Goal: Task Accomplishment & Management: Use online tool/utility

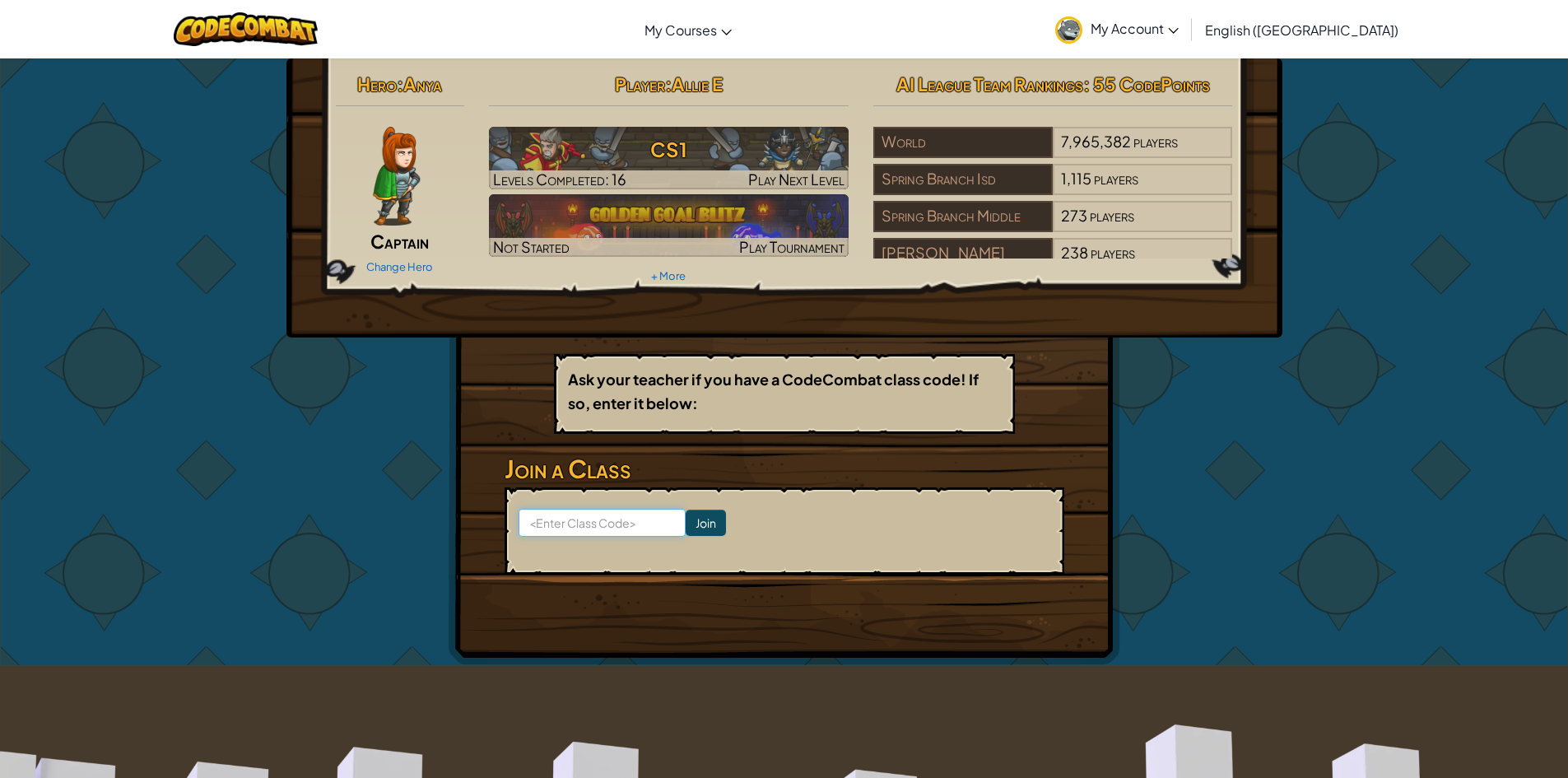
click at [631, 519] on input at bounding box center [602, 523] width 168 height 28
type input "DrawCoinSnow"
click at [686, 530] on input "Join" at bounding box center [706, 522] width 41 height 27
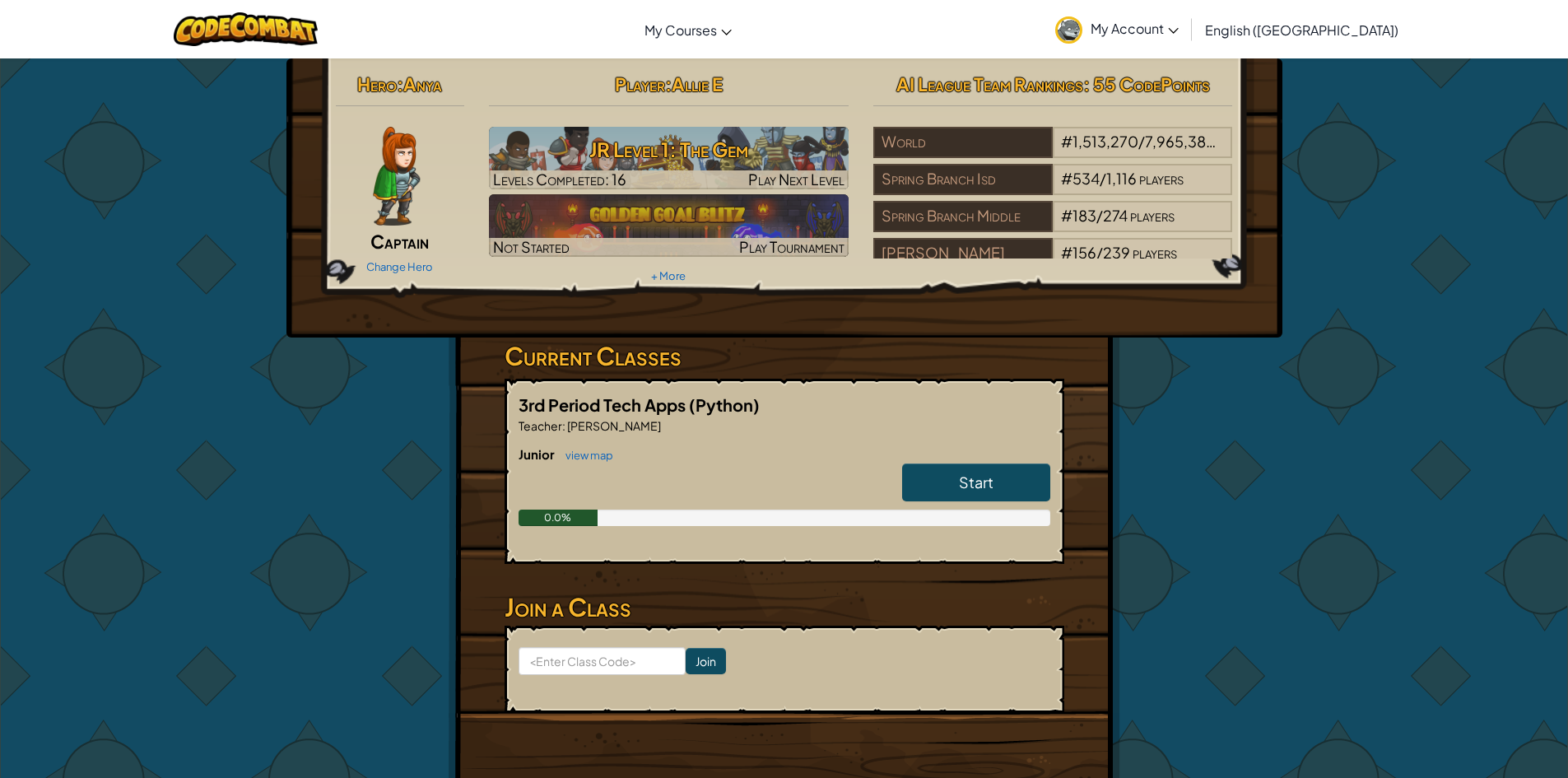
click at [944, 469] on link "Start" at bounding box center [976, 482] width 148 height 38
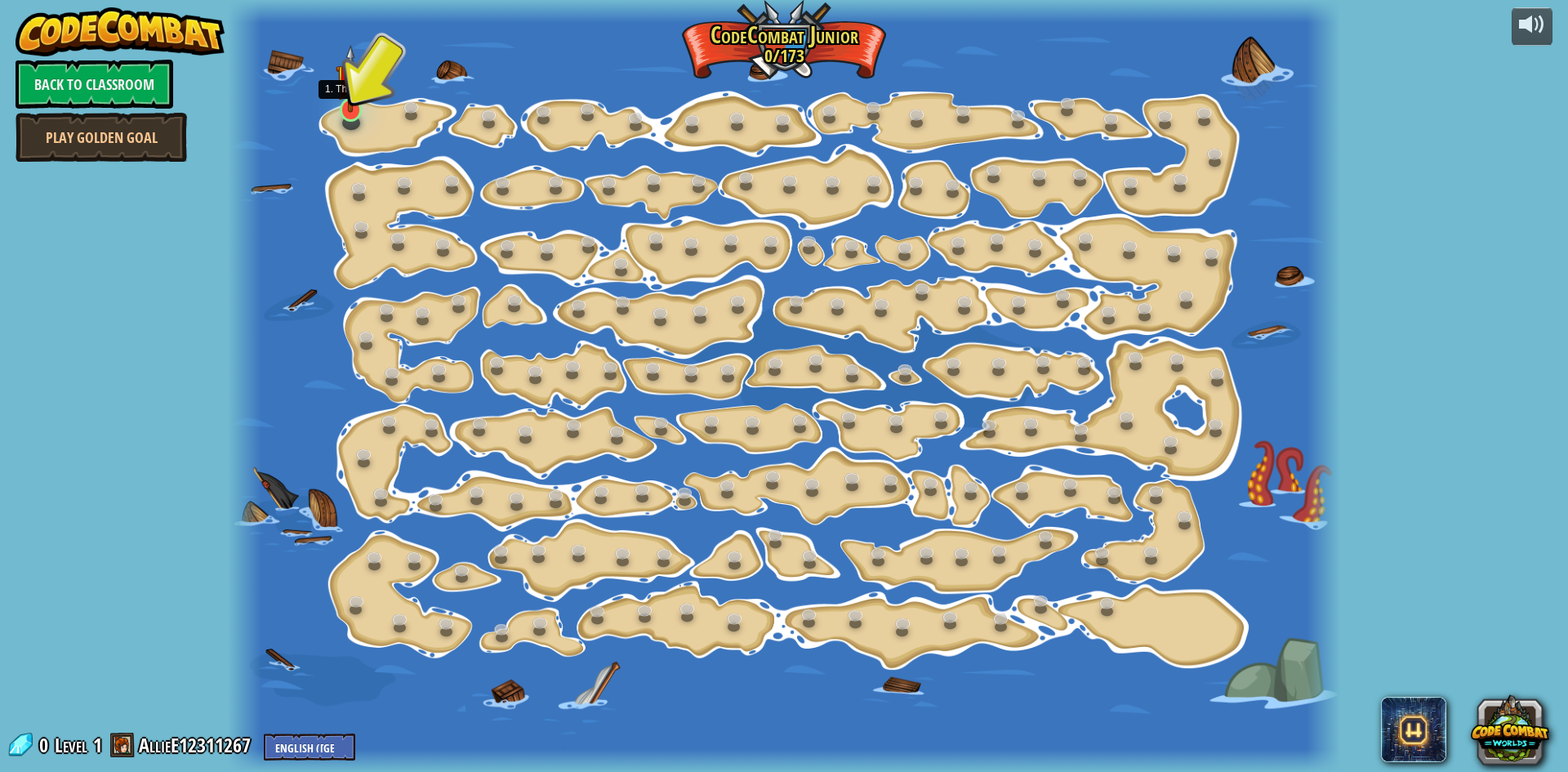
click at [341, 90] on img at bounding box center [350, 79] width 29 height 68
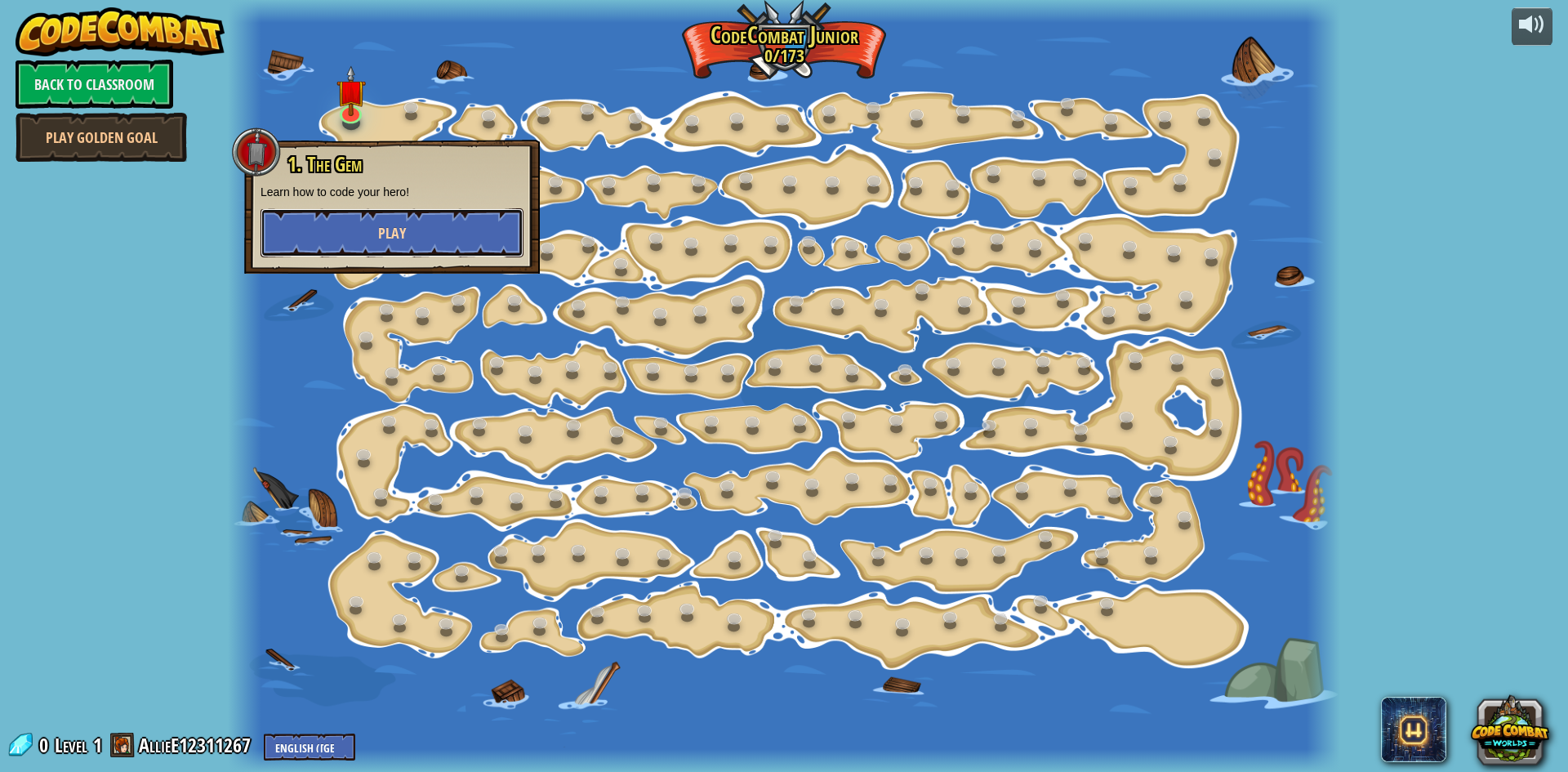
click at [358, 230] on button "Play" at bounding box center [392, 233] width 263 height 49
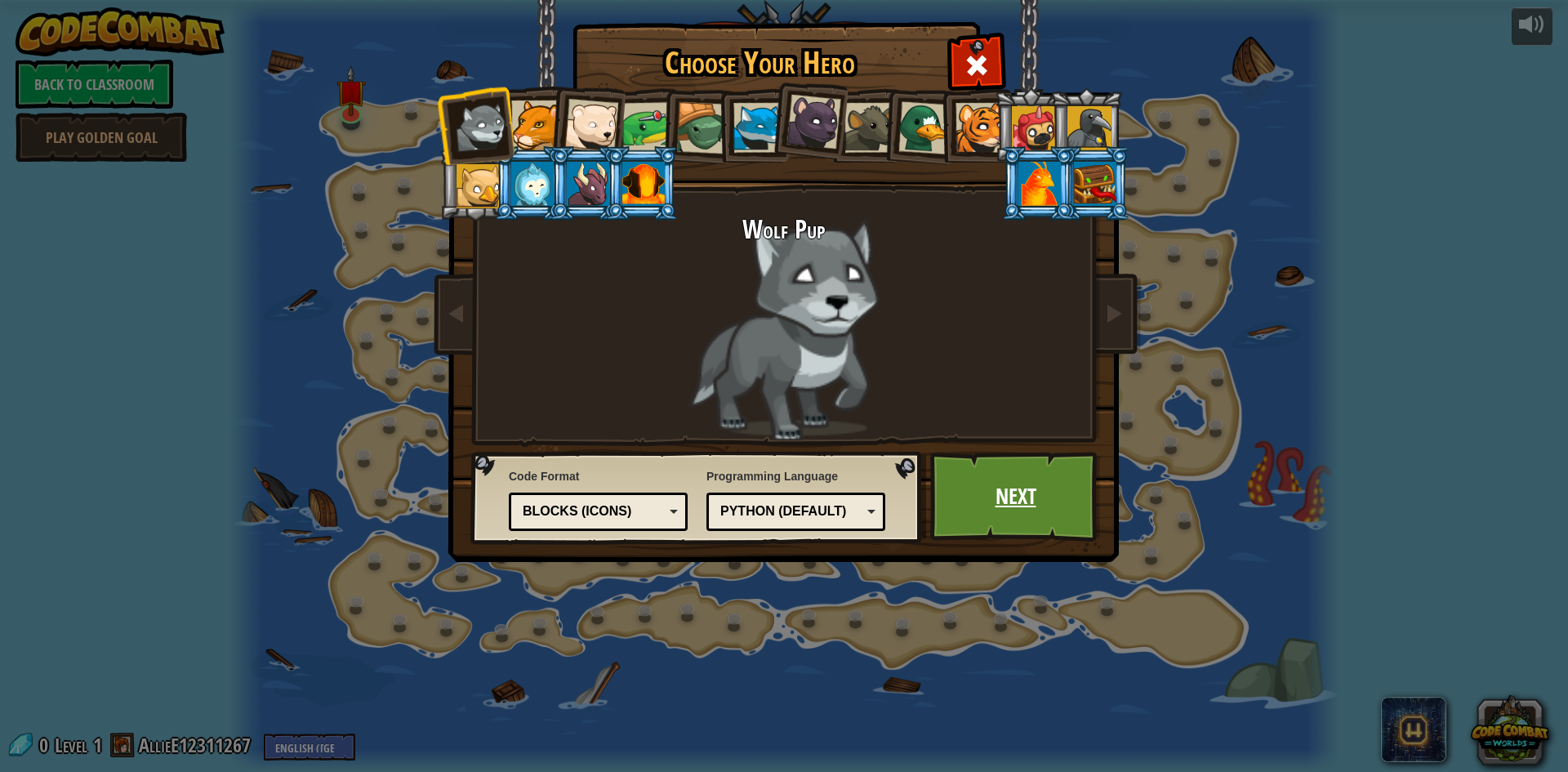
click at [956, 491] on link "Next" at bounding box center [1015, 496] width 171 height 90
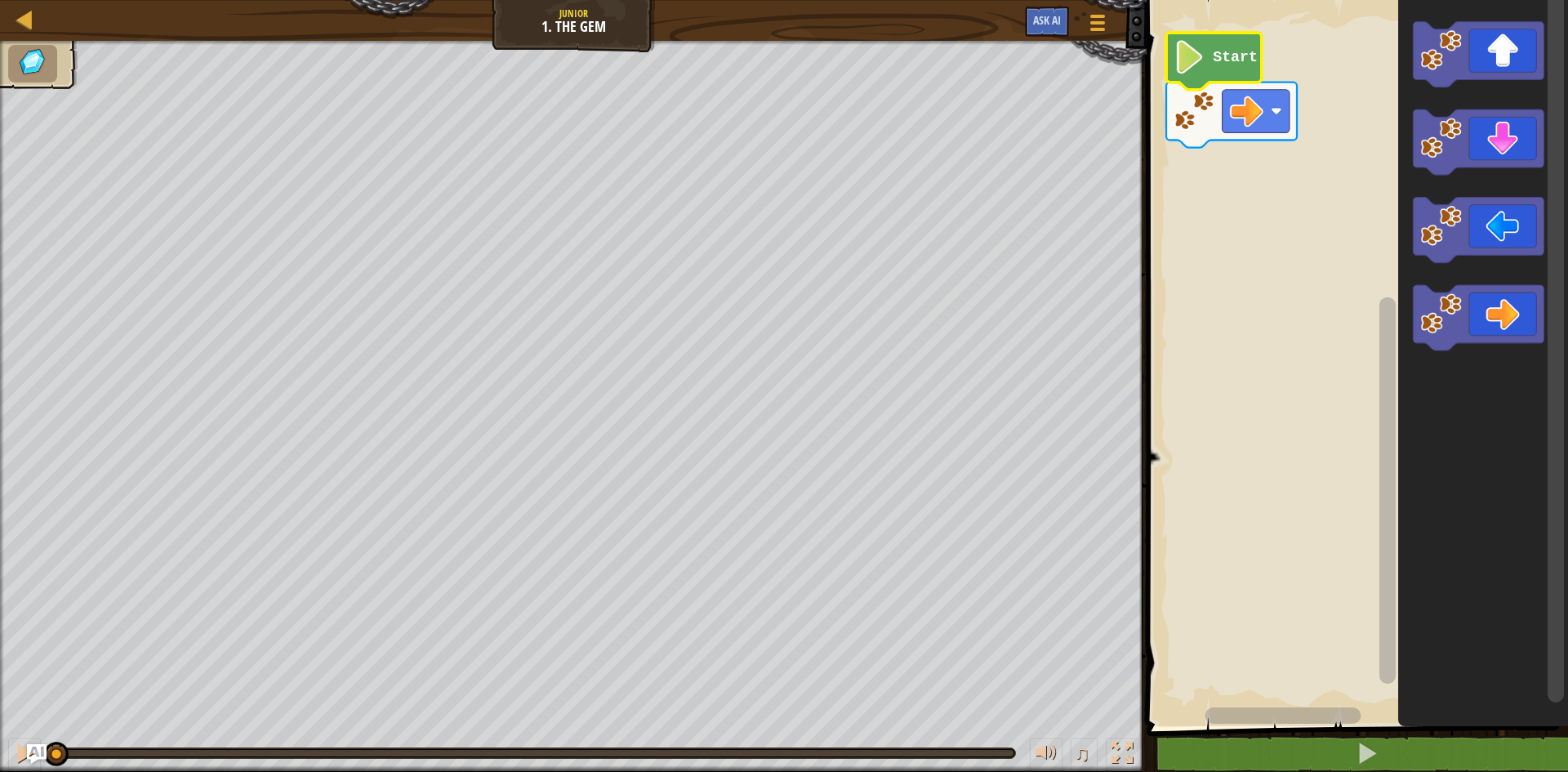
click at [1241, 59] on text "Start" at bounding box center [1235, 58] width 45 height 16
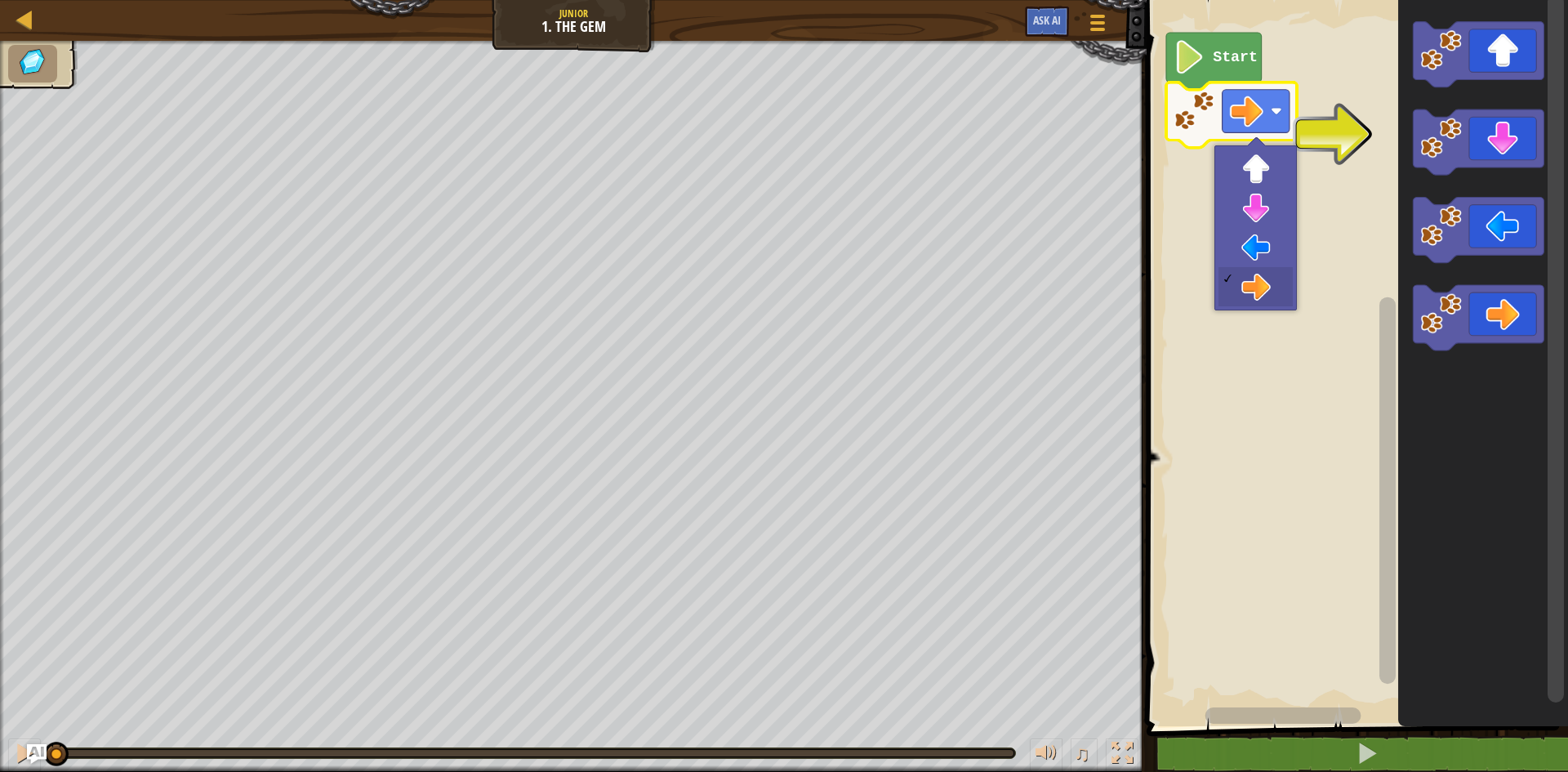
drag, startPoint x: 1256, startPoint y: 305, endPoint x: 1259, endPoint y: 292, distance: 13.3
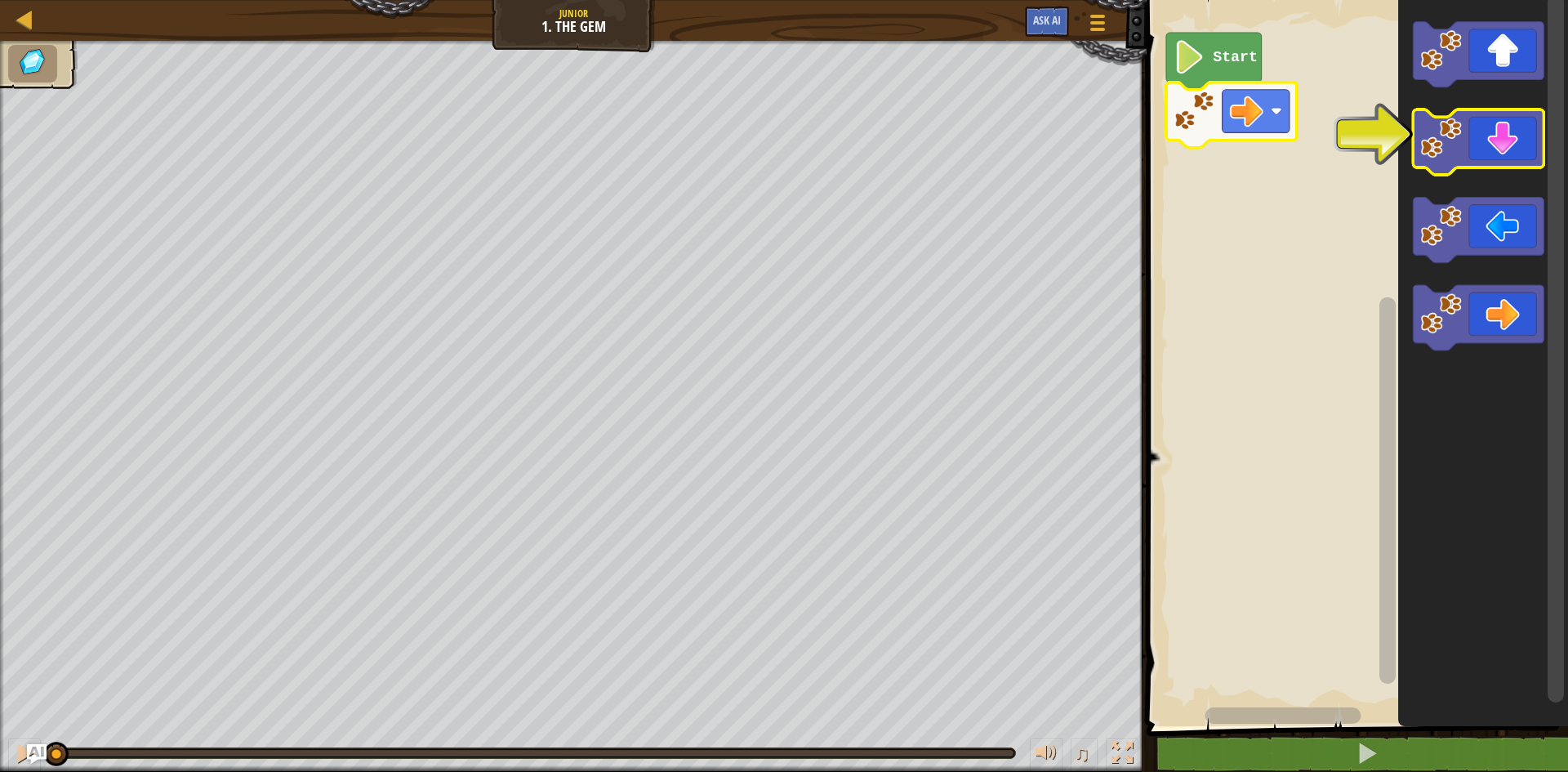
click at [1516, 158] on icon "Blockly Workspace" at bounding box center [1478, 143] width 131 height 66
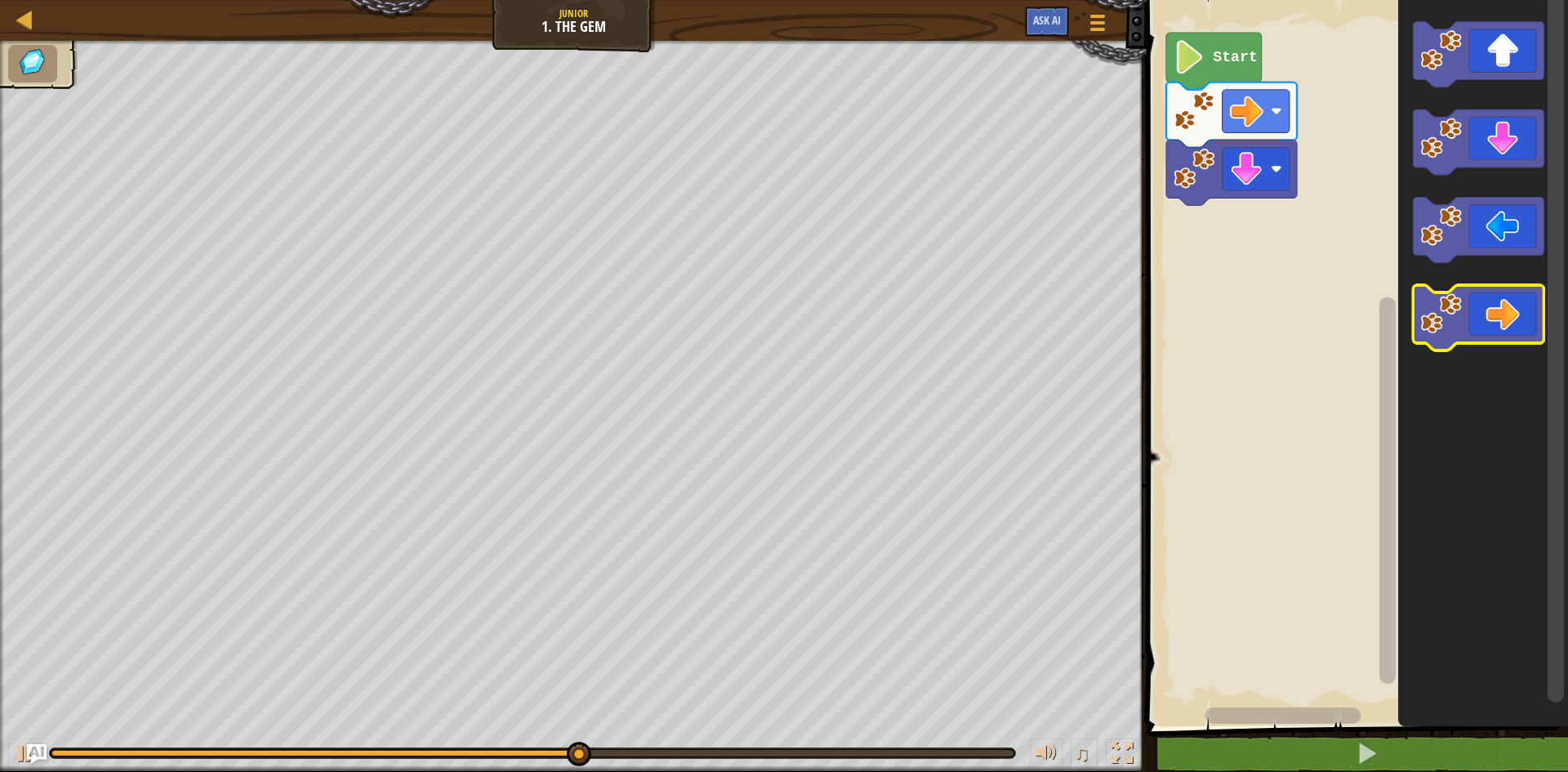
click at [1469, 304] on icon "Blockly Workspace" at bounding box center [1478, 318] width 131 height 66
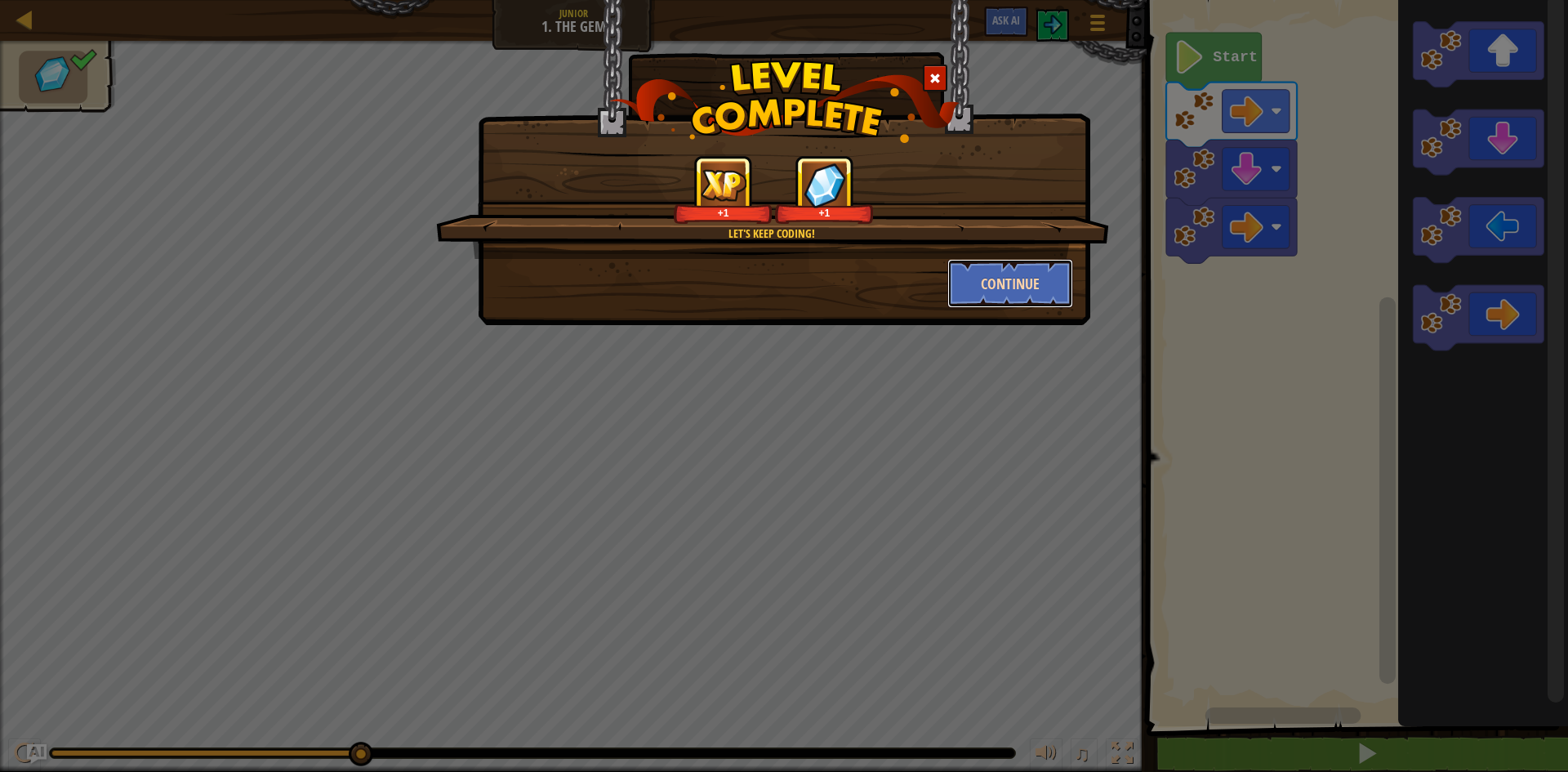
click at [954, 296] on button "Continue" at bounding box center [1010, 283] width 127 height 49
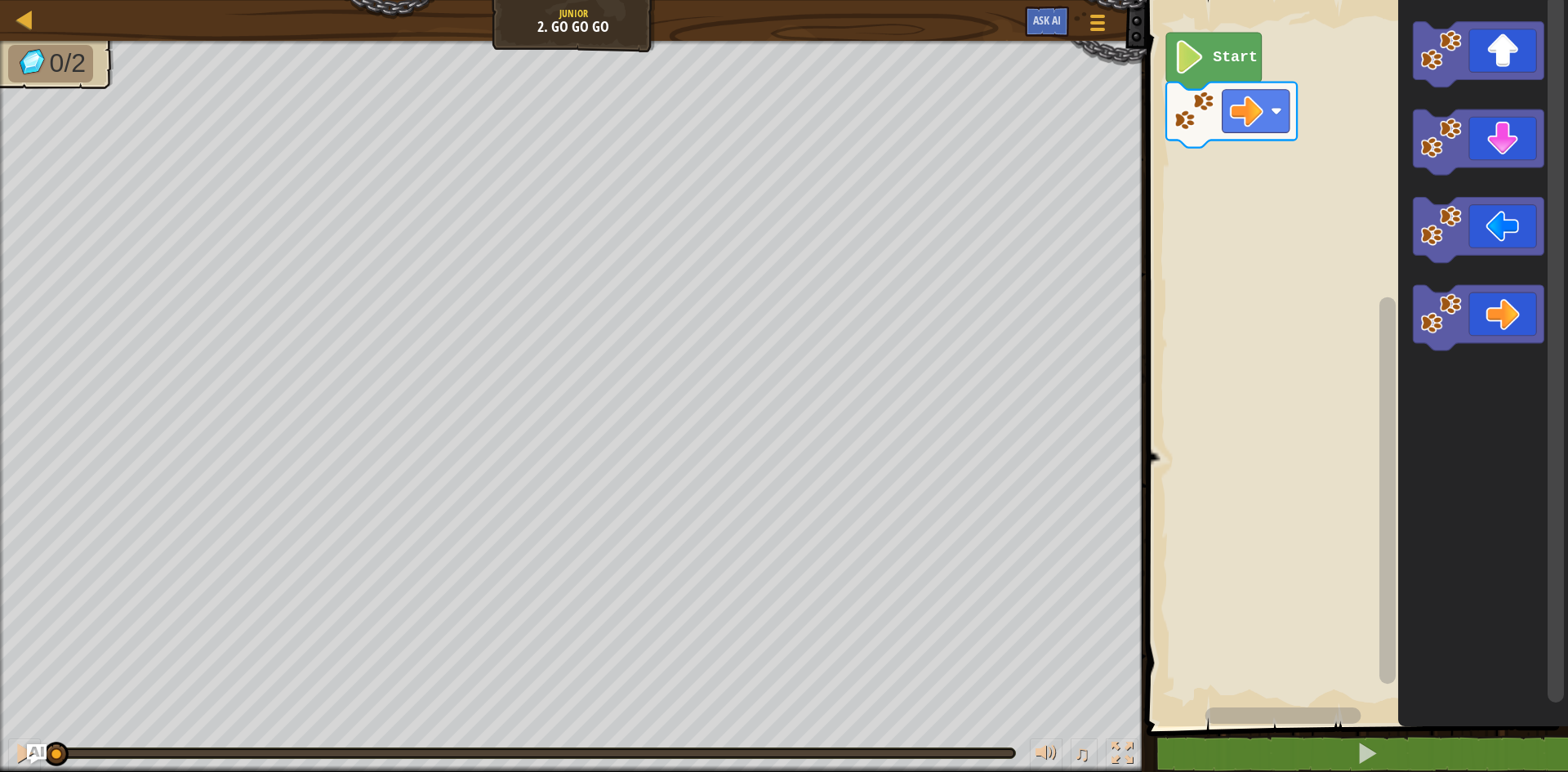
click at [1186, 62] on image "Blockly Workspace" at bounding box center [1189, 57] width 32 height 34
click at [1284, 106] on rect "Blockly Workspace" at bounding box center [1256, 111] width 67 height 43
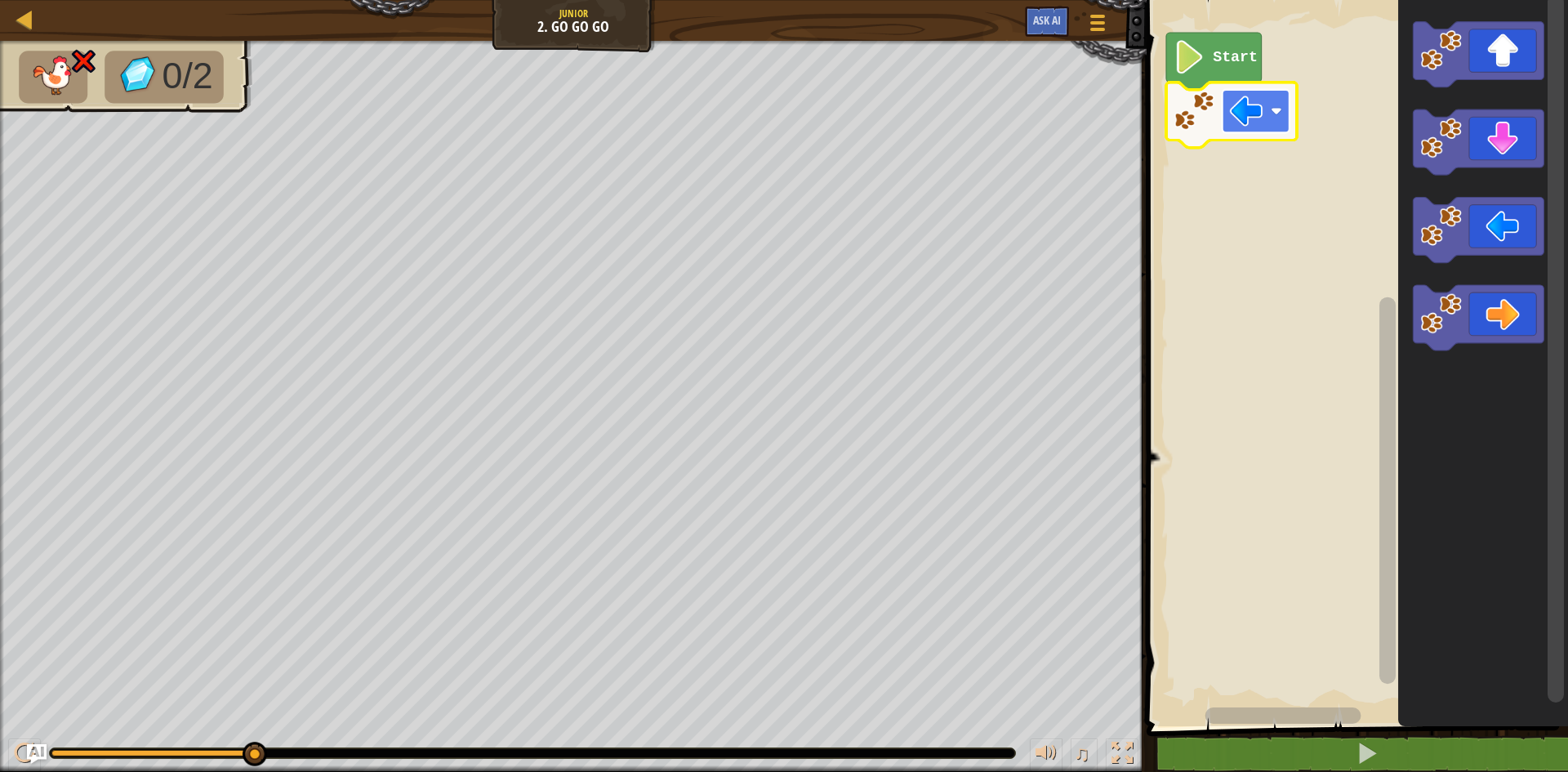
click at [1285, 122] on rect "Blockly Workspace" at bounding box center [1256, 111] width 67 height 43
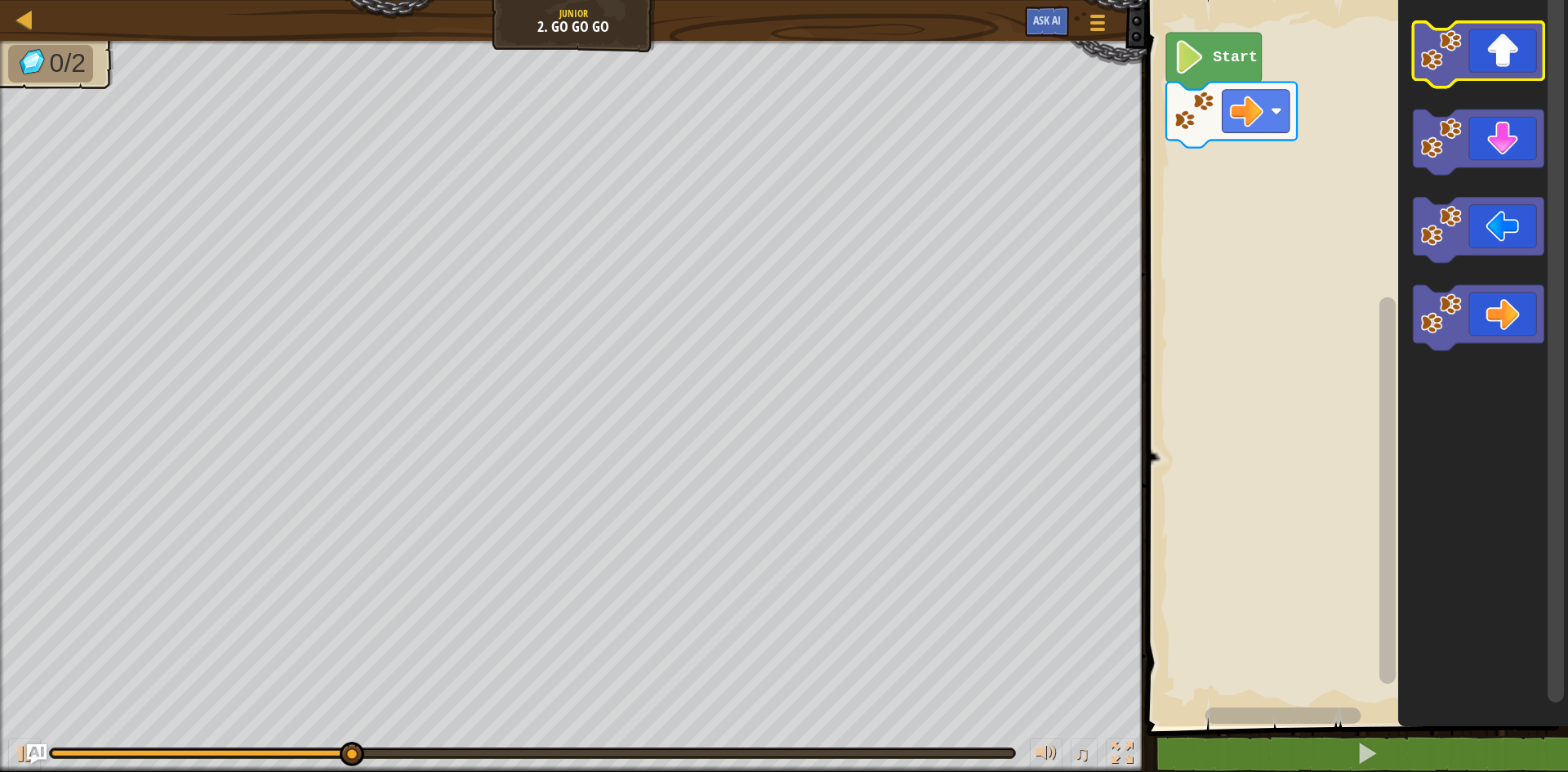
click at [1521, 58] on icon "Blockly Workspace" at bounding box center [1478, 55] width 131 height 66
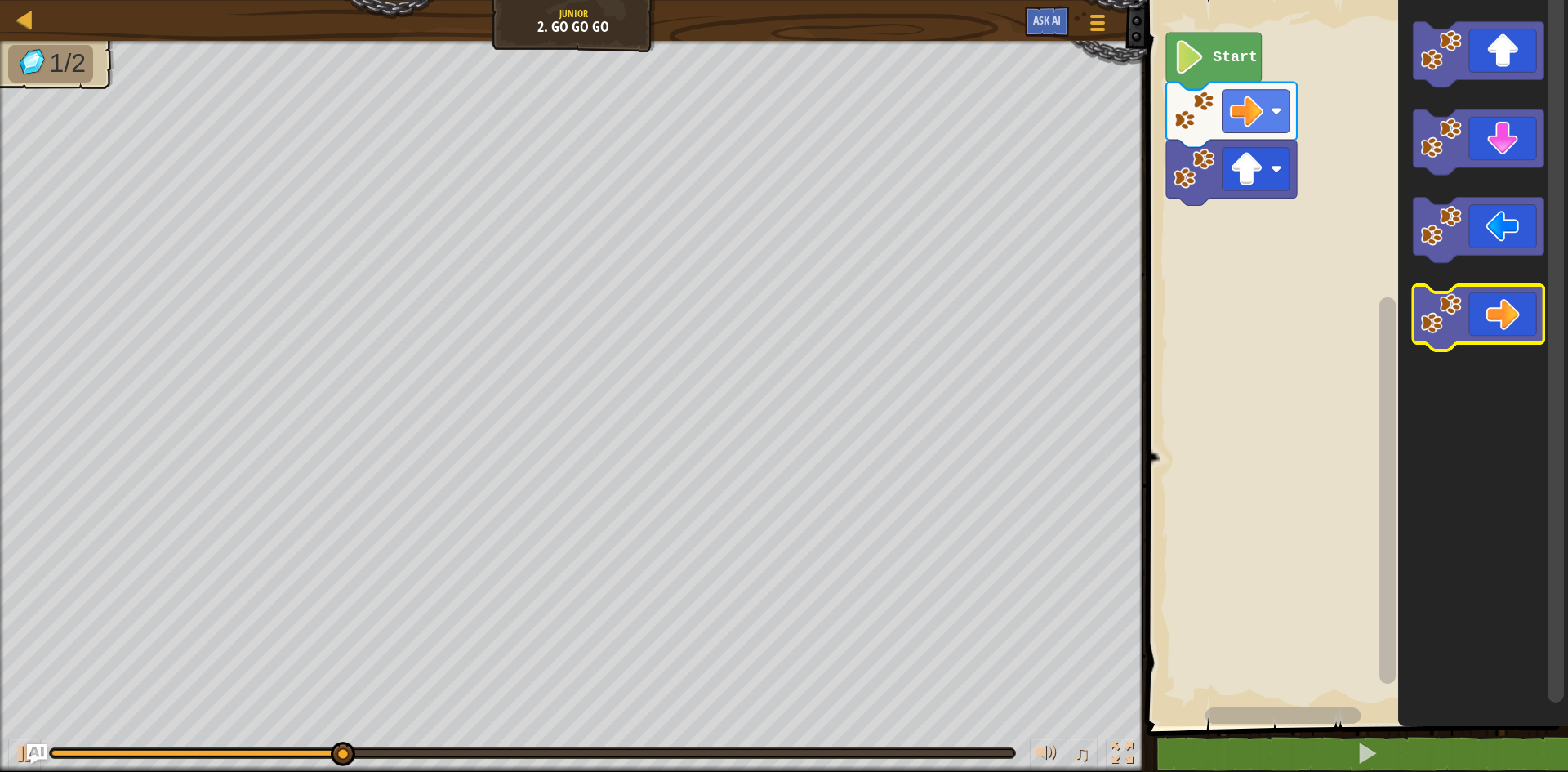
click at [1468, 311] on icon "Blockly Workspace" at bounding box center [1478, 318] width 131 height 66
click at [1471, 299] on icon "Blockly Workspace" at bounding box center [1478, 318] width 131 height 66
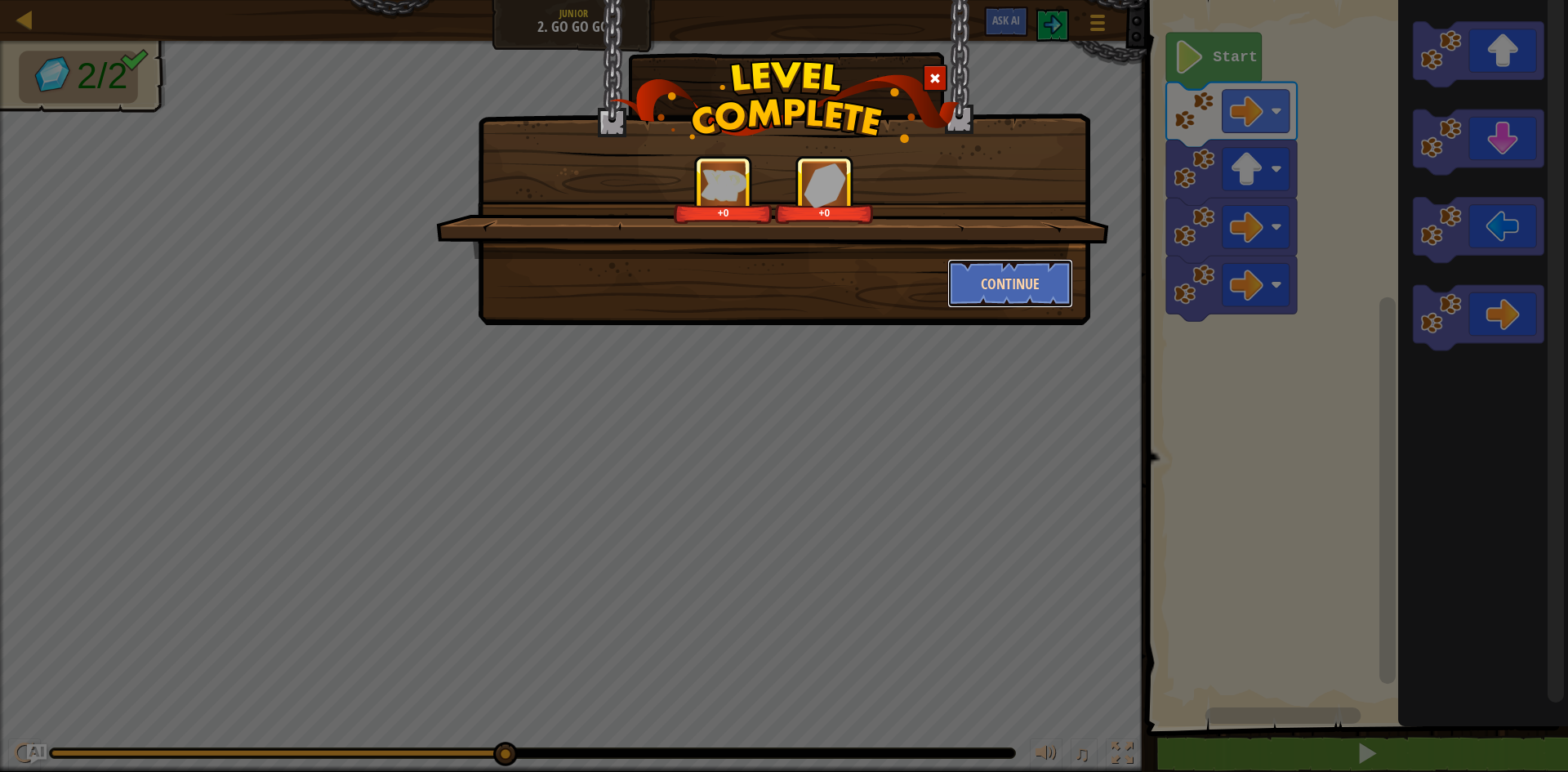
click at [1018, 294] on button "Continue" at bounding box center [1010, 283] width 127 height 49
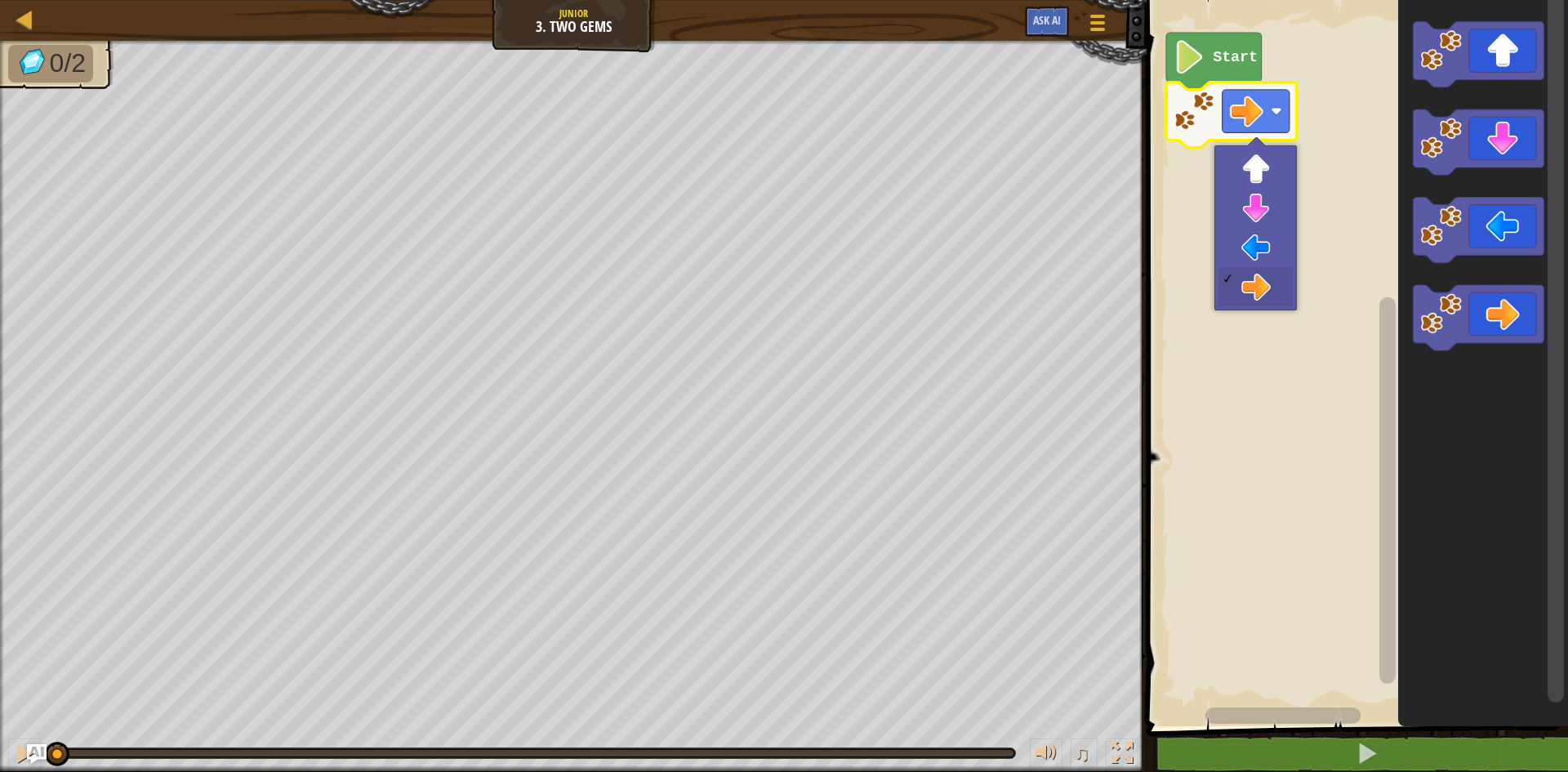
click at [1174, 107] on g "Blockly Workspace" at bounding box center [1231, 115] width 131 height 66
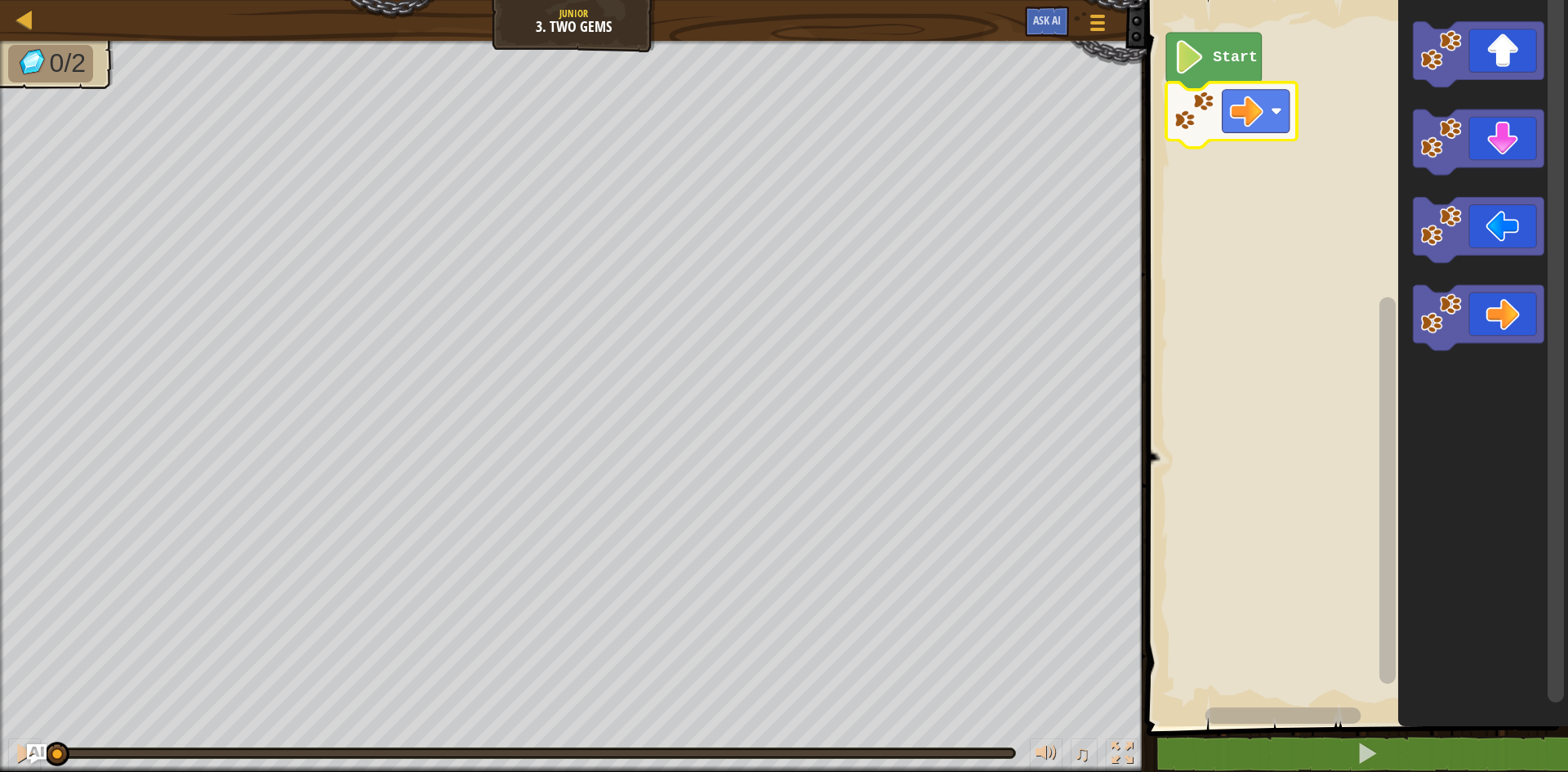
click at [1208, 82] on icon "Blockly Workspace" at bounding box center [1231, 115] width 131 height 66
click at [1207, 66] on icon "Blockly Workspace" at bounding box center [1214, 61] width 96 height 58
click at [1204, 66] on image "Blockly Workspace" at bounding box center [1189, 57] width 32 height 34
click at [1157, 116] on rect "Blockly Workspace" at bounding box center [1354, 359] width 426 height 735
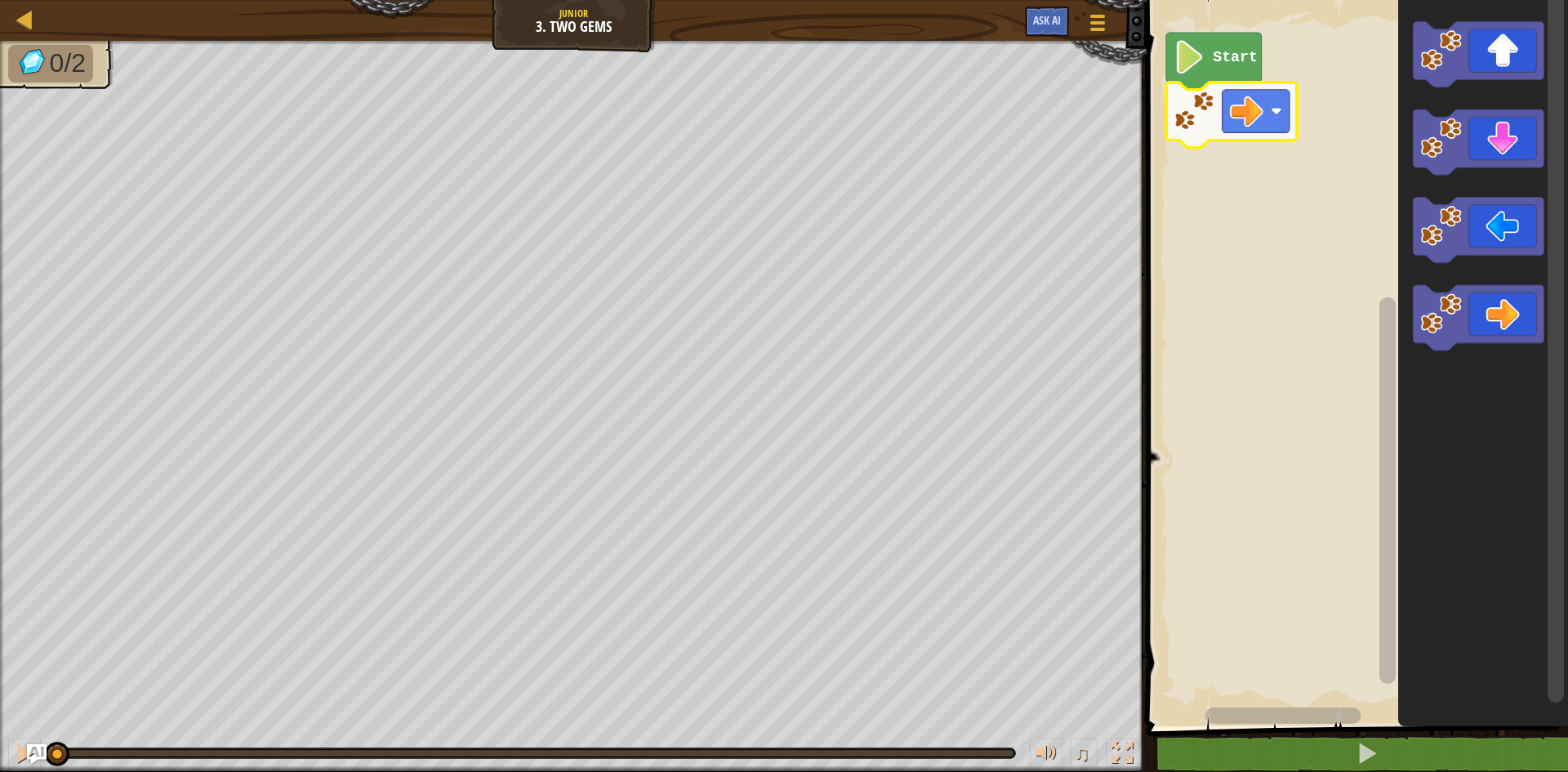
click at [1187, 119] on image "Blockly Workspace" at bounding box center [1194, 110] width 41 height 41
click at [1206, 90] on image "Blockly Workspace" at bounding box center [1194, 110] width 41 height 41
click at [1196, 112] on image "Blockly Workspace" at bounding box center [1194, 110] width 41 height 41
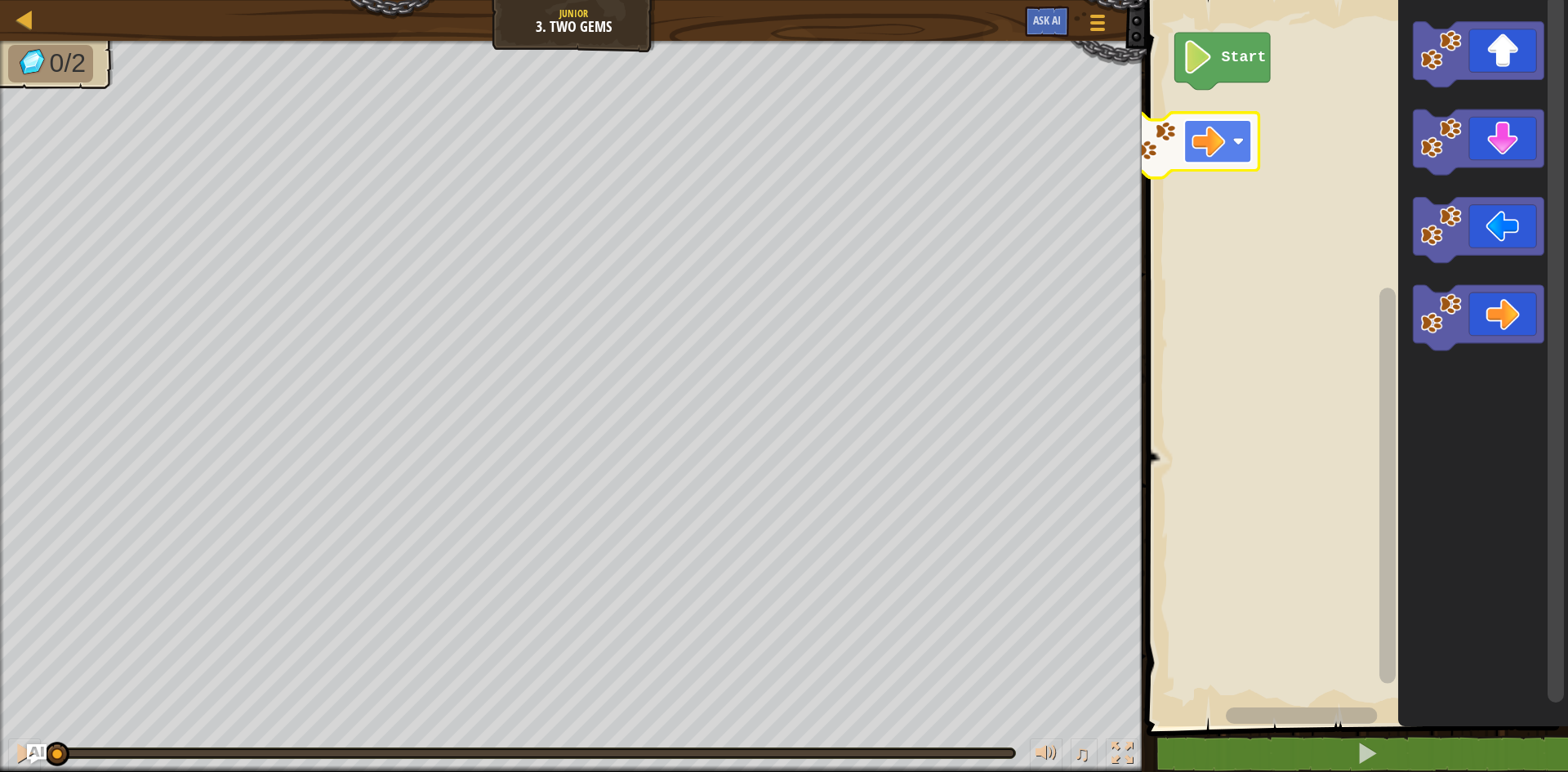
click at [1187, 158] on rect "Blockly Workspace" at bounding box center [1216, 141] width 67 height 43
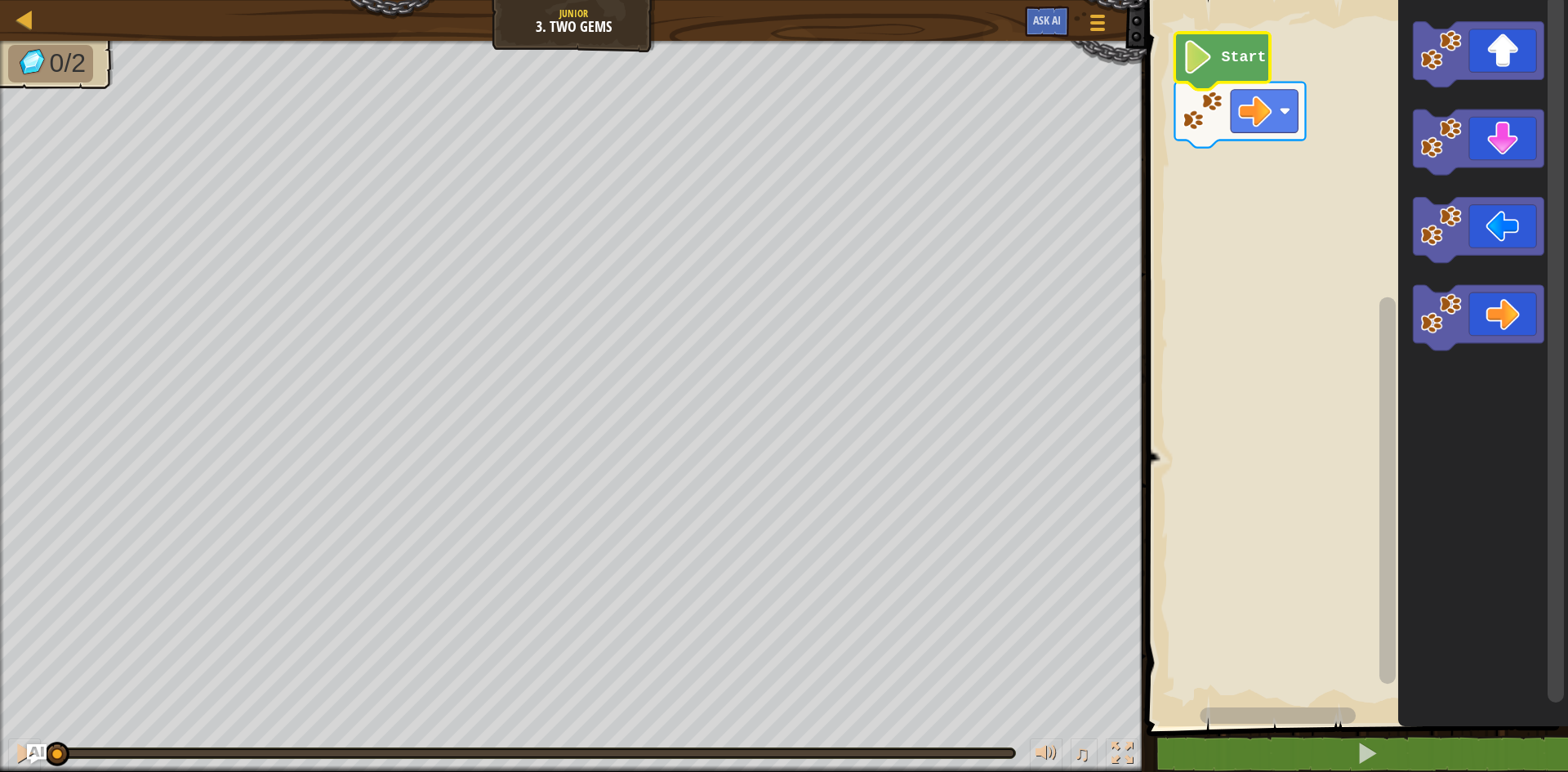
click at [1201, 67] on image "Blockly Workspace" at bounding box center [1198, 57] width 32 height 34
click at [1195, 132] on icon "Blockly Workspace" at bounding box center [1239, 115] width 131 height 66
click at [1198, 48] on image "Blockly Workspace" at bounding box center [1198, 57] width 32 height 34
click at [1191, 69] on image "Blockly Workspace" at bounding box center [1198, 57] width 32 height 34
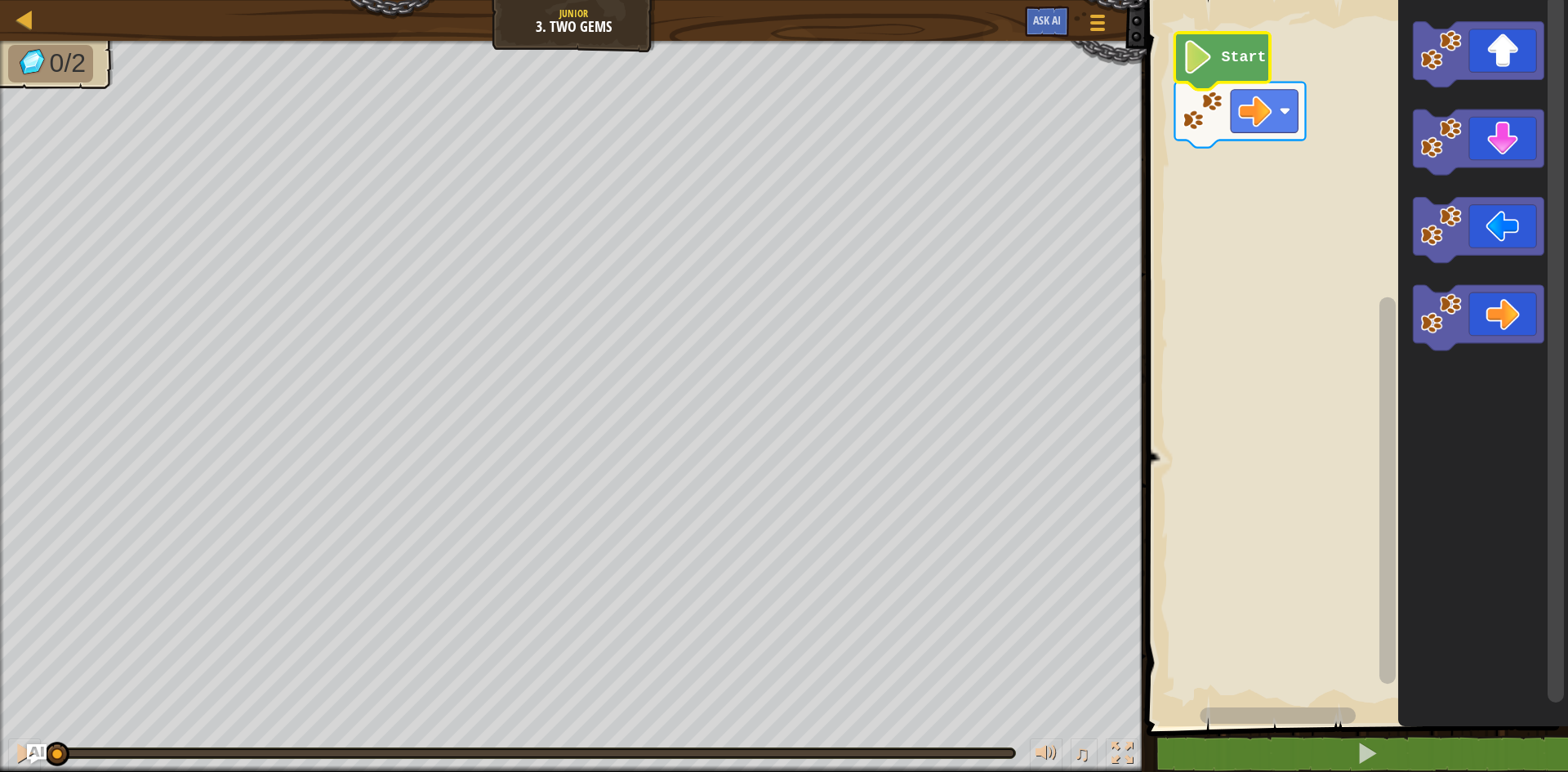
click at [1191, 69] on image "Blockly Workspace" at bounding box center [1198, 57] width 32 height 34
click at [1253, 115] on image "Blockly Workspace" at bounding box center [1254, 111] width 34 height 34
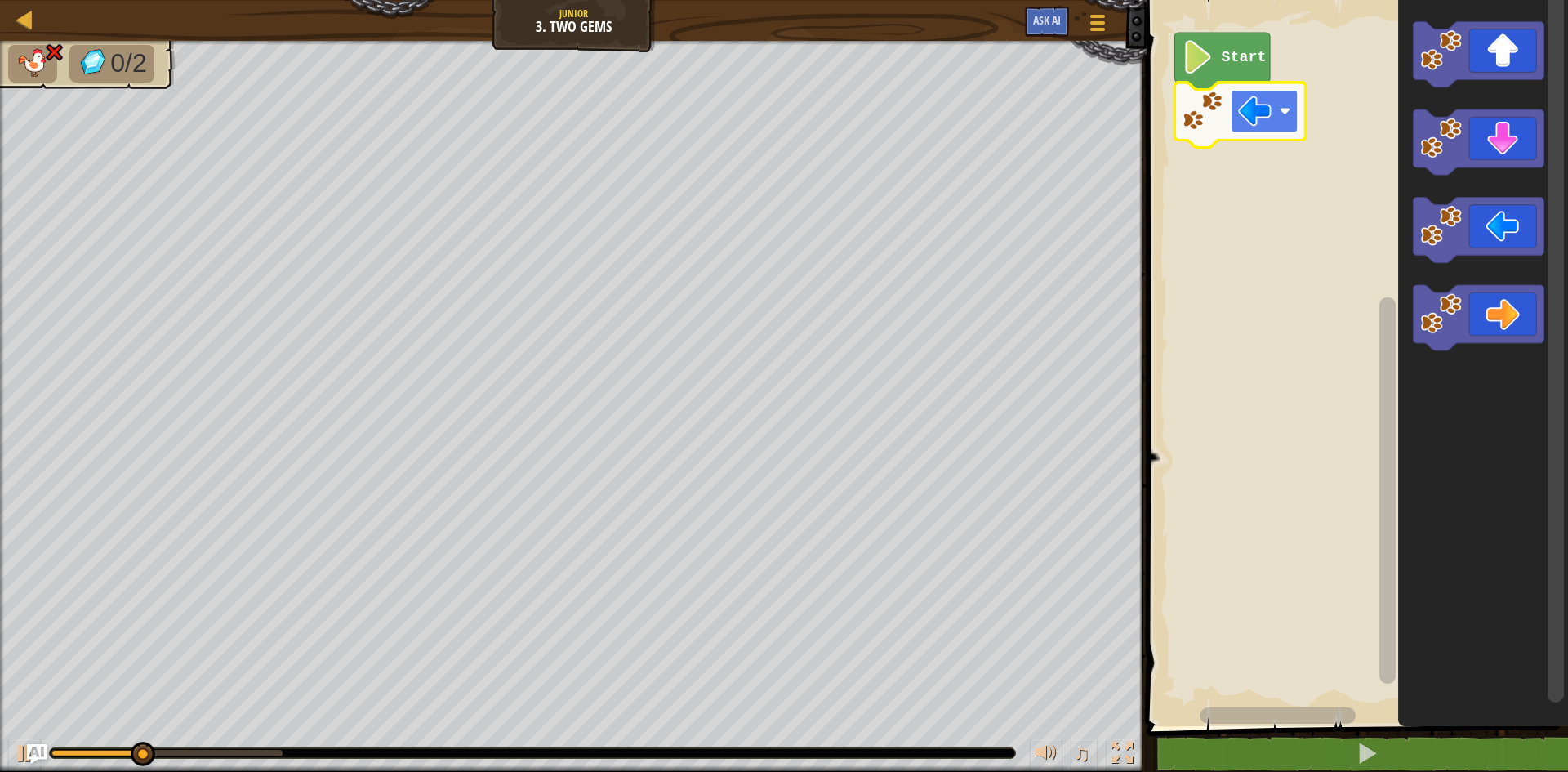
click at [1255, 110] on image "Blockly Workspace" at bounding box center [1254, 111] width 34 height 34
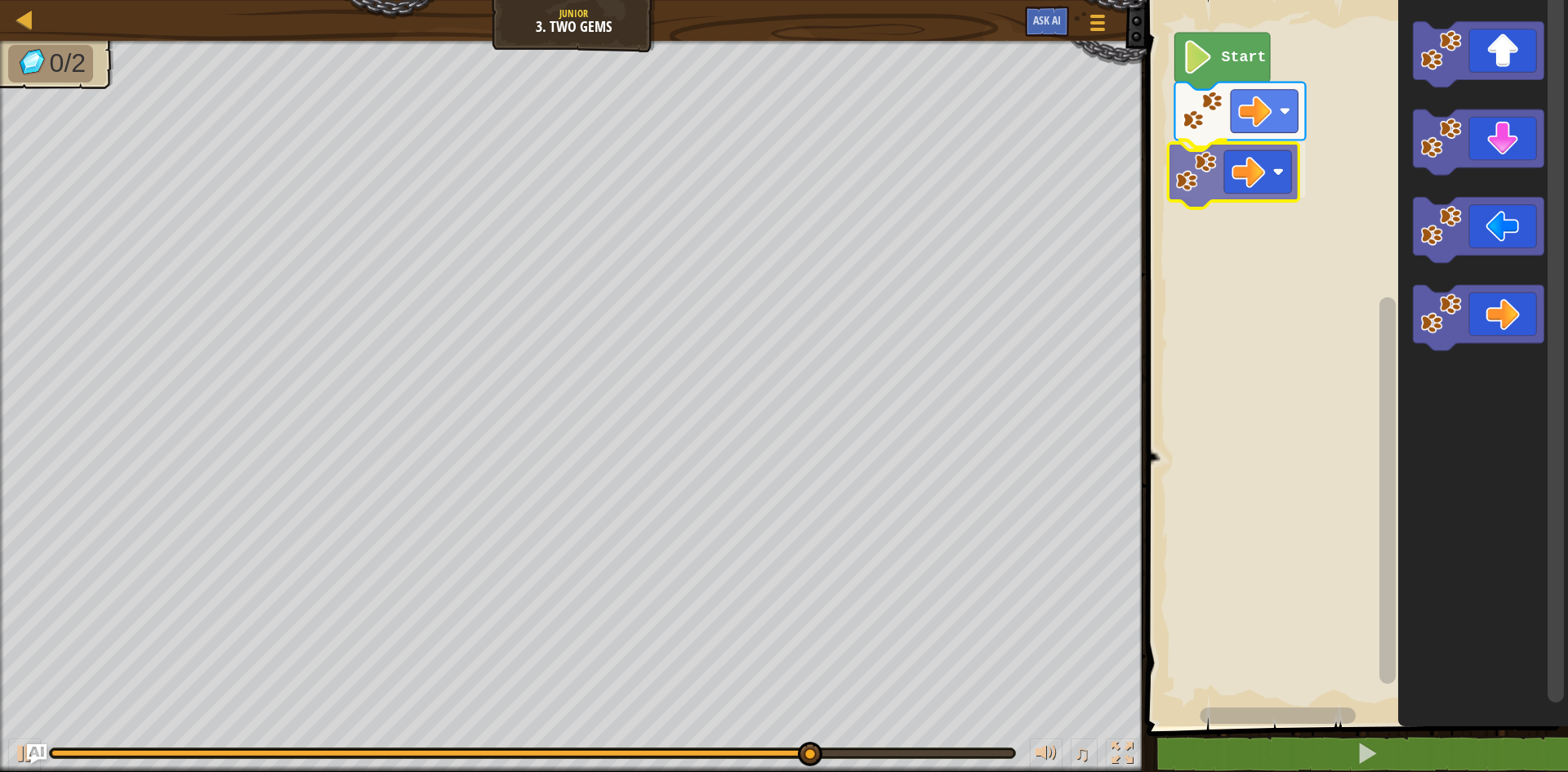
click at [1208, 189] on div "Start" at bounding box center [1354, 359] width 426 height 735
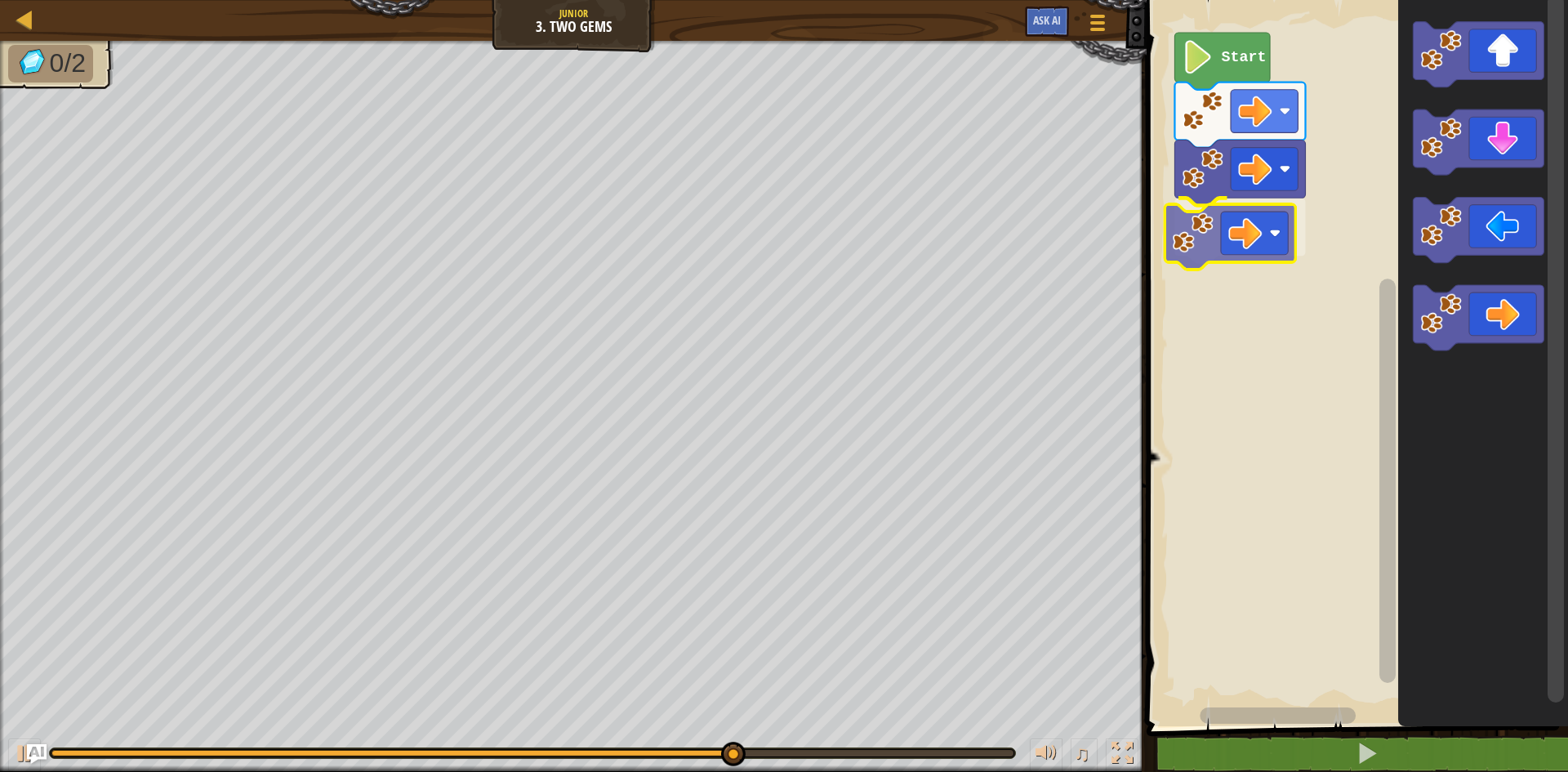
click at [1239, 226] on div "Start" at bounding box center [1354, 359] width 426 height 735
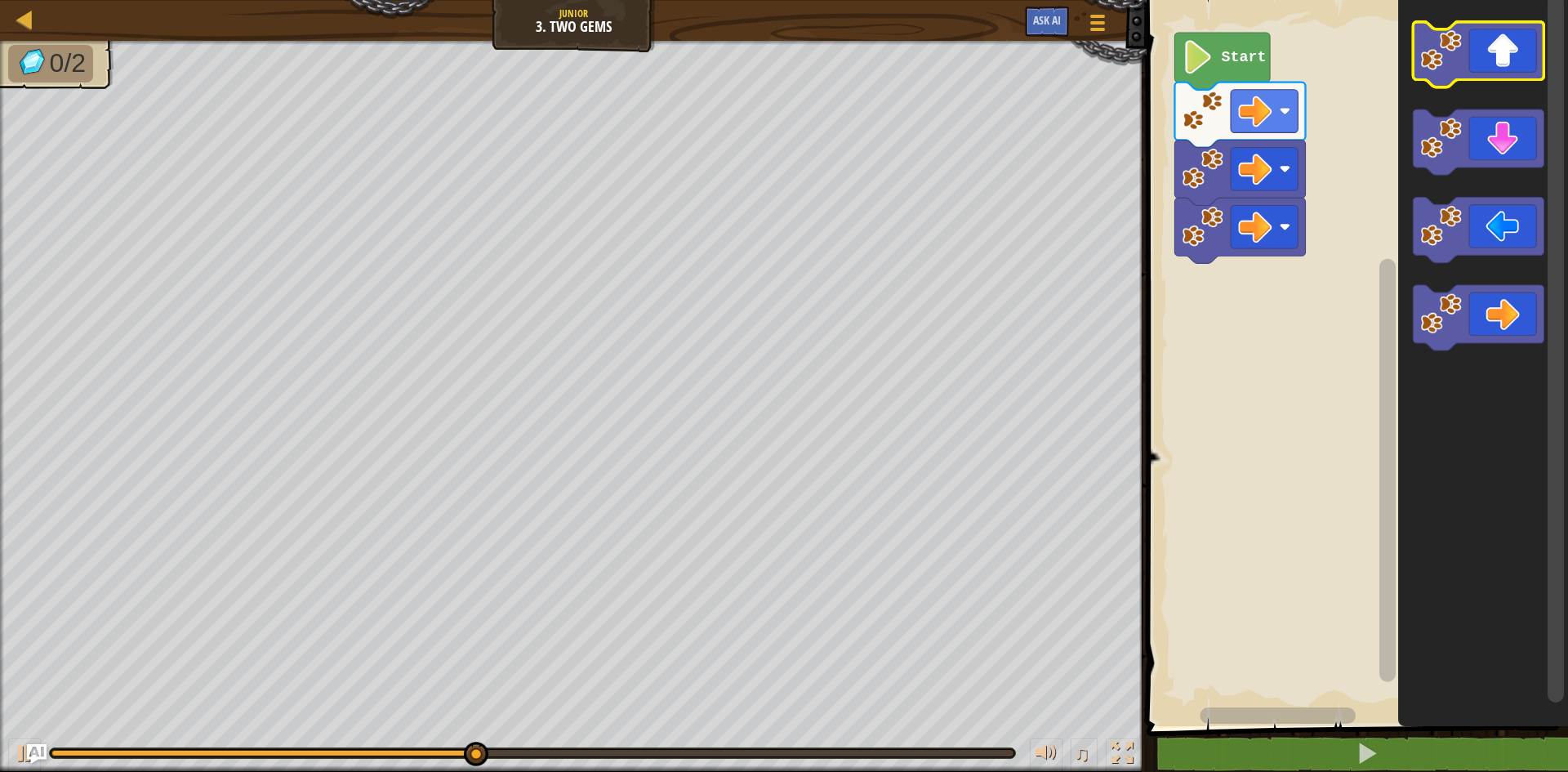
click at [1517, 76] on icon "Blockly Workspace" at bounding box center [1478, 55] width 131 height 66
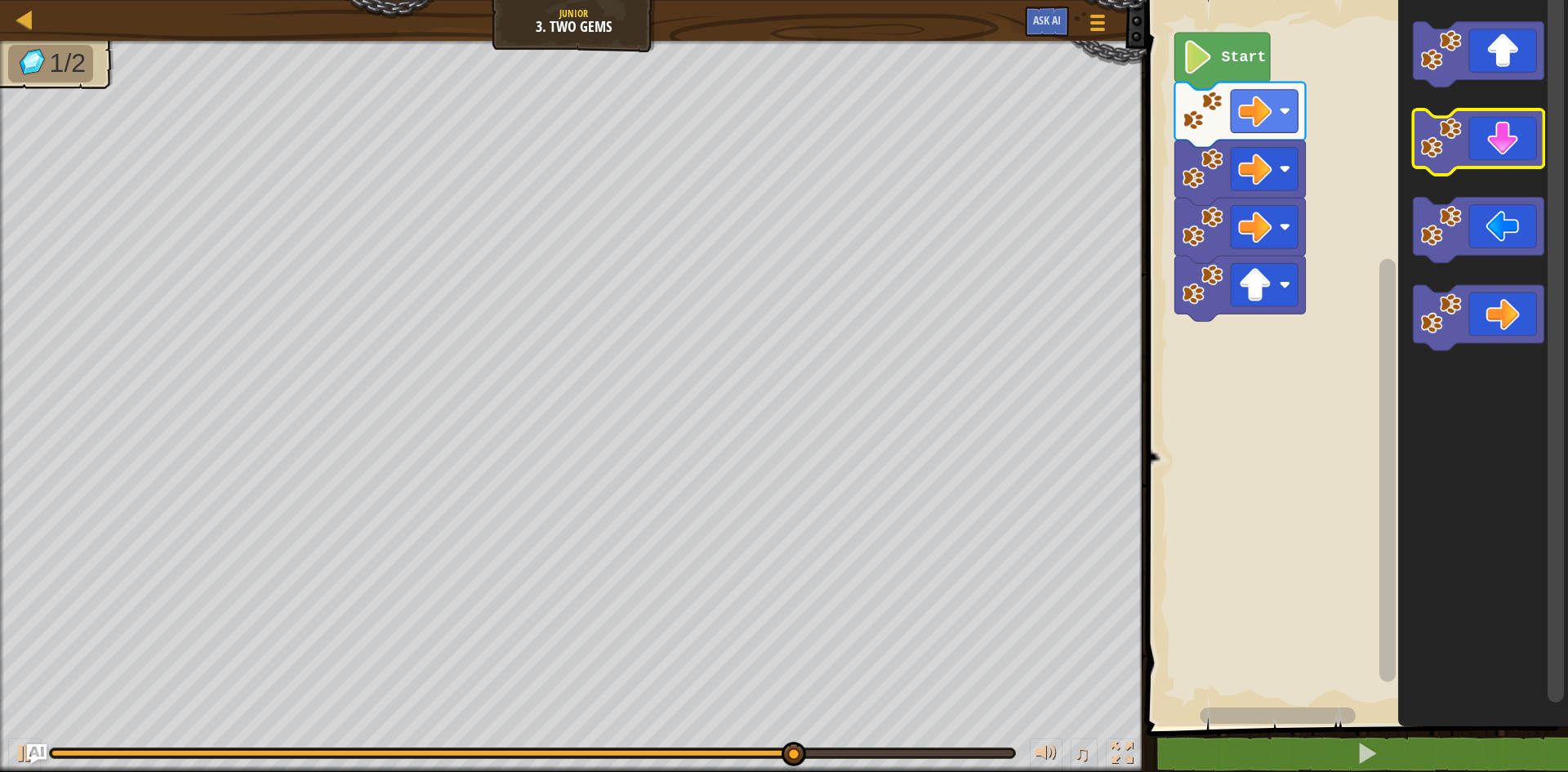
click at [1479, 164] on icon "Blockly Workspace" at bounding box center [1478, 143] width 131 height 66
click at [1495, 153] on icon "Blockly Workspace" at bounding box center [1478, 143] width 131 height 66
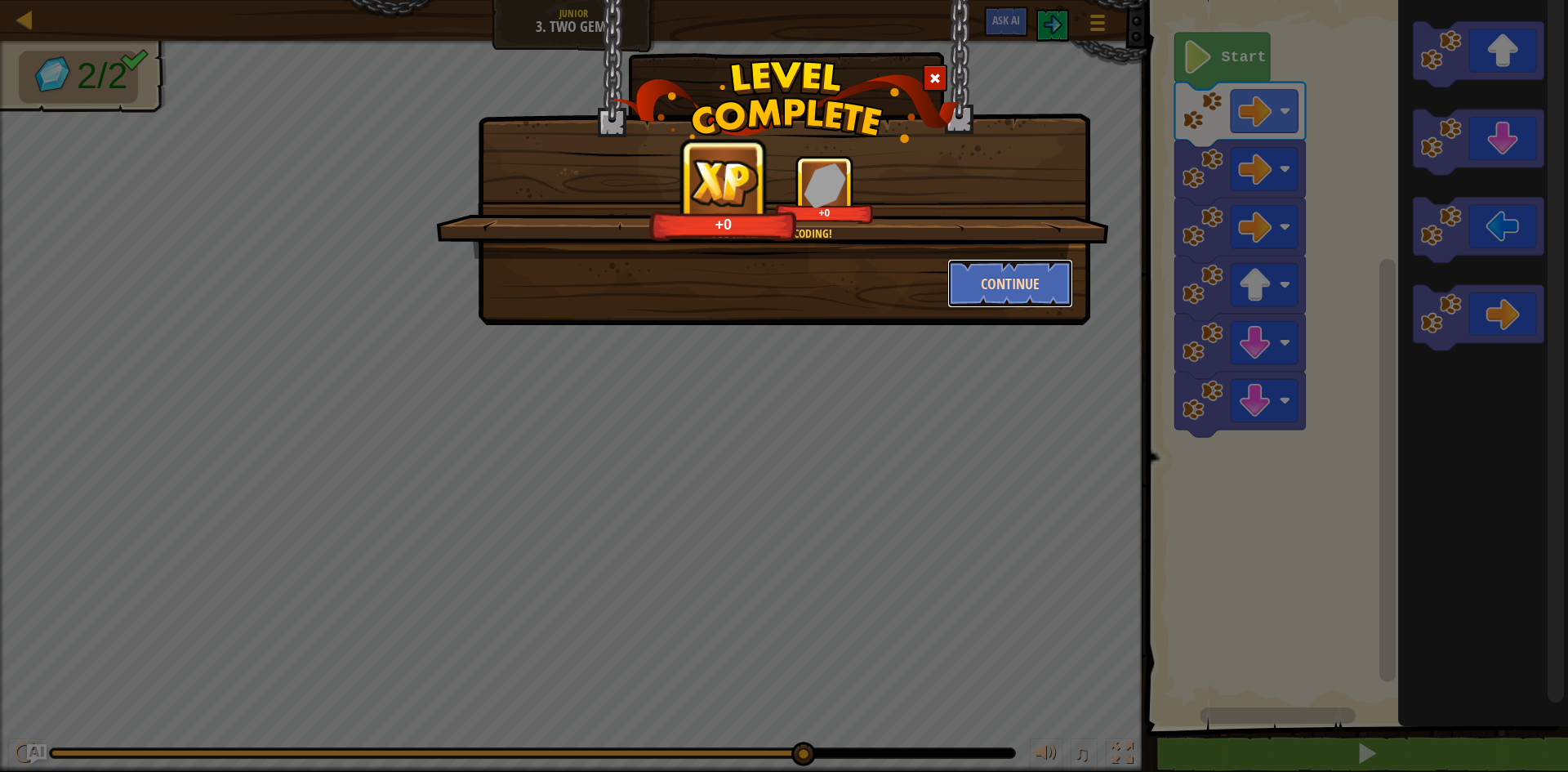
click at [1043, 265] on button "Continue" at bounding box center [1010, 283] width 127 height 49
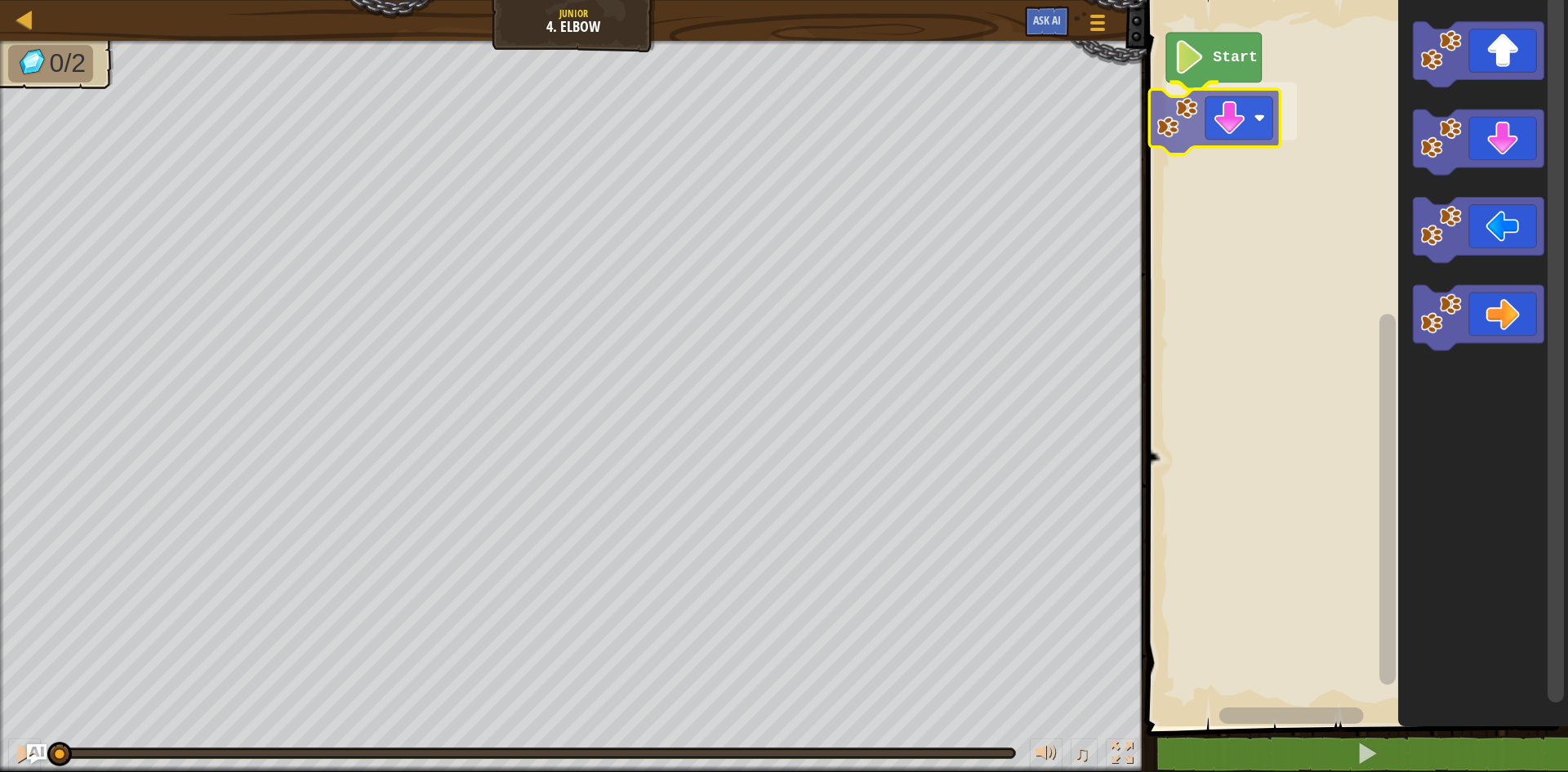
click at [1224, 132] on div "Start" at bounding box center [1354, 359] width 426 height 735
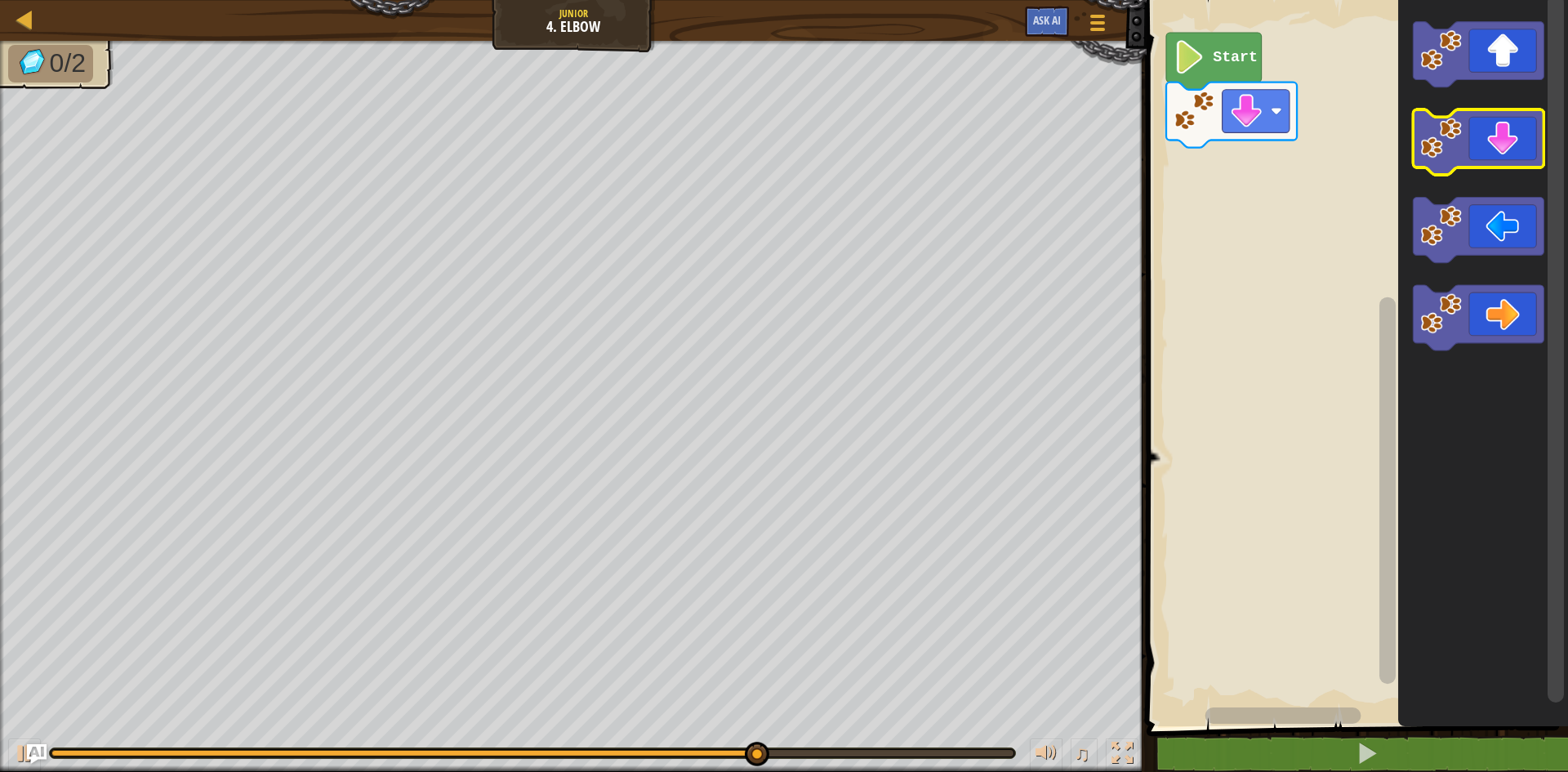
click at [1500, 111] on icon "Blockly Workspace" at bounding box center [1483, 359] width 170 height 735
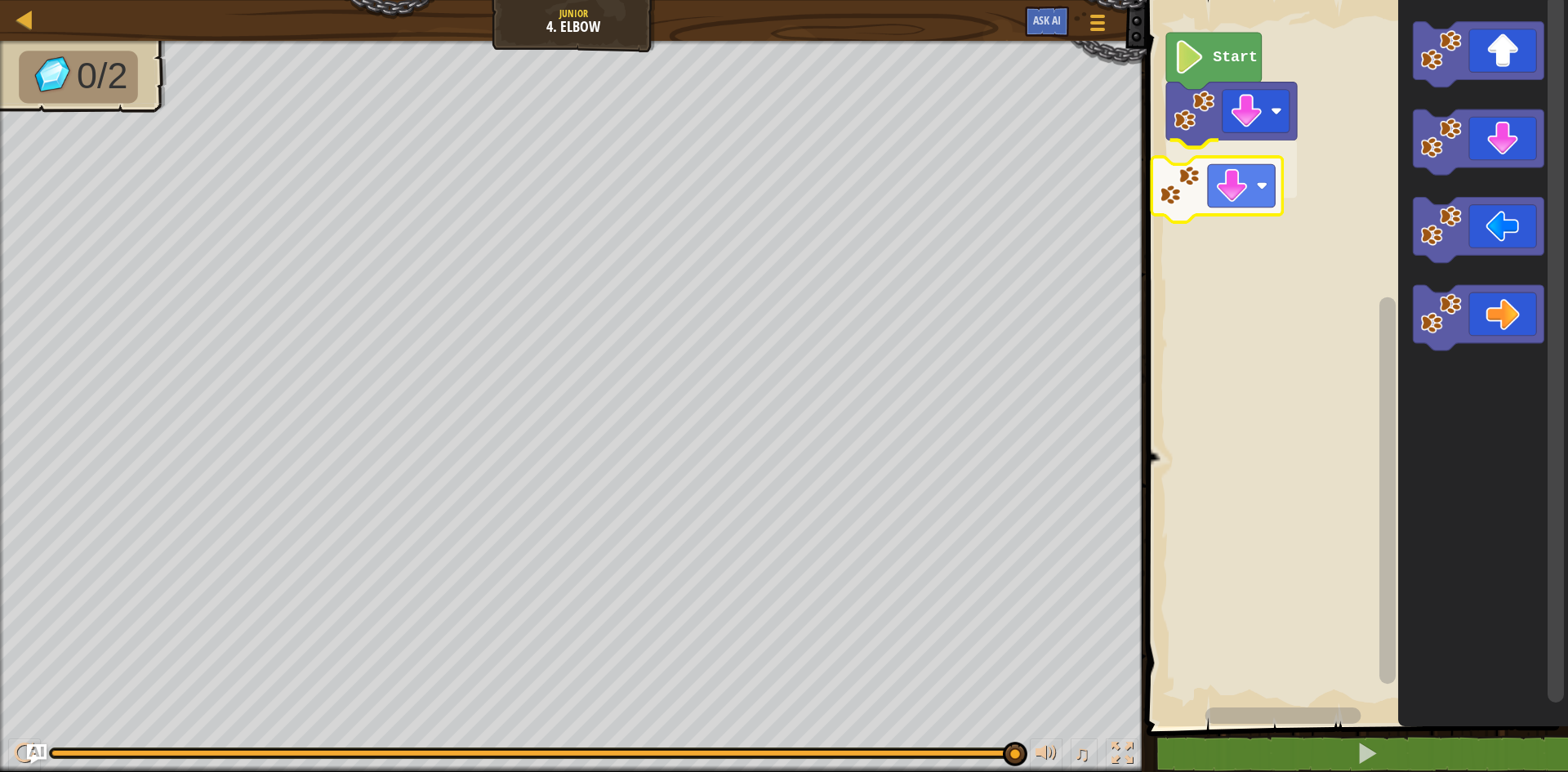
click at [1237, 175] on div "Start" at bounding box center [1354, 359] width 426 height 735
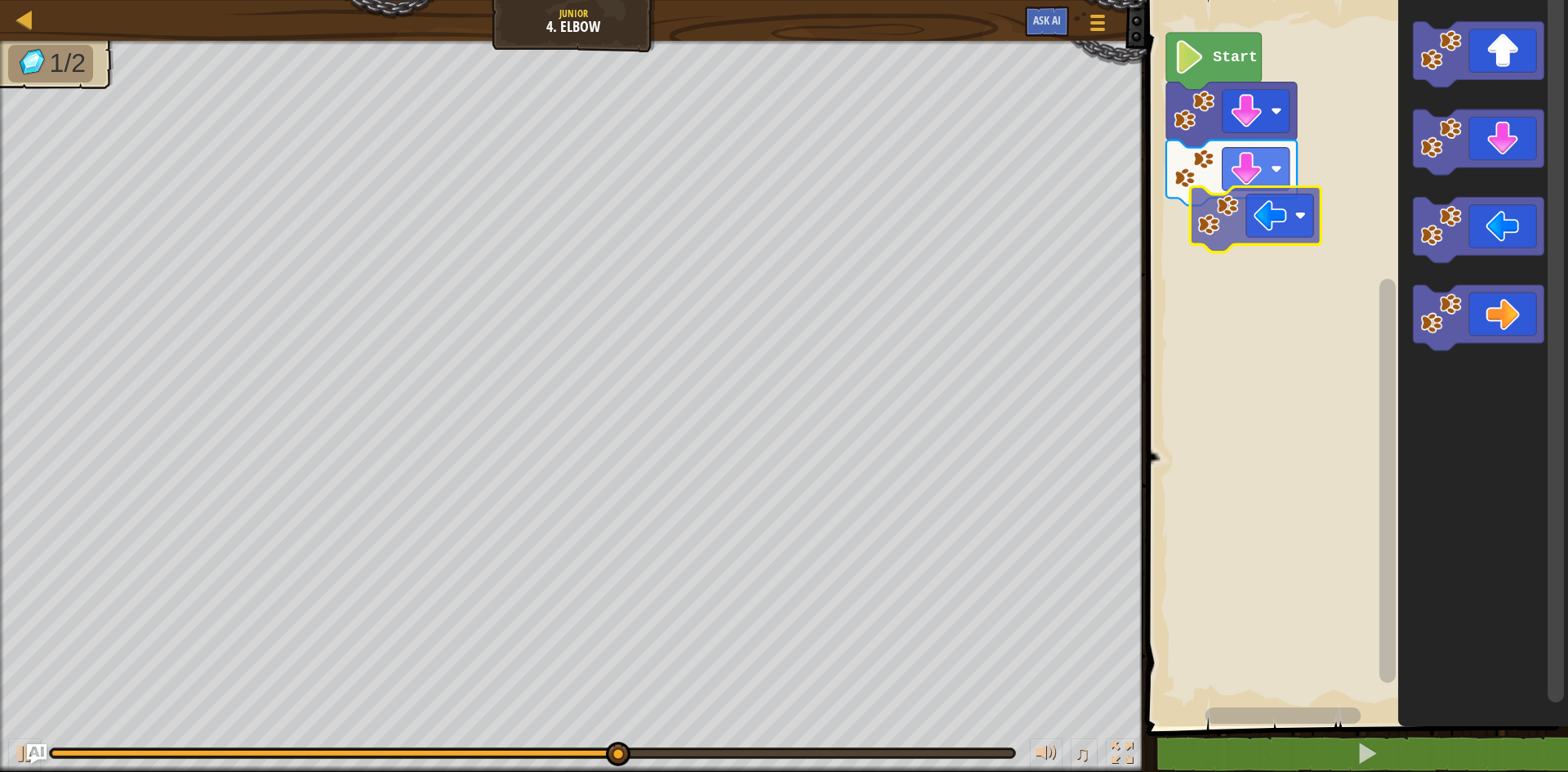
click at [1306, 203] on div "Start" at bounding box center [1354, 359] width 426 height 735
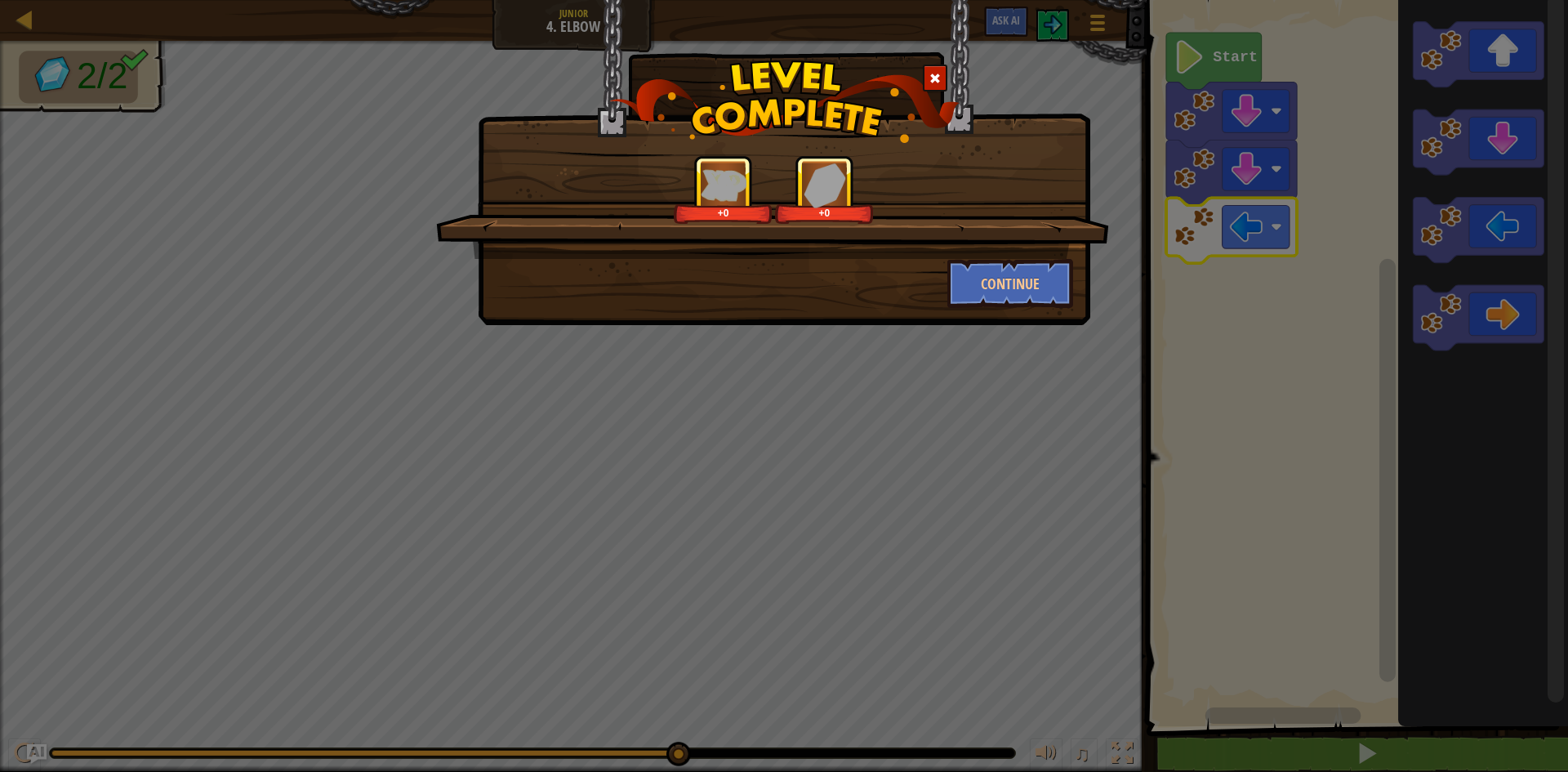
drag, startPoint x: 977, startPoint y: 312, endPoint x: 984, endPoint y: 303, distance: 11.4
click at [979, 311] on div "+0 +0 Continue" at bounding box center [784, 163] width 613 height 325
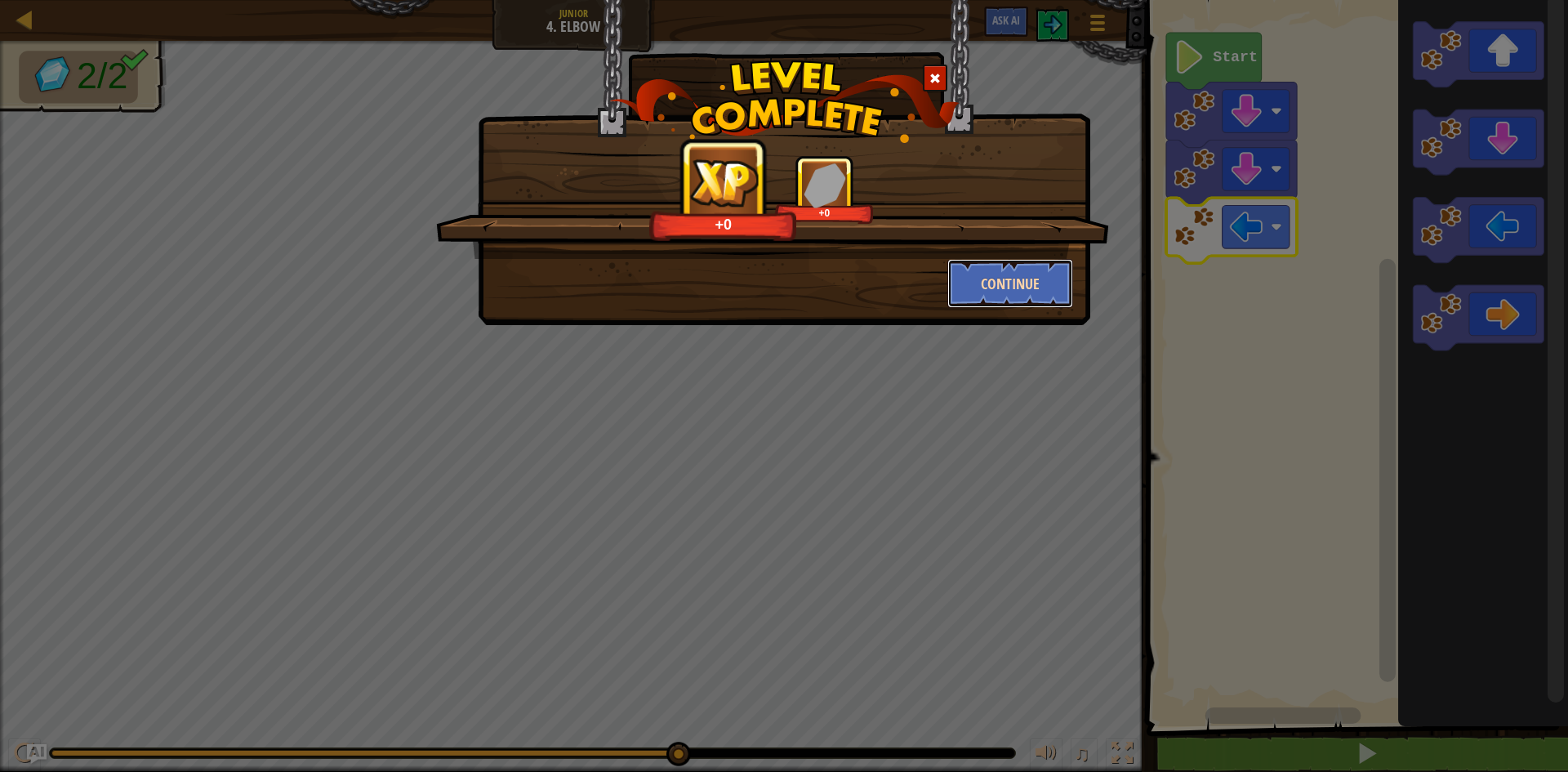
click at [993, 293] on button "Continue" at bounding box center [1010, 283] width 127 height 49
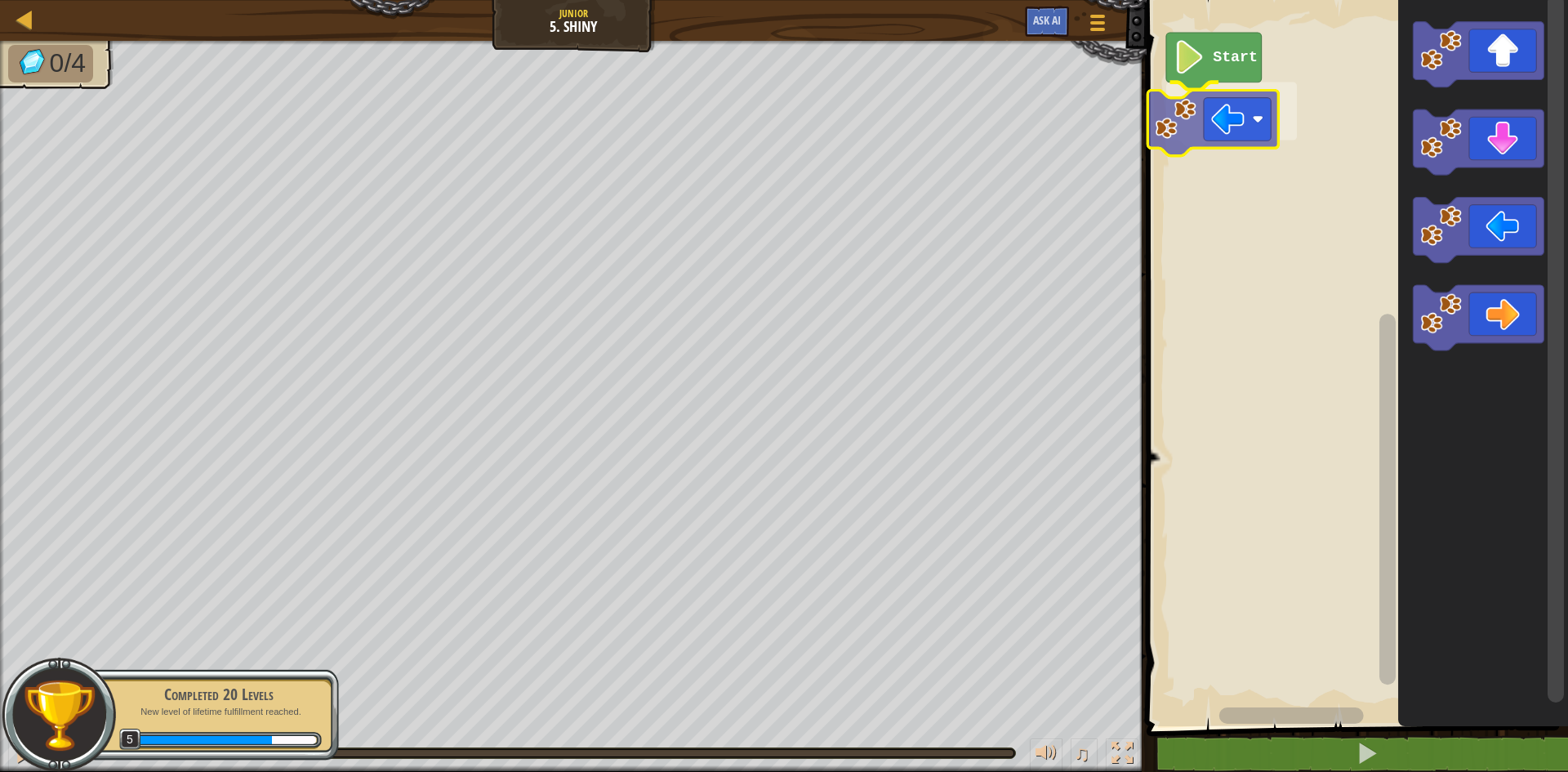
click at [1235, 111] on div "Start" at bounding box center [1354, 359] width 426 height 735
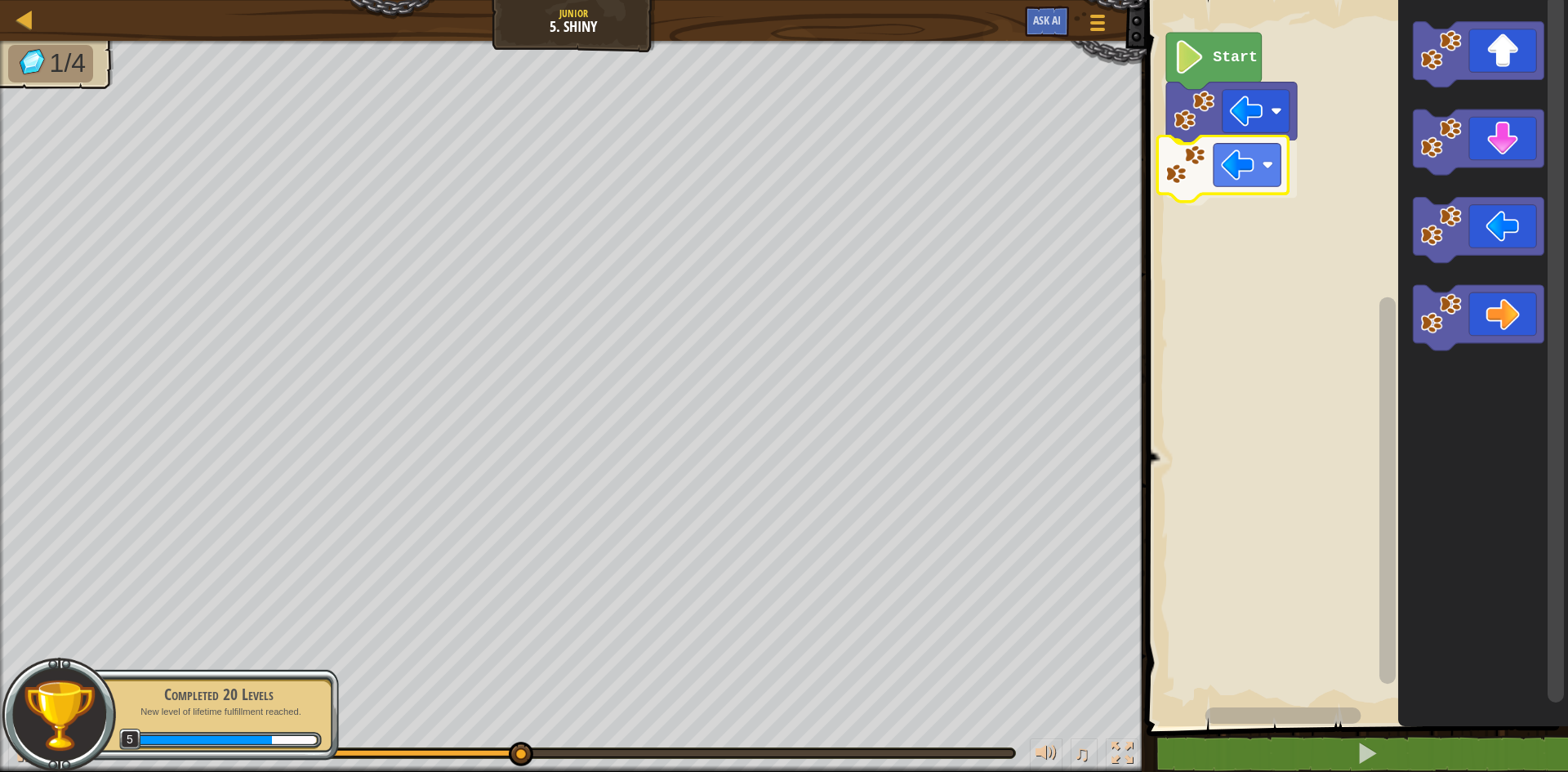
click at [1257, 187] on div "Start" at bounding box center [1354, 359] width 426 height 735
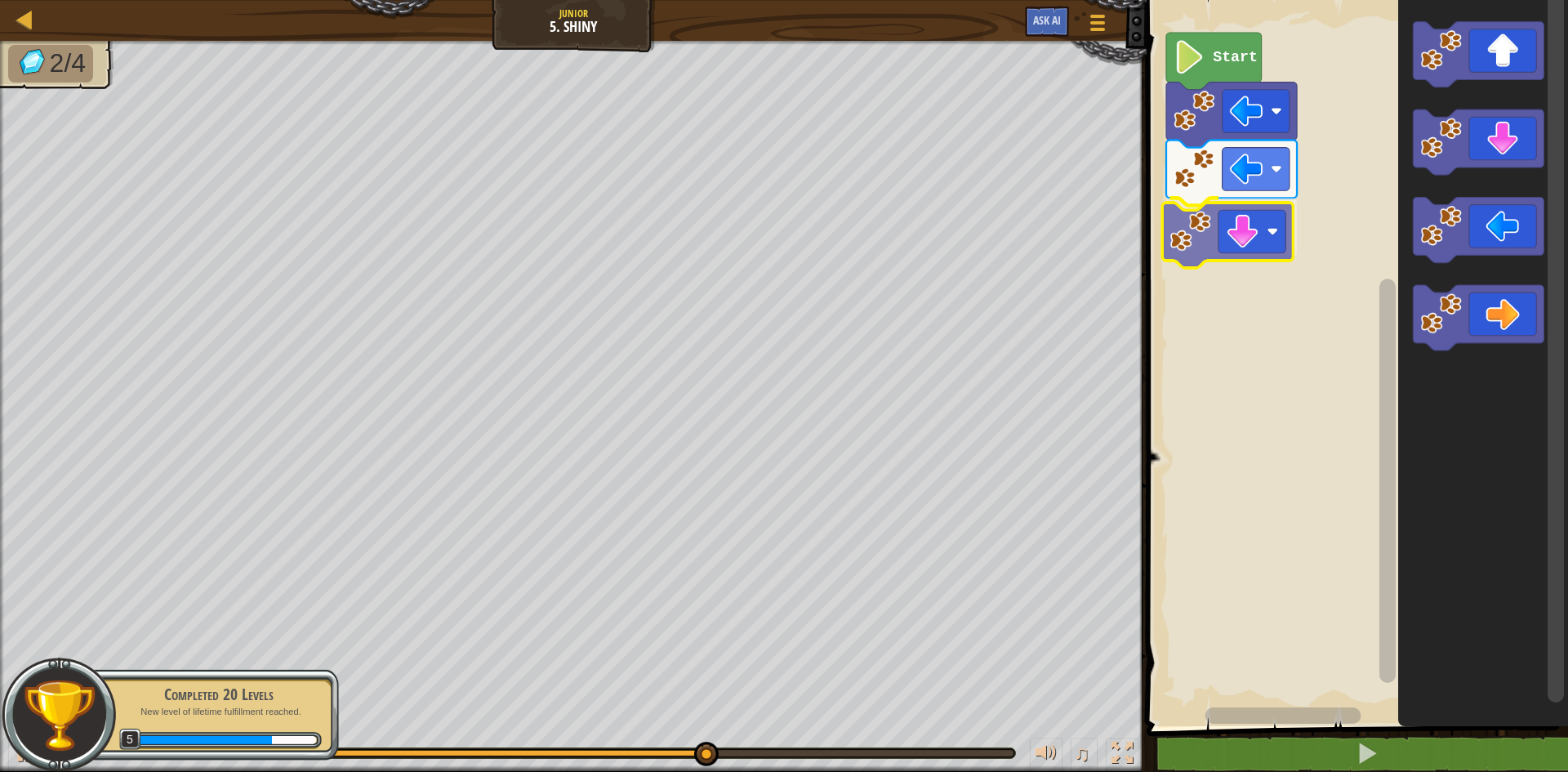
click at [1200, 235] on div "Start" at bounding box center [1354, 359] width 426 height 735
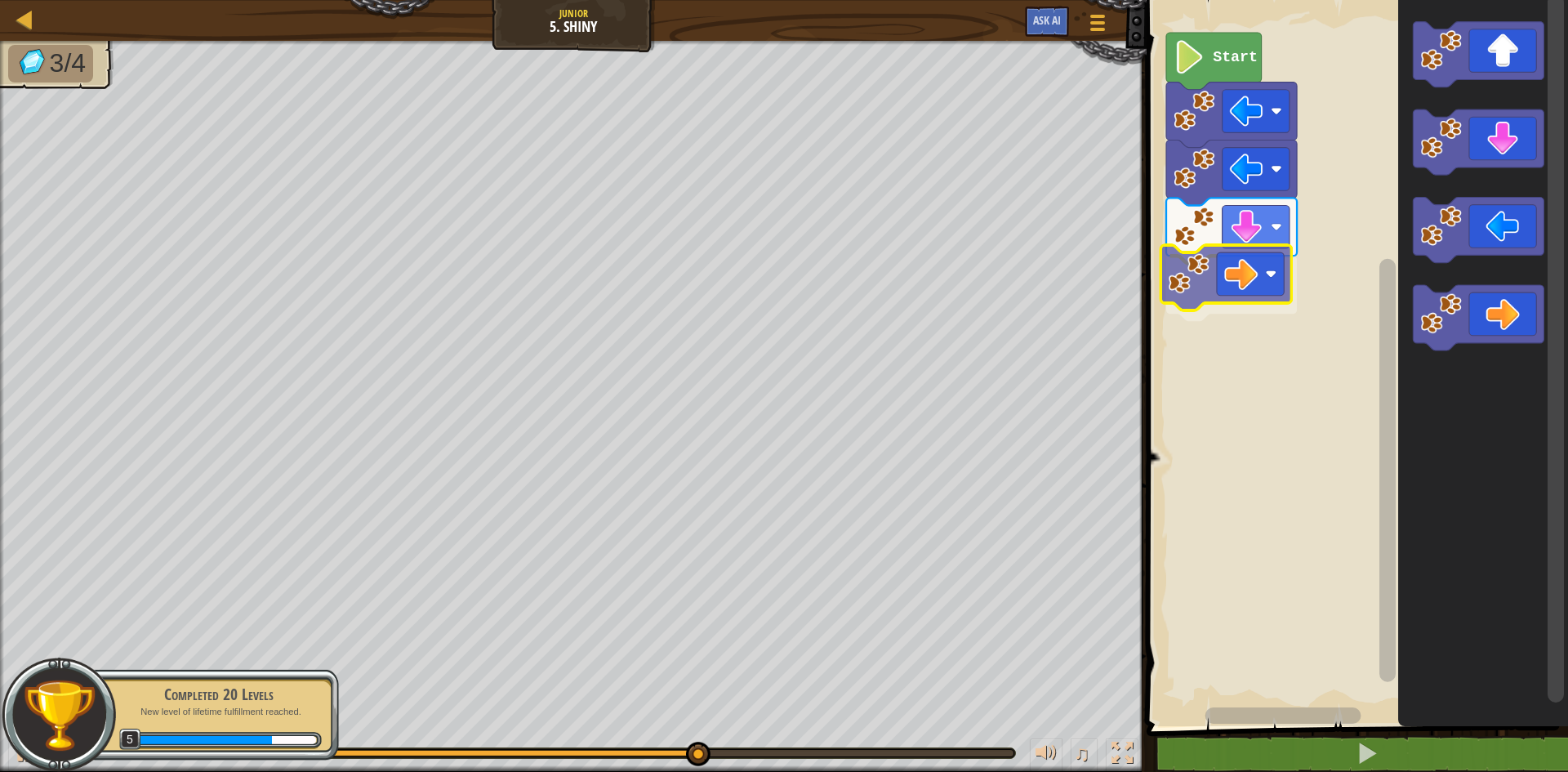
click at [1241, 281] on div "Start" at bounding box center [1354, 359] width 426 height 735
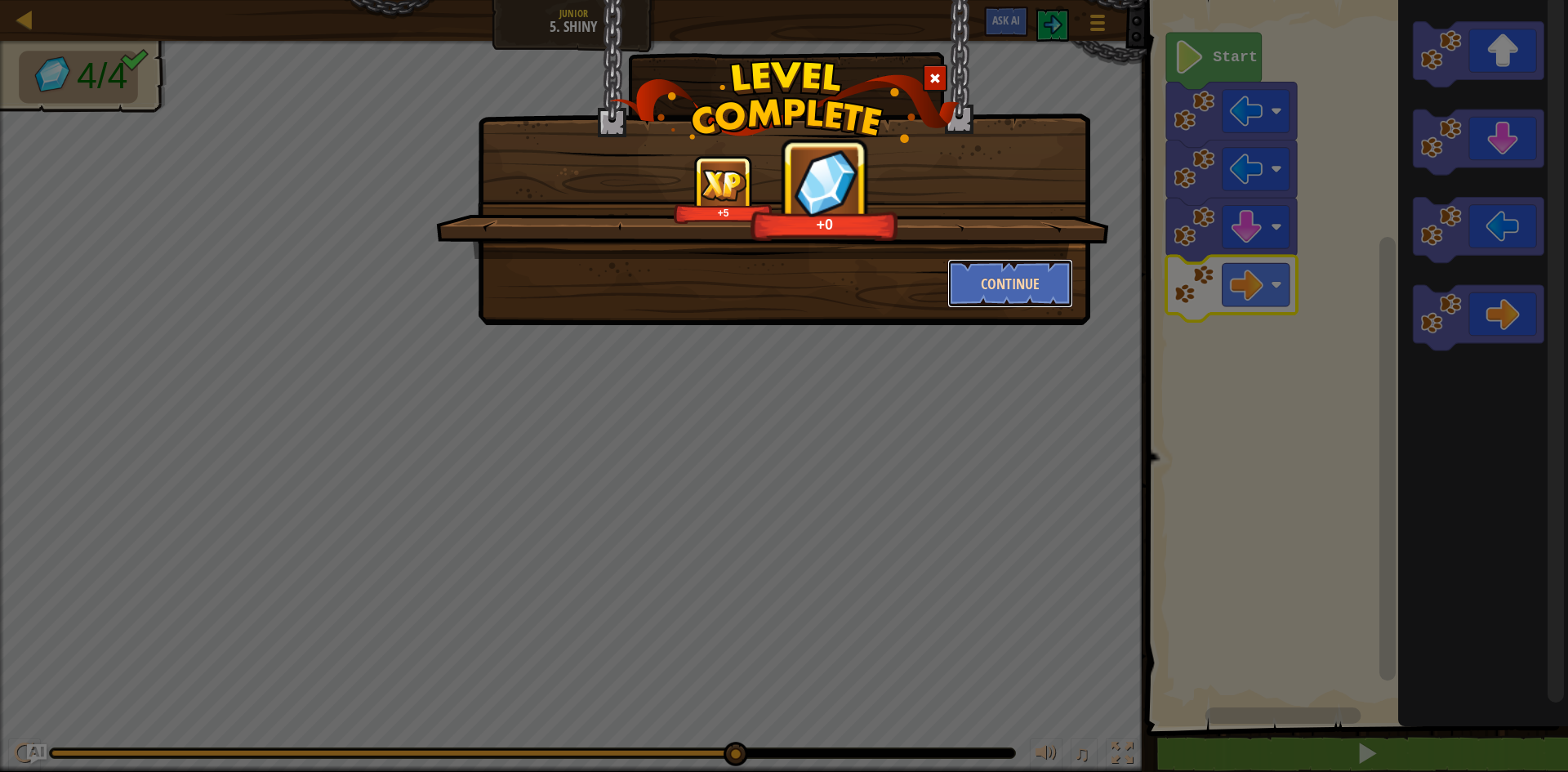
click at [992, 274] on button "Continue" at bounding box center [1010, 283] width 127 height 49
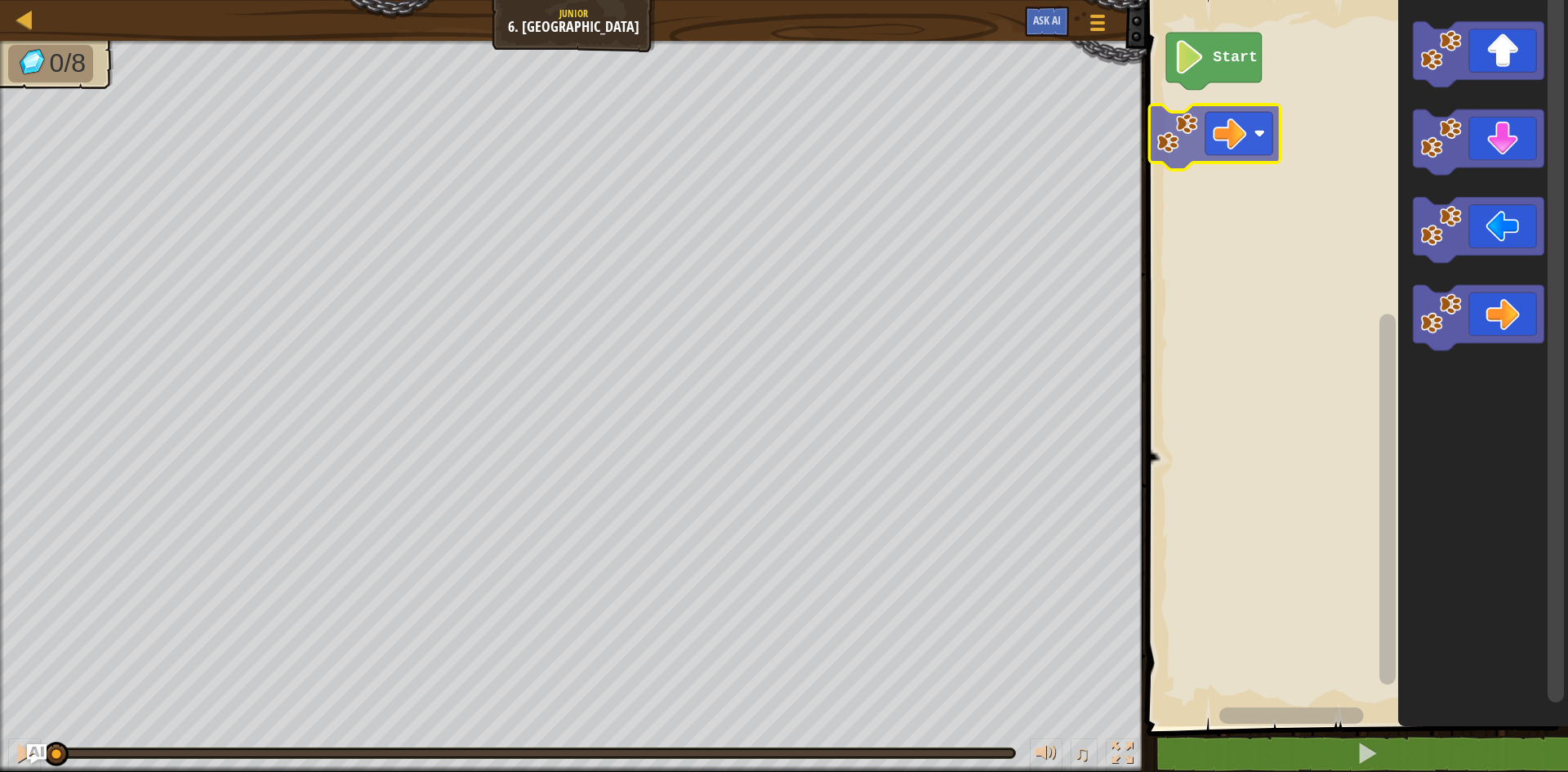
click at [1207, 132] on div "Start" at bounding box center [1354, 359] width 426 height 735
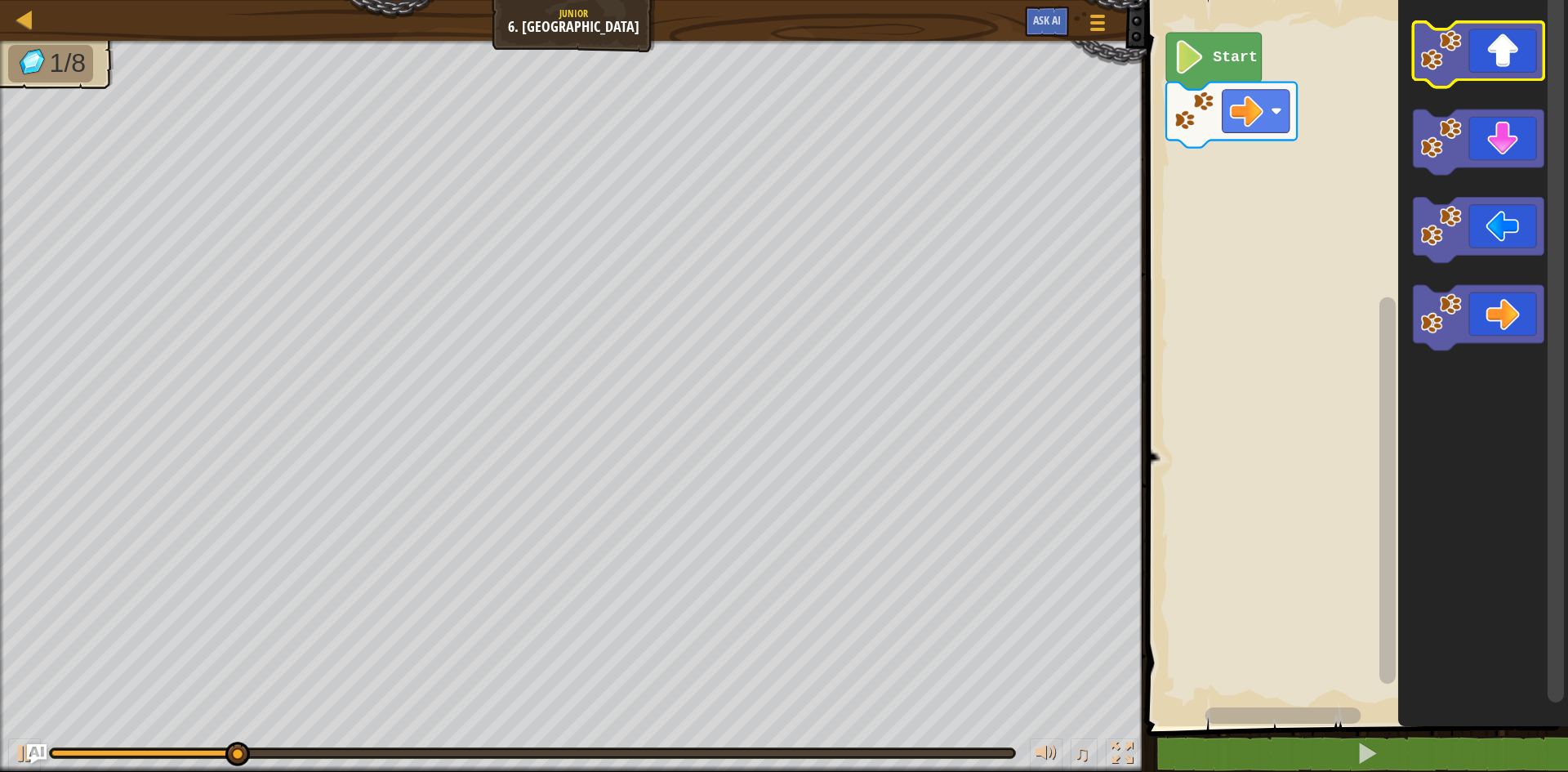
click at [1494, 45] on icon "Blockly Workspace" at bounding box center [1478, 55] width 131 height 66
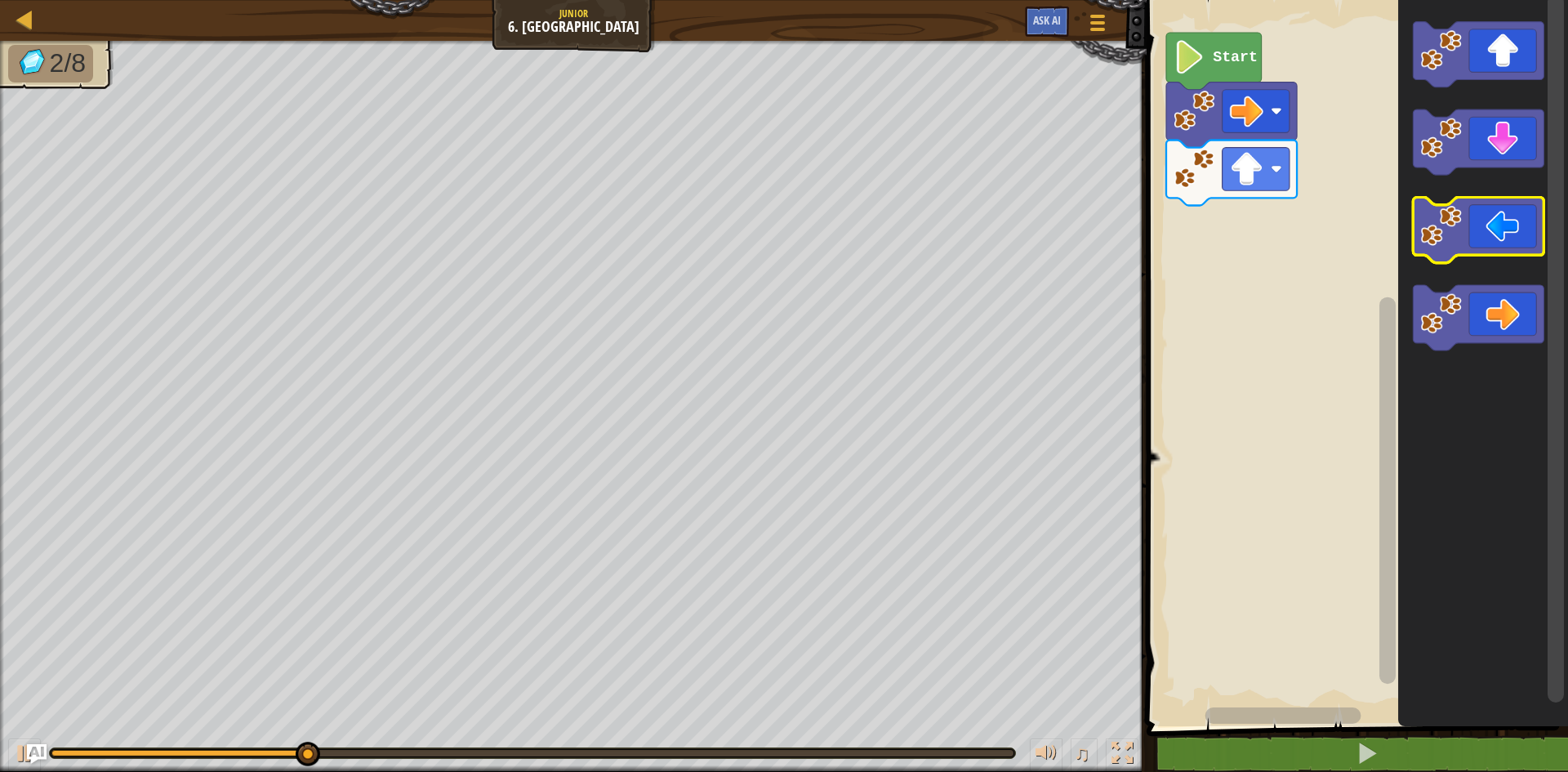
click at [1512, 216] on icon "Blockly Workspace" at bounding box center [1478, 230] width 131 height 66
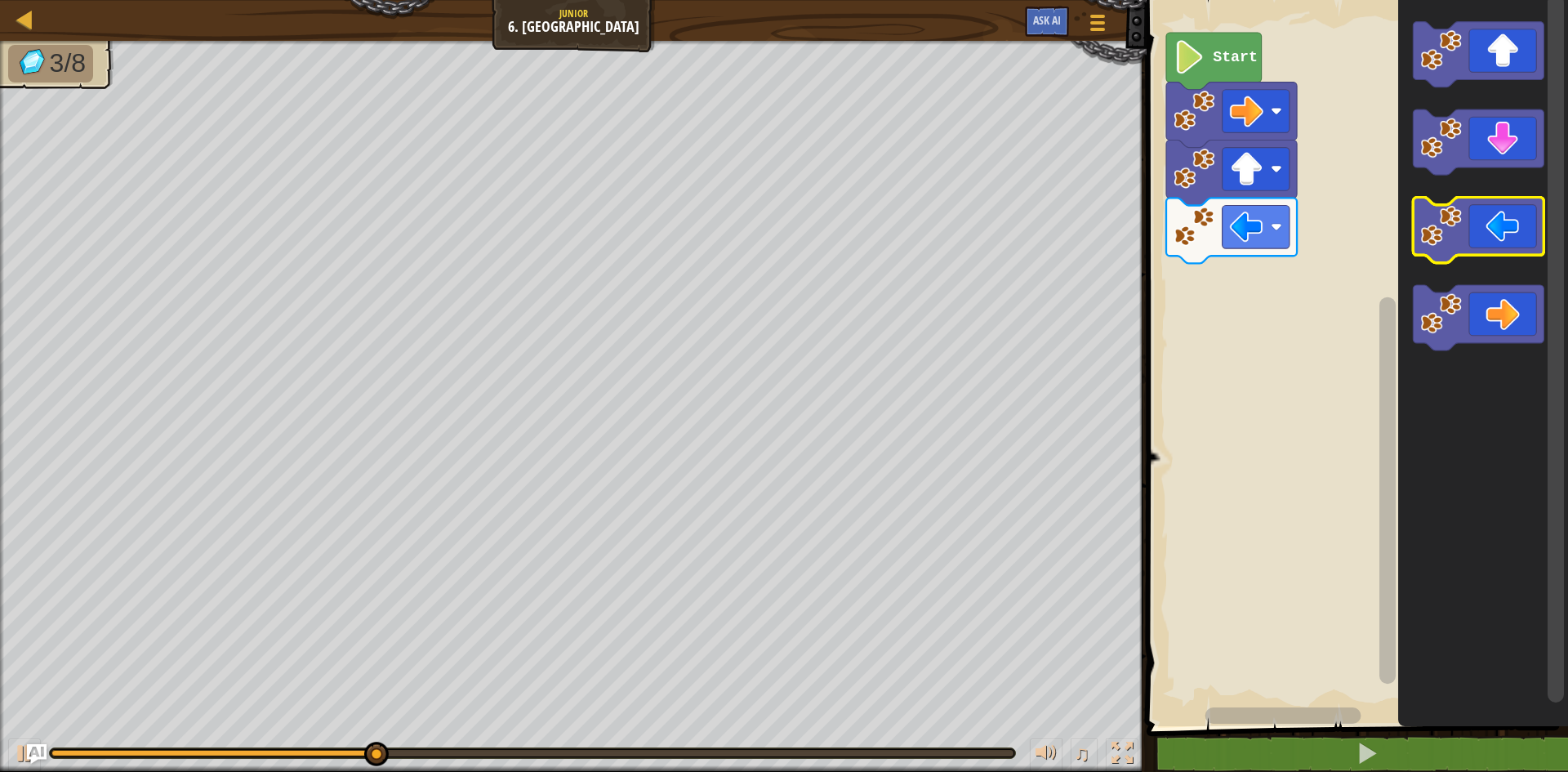
click at [1510, 210] on icon "Blockly Workspace" at bounding box center [1478, 230] width 131 height 66
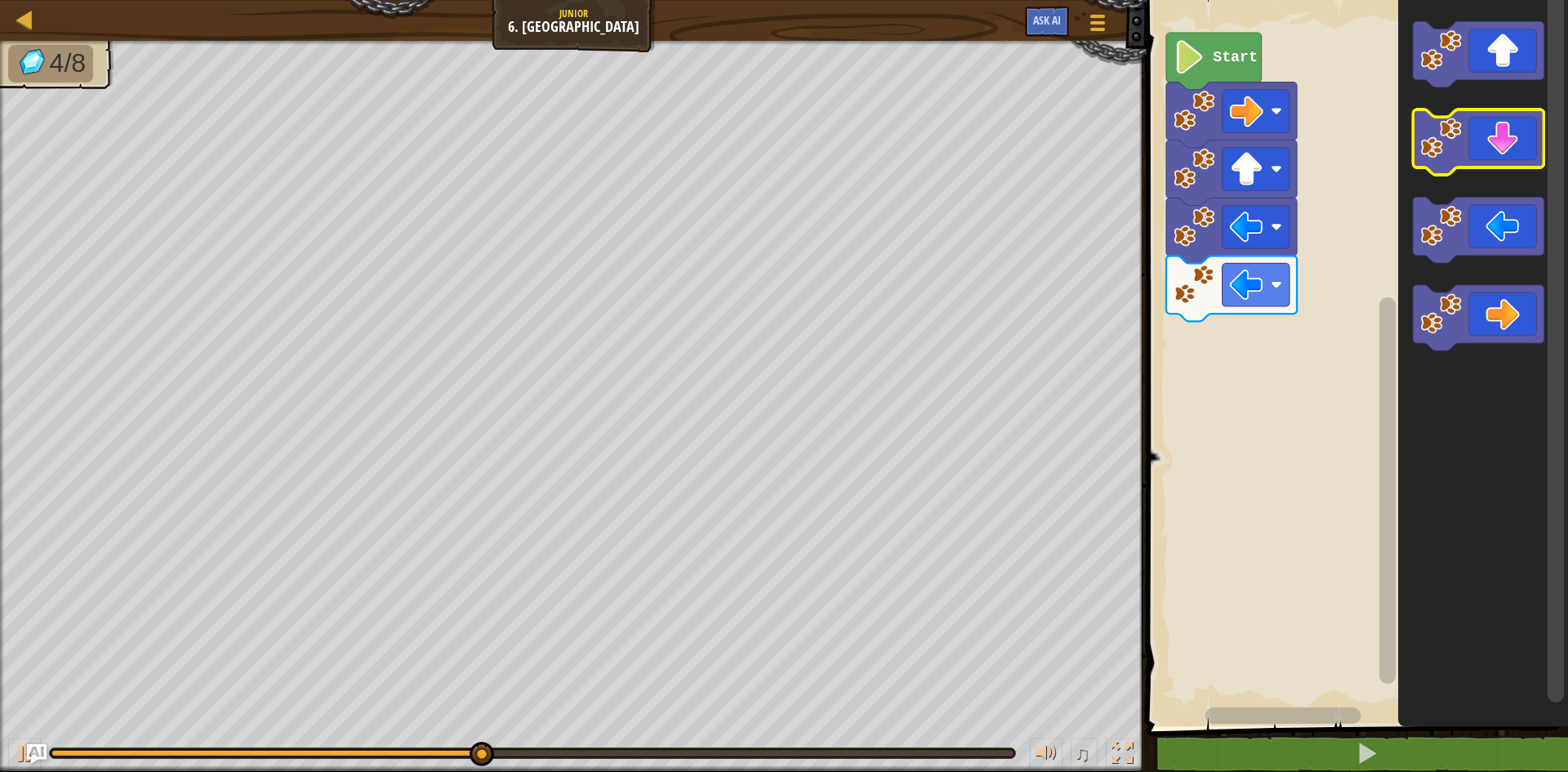
click at [1468, 138] on icon "Blockly Workspace" at bounding box center [1478, 143] width 131 height 66
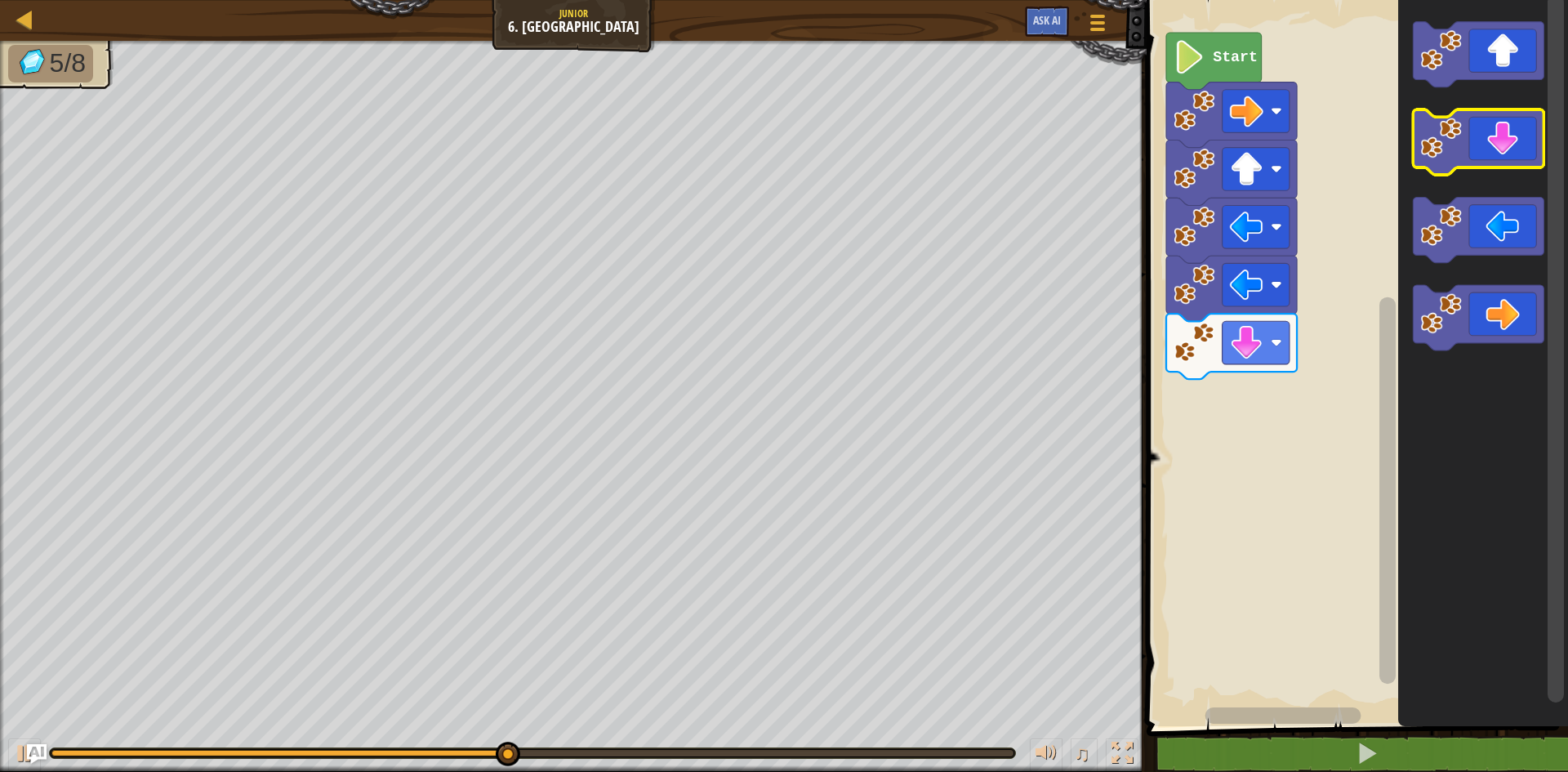
click at [1473, 143] on icon "Blockly Workspace" at bounding box center [1478, 143] width 131 height 66
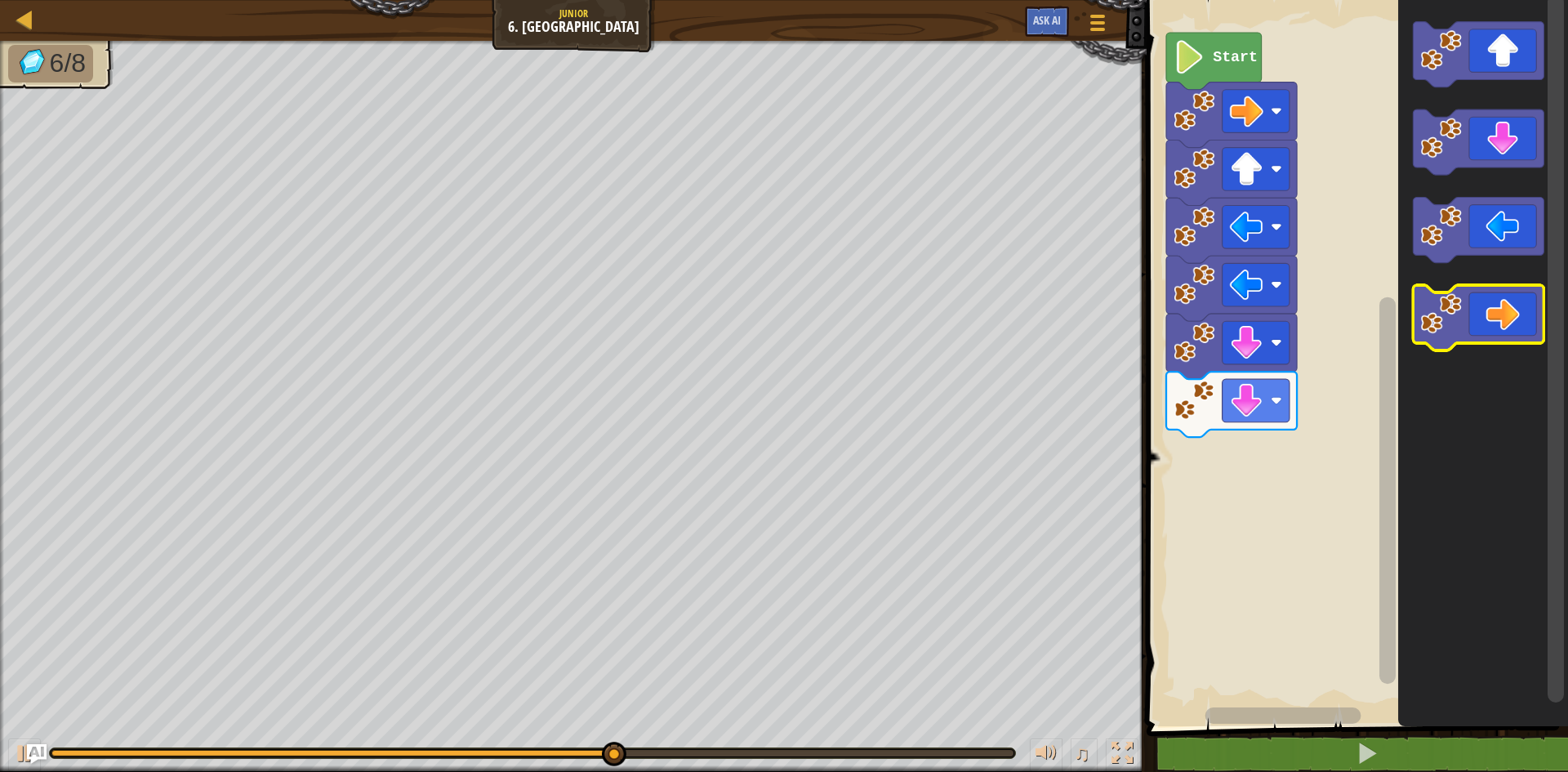
click at [1499, 329] on icon "Blockly Workspace" at bounding box center [1478, 318] width 131 height 66
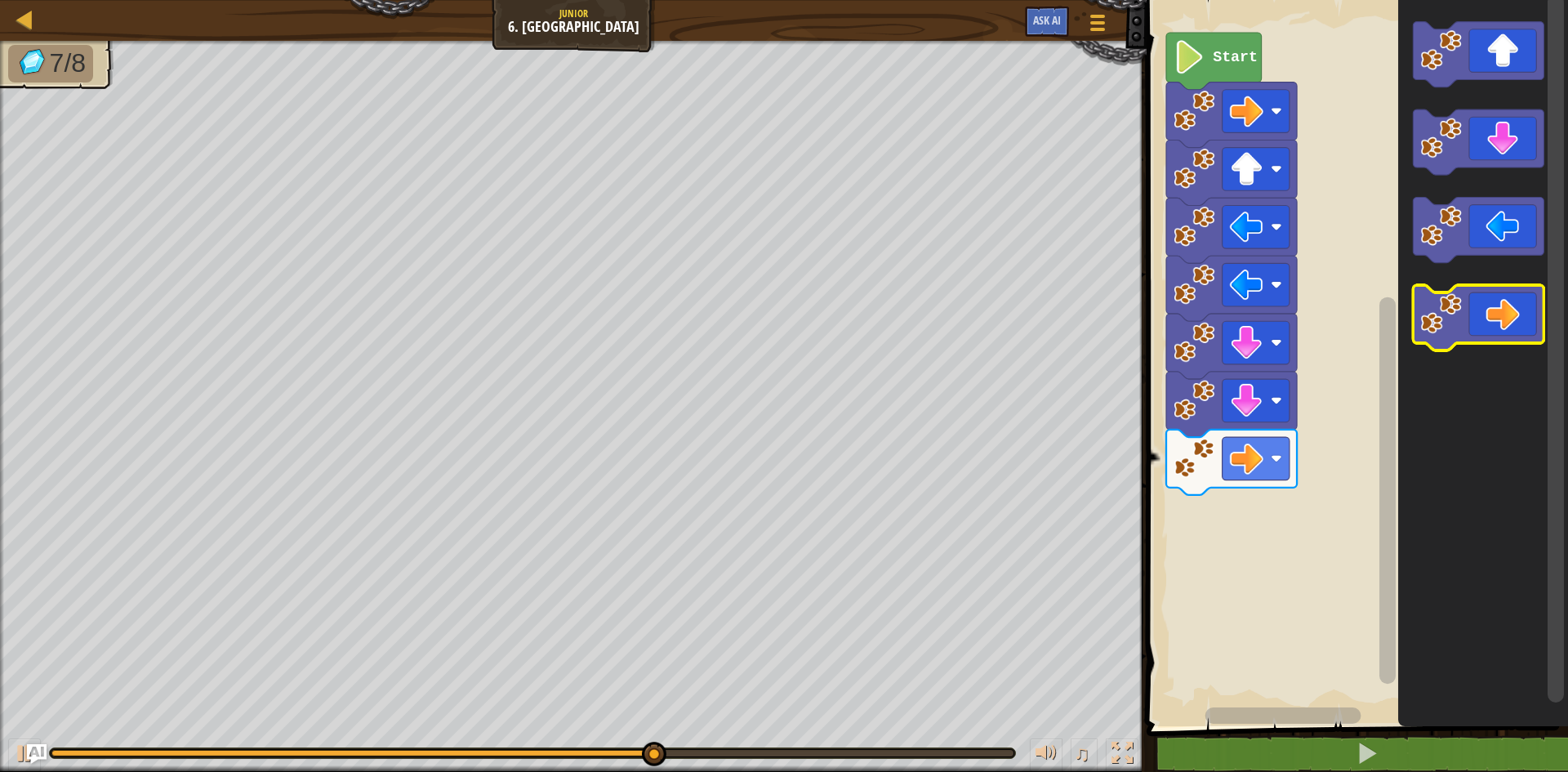
click at [1498, 328] on icon "Blockly Workspace" at bounding box center [1478, 318] width 131 height 66
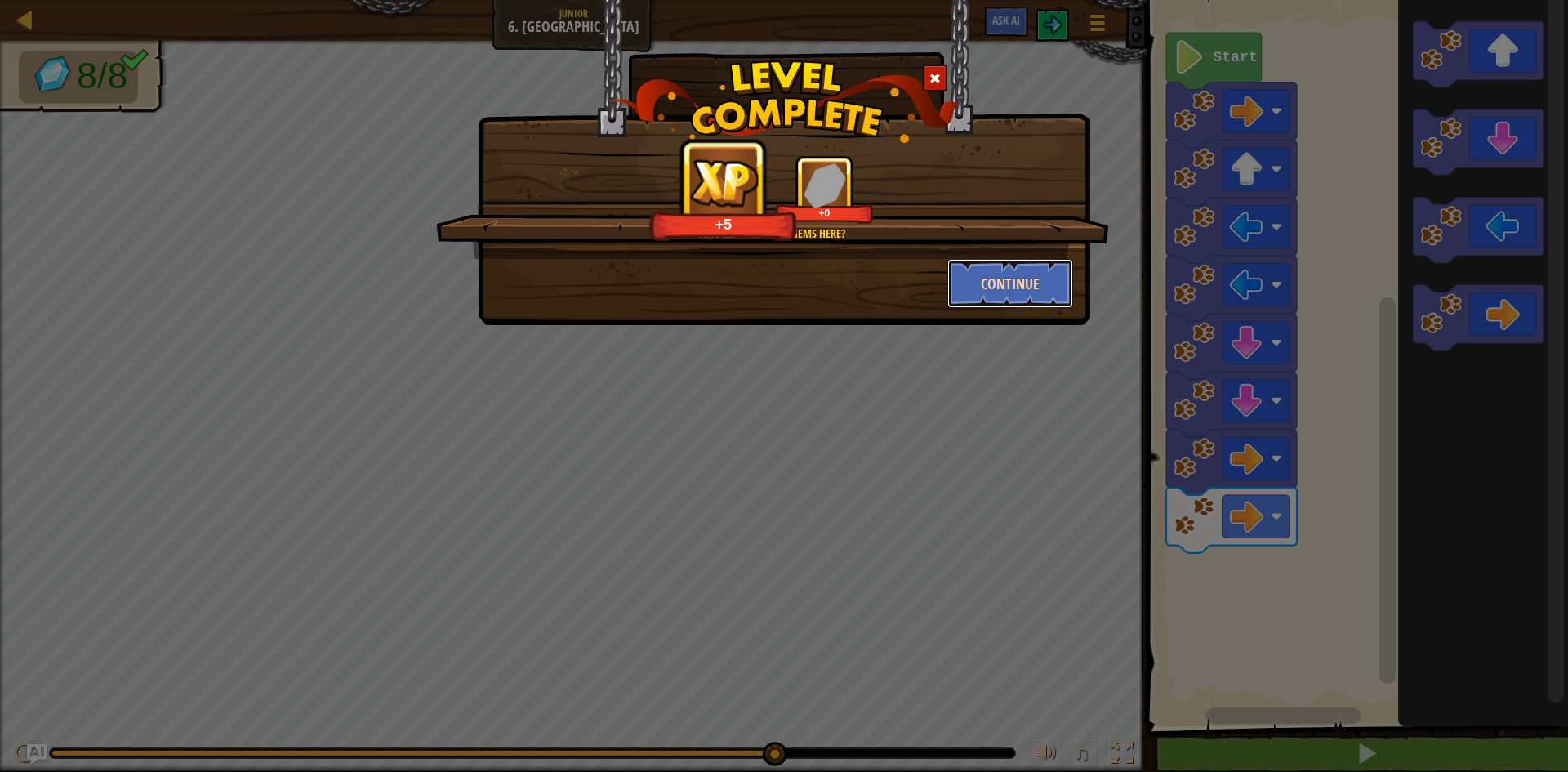
drag, startPoint x: 985, startPoint y: 291, endPoint x: 992, endPoint y: 274, distance: 18.4
click at [992, 274] on button "Continue" at bounding box center [1010, 283] width 127 height 49
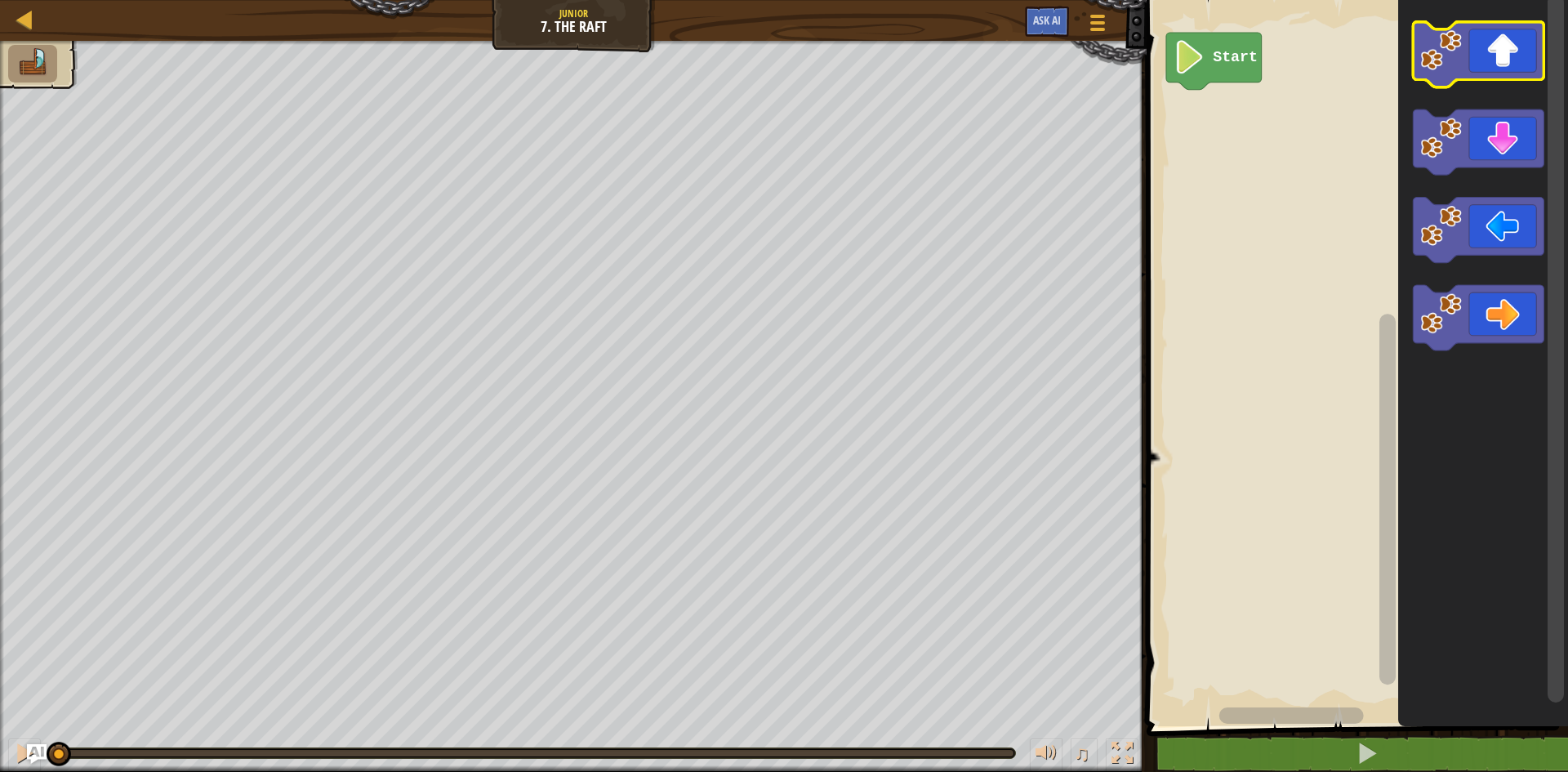
click at [1485, 49] on icon "Blockly Workspace" at bounding box center [1478, 55] width 131 height 66
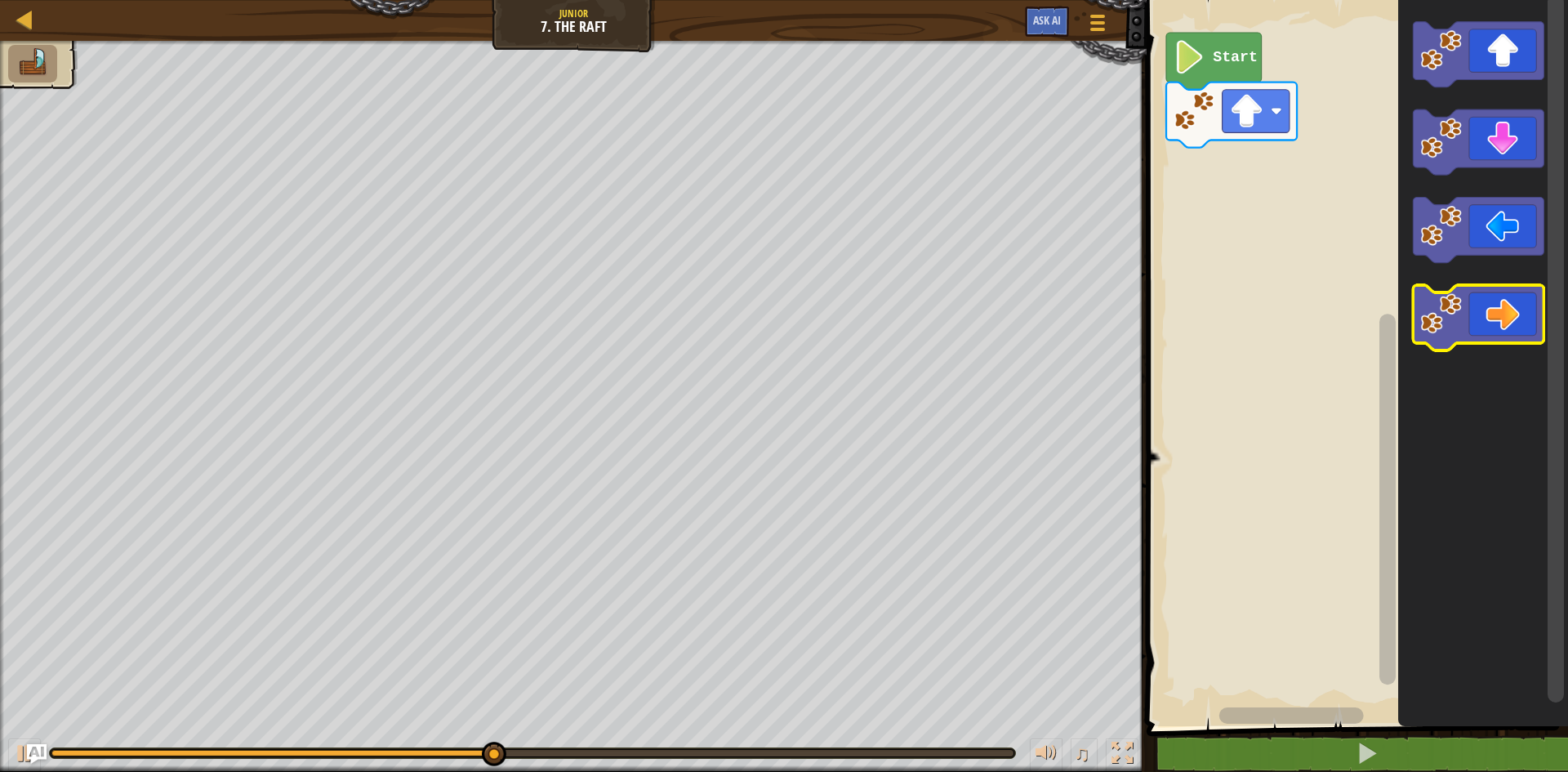
click at [1525, 301] on icon "Blockly Workspace" at bounding box center [1478, 318] width 131 height 66
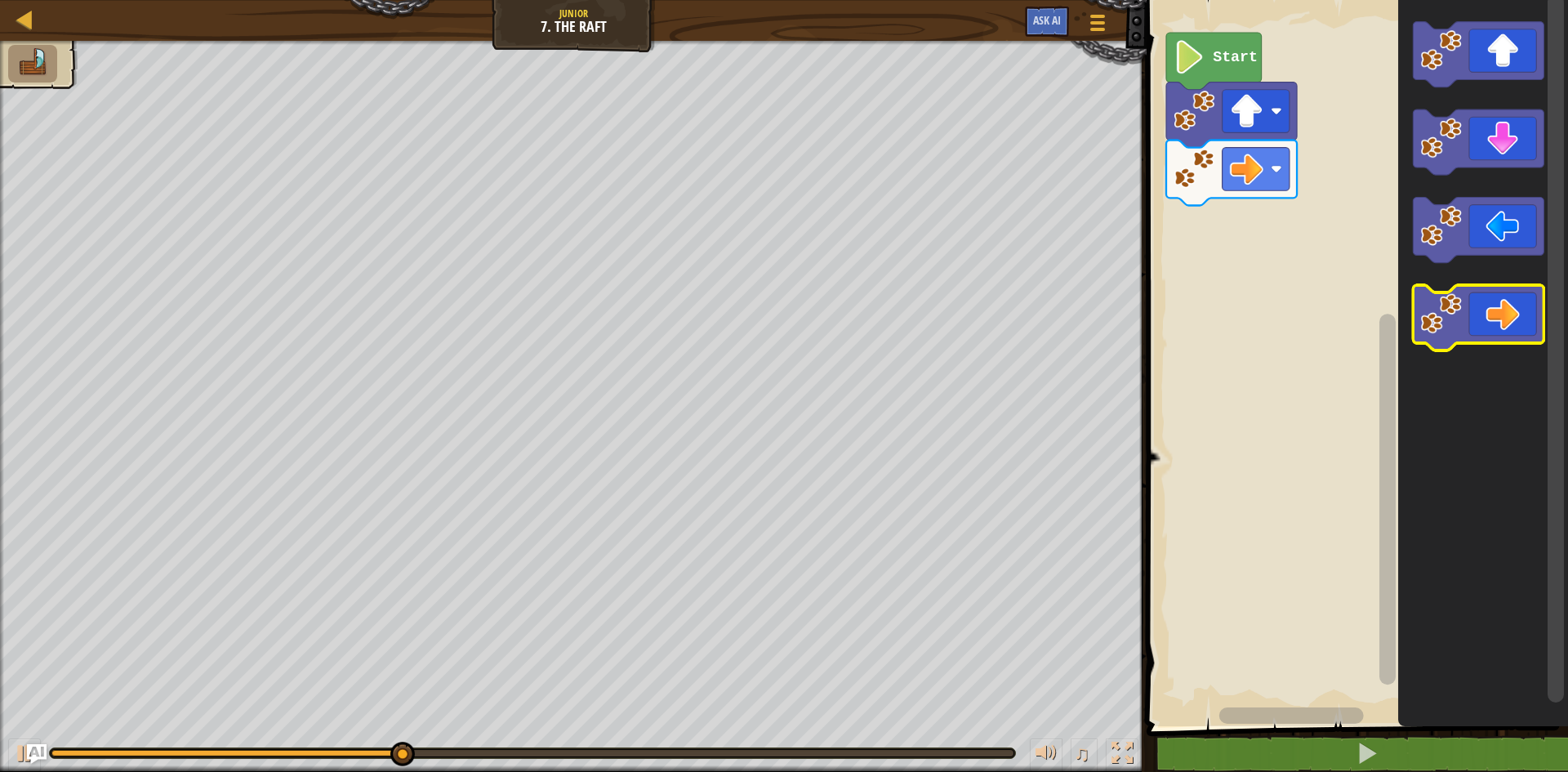
click at [1525, 331] on icon "Blockly Workspace" at bounding box center [1478, 318] width 131 height 66
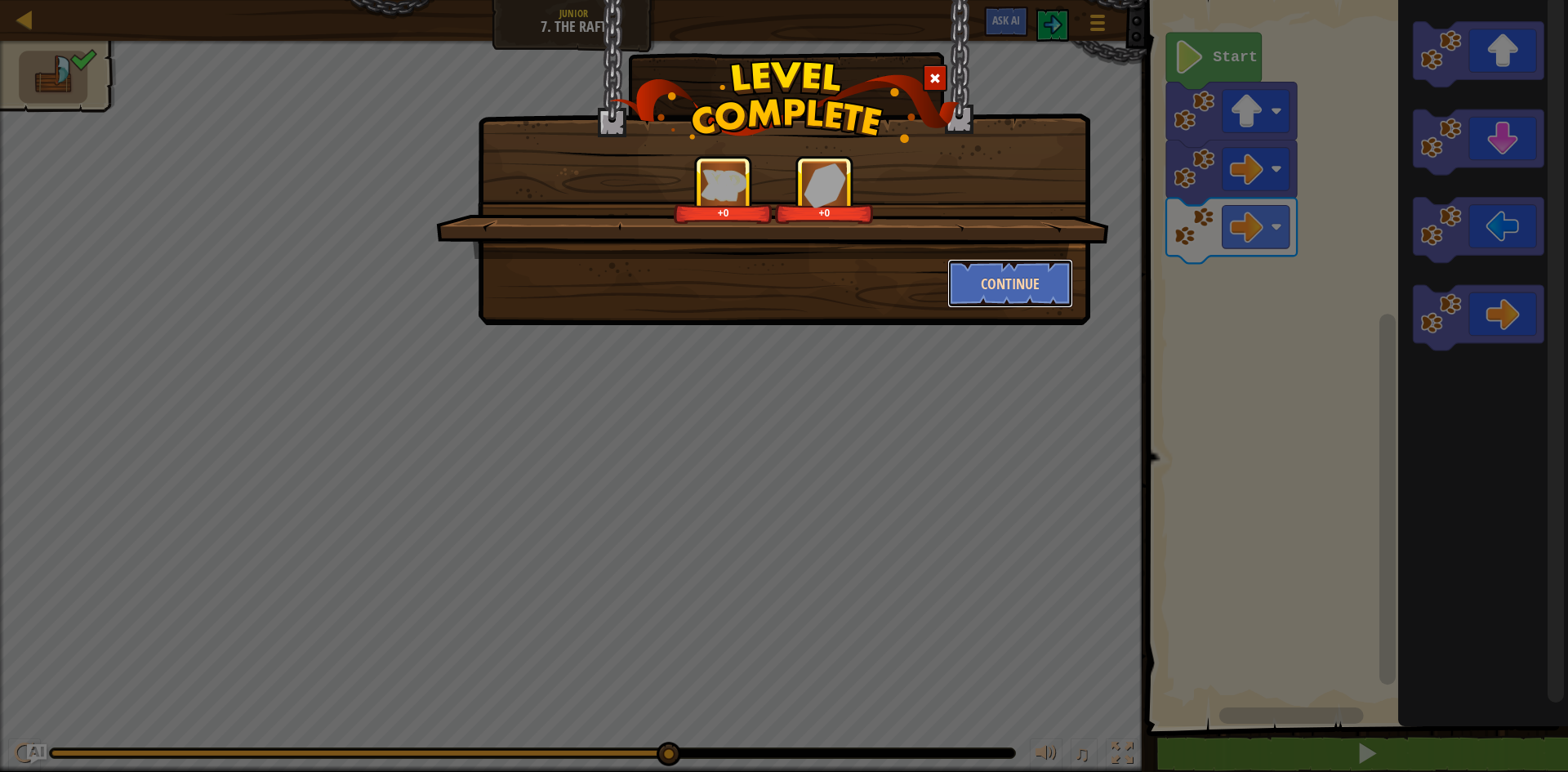
click at [979, 280] on button "Continue" at bounding box center [1010, 283] width 127 height 49
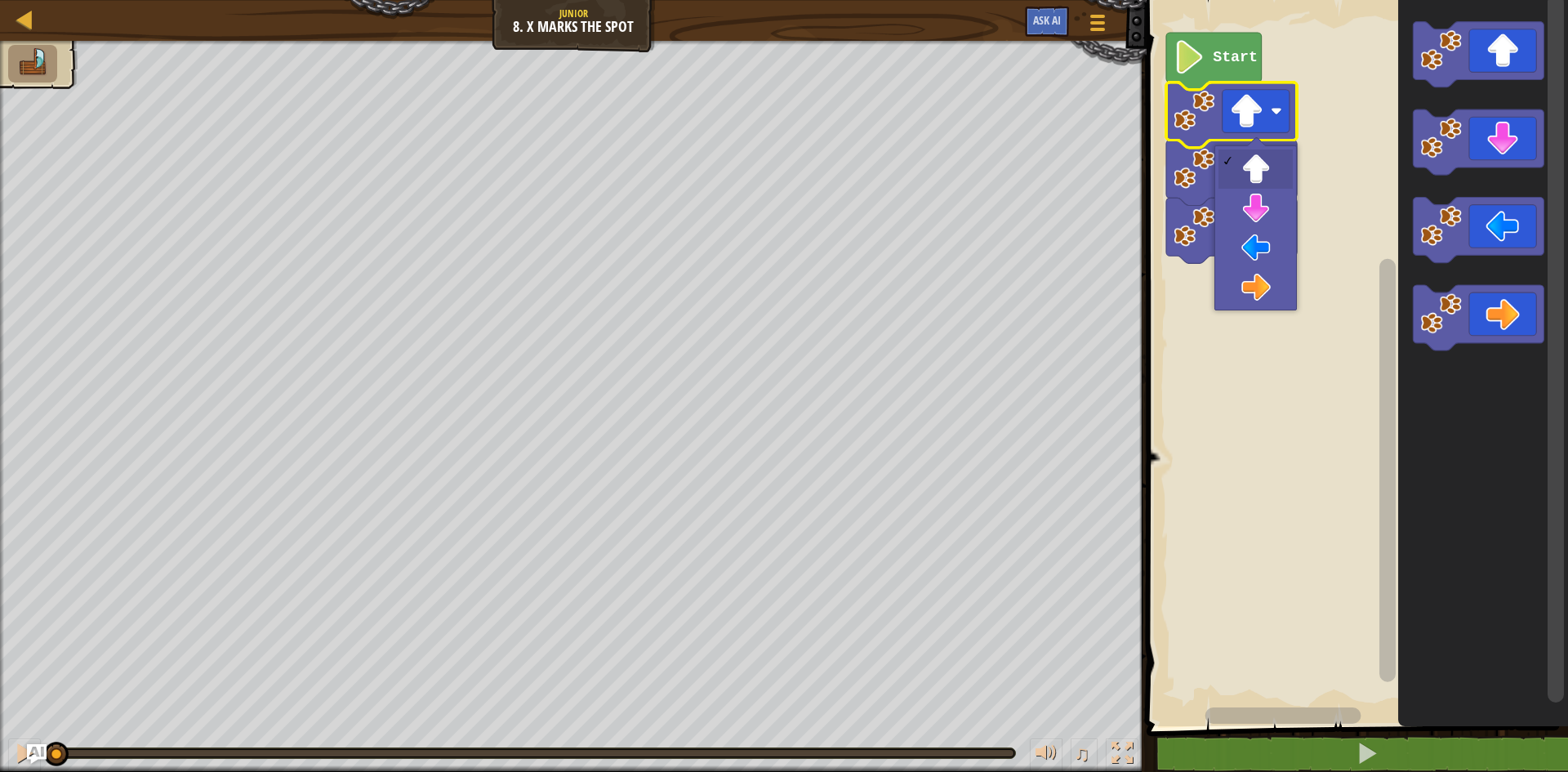
click at [1184, 117] on image "Blockly Workspace" at bounding box center [1194, 110] width 41 height 41
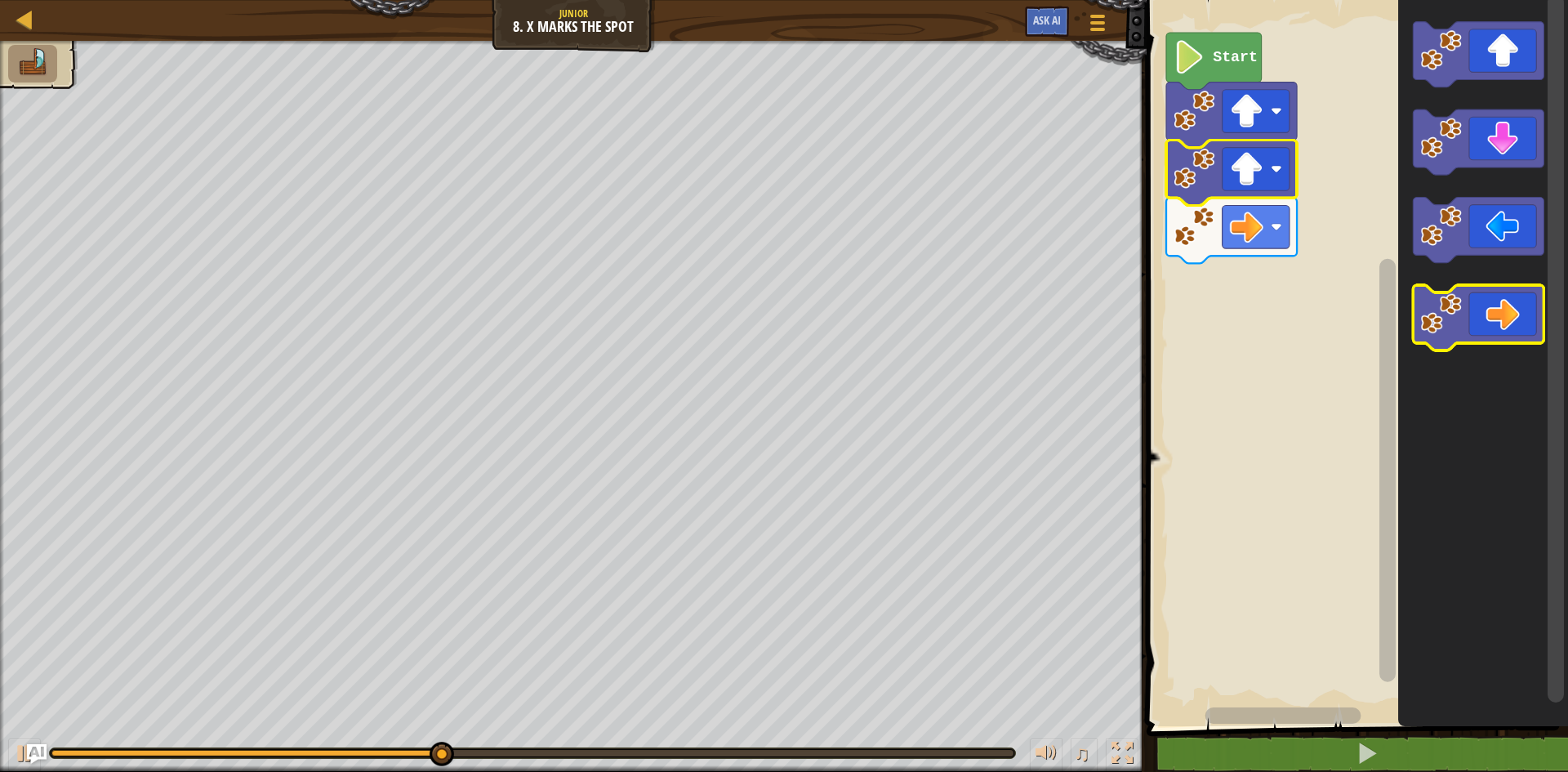
click at [1495, 313] on icon "Blockly Workspace" at bounding box center [1478, 318] width 131 height 66
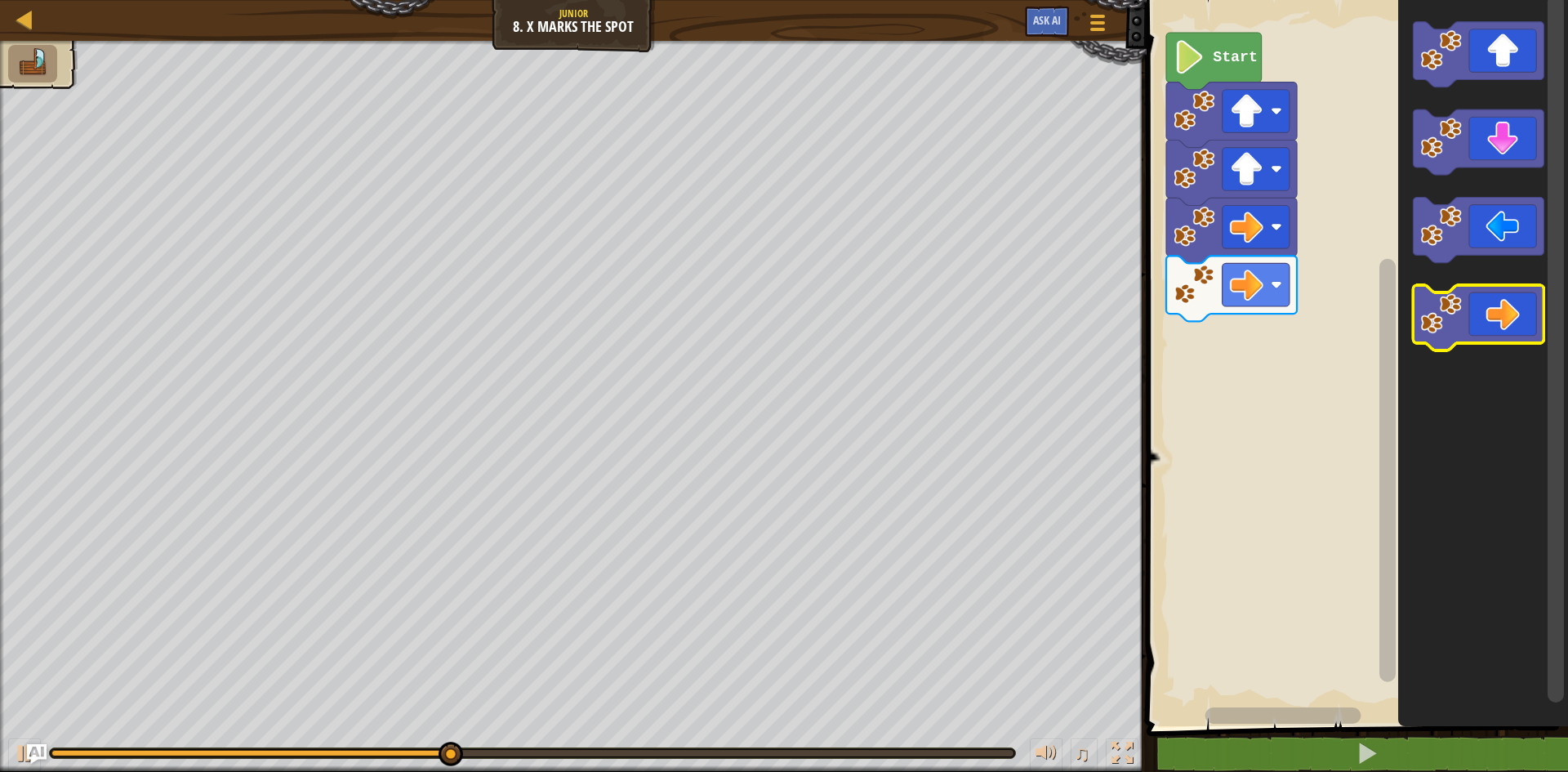
click at [1456, 312] on image "Blockly Workspace" at bounding box center [1441, 313] width 41 height 41
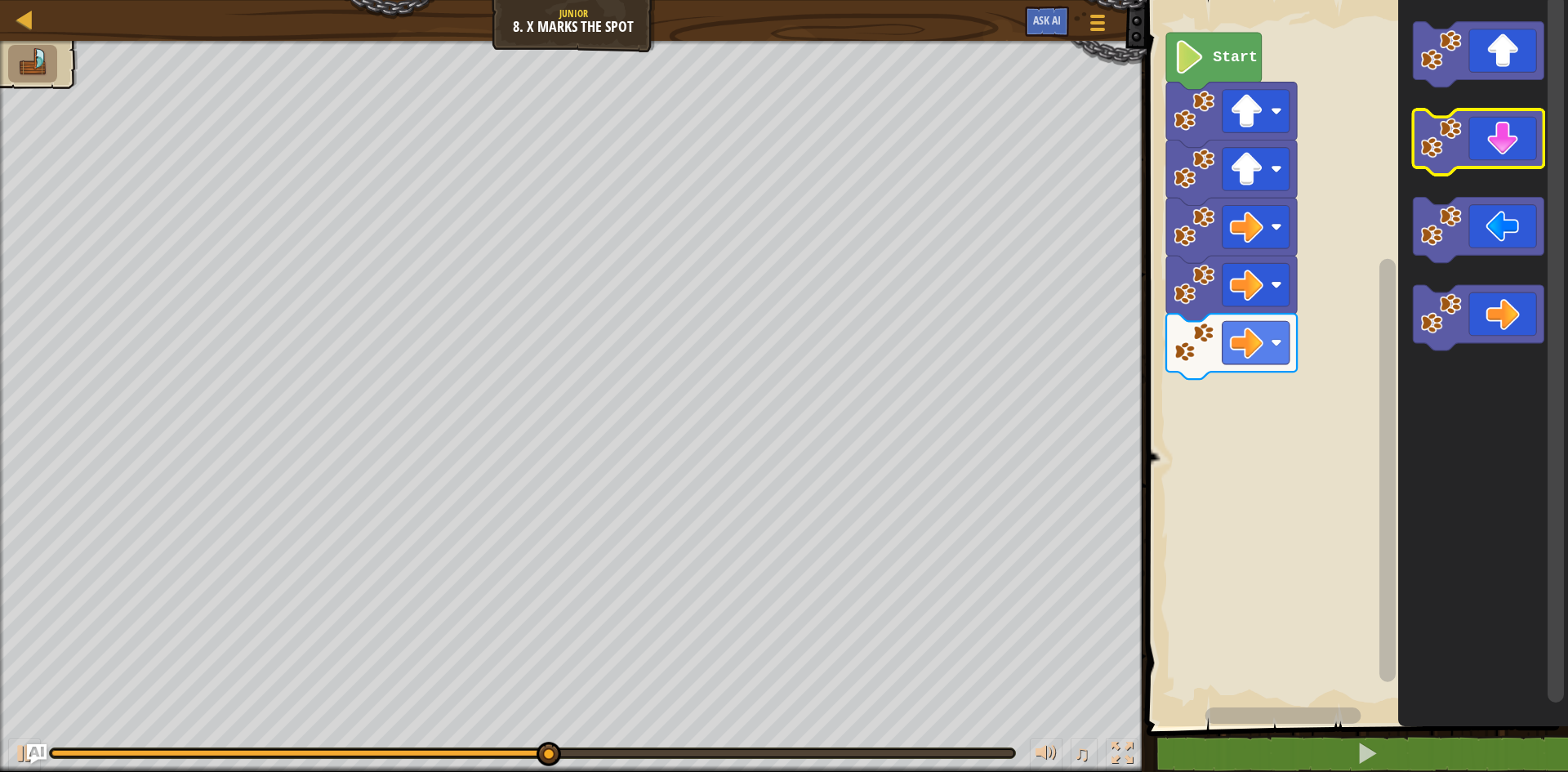
click at [1460, 155] on image "Blockly Workspace" at bounding box center [1441, 138] width 41 height 41
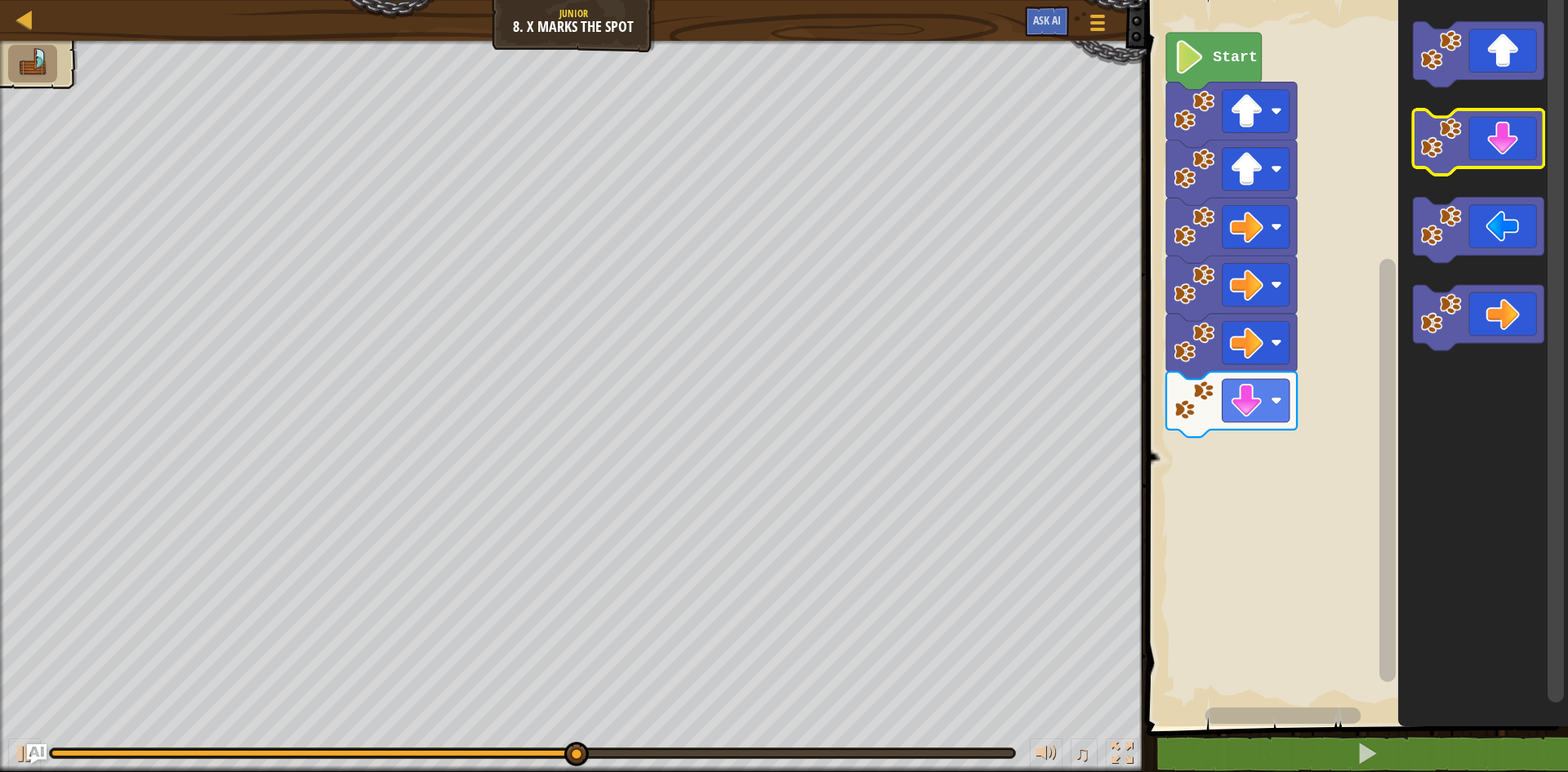
click at [1460, 155] on image "Blockly Workspace" at bounding box center [1441, 138] width 41 height 41
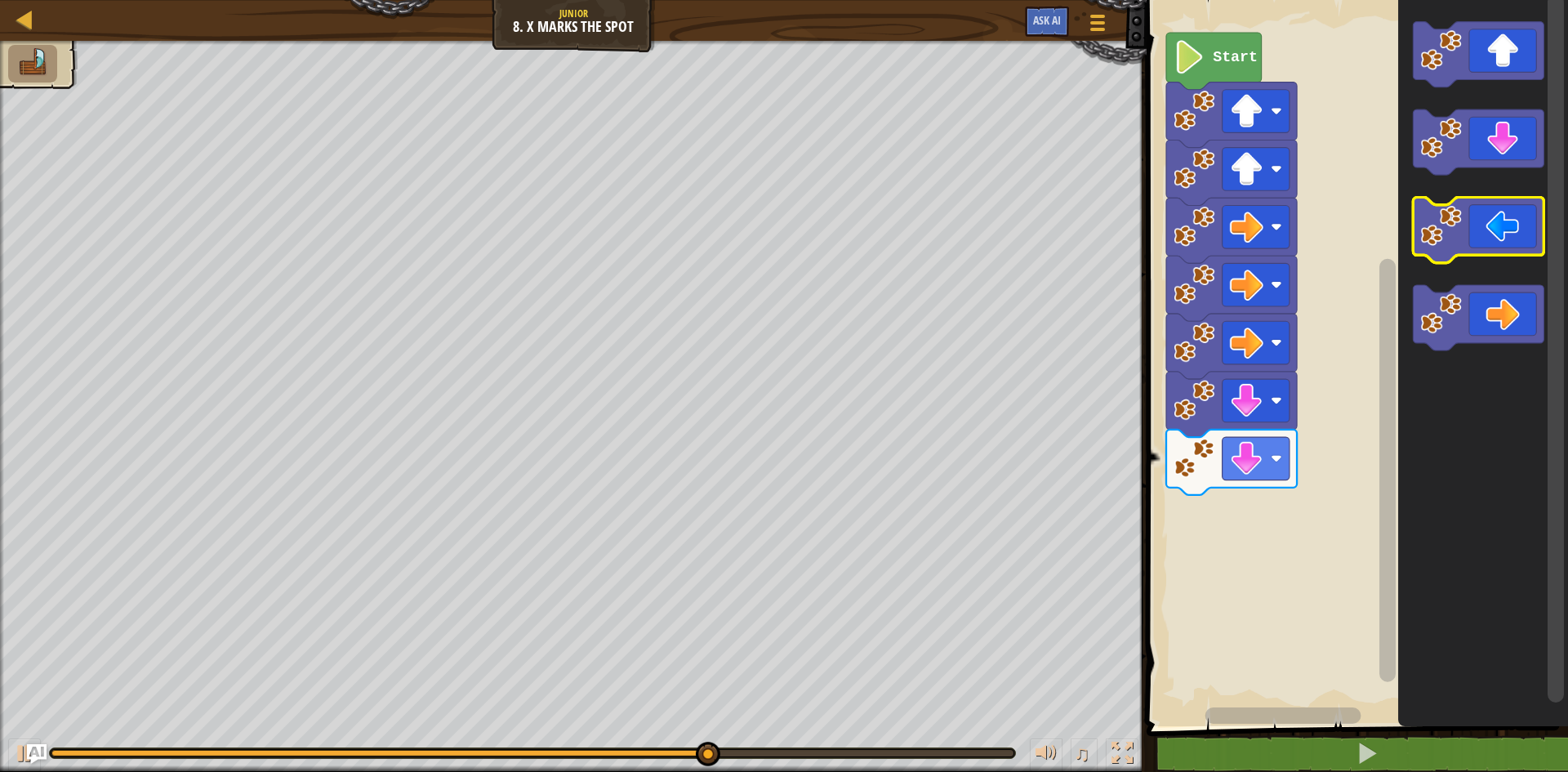
click at [1500, 236] on icon "Blockly Workspace" at bounding box center [1478, 230] width 131 height 66
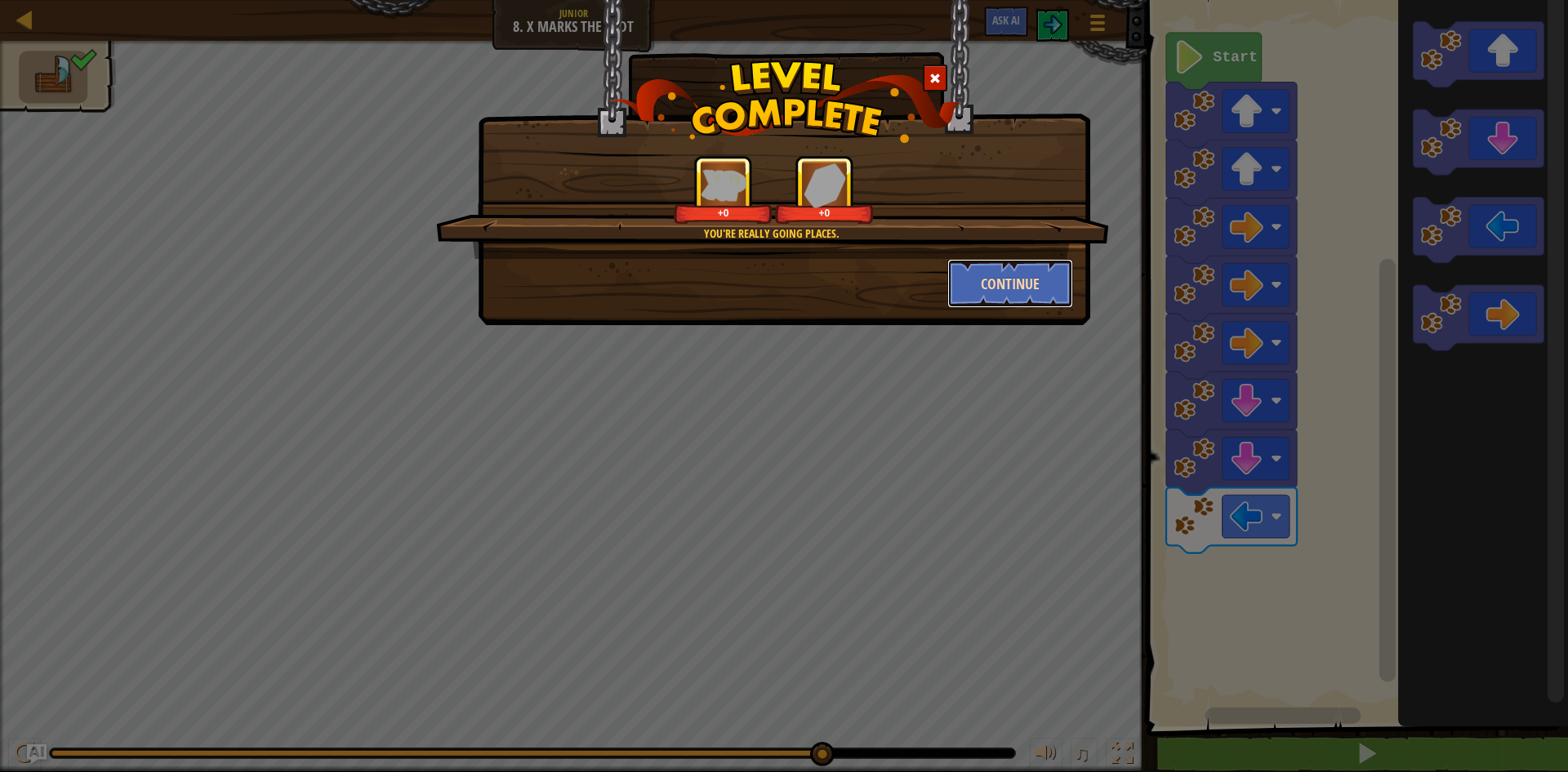
click at [1037, 295] on button "Continue" at bounding box center [1010, 283] width 127 height 49
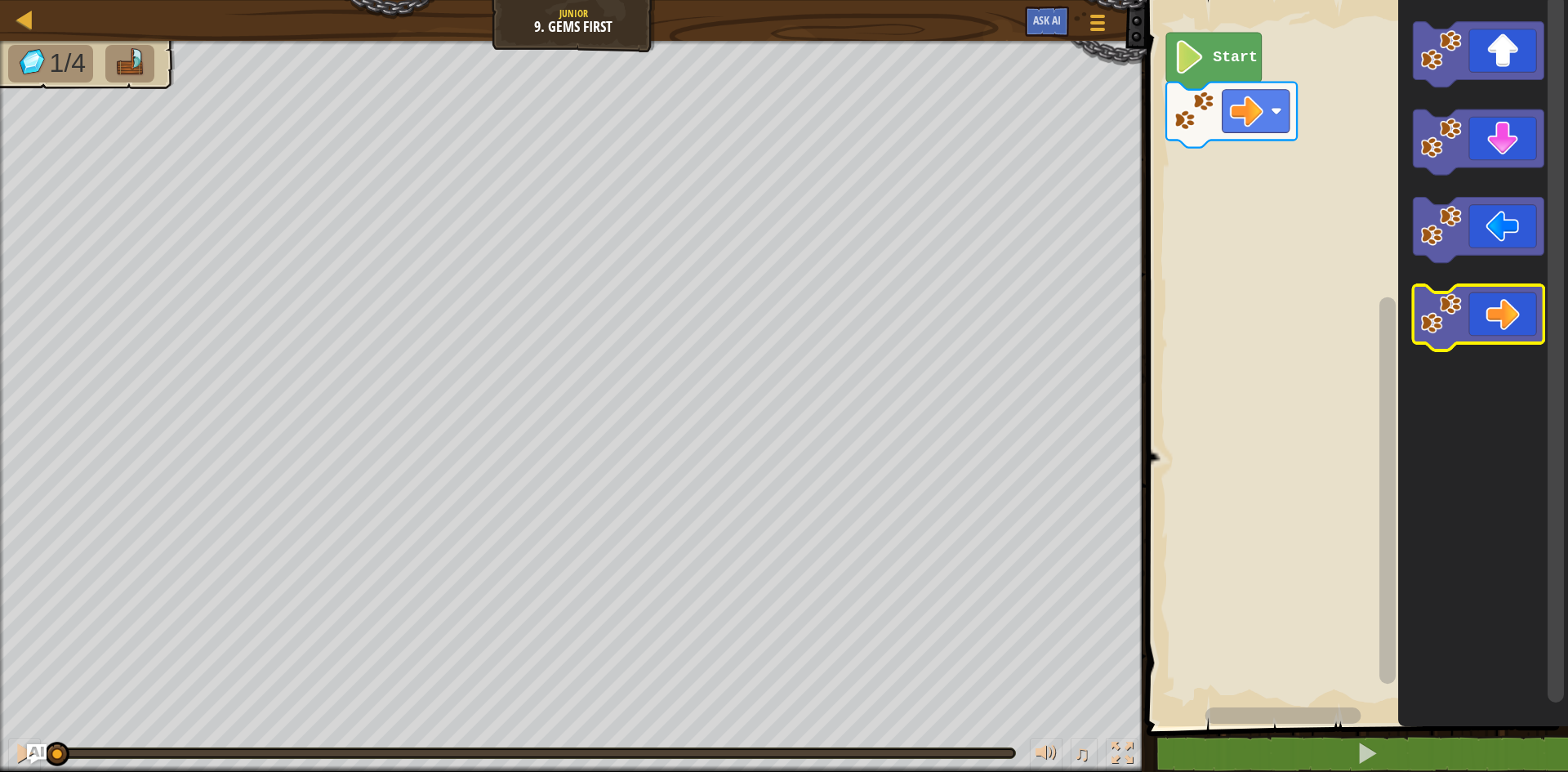
click at [1498, 316] on icon "Blockly Workspace" at bounding box center [1478, 318] width 131 height 66
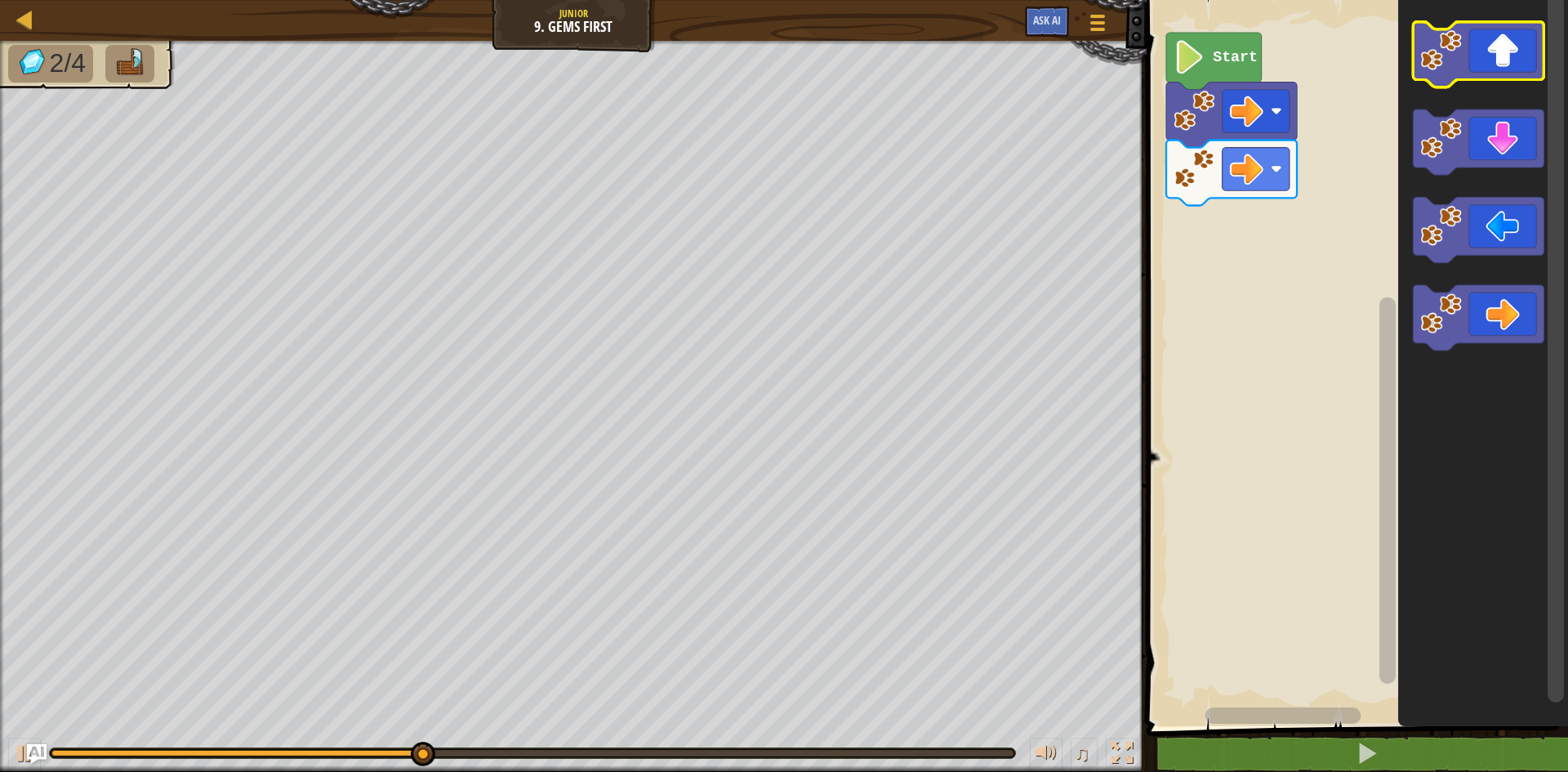
click at [1489, 73] on icon "Blockly Workspace" at bounding box center [1478, 55] width 131 height 66
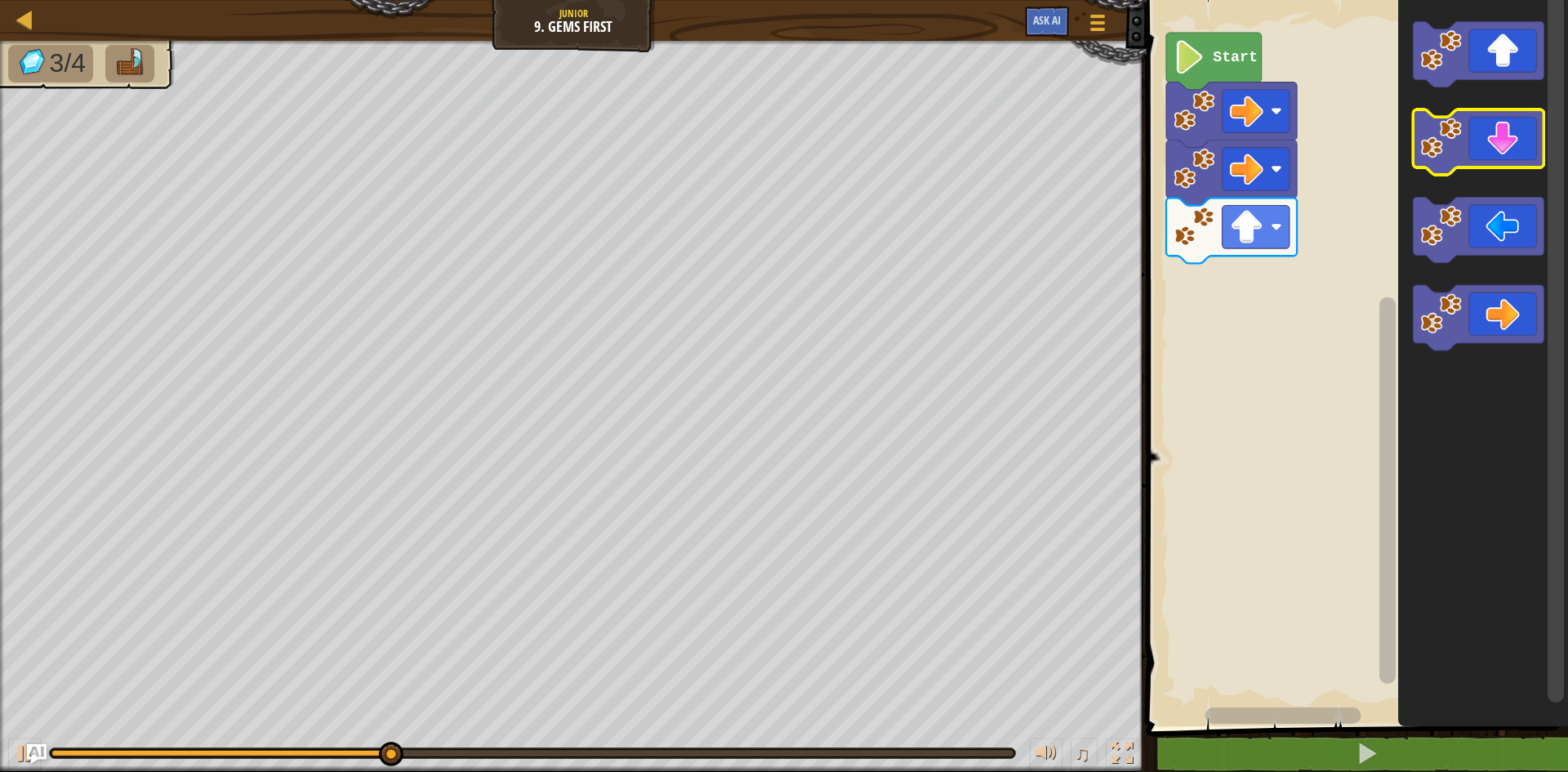
click at [1472, 156] on icon "Blockly Workspace" at bounding box center [1478, 143] width 131 height 66
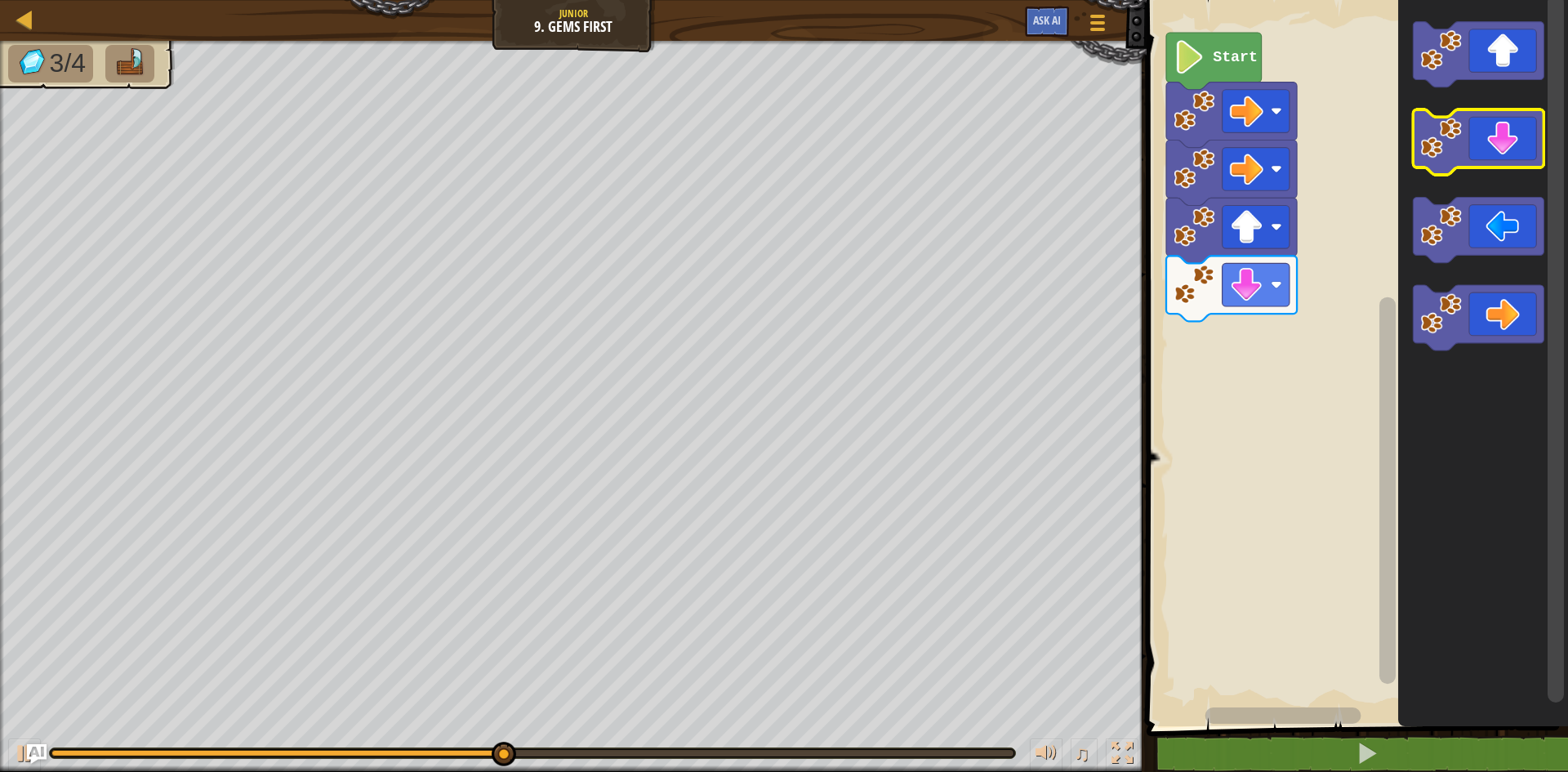
click at [1472, 156] on icon "Blockly Workspace" at bounding box center [1478, 143] width 131 height 66
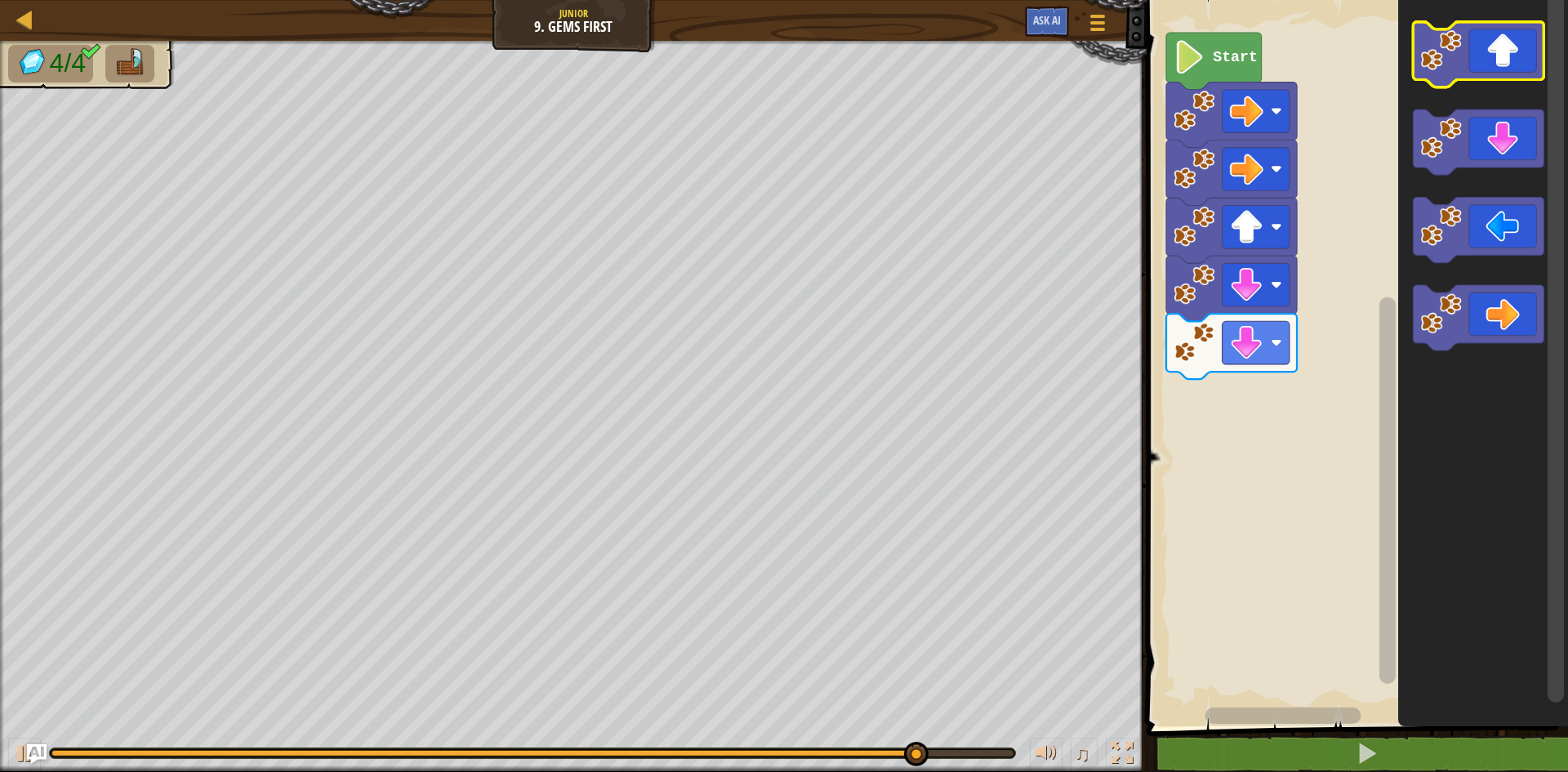
click at [1480, 79] on icon "Blockly Workspace" at bounding box center [1478, 55] width 131 height 66
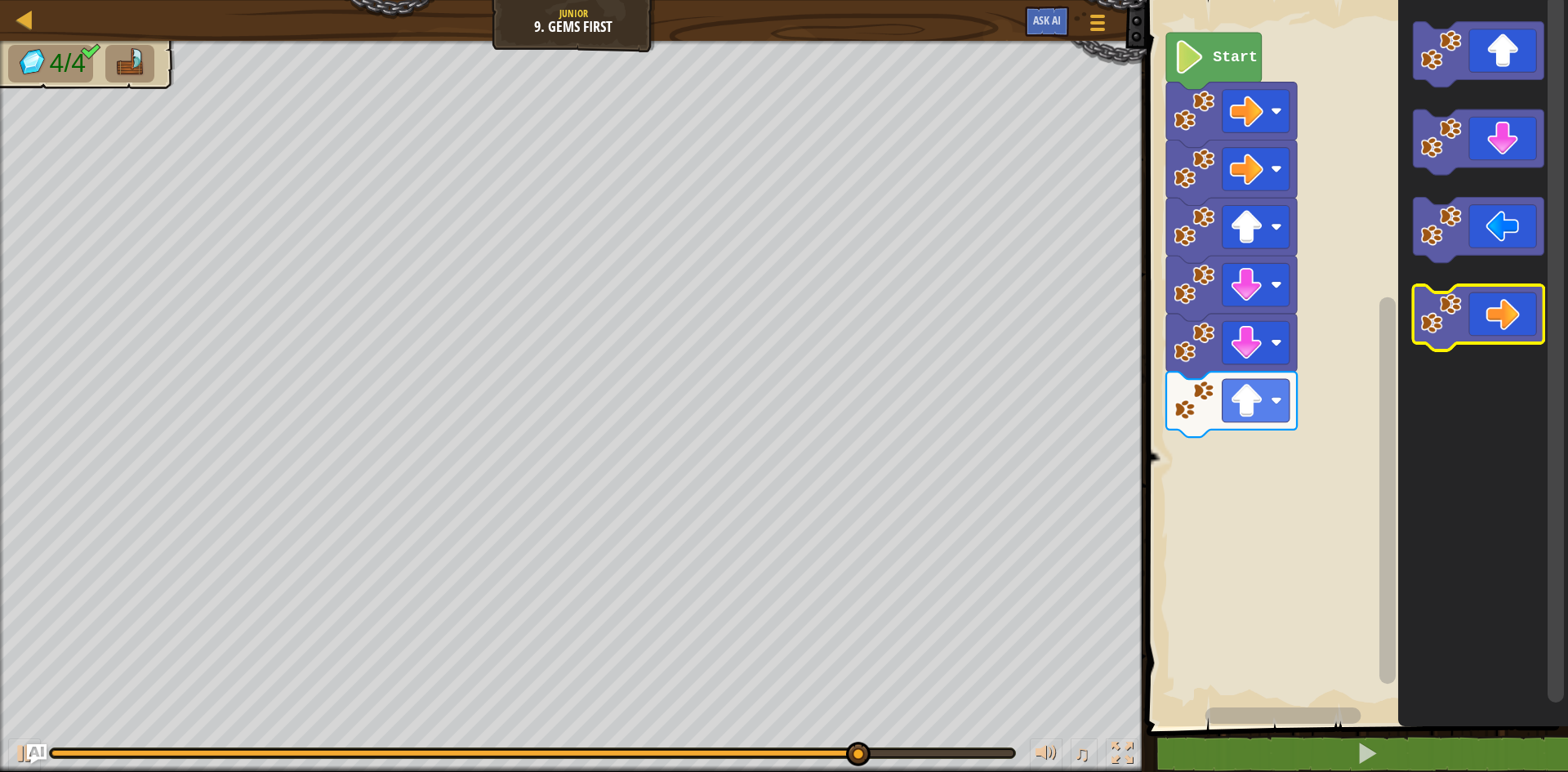
click at [1498, 315] on icon "Blockly Workspace" at bounding box center [1478, 318] width 131 height 66
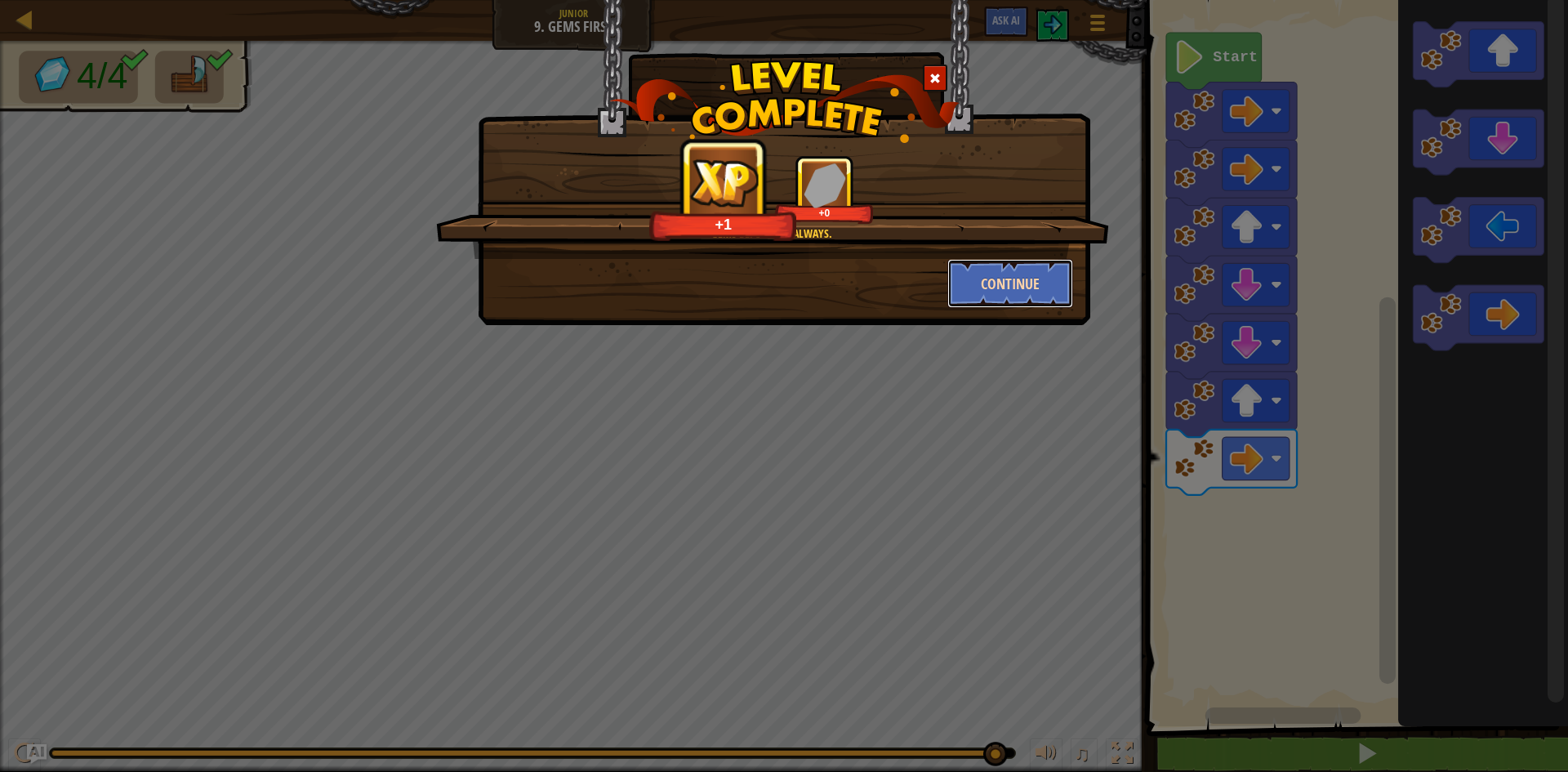
click at [1039, 295] on button "Continue" at bounding box center [1010, 283] width 127 height 49
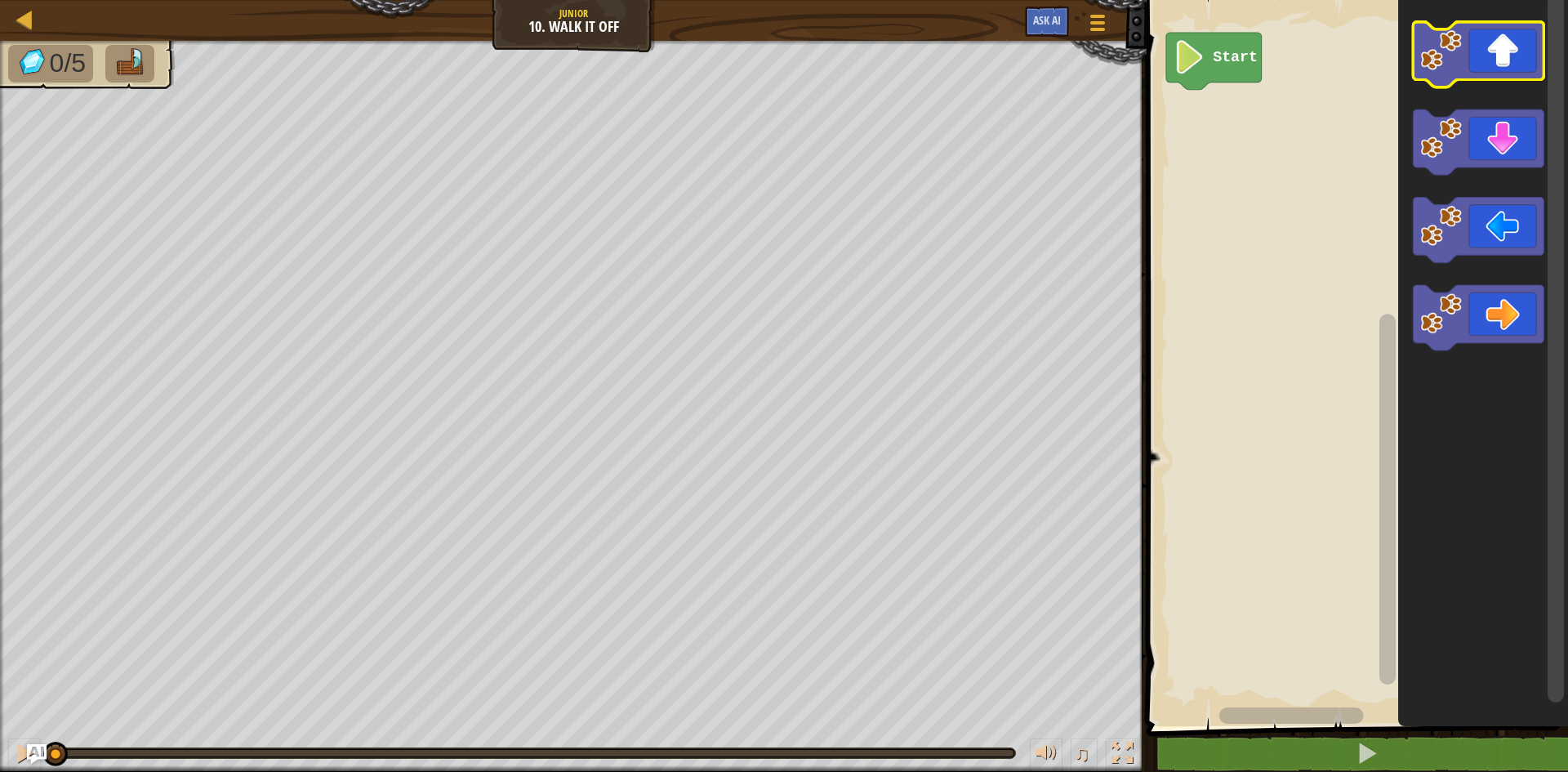
click at [1476, 45] on icon "Blockly Workspace" at bounding box center [1478, 55] width 131 height 66
click at [1479, 66] on icon "Blockly Workspace" at bounding box center [1478, 55] width 131 height 66
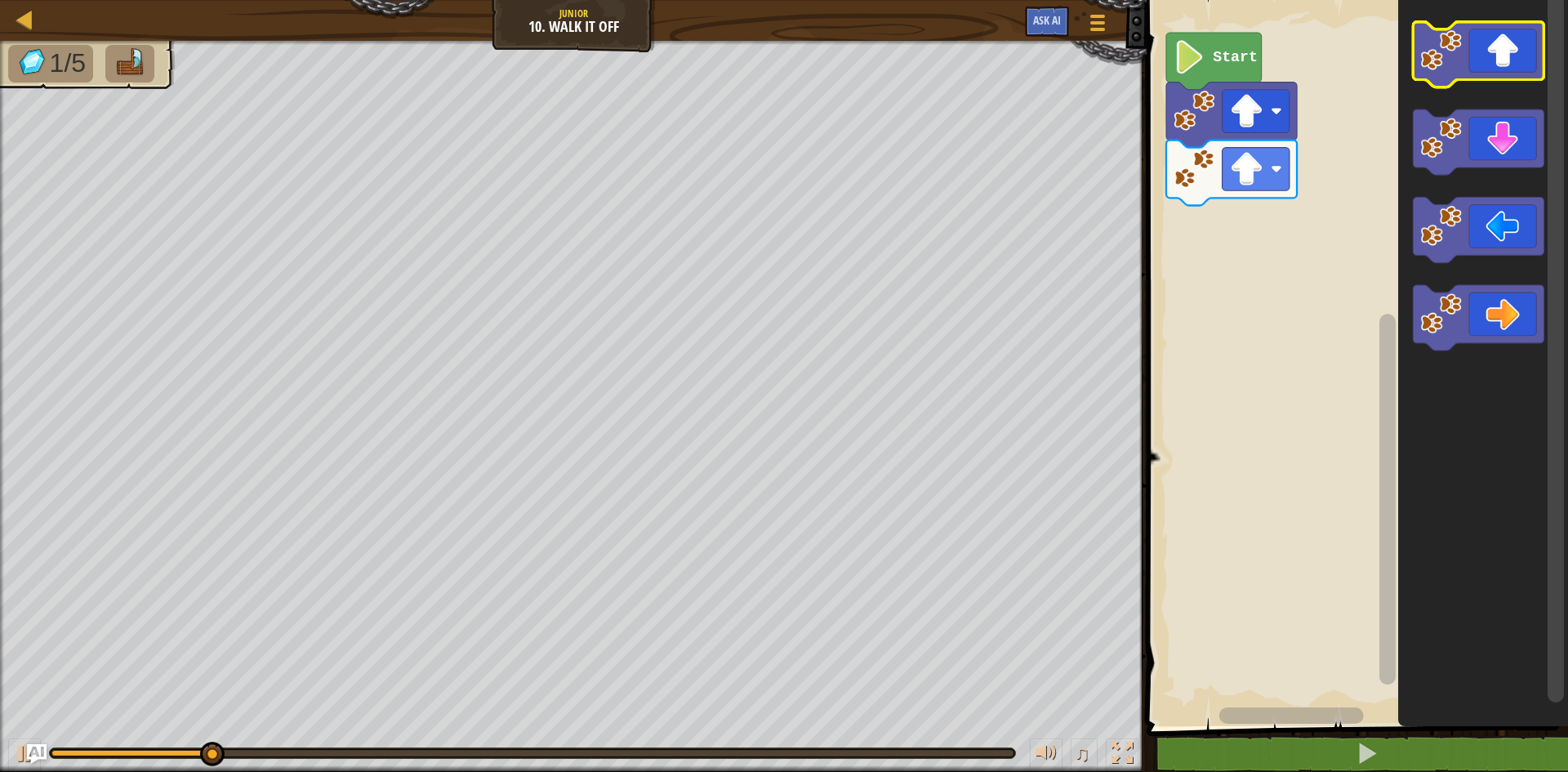
click at [1479, 66] on icon "Blockly Workspace" at bounding box center [1478, 55] width 131 height 66
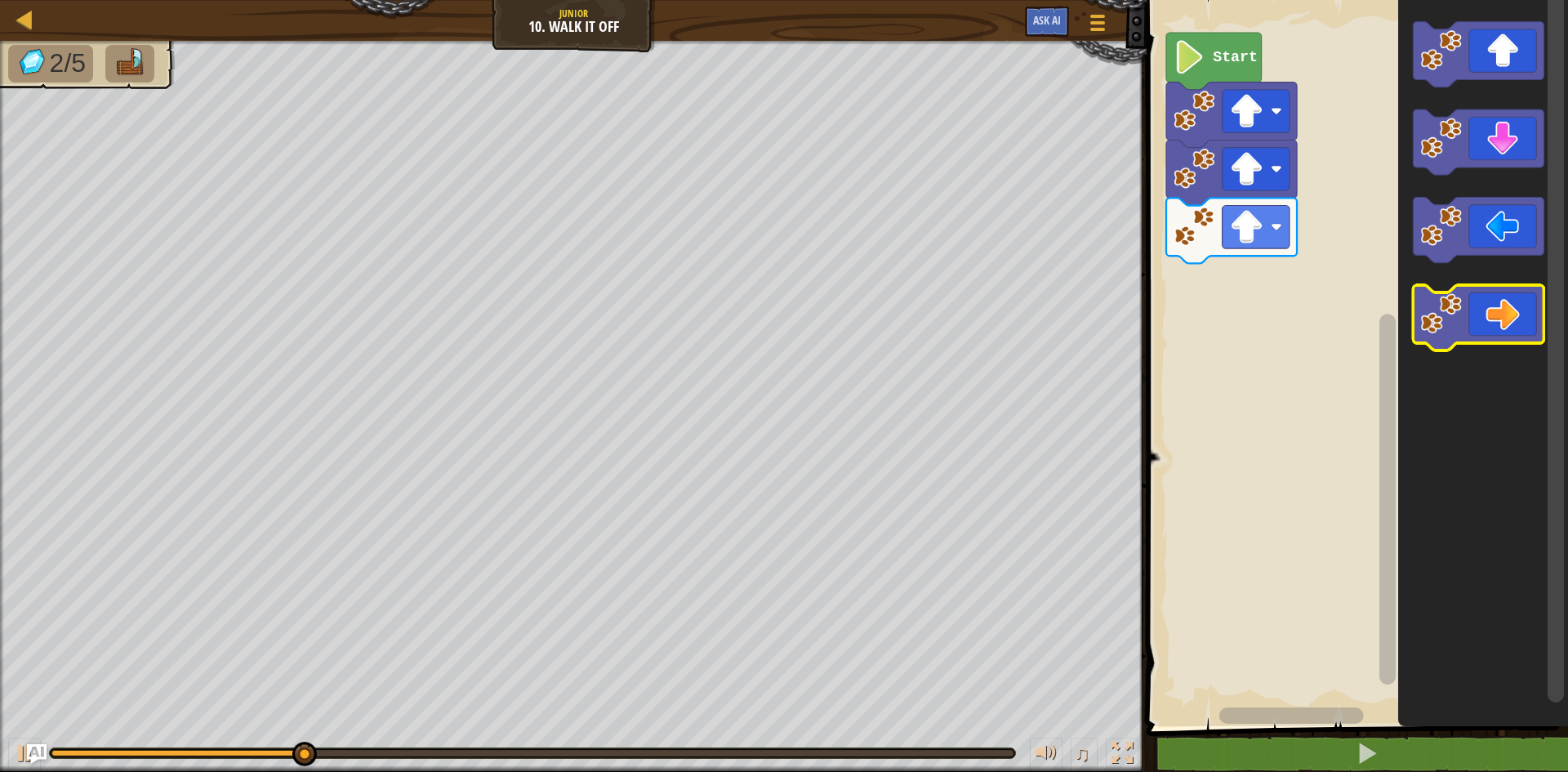
click at [1505, 312] on icon "Blockly Workspace" at bounding box center [1478, 318] width 131 height 66
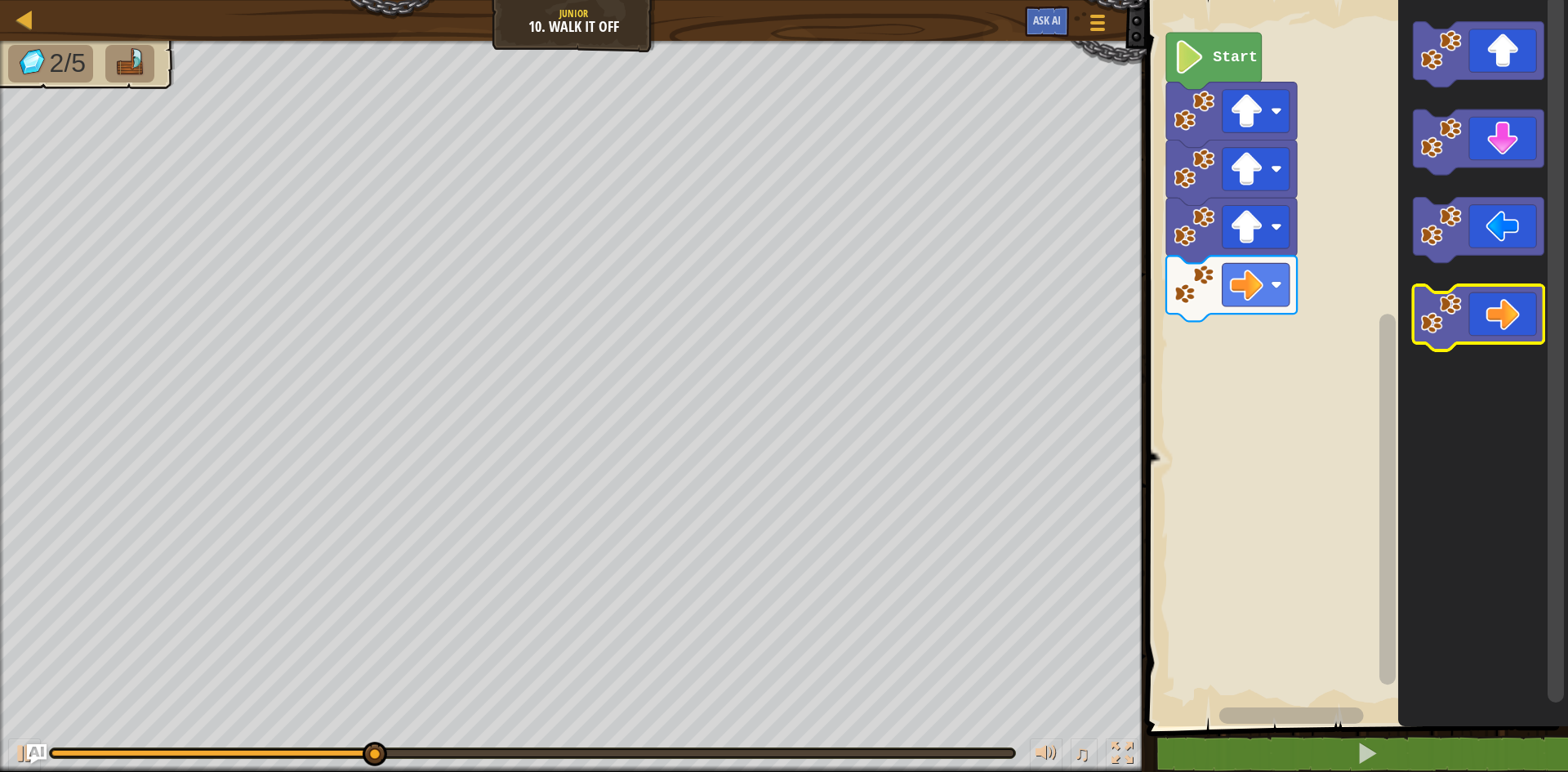
click at [1505, 309] on icon "Blockly Workspace" at bounding box center [1478, 318] width 131 height 66
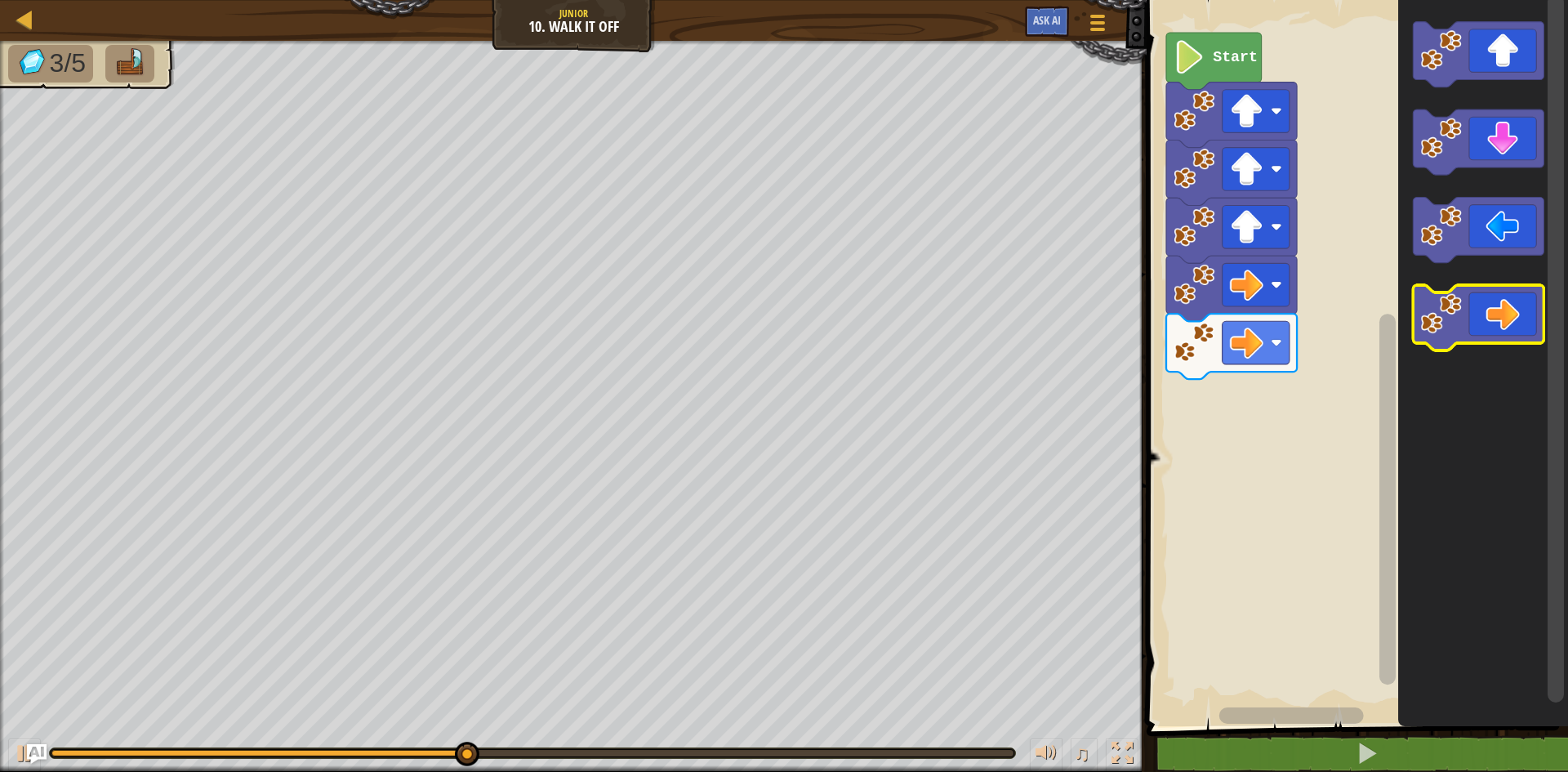
click at [1505, 307] on icon "Blockly Workspace" at bounding box center [1478, 318] width 131 height 66
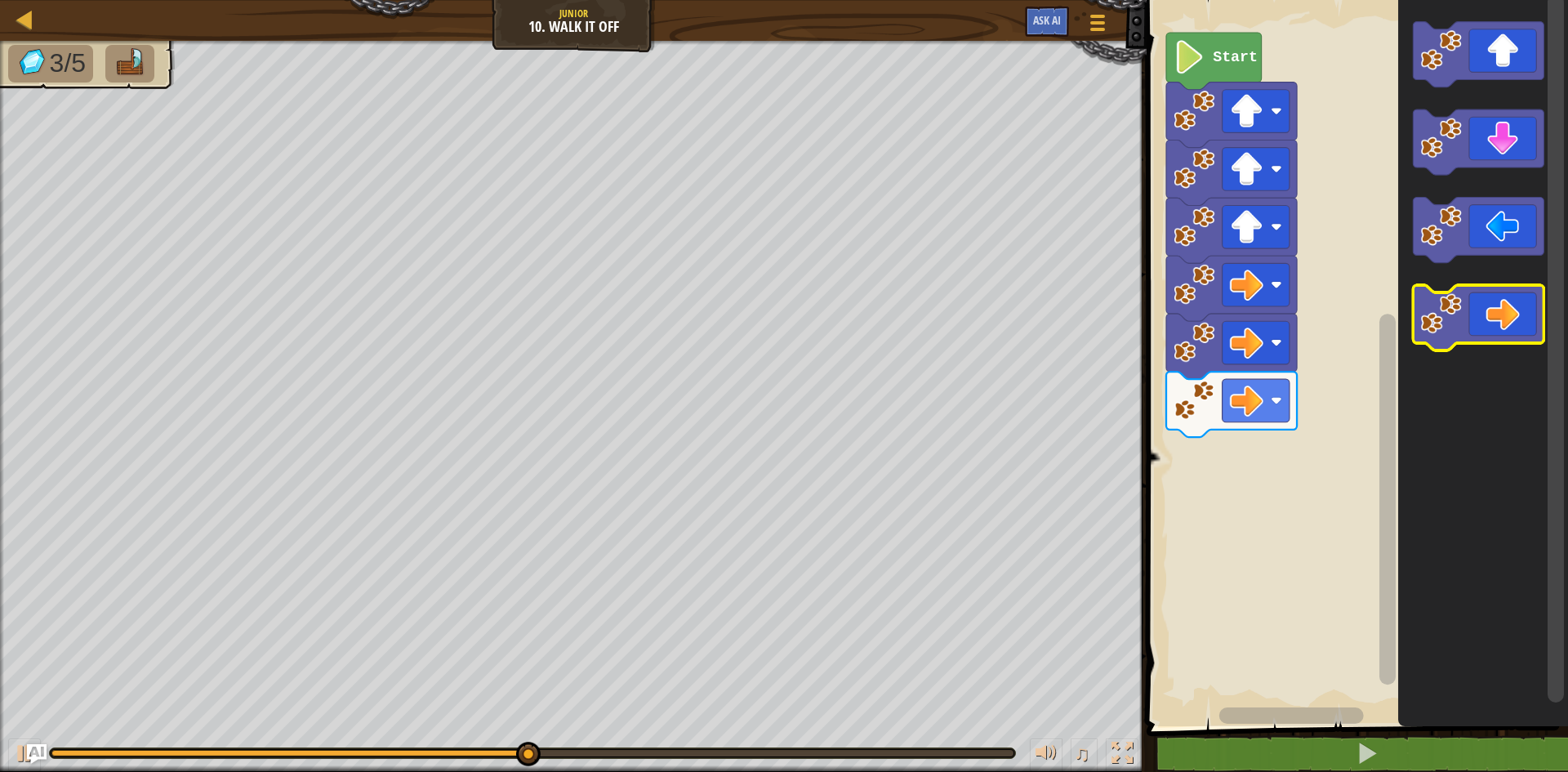
click at [1500, 297] on icon "Blockly Workspace" at bounding box center [1478, 318] width 131 height 66
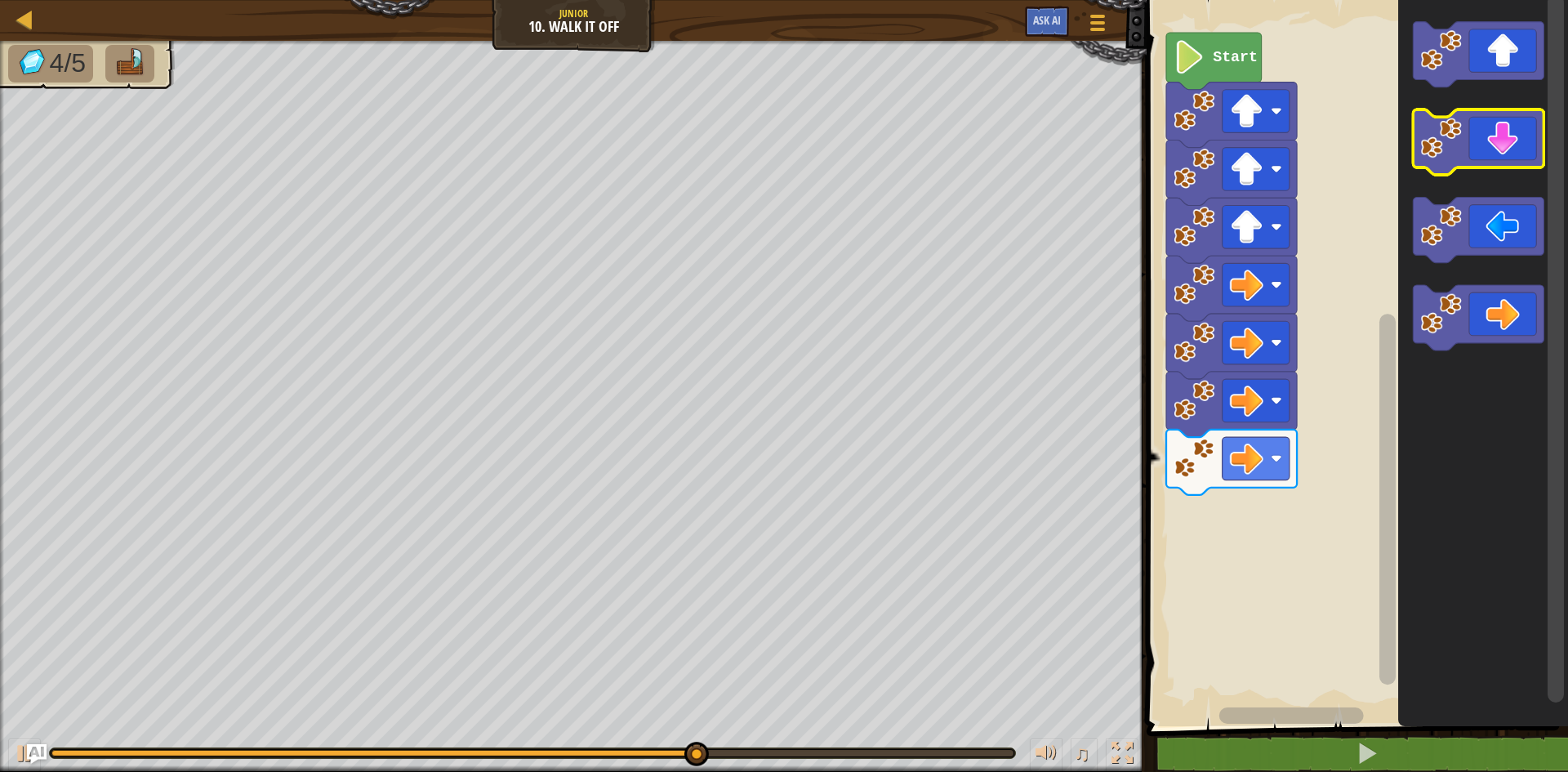
click at [1489, 151] on icon "Blockly Workspace" at bounding box center [1478, 143] width 131 height 66
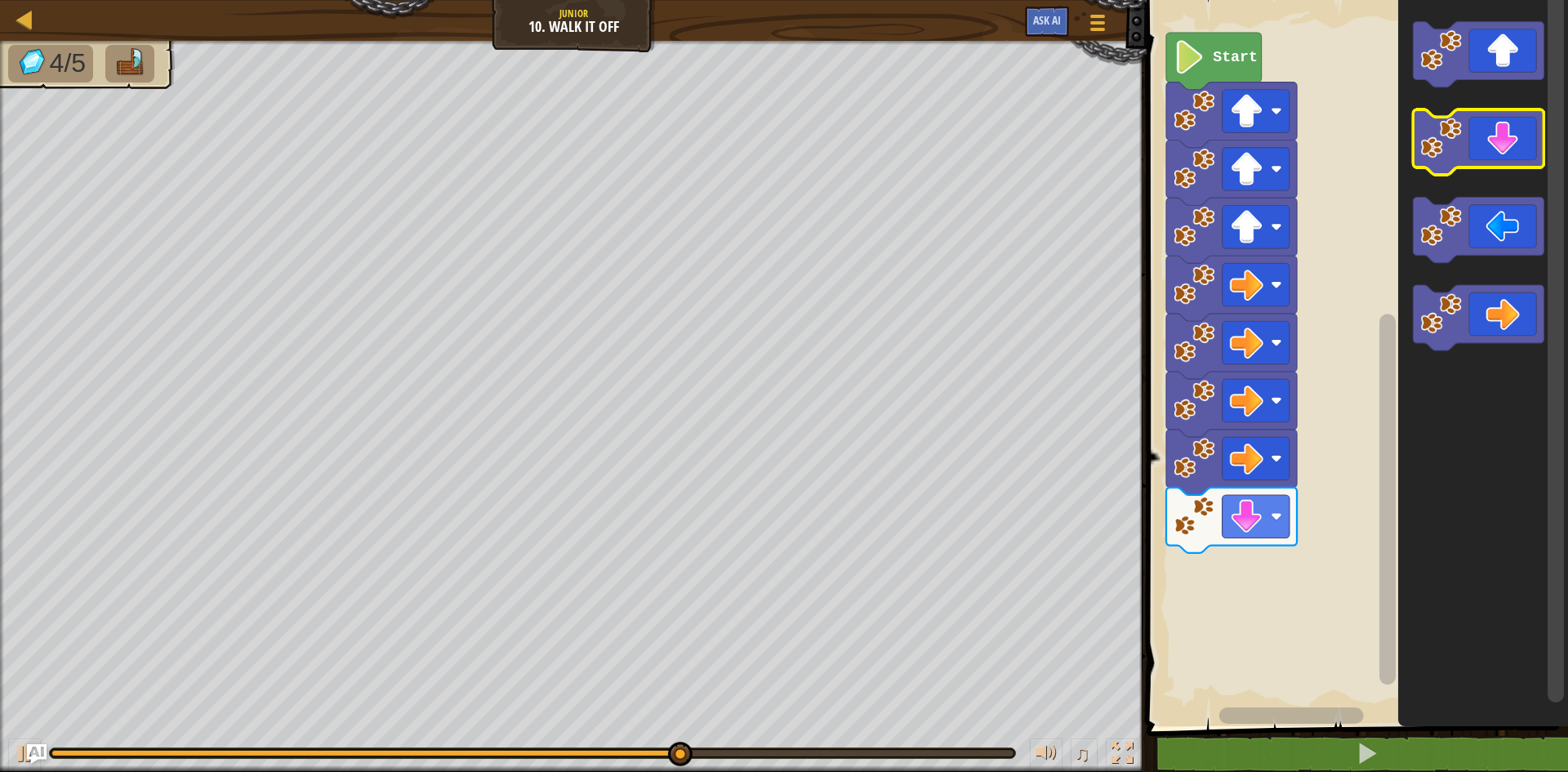
click at [1489, 152] on icon "Blockly Workspace" at bounding box center [1478, 143] width 131 height 66
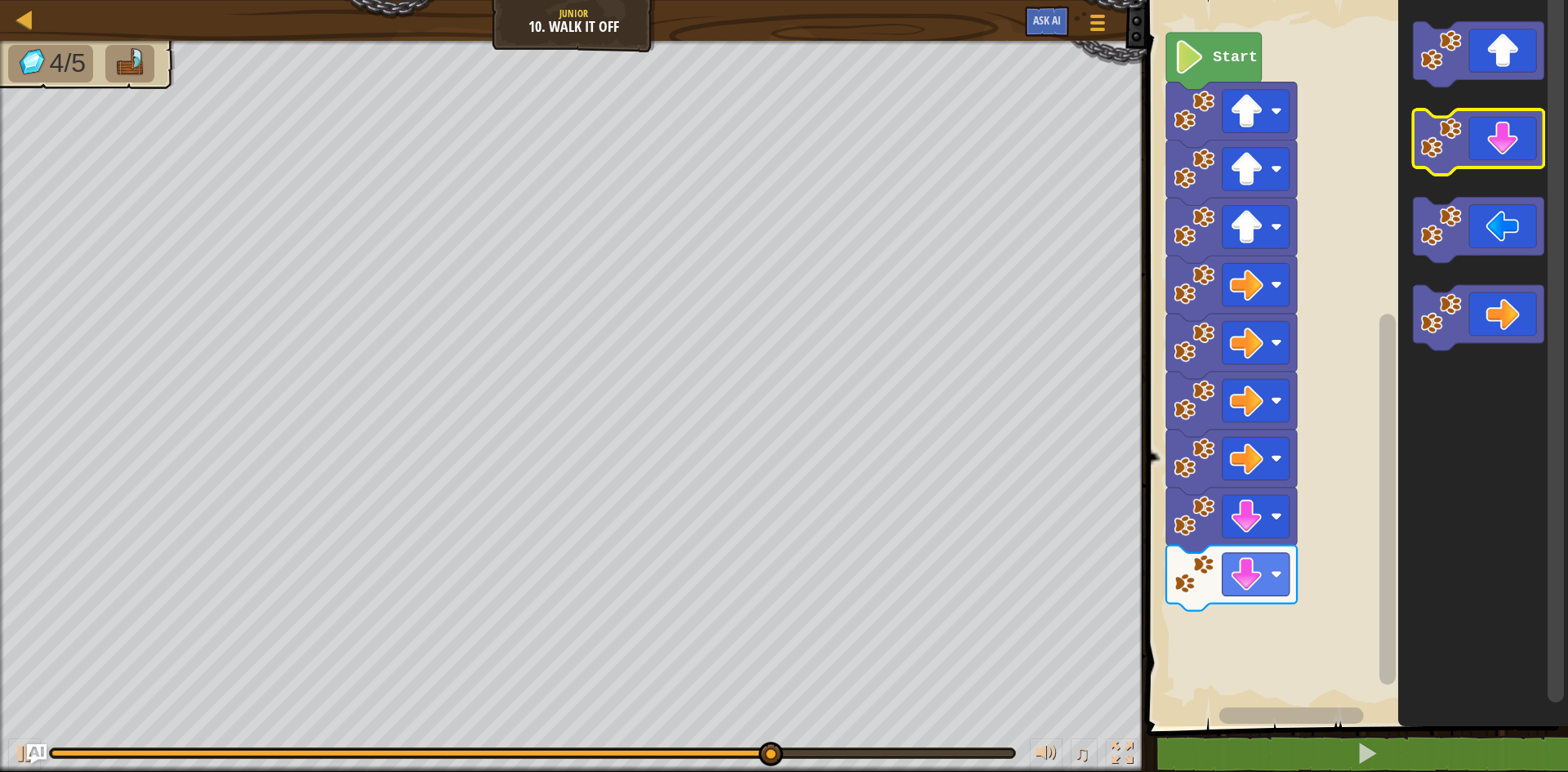
click at [1489, 154] on icon "Blockly Workspace" at bounding box center [1478, 143] width 131 height 66
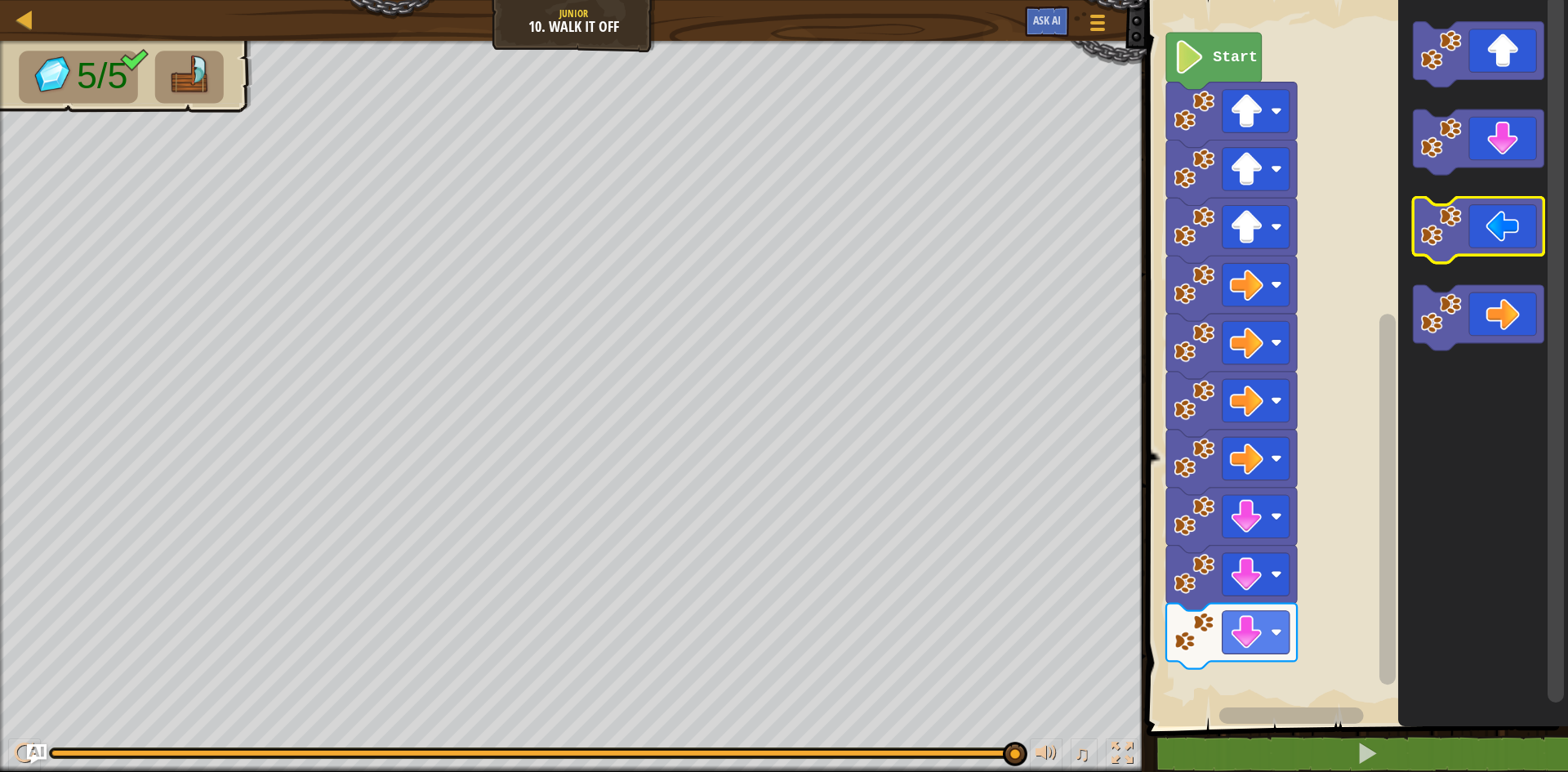
click at [1471, 245] on icon "Blockly Workspace" at bounding box center [1478, 230] width 131 height 66
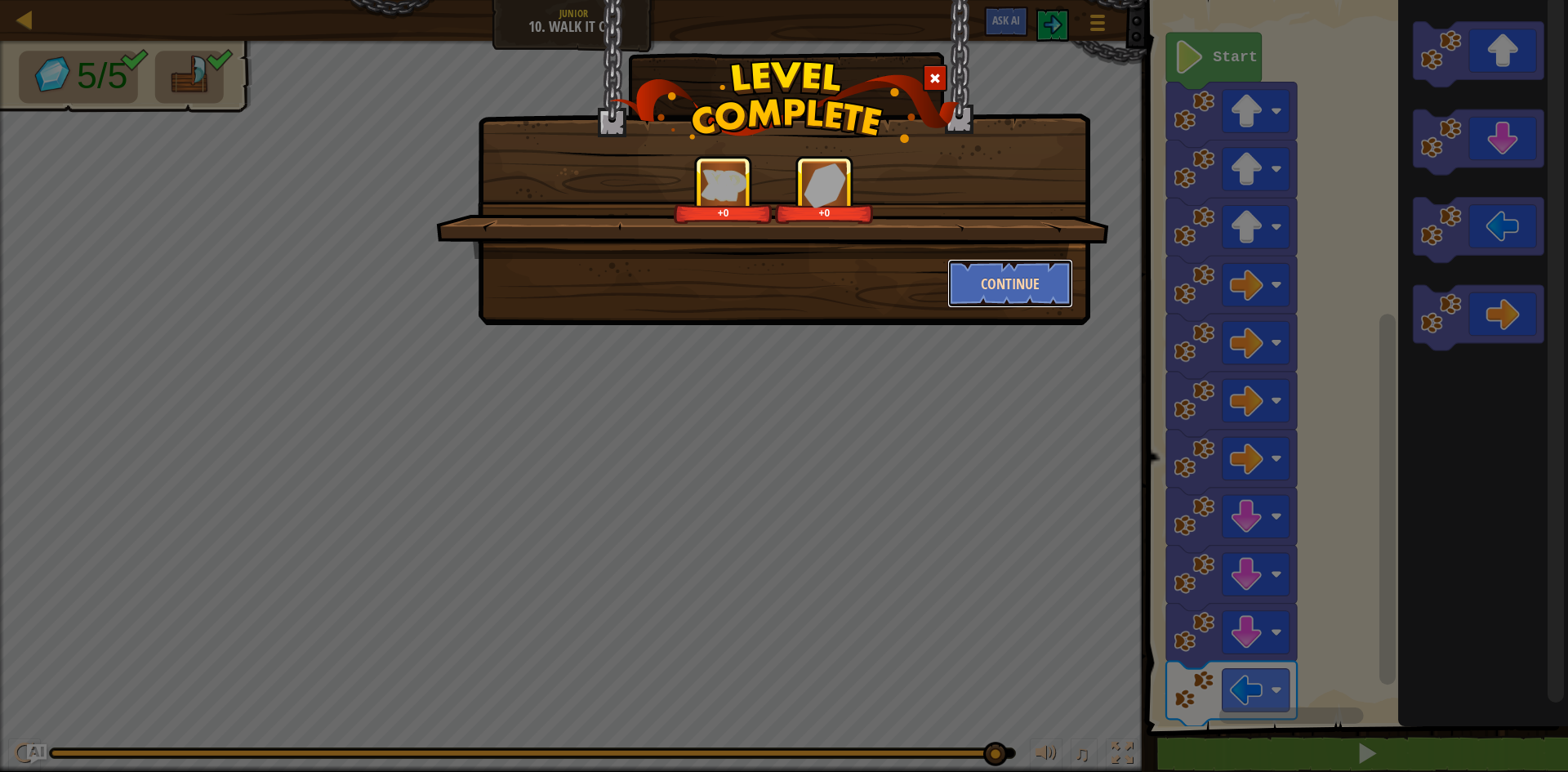
click at [1038, 278] on button "Continue" at bounding box center [1010, 283] width 127 height 49
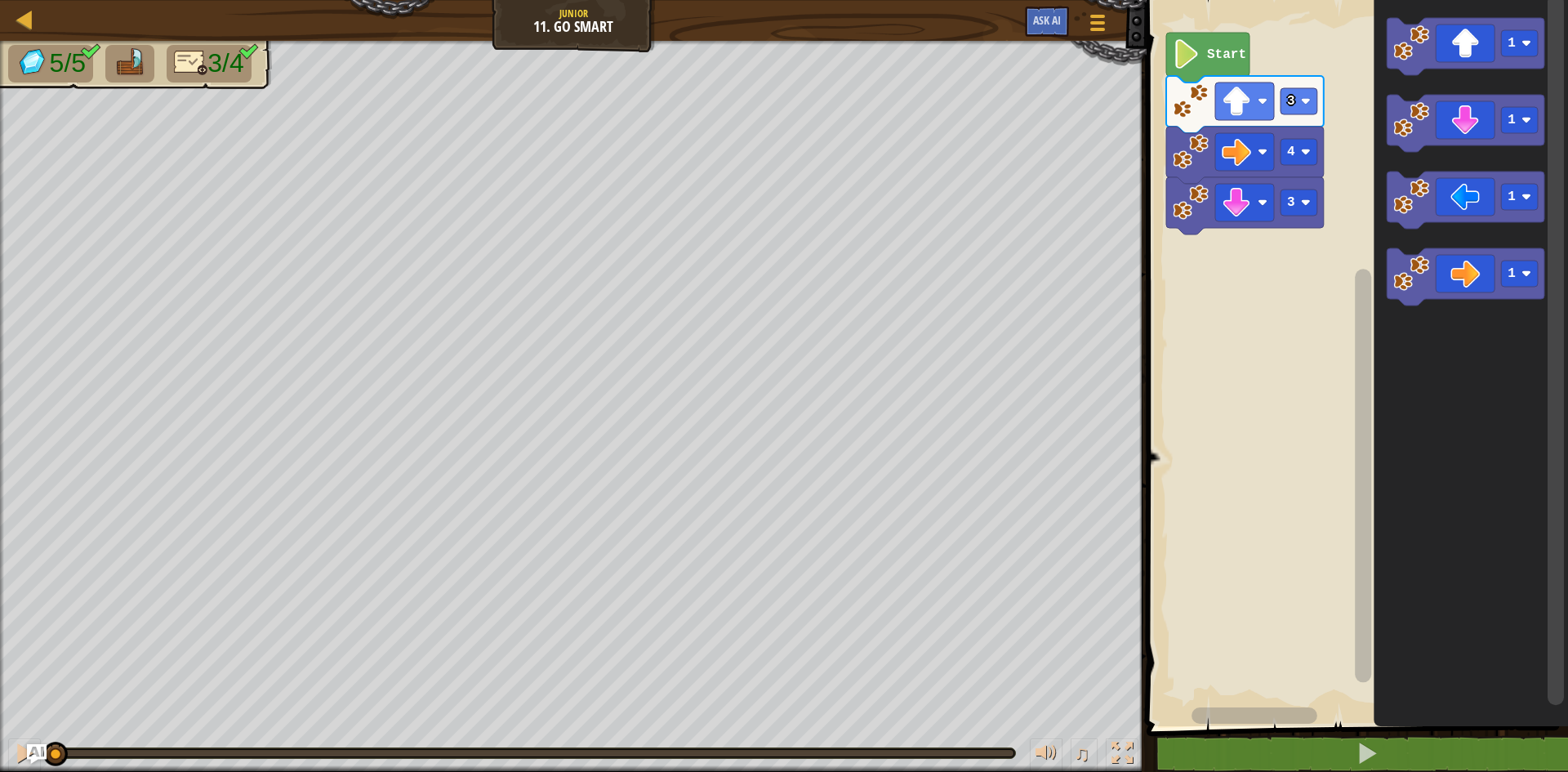
click at [1175, 64] on image "Blockly Workspace" at bounding box center [1186, 54] width 27 height 29
click at [1453, 206] on icon "Blockly Workspace" at bounding box center [1465, 200] width 158 height 58
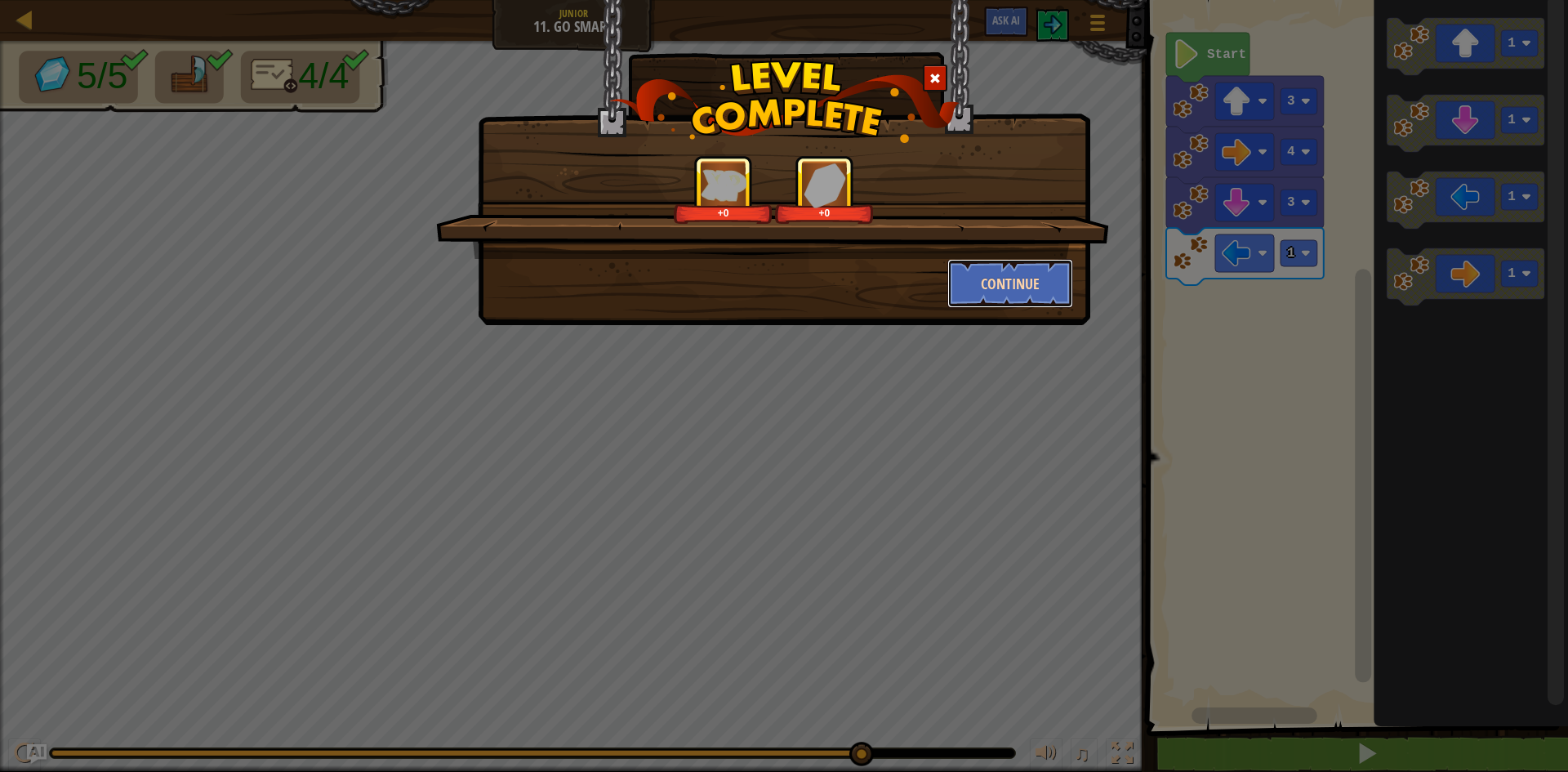
click at [1017, 288] on button "Continue" at bounding box center [1010, 283] width 127 height 49
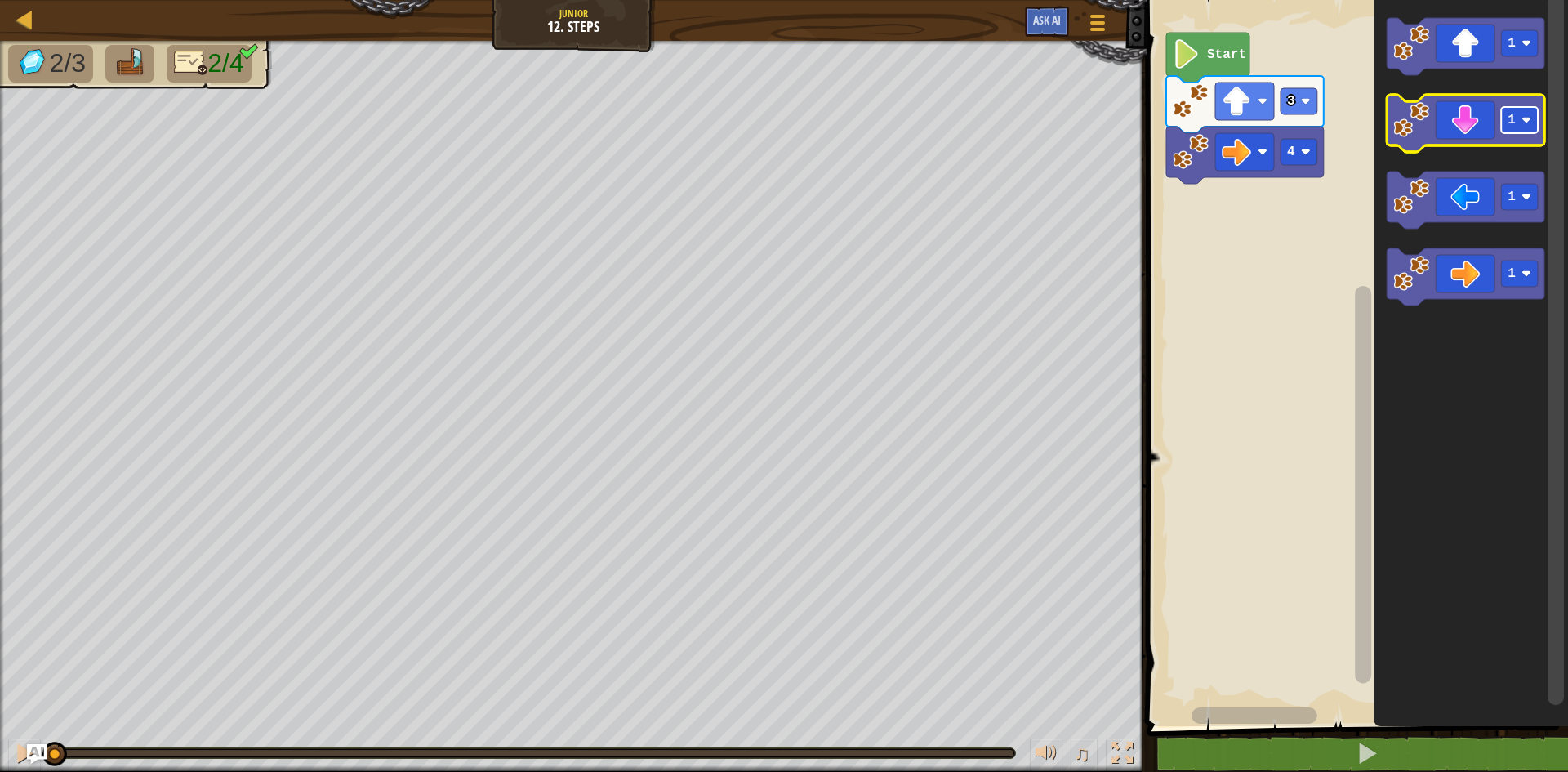
click at [1516, 124] on rect "Blockly Workspace" at bounding box center [1519, 120] width 37 height 26
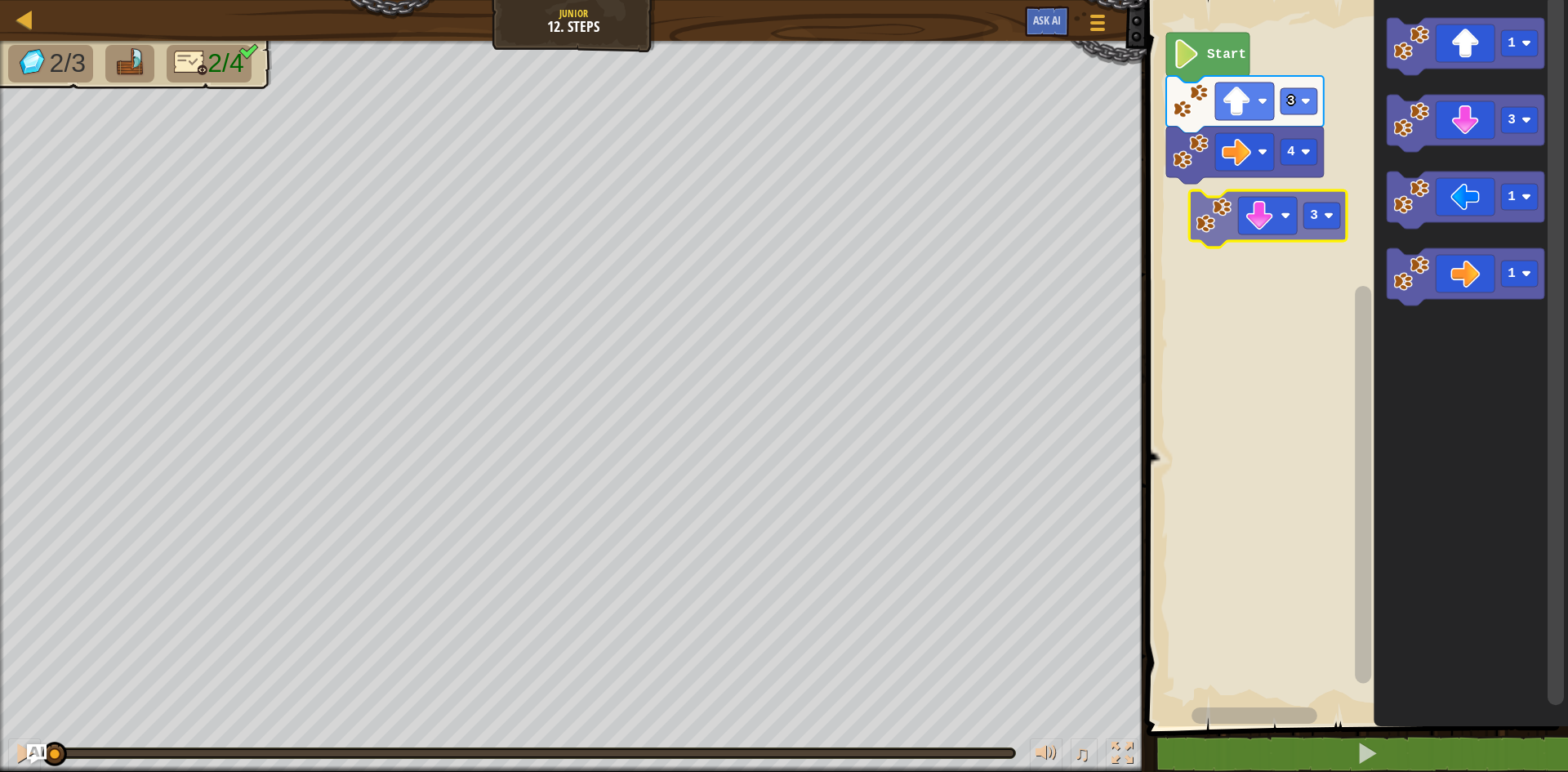
click at [1255, 196] on div "4 3 Start 1 3 1 1 3" at bounding box center [1354, 359] width 426 height 735
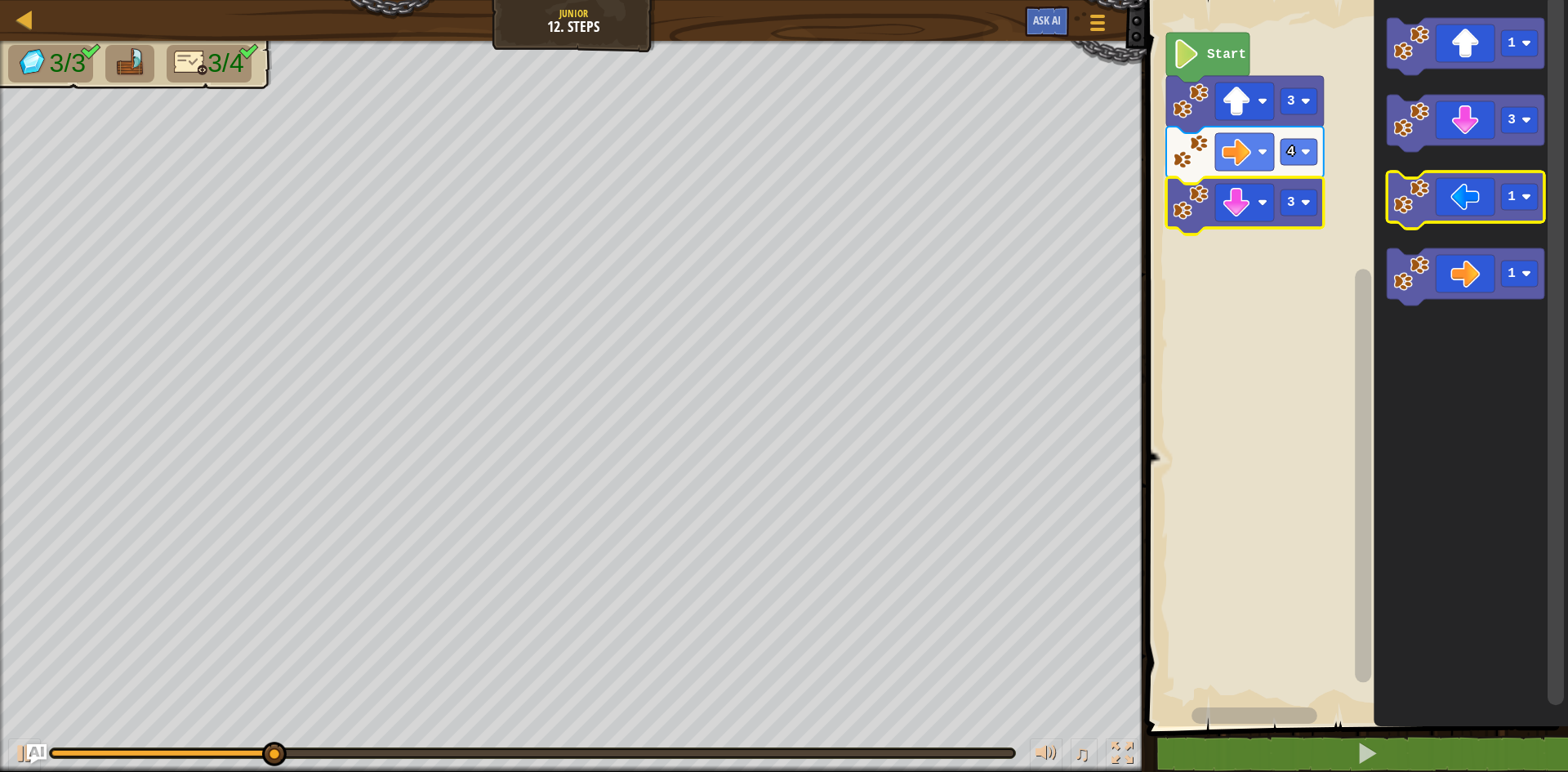
click at [1463, 209] on icon "Blockly Workspace" at bounding box center [1465, 200] width 158 height 58
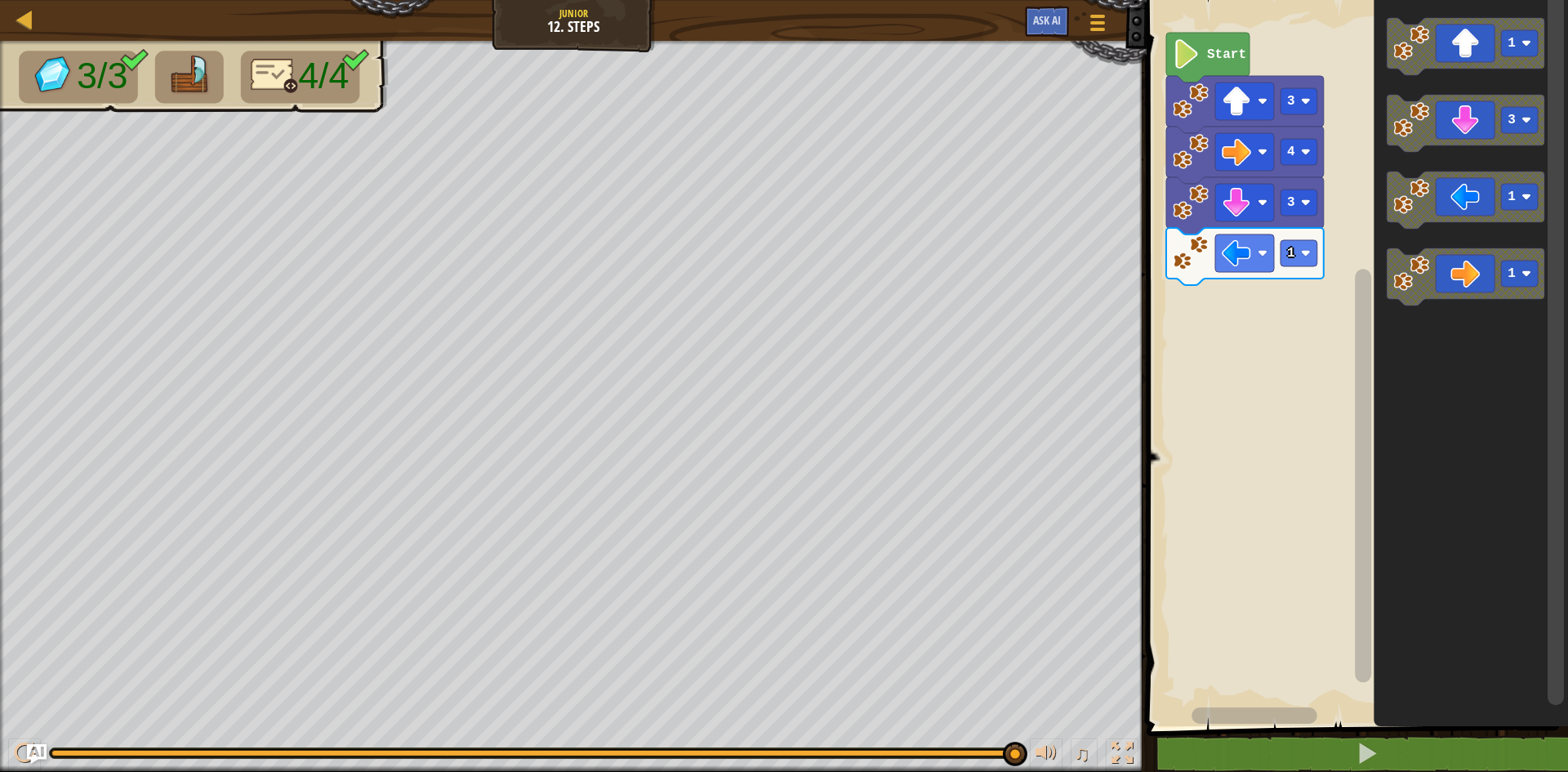
drag, startPoint x: 503, startPoint y: 751, endPoint x: 1106, endPoint y: 788, distance: 604.1
click at [1106, 0] on html "Map Junior 12. Steps Game Menu Ask AI 1 ההההההההההההההההההההההההההההההההההההההה…" at bounding box center [784, 0] width 1568 height 0
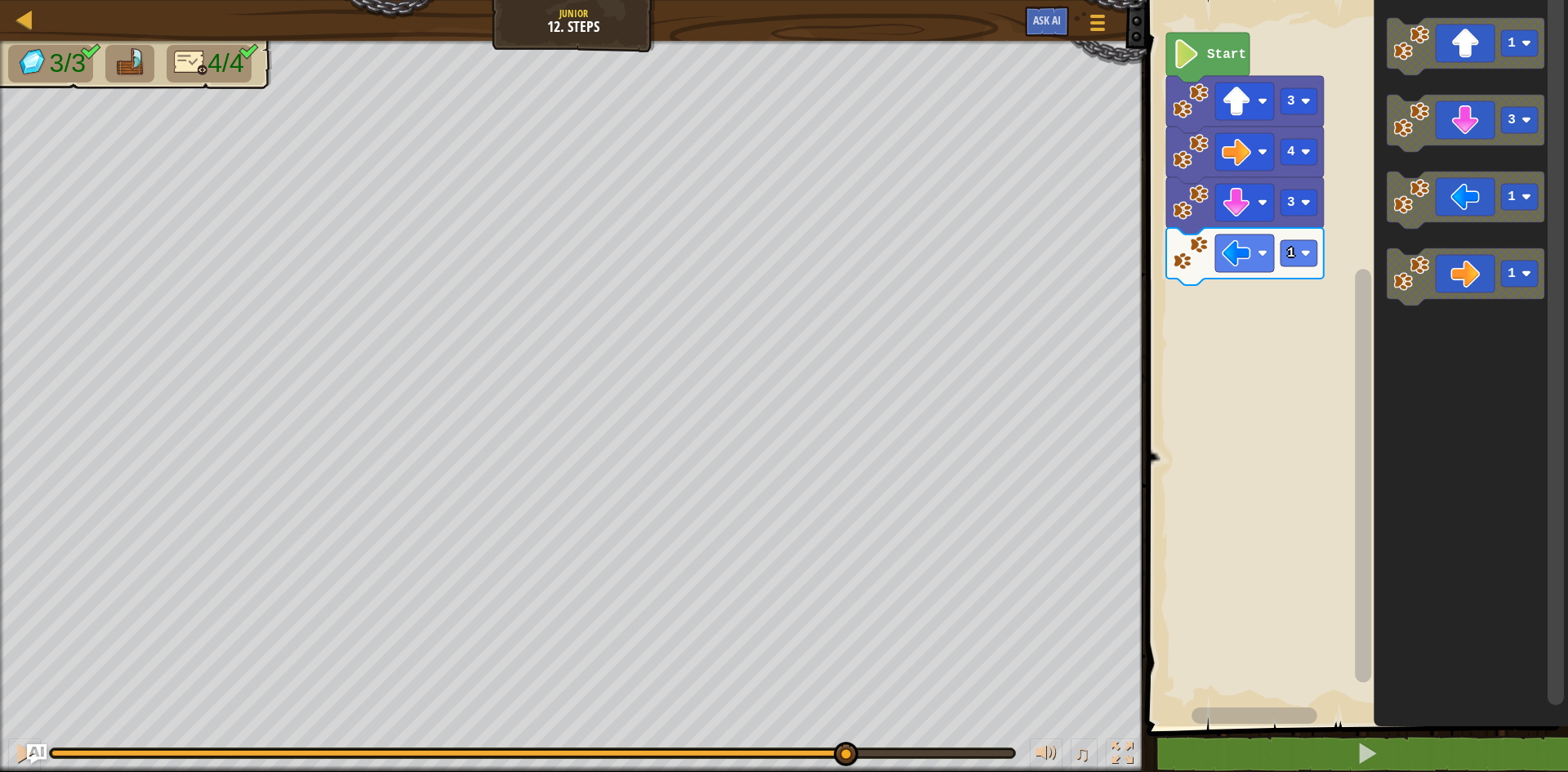
drag, startPoint x: 281, startPoint y: 757, endPoint x: 844, endPoint y: 784, distance: 563.6
click at [844, 0] on html "Map Junior 12. Steps Game Menu Ask AI 1 ההההההההההההההההההההההההההההההההההההההה…" at bounding box center [784, 0] width 1568 height 0
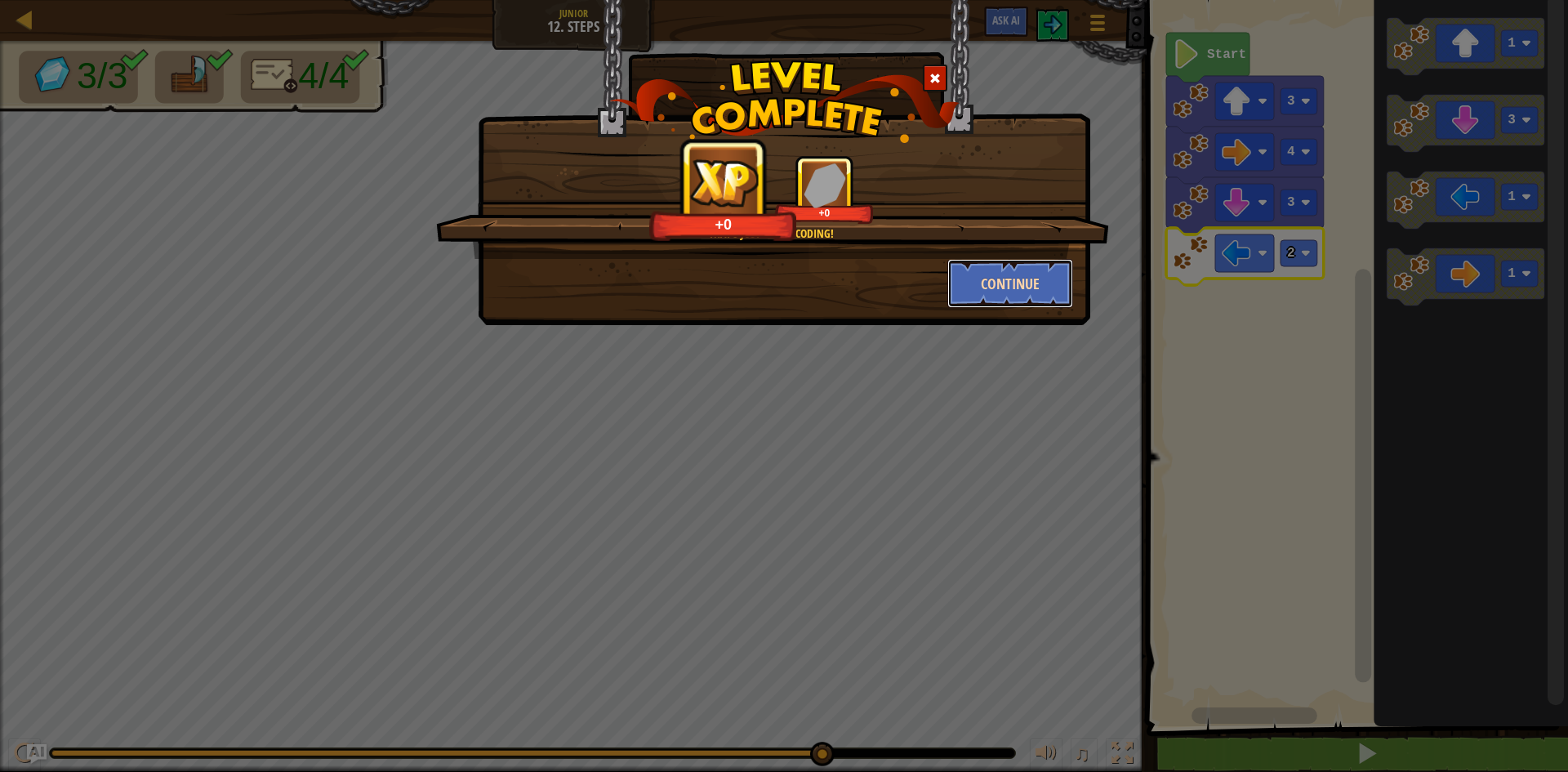
click at [1011, 261] on button "Continue" at bounding box center [1010, 283] width 127 height 49
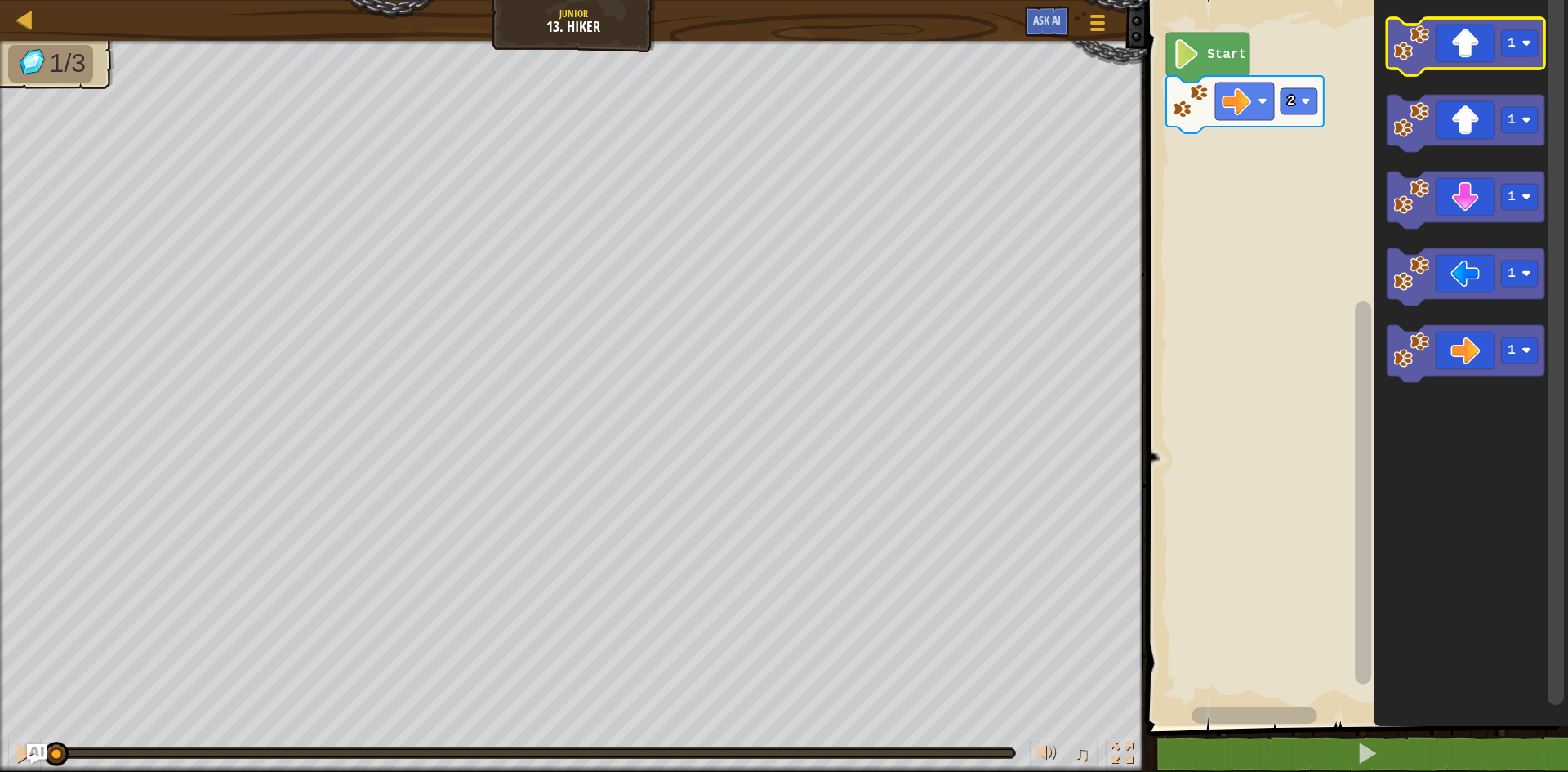
click at [1482, 55] on icon "Blockly Workspace" at bounding box center [1465, 47] width 158 height 58
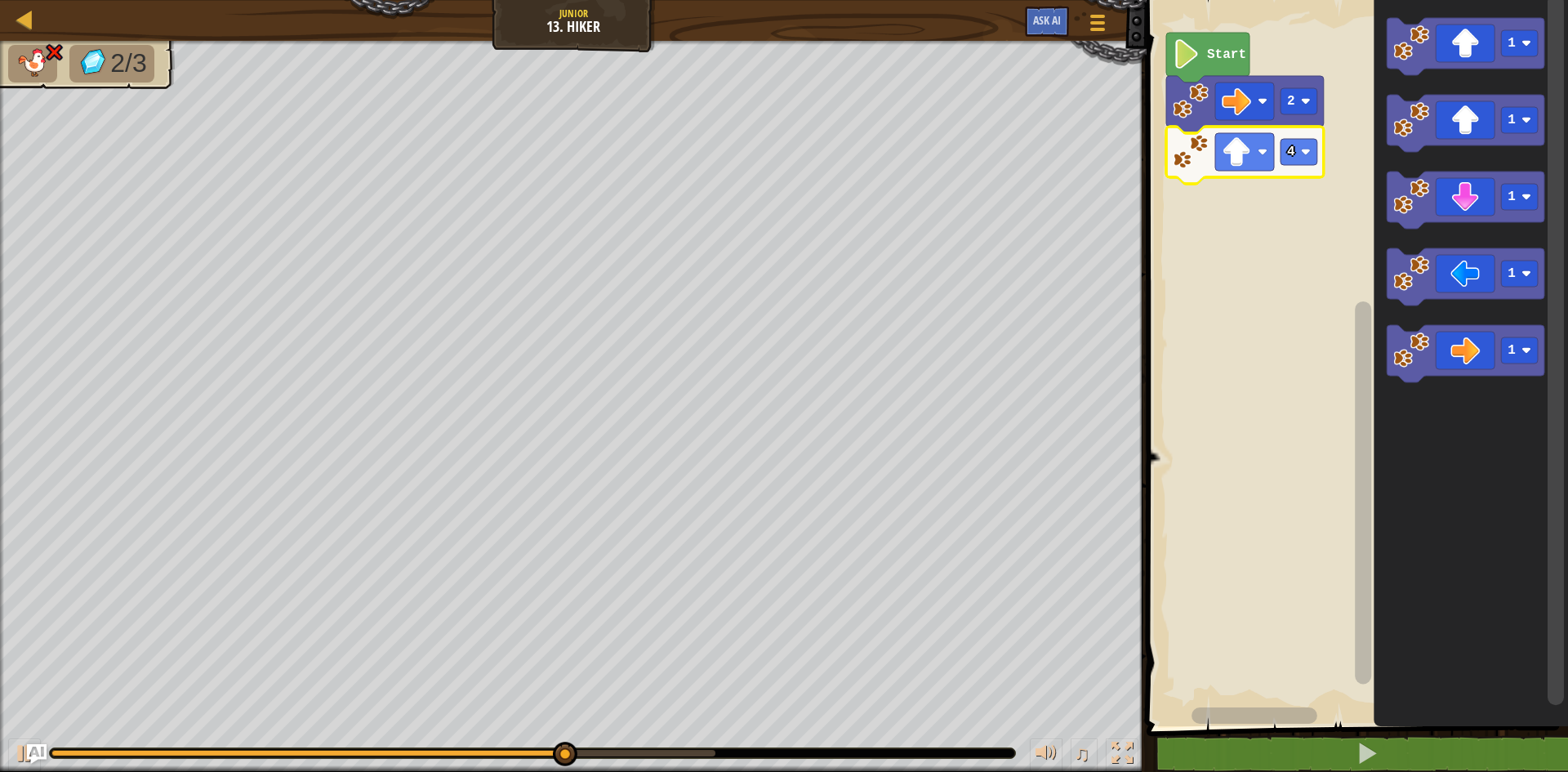
click at [1298, 167] on icon "Blockly Workspace" at bounding box center [1245, 155] width 158 height 58
click at [1305, 151] on image "Blockly Workspace" at bounding box center [1305, 152] width 10 height 10
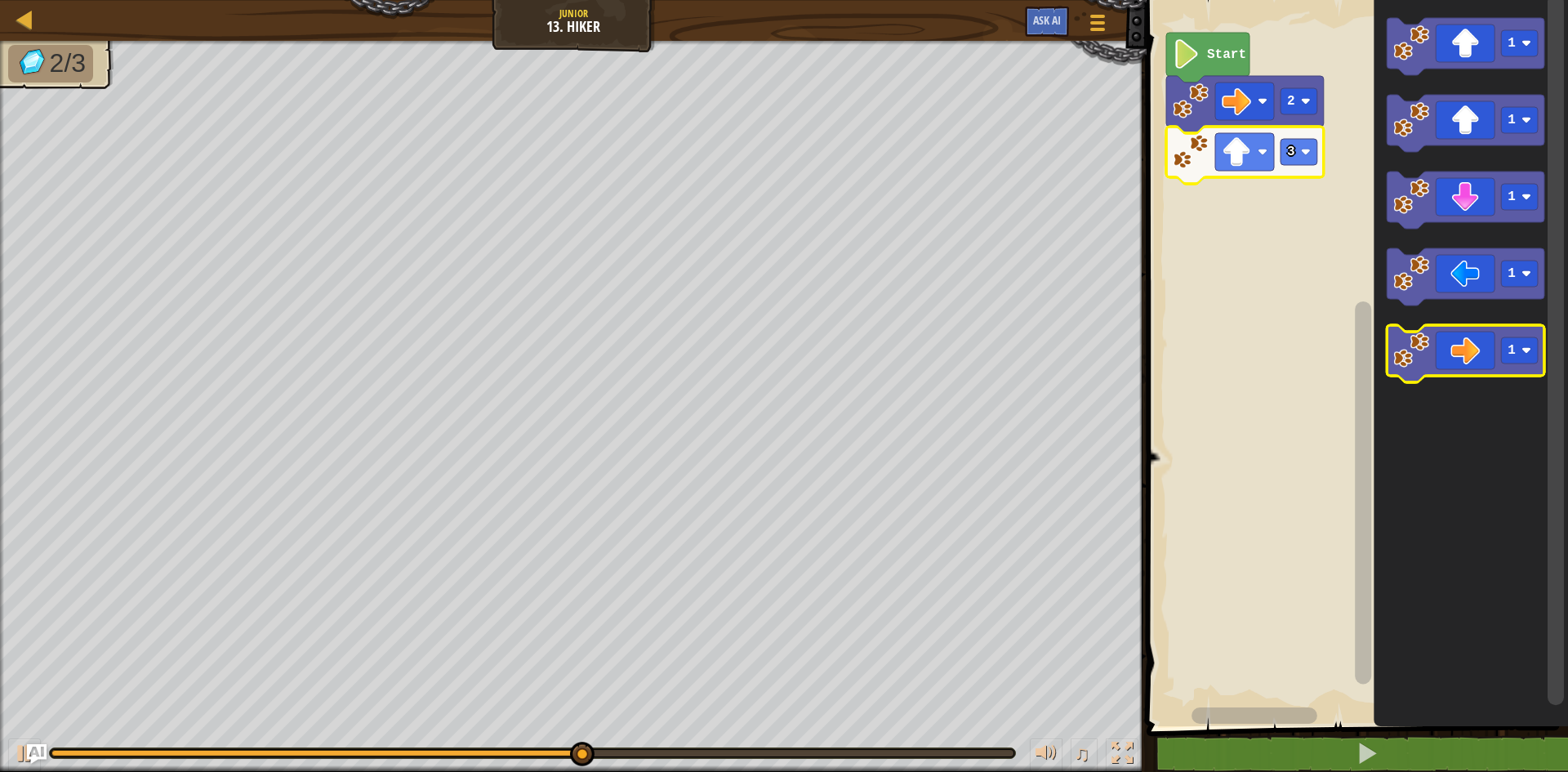
click at [1481, 370] on icon "Blockly Workspace" at bounding box center [1465, 354] width 158 height 58
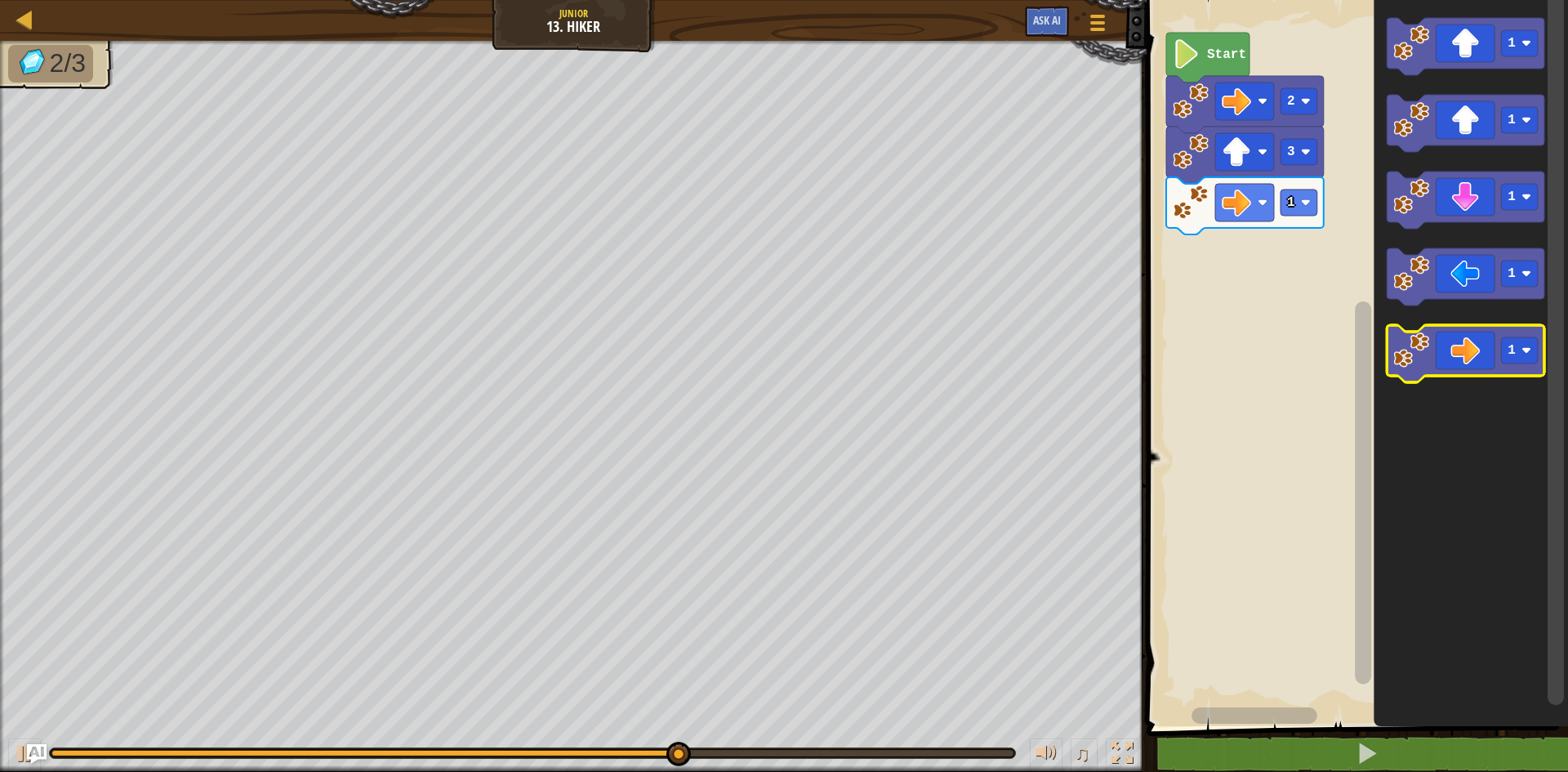
click at [1472, 344] on icon "Blockly Workspace" at bounding box center [1465, 354] width 158 height 58
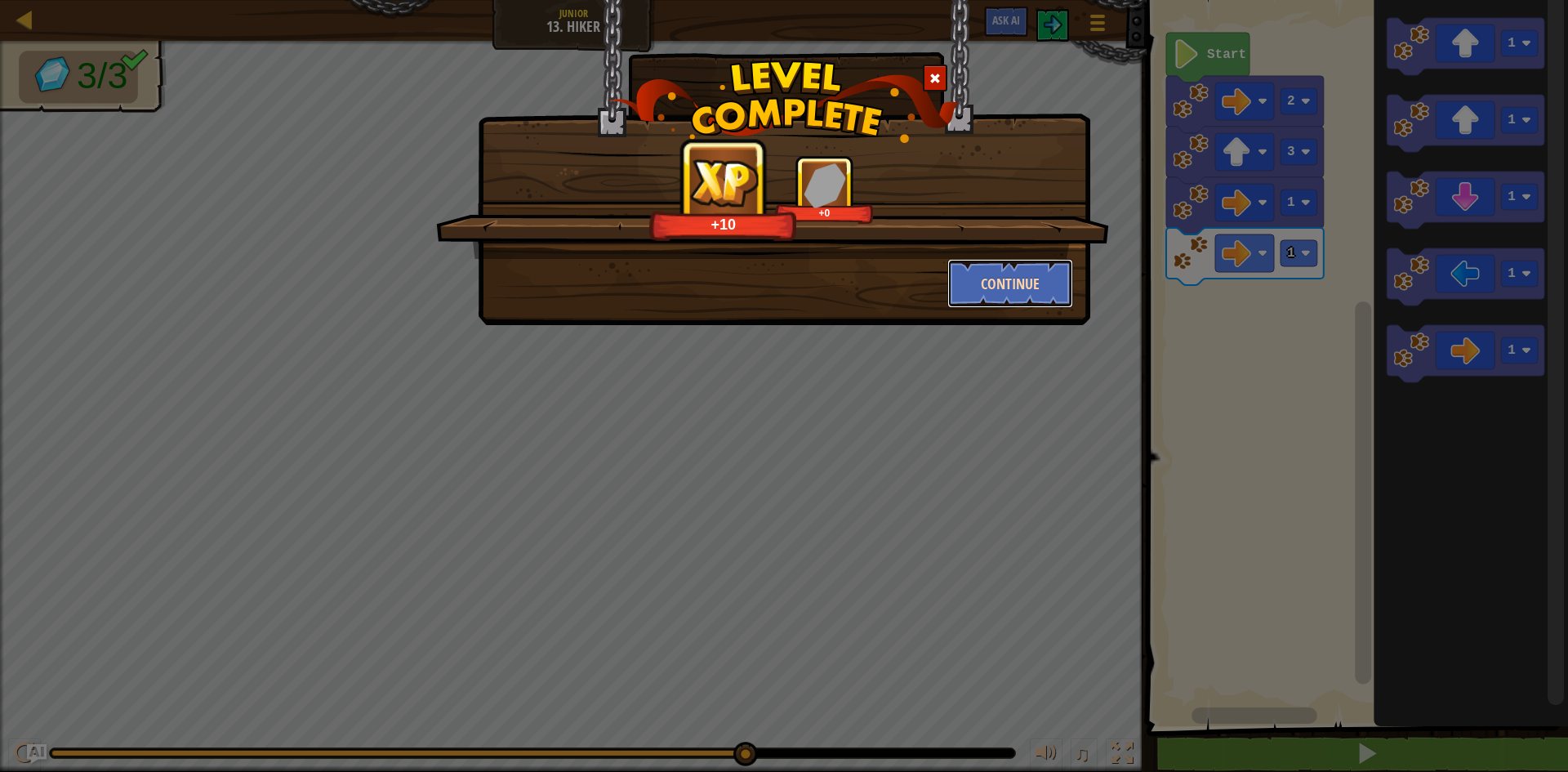
click at [1018, 285] on button "Continue" at bounding box center [1010, 283] width 127 height 49
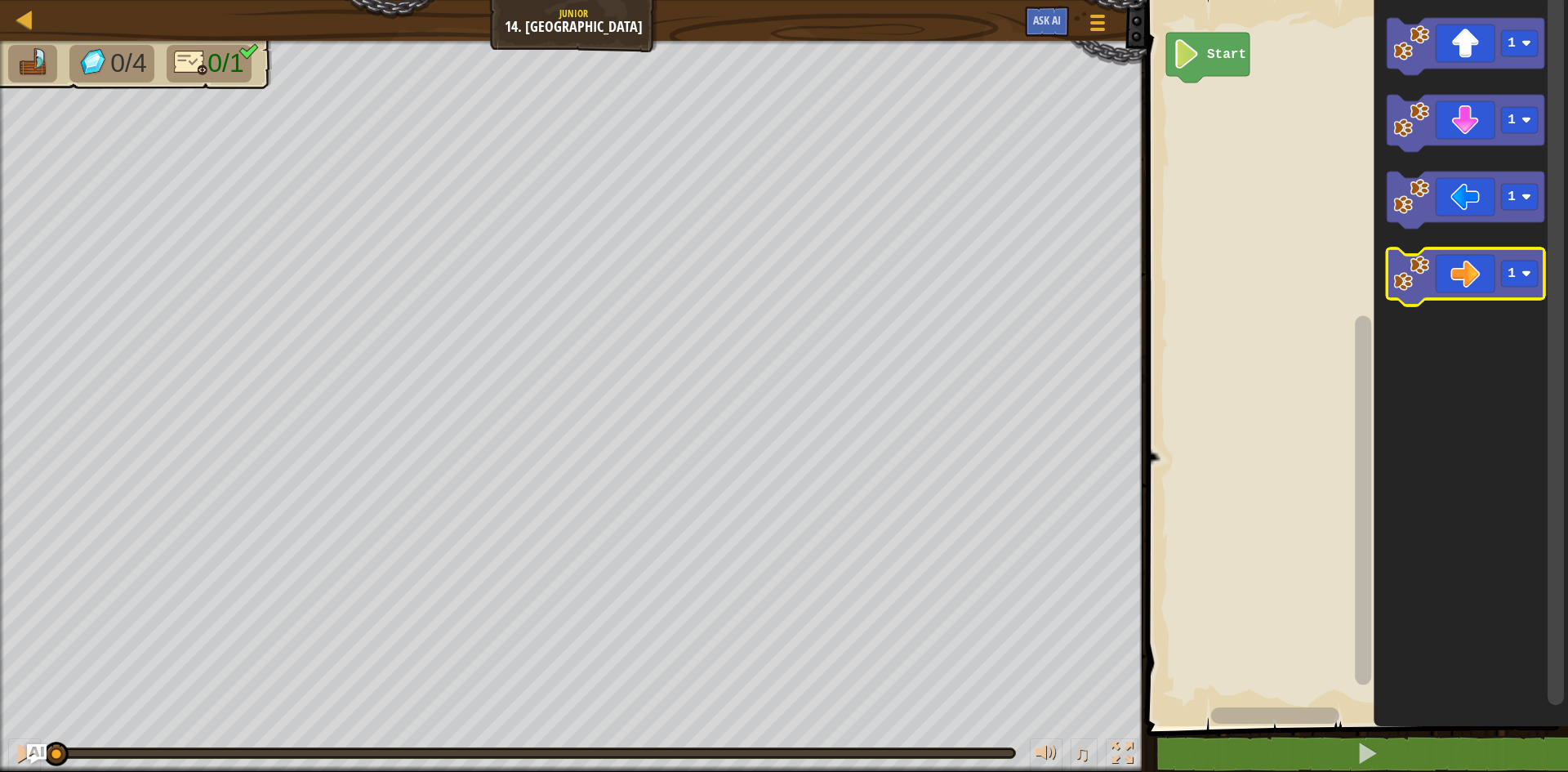
click at [1465, 281] on icon "Blockly Workspace" at bounding box center [1465, 277] width 158 height 58
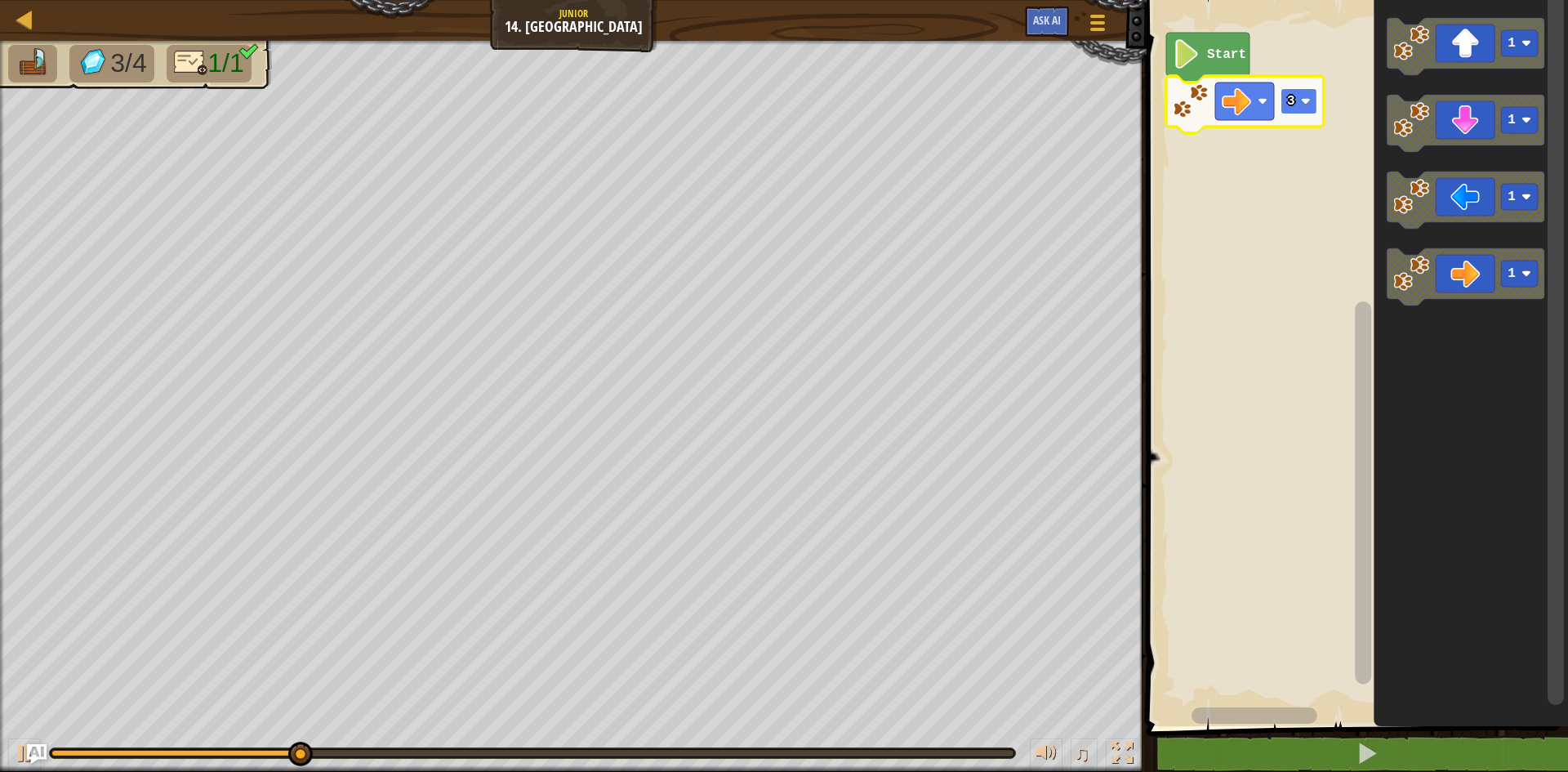
click at [1290, 97] on text "3" at bounding box center [1290, 101] width 8 height 15
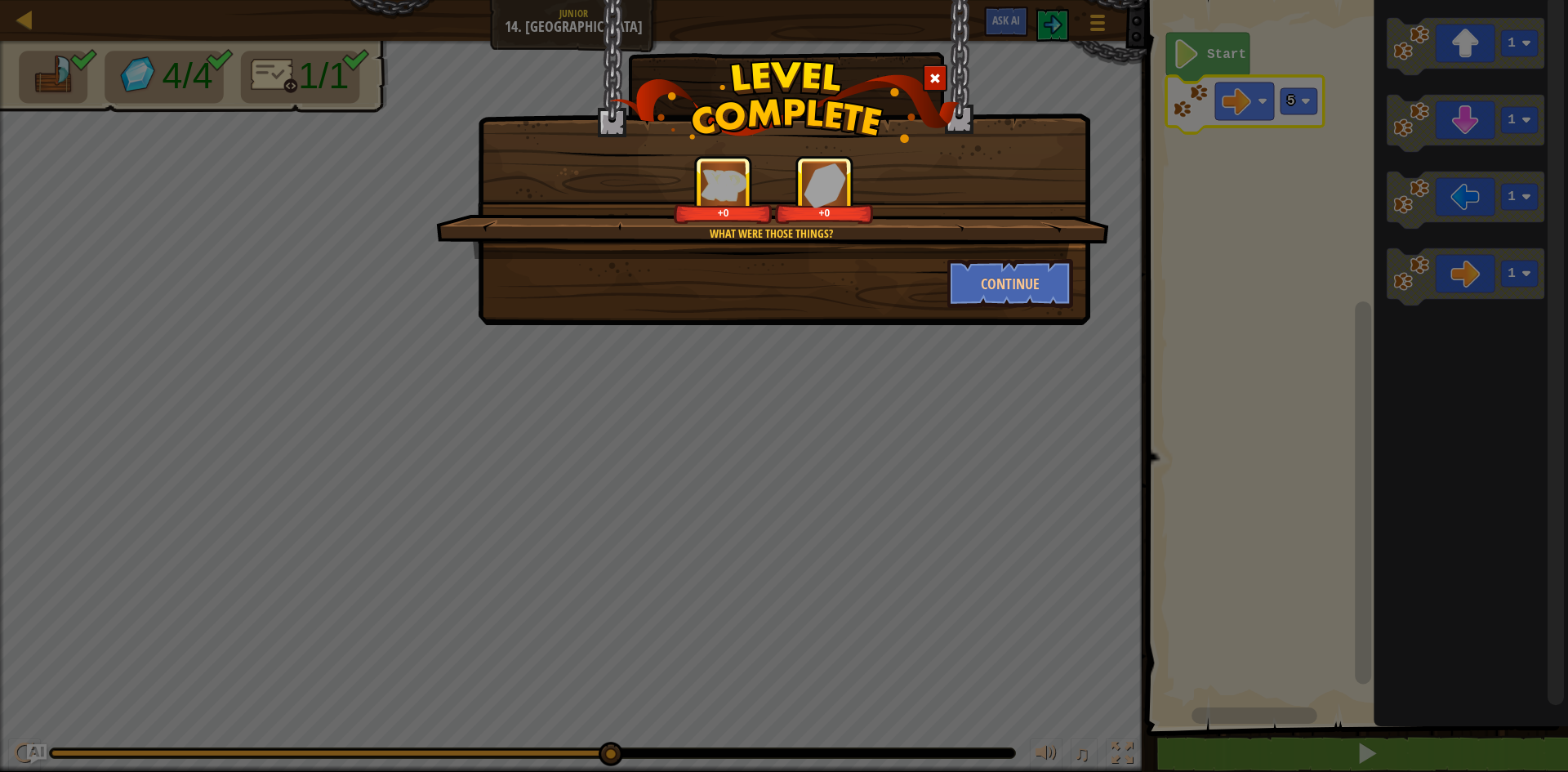
click at [1015, 256] on div "What were those things? +0 +0" at bounding box center [772, 207] width 673 height 104
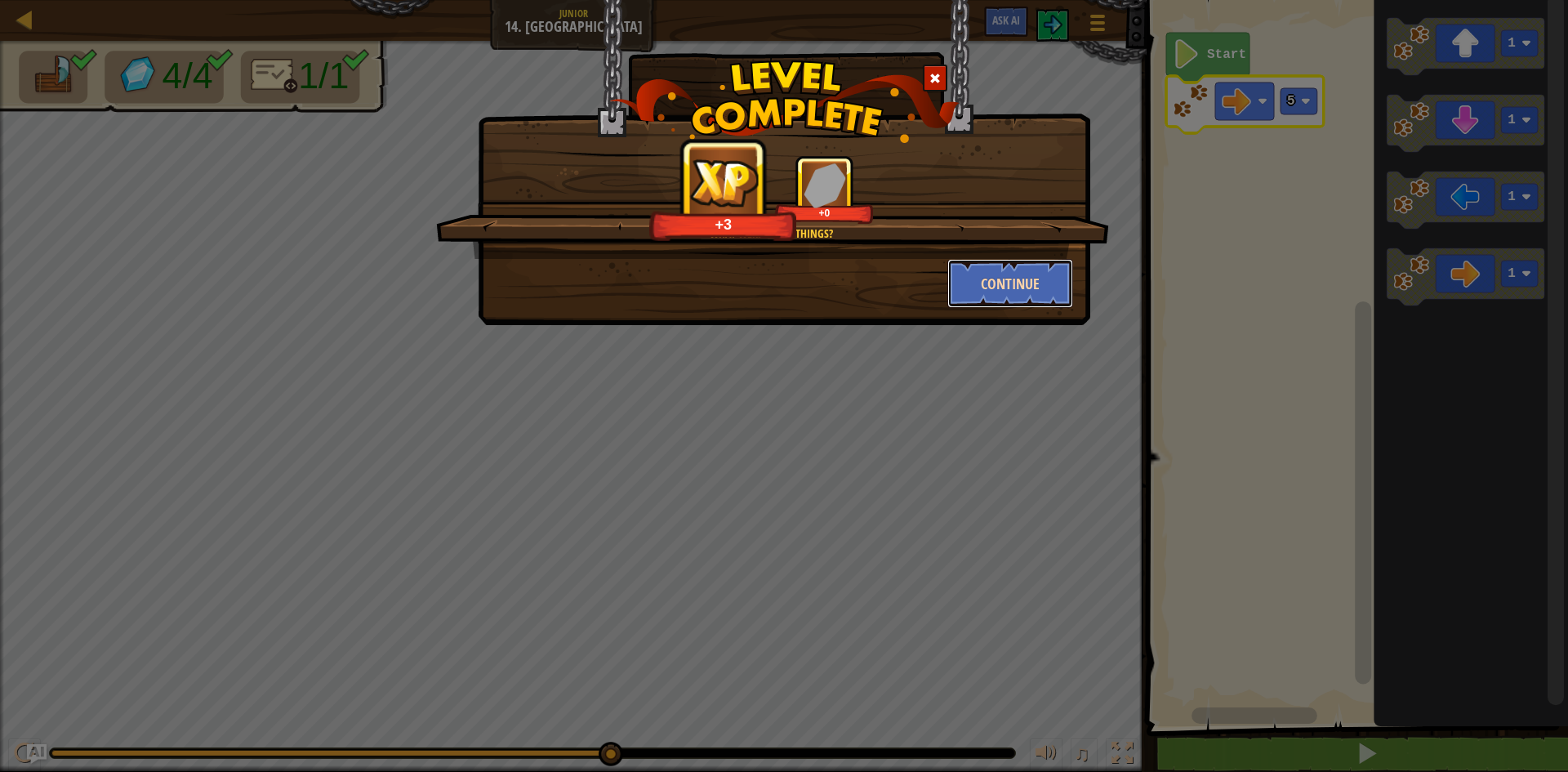
click at [1007, 289] on button "Continue" at bounding box center [1010, 283] width 127 height 49
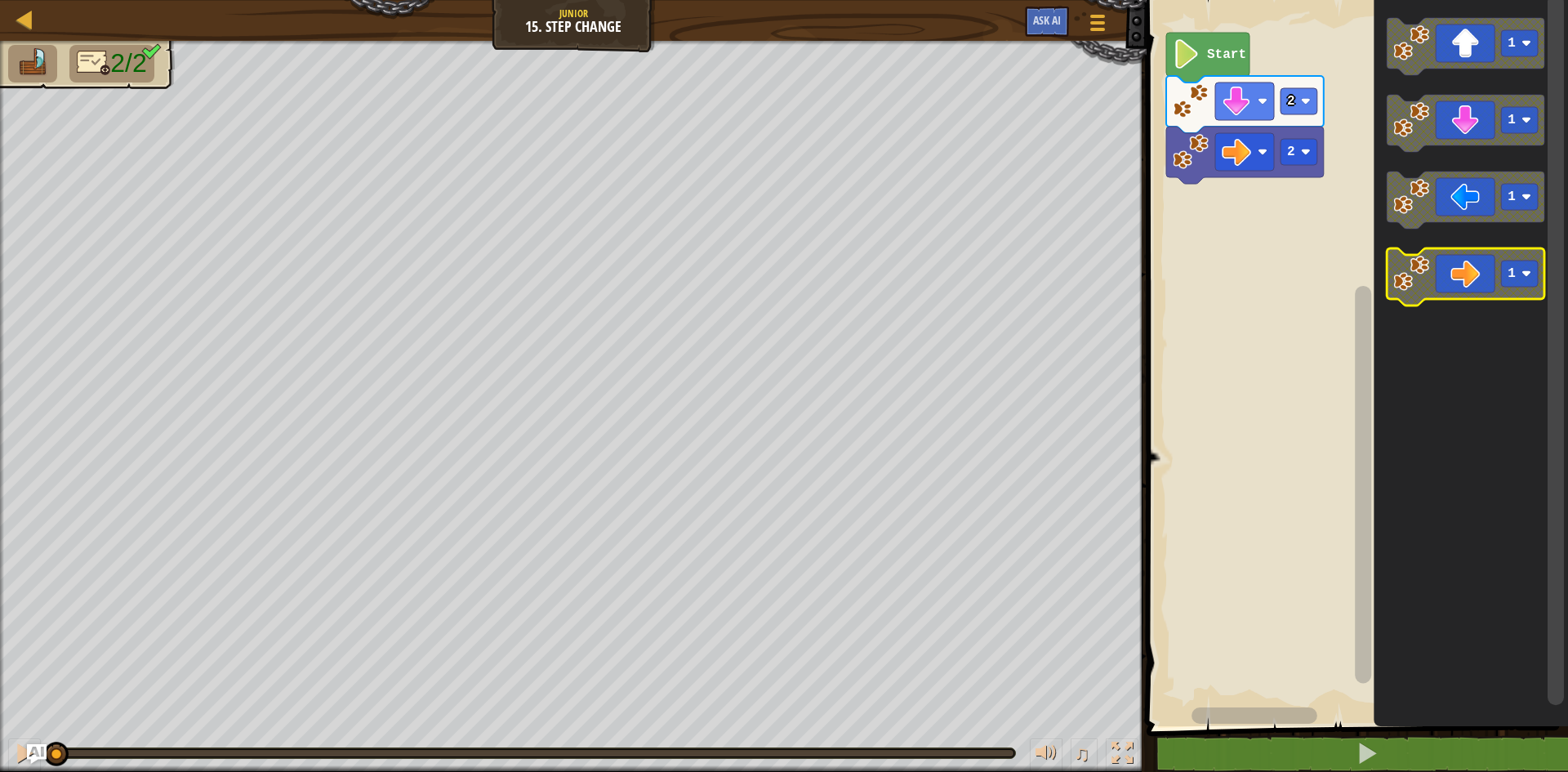
click at [1509, 281] on text "1" at bounding box center [1511, 273] width 8 height 15
click at [1220, 300] on div "2 2 Start 1 1 1 3" at bounding box center [1354, 359] width 426 height 735
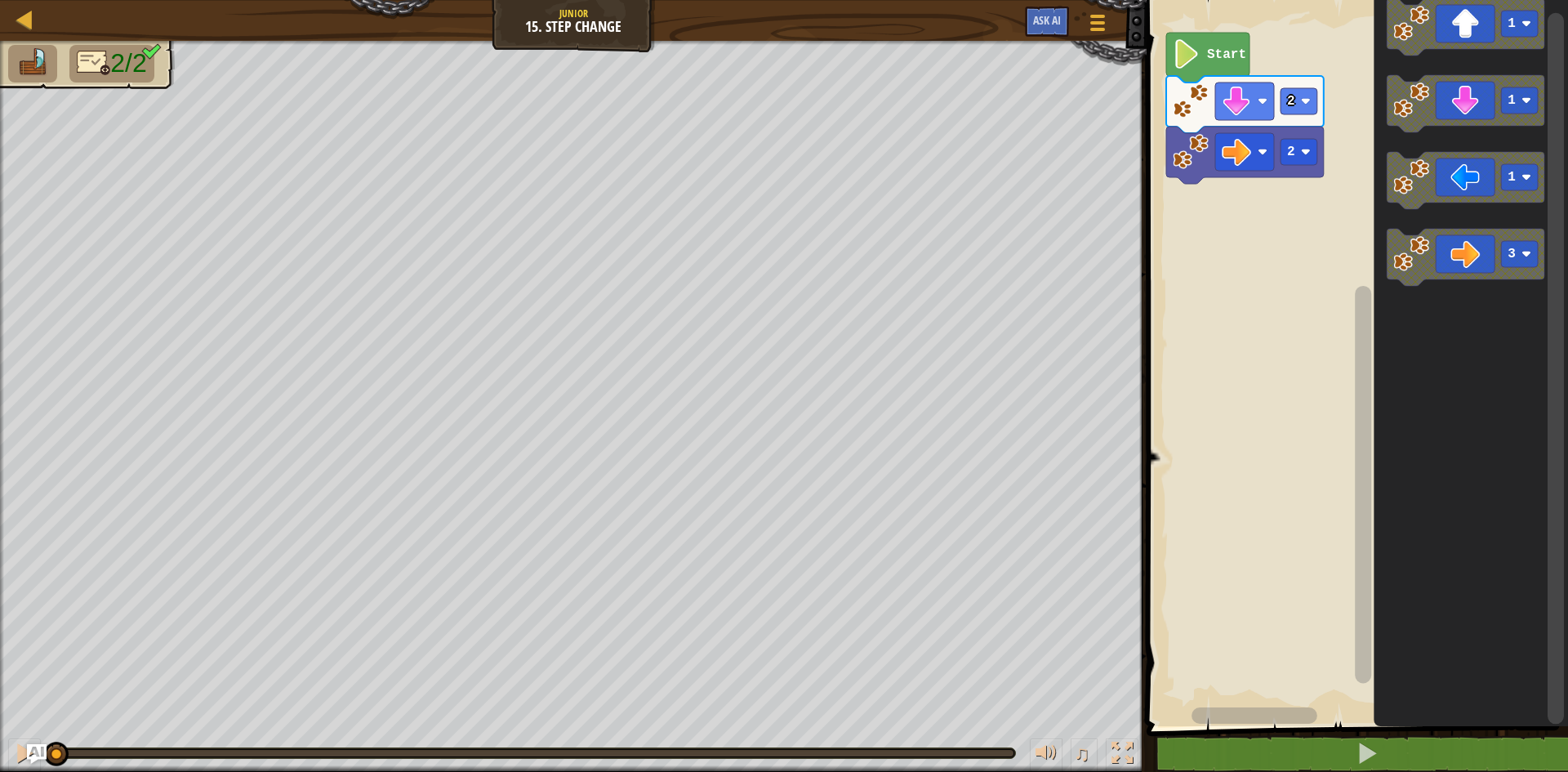
click at [1228, 227] on div "2 2 Start 1 1 1 3" at bounding box center [1354, 359] width 426 height 735
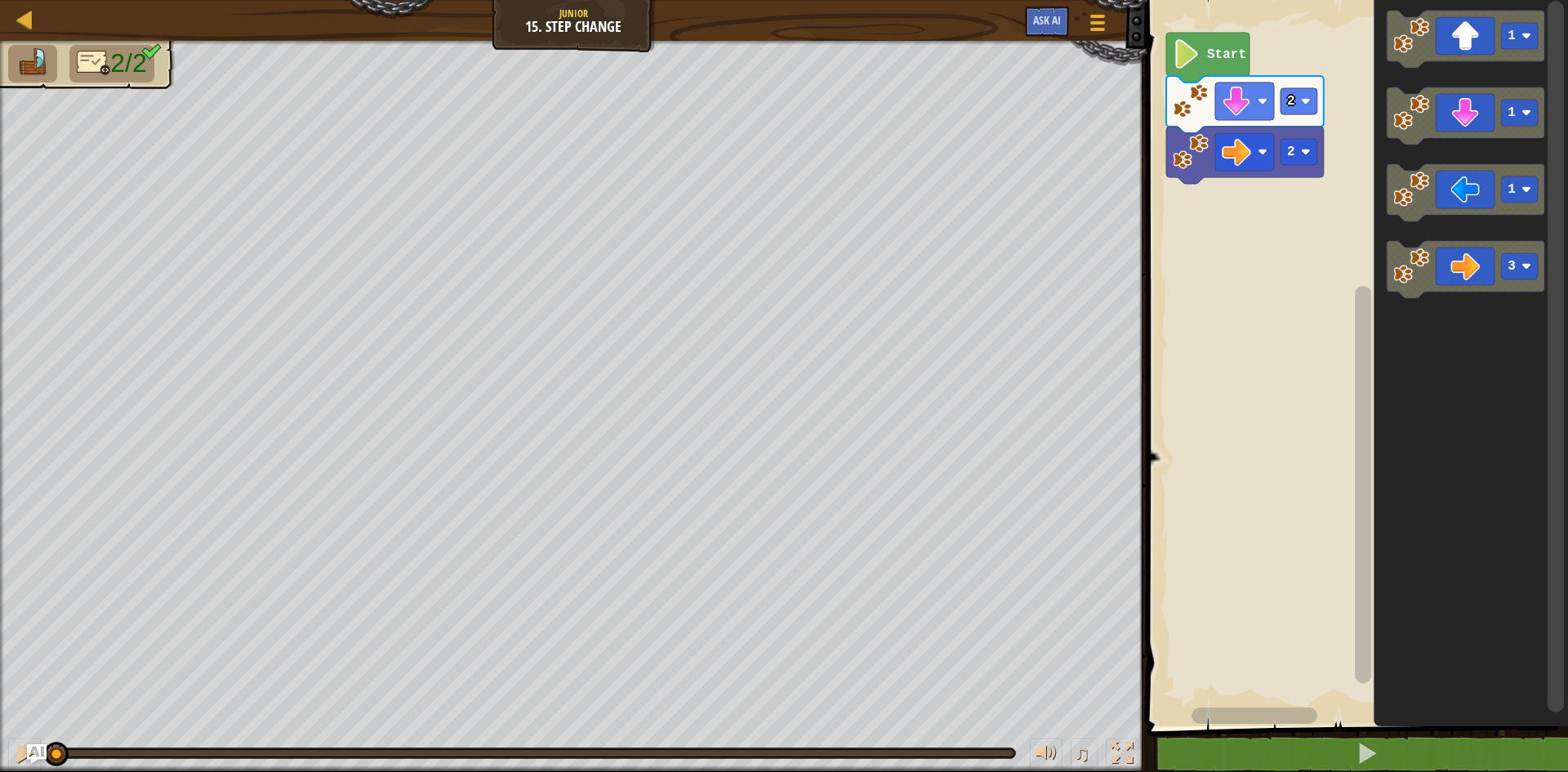
click at [1490, 248] on icon "Blockly Workspace" at bounding box center [1465, 270] width 158 height 58
click at [1251, 287] on rect "Blockly Workspace" at bounding box center [1354, 359] width 426 height 735
click at [1211, 42] on icon "Blockly Workspace" at bounding box center [1207, 58] width 83 height 50
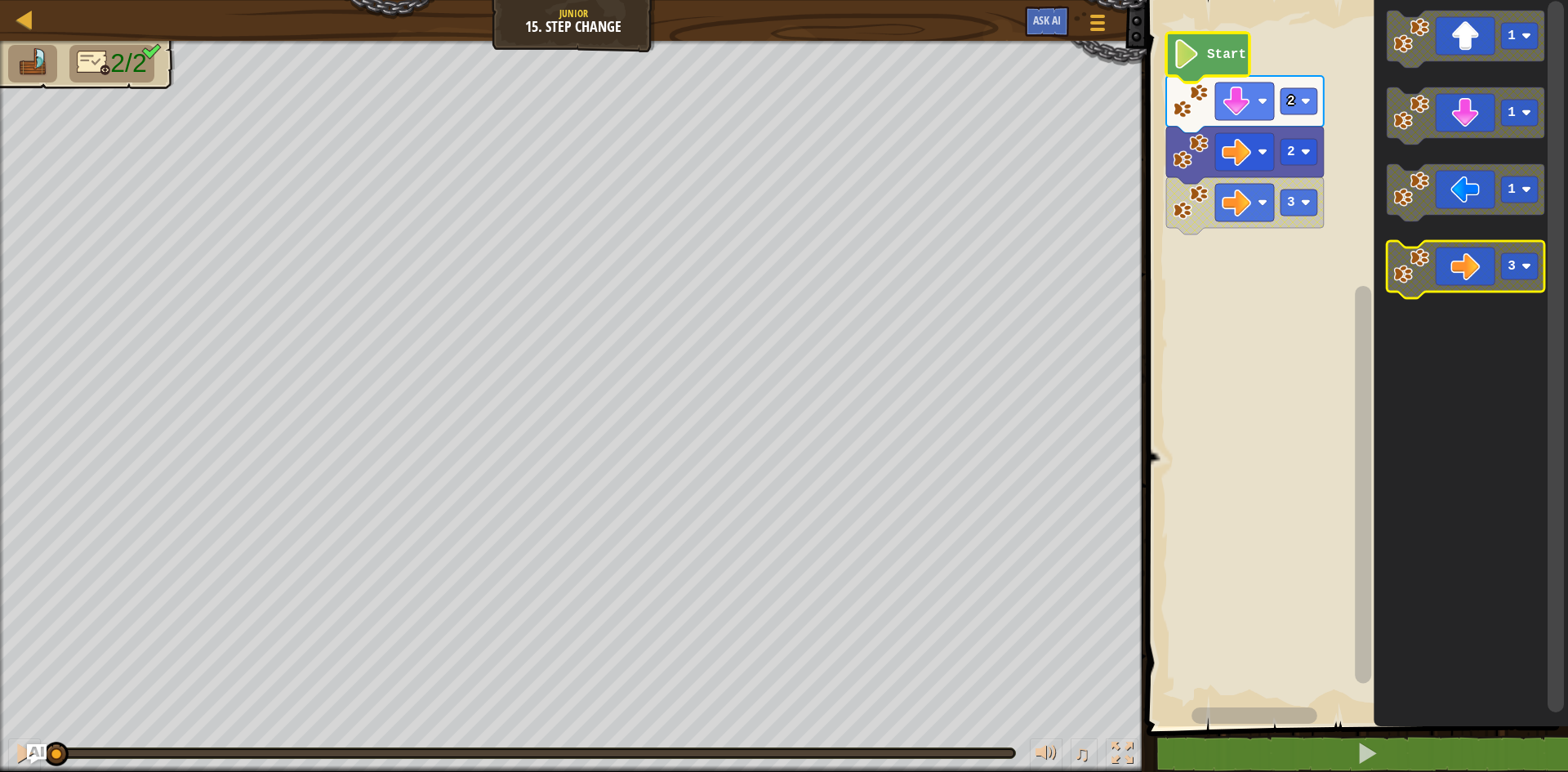
click at [1438, 276] on icon "Blockly Workspace" at bounding box center [1465, 270] width 158 height 58
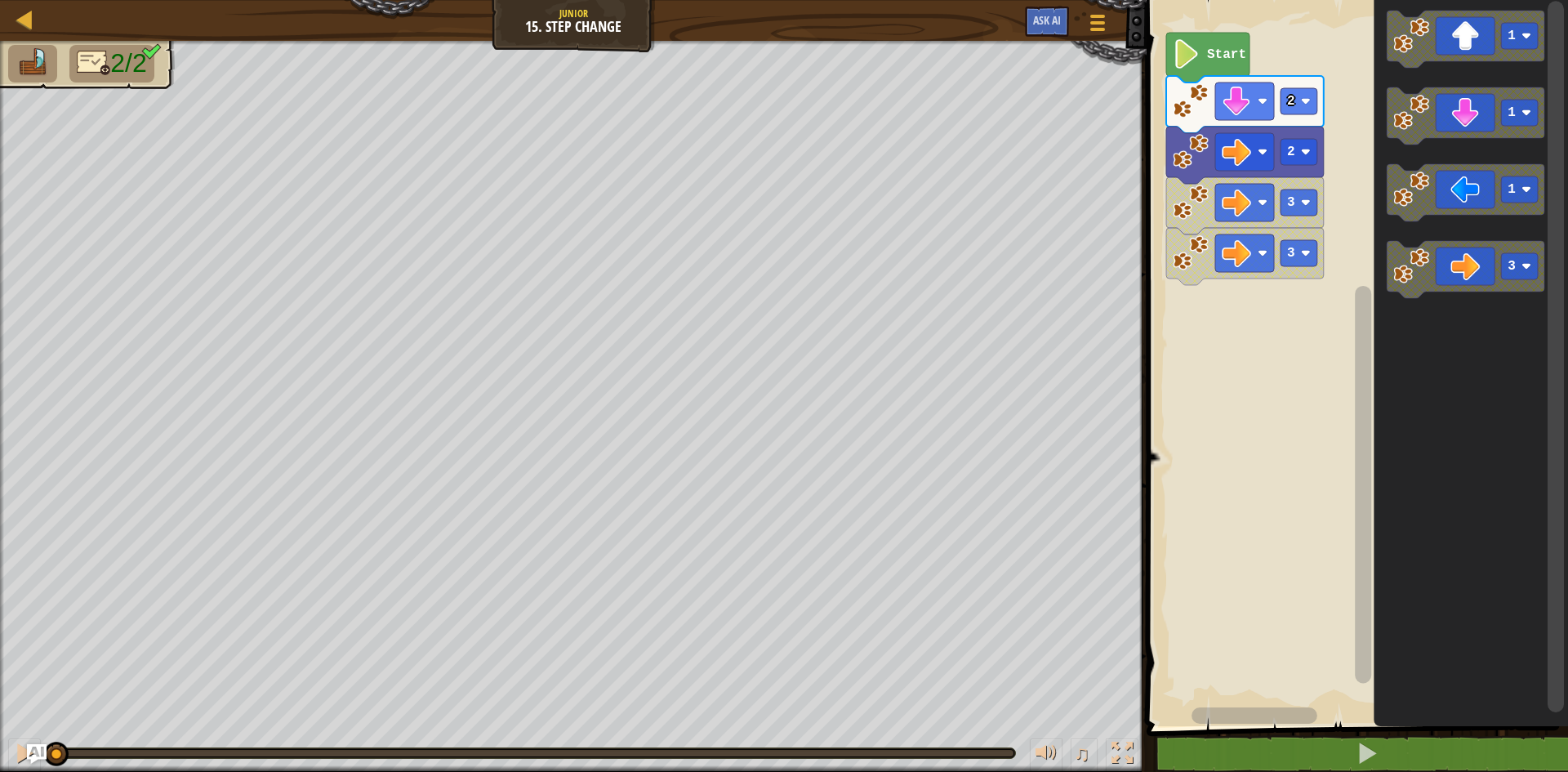
click at [1163, 241] on rect "Blockly Workspace" at bounding box center [1354, 359] width 426 height 735
click at [1270, 296] on rect "Blockly Workspace" at bounding box center [1354, 359] width 426 height 735
click at [1237, 54] on text "Start" at bounding box center [1226, 55] width 39 height 15
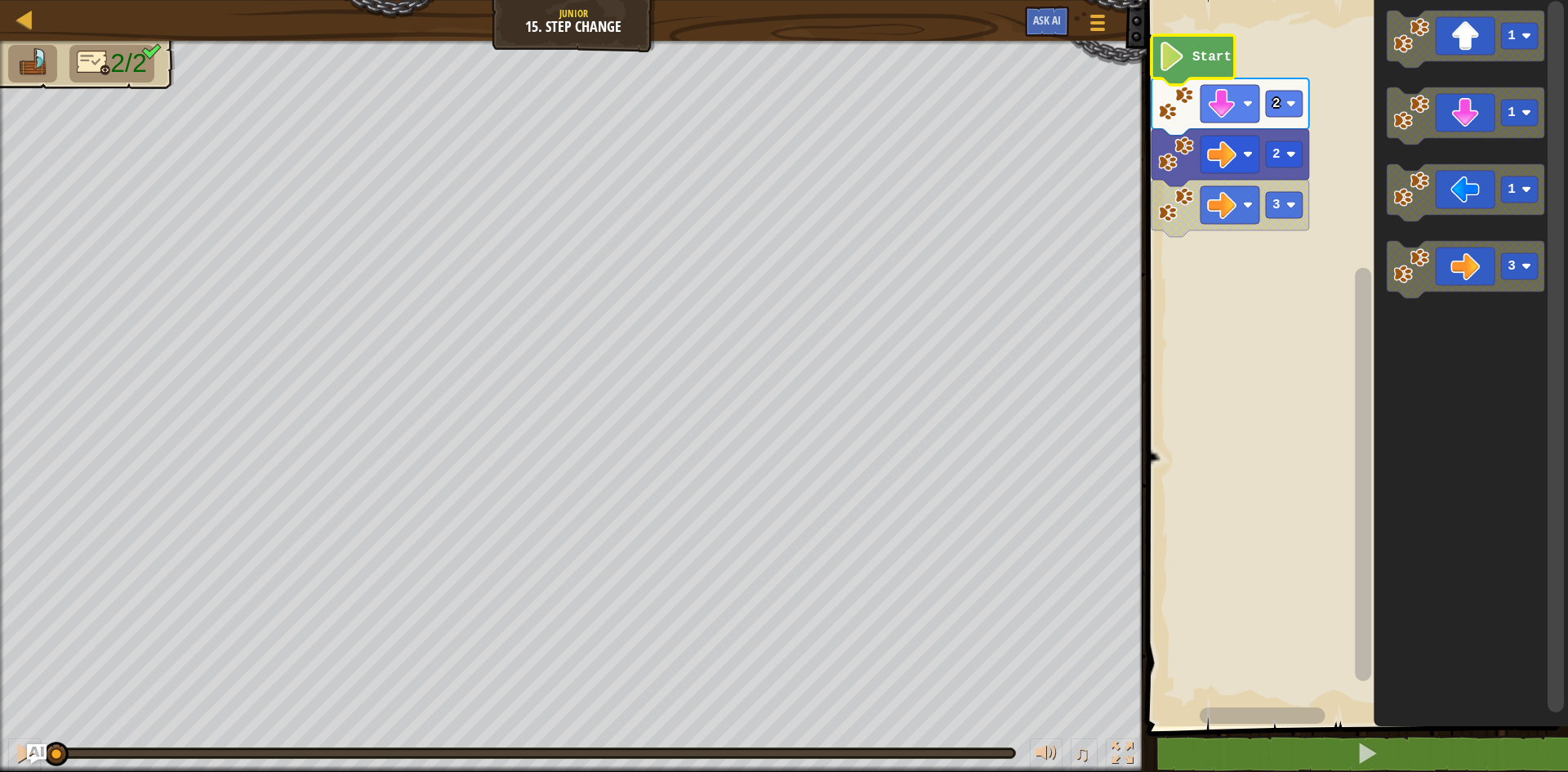
click at [1202, 57] on text "Start" at bounding box center [1211, 58] width 39 height 15
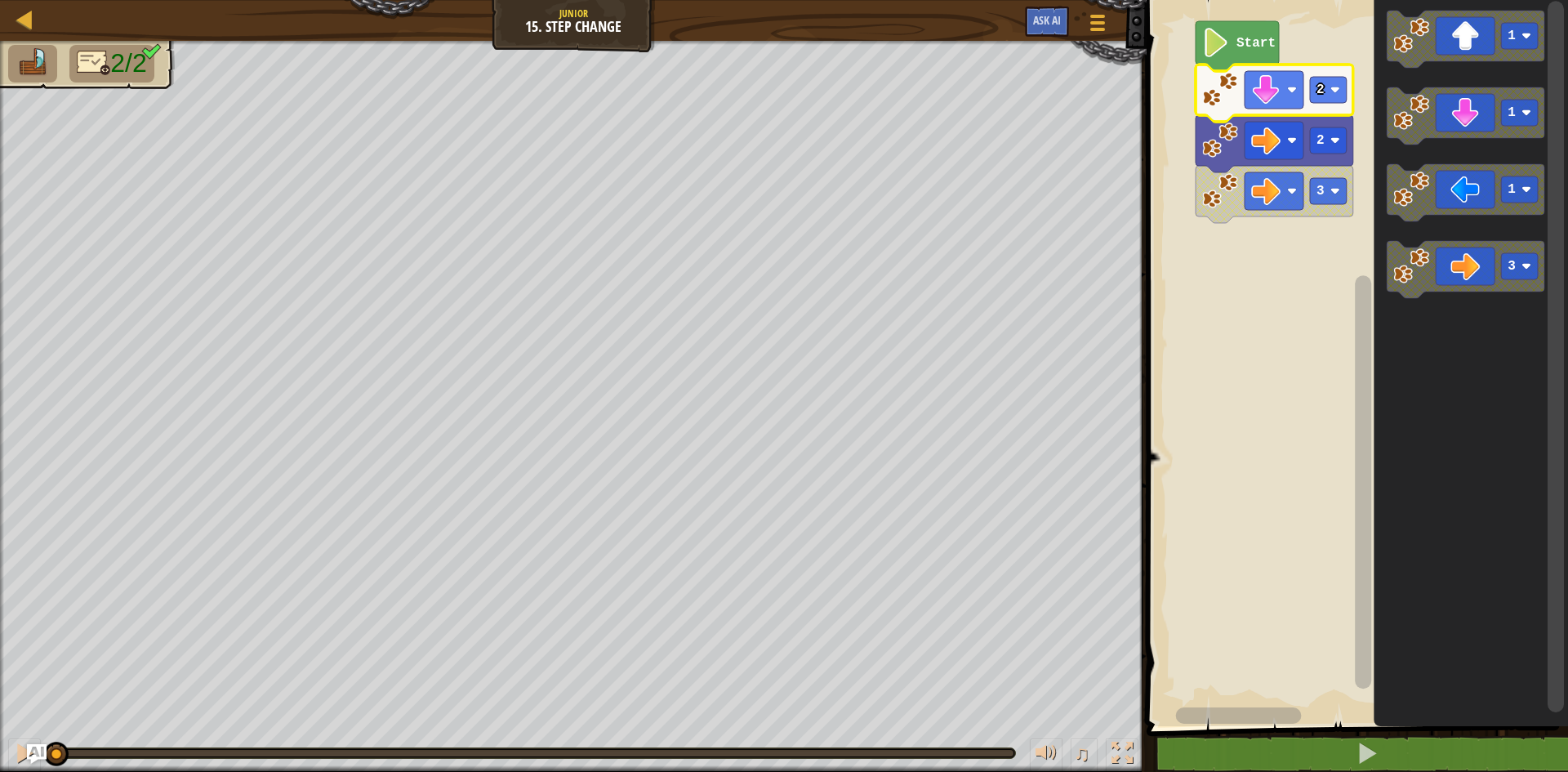
click at [1239, 48] on text "Start" at bounding box center [1256, 43] width 39 height 15
click at [1338, 90] on g "2" at bounding box center [1328, 90] width 37 height 26
click at [1316, 92] on text "1" at bounding box center [1320, 90] width 8 height 15
click at [1339, 81] on rect "Blockly Workspace" at bounding box center [1328, 90] width 37 height 26
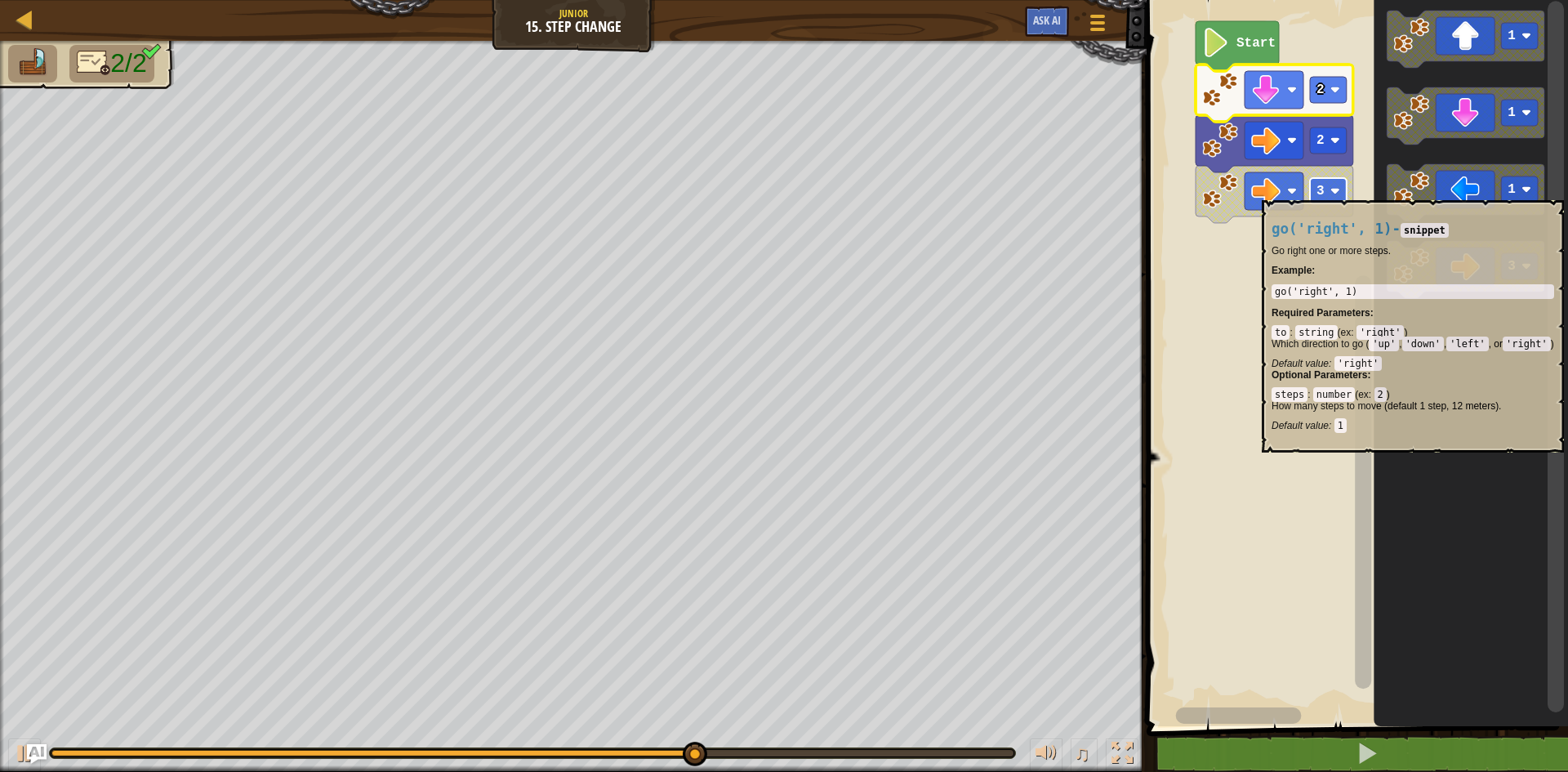
click at [1336, 192] on image "Blockly Workspace" at bounding box center [1335, 191] width 10 height 10
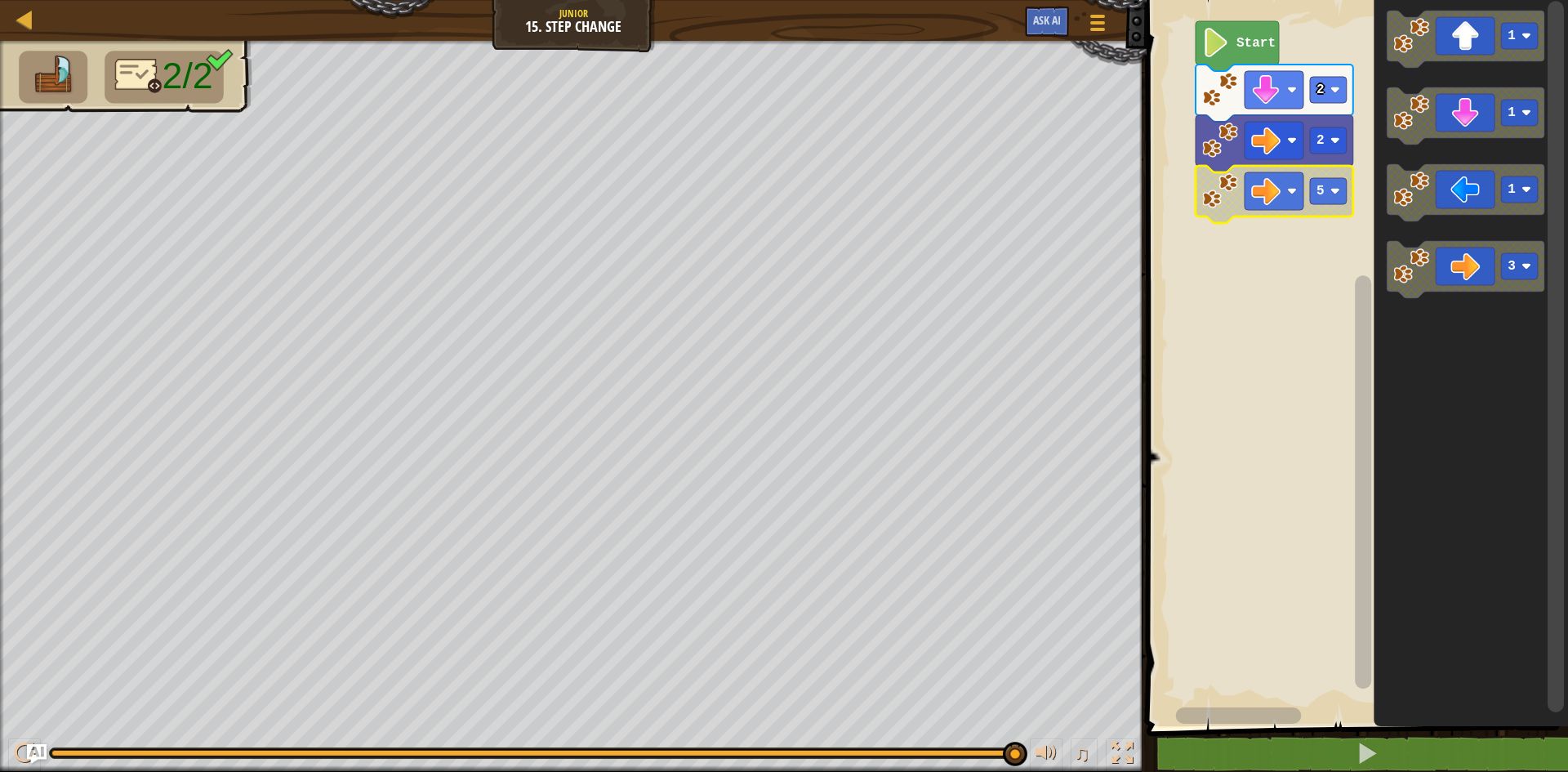
click at [1233, 52] on icon "Blockly Workspace" at bounding box center [1237, 46] width 83 height 50
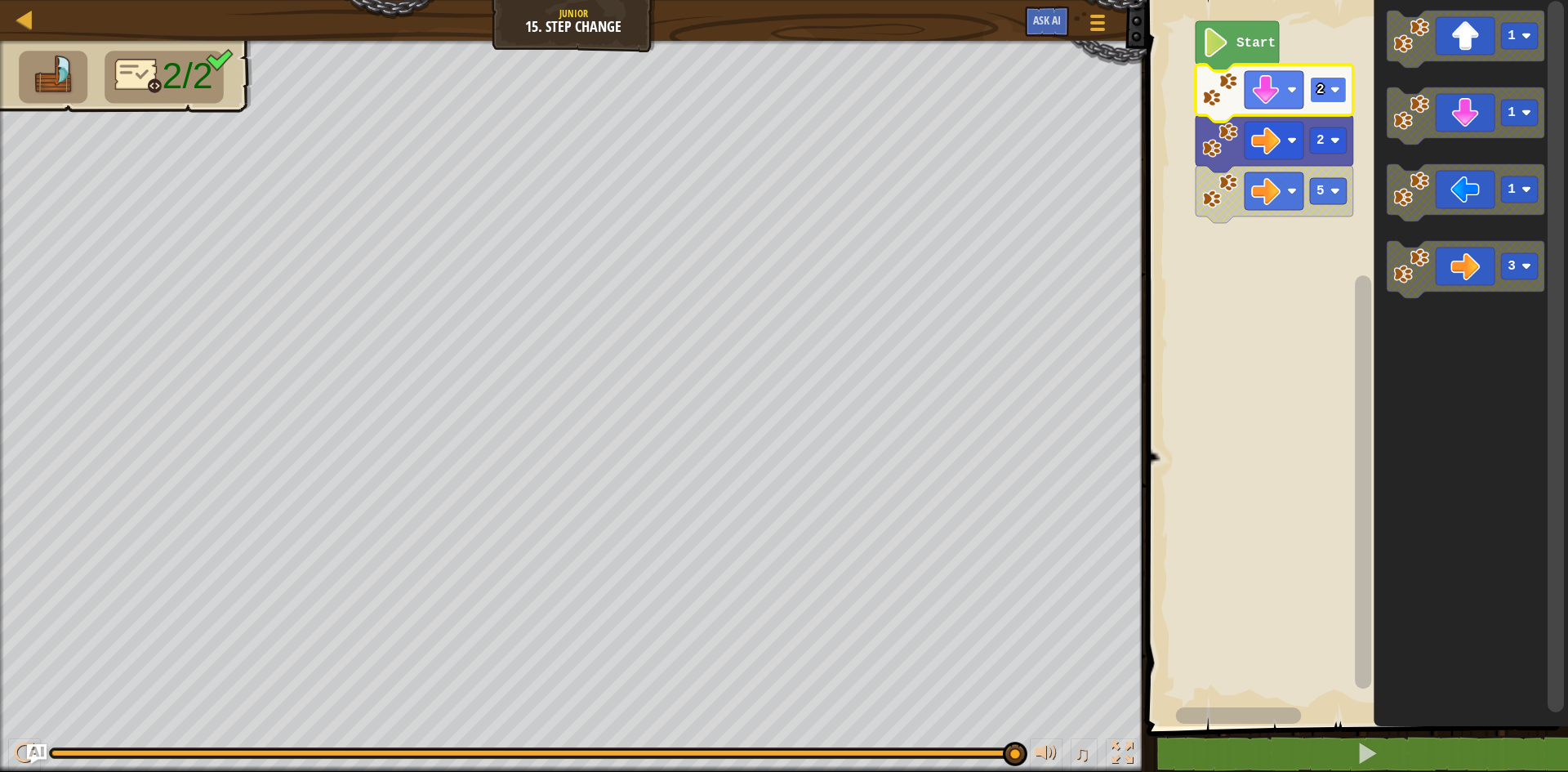
click at [1334, 90] on image "Blockly Workspace" at bounding box center [1335, 90] width 10 height 10
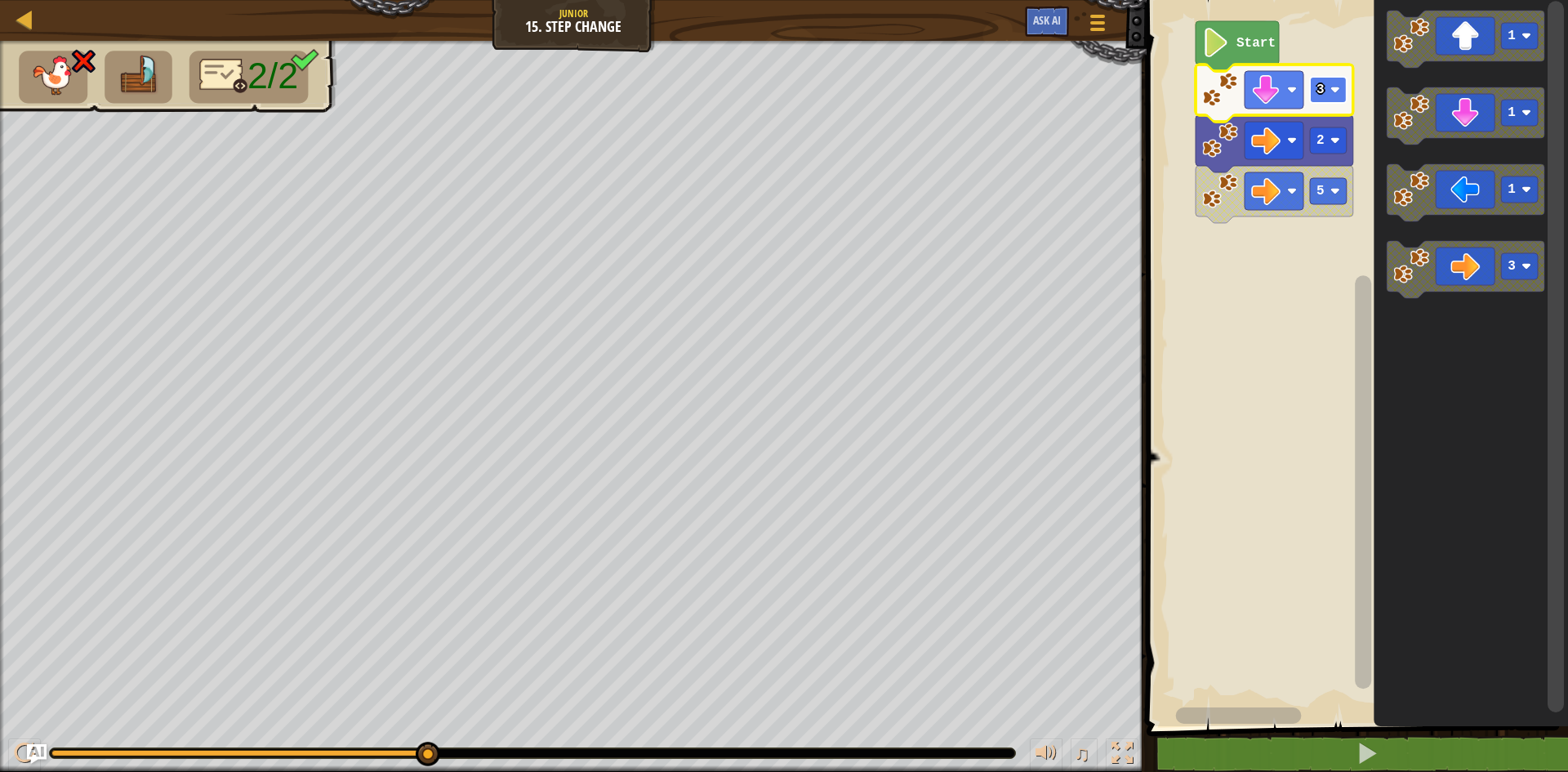
click at [1333, 99] on rect "Blockly Workspace" at bounding box center [1328, 90] width 37 height 26
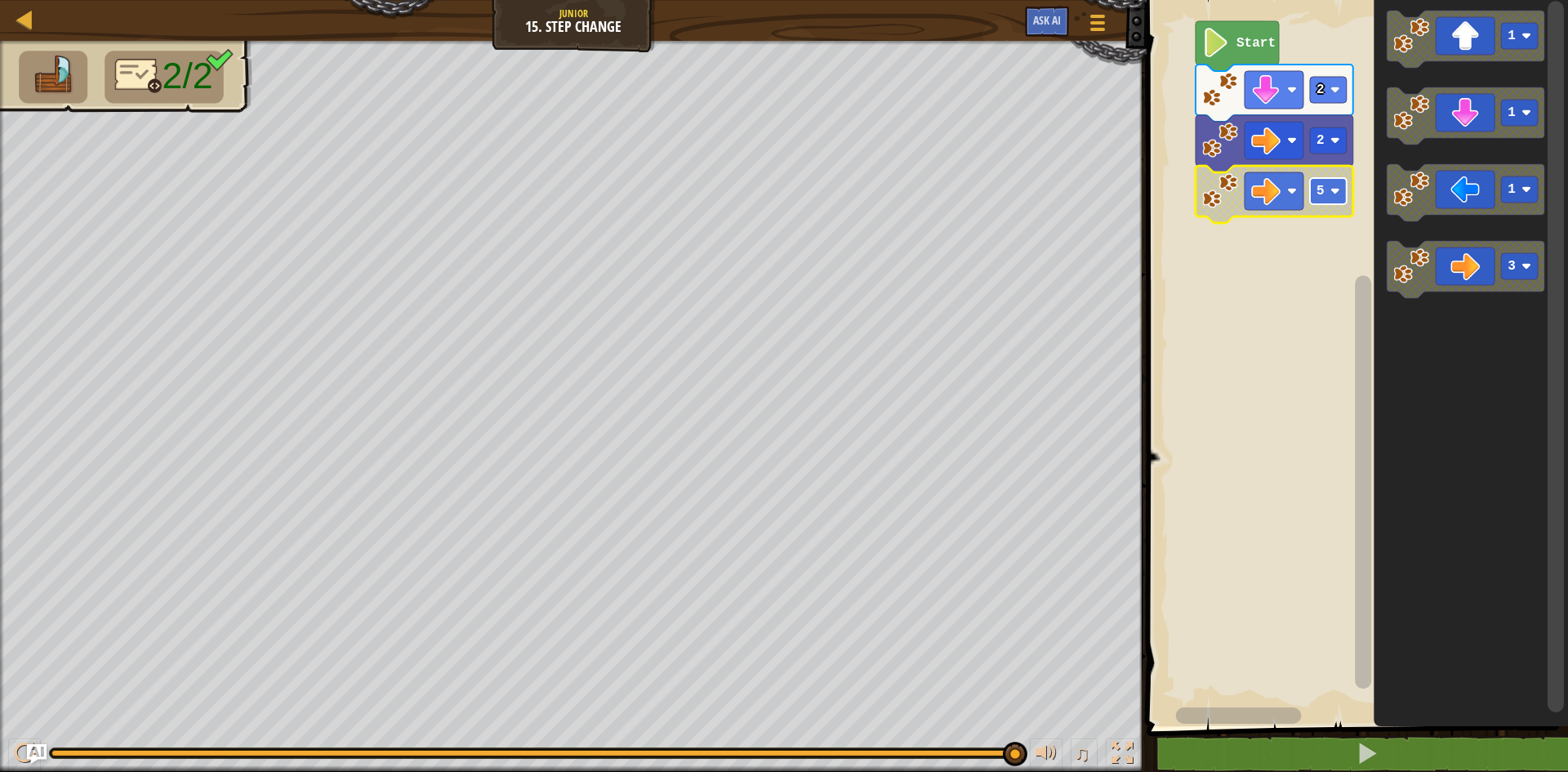
click at [1328, 199] on rect "Blockly Workspace" at bounding box center [1328, 191] width 37 height 26
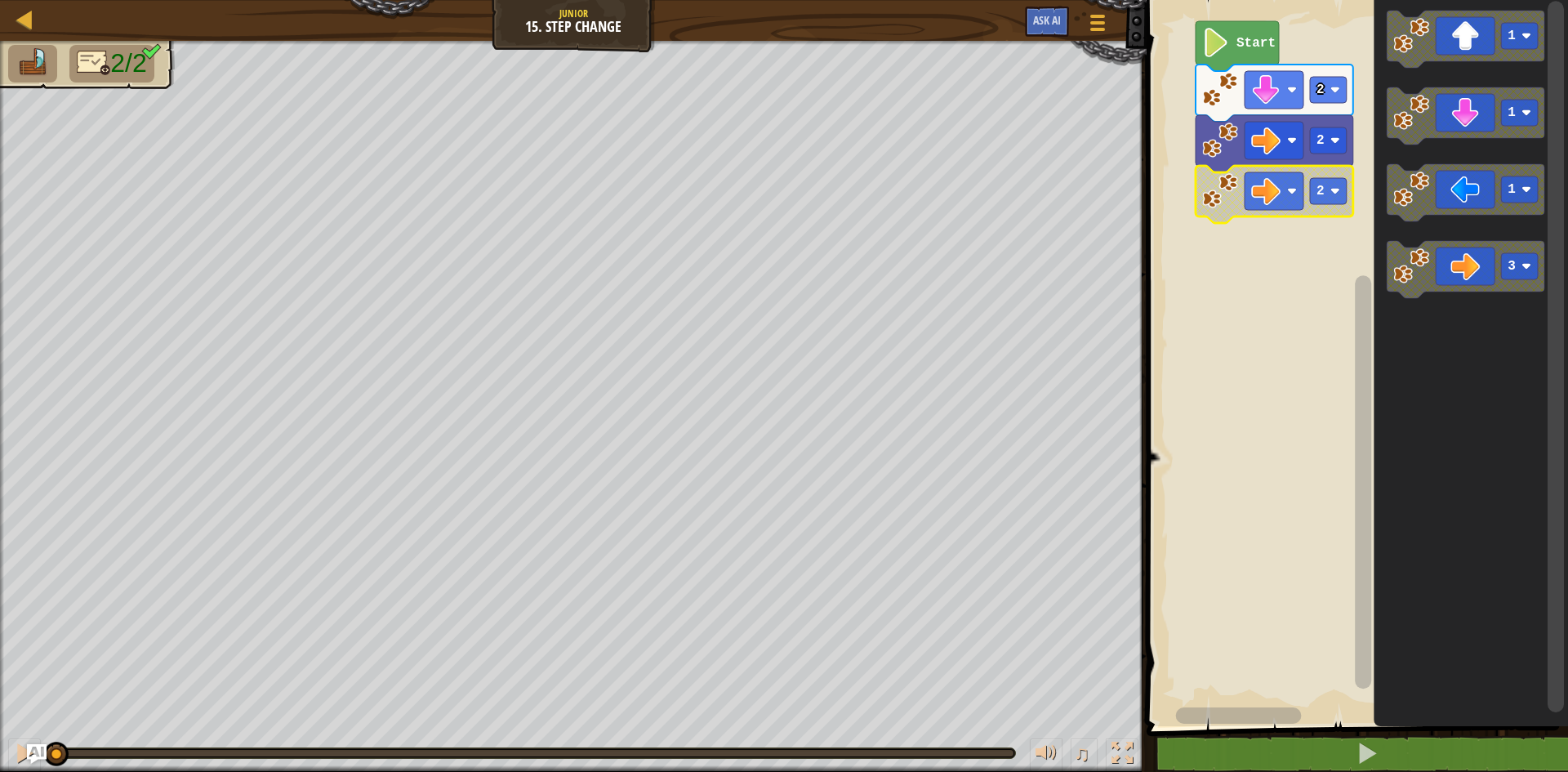
drag, startPoint x: 1010, startPoint y: 757, endPoint x: 0, endPoint y: 798, distance: 1010.8
click at [0, 0] on html "Map Junior 15. Step Change Game Menu Ask AI 1 ההההההההההההההההההההההההההההההההה…" at bounding box center [784, 0] width 1568 height 0
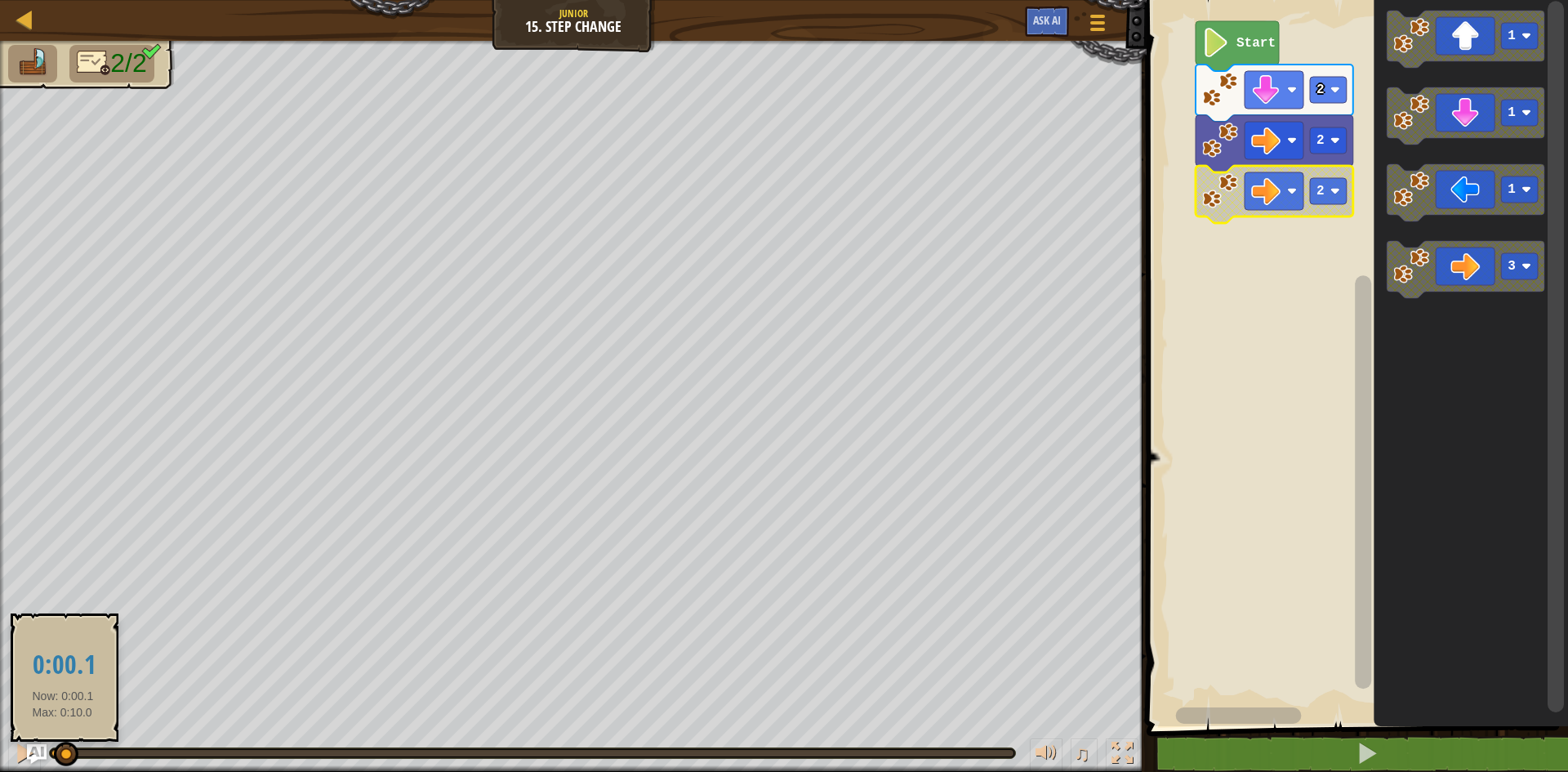
drag, startPoint x: 63, startPoint y: 759, endPoint x: 89, endPoint y: 760, distance: 26.0
click at [79, 760] on div at bounding box center [66, 754] width 25 height 25
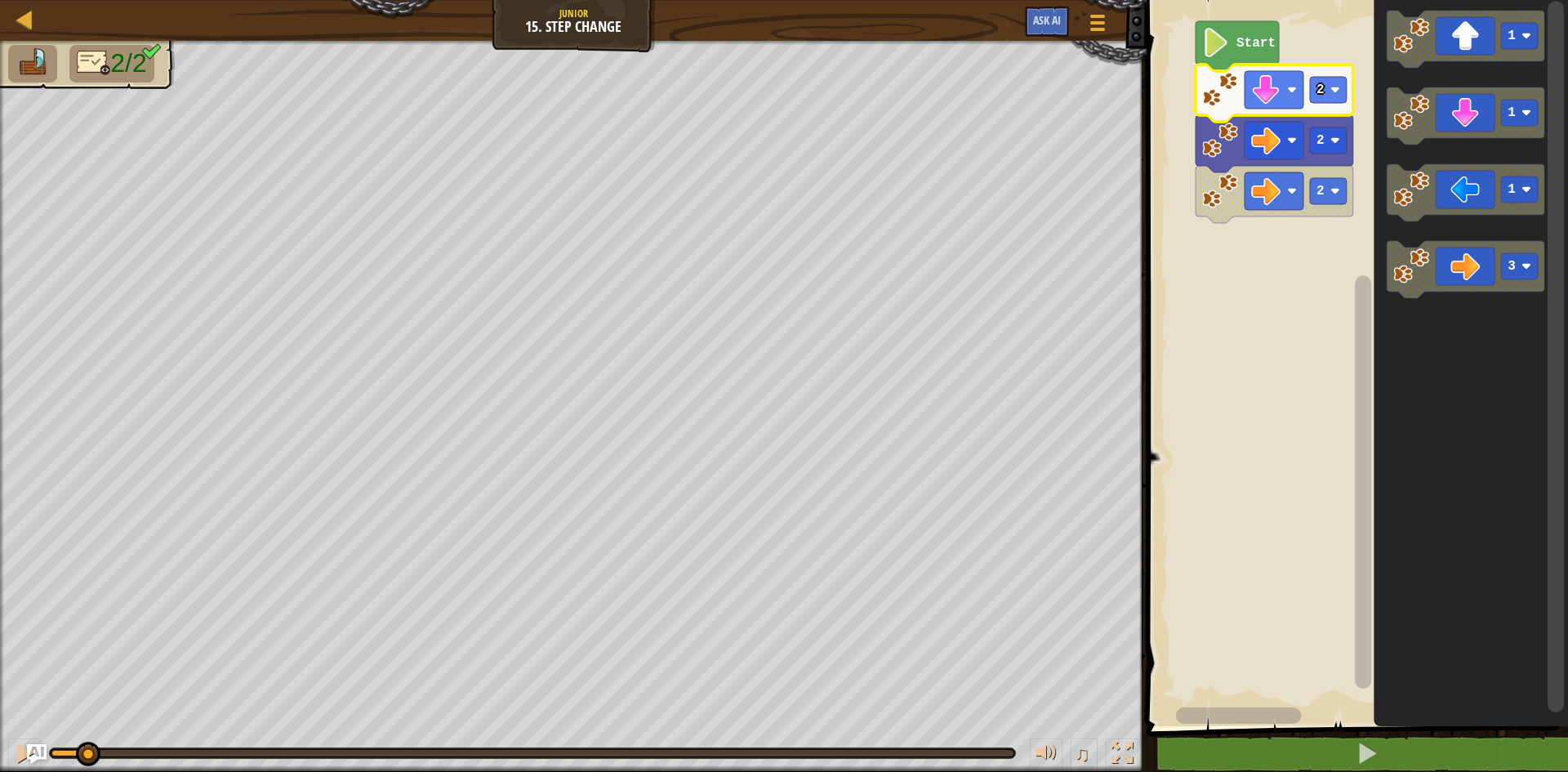
click at [1210, 85] on image "Blockly Workspace" at bounding box center [1219, 90] width 36 height 36
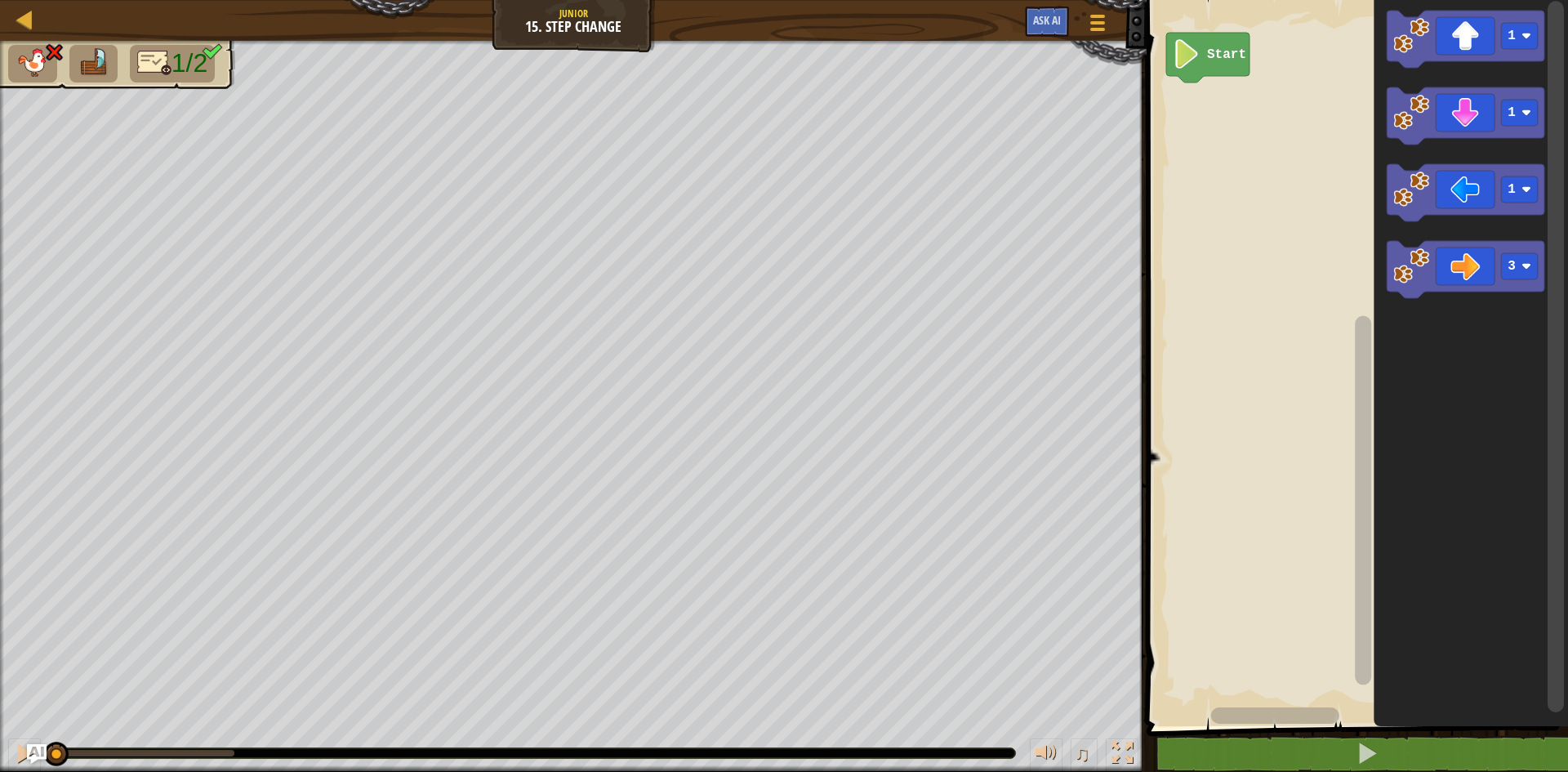
drag, startPoint x: 233, startPoint y: 752, endPoint x: 0, endPoint y: 701, distance: 238.5
click at [0, 719] on div "1/2 ♫ Wolf Pup" at bounding box center [784, 407] width 1568 height 731
click at [1207, 113] on div "Start 1 1 1 3 1" at bounding box center [1354, 359] width 426 height 735
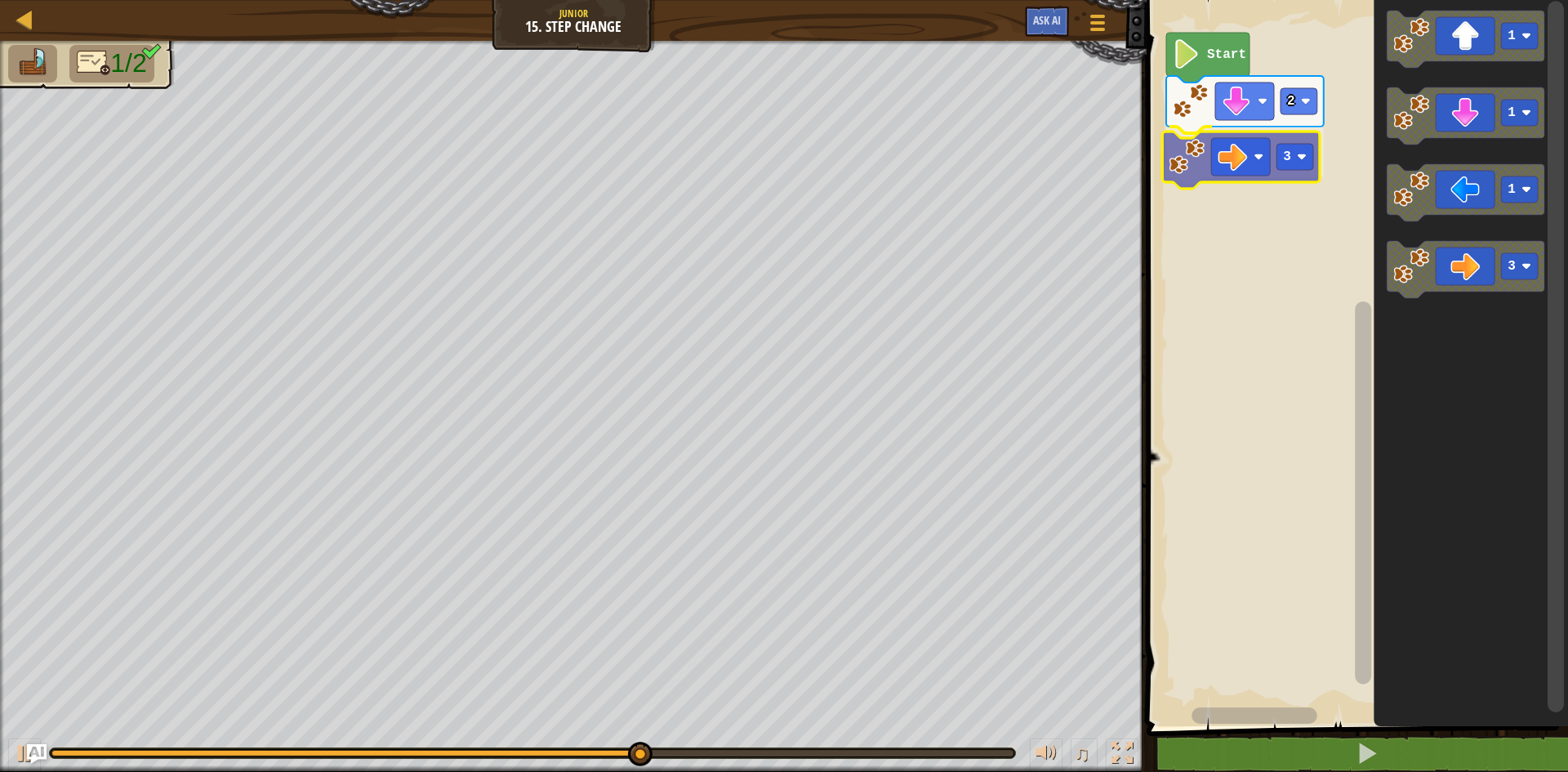
click at [1239, 163] on div "Start 2 3 1 1 1 3 3" at bounding box center [1354, 359] width 426 height 735
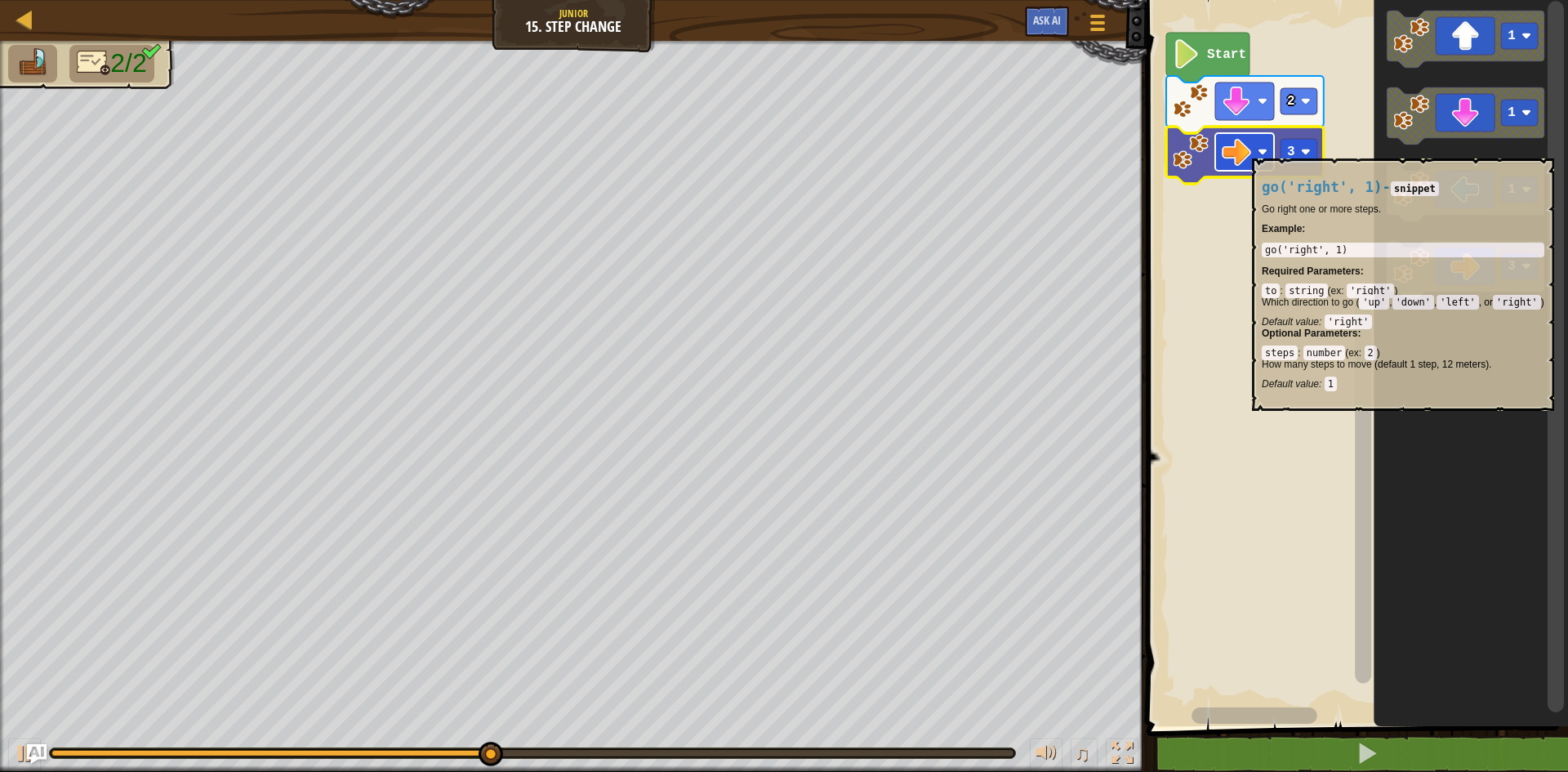
click at [1253, 150] on rect "Blockly Workspace" at bounding box center [1244, 152] width 58 height 37
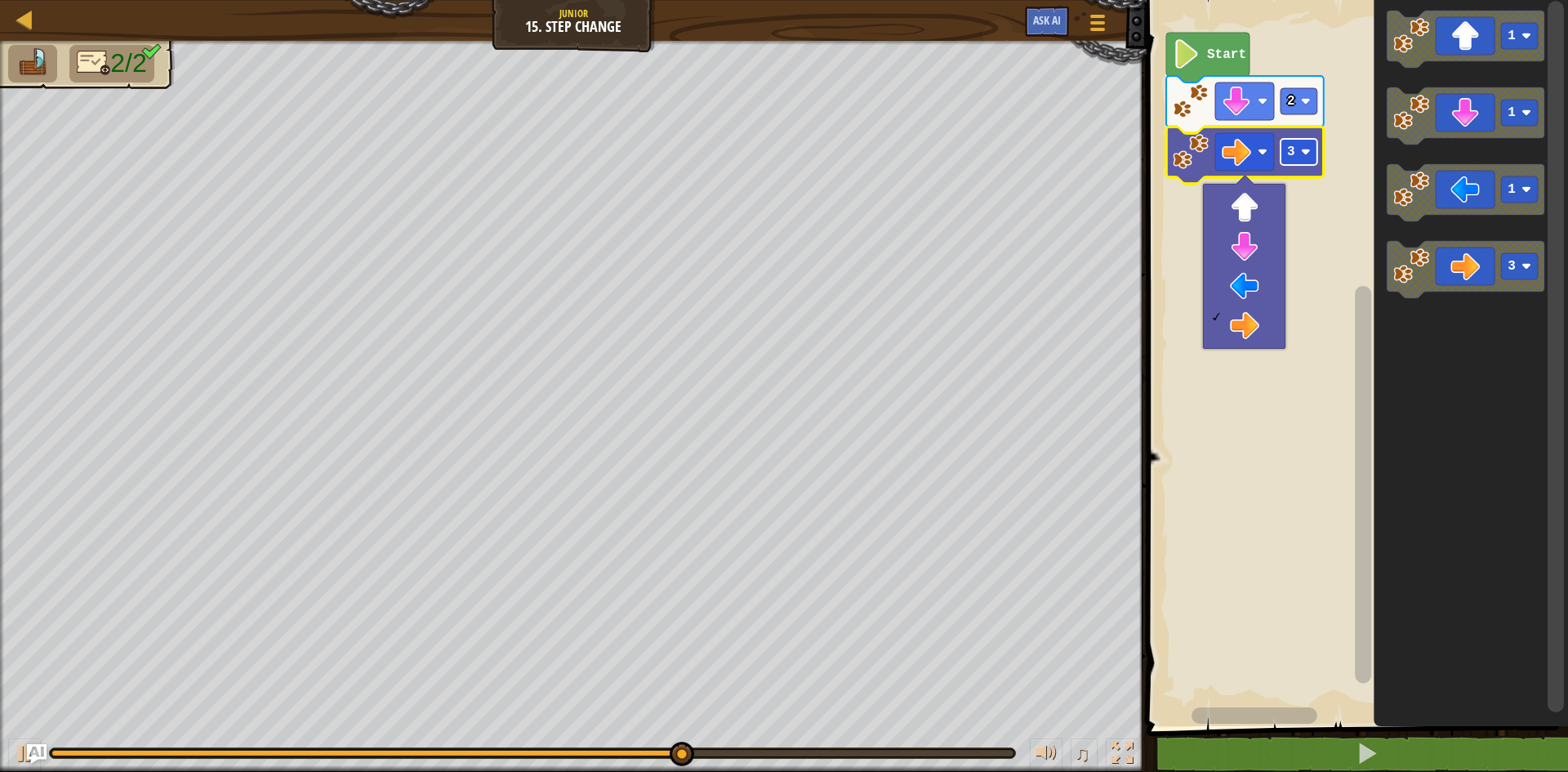
click at [1305, 161] on rect "Blockly Workspace" at bounding box center [1299, 152] width 37 height 26
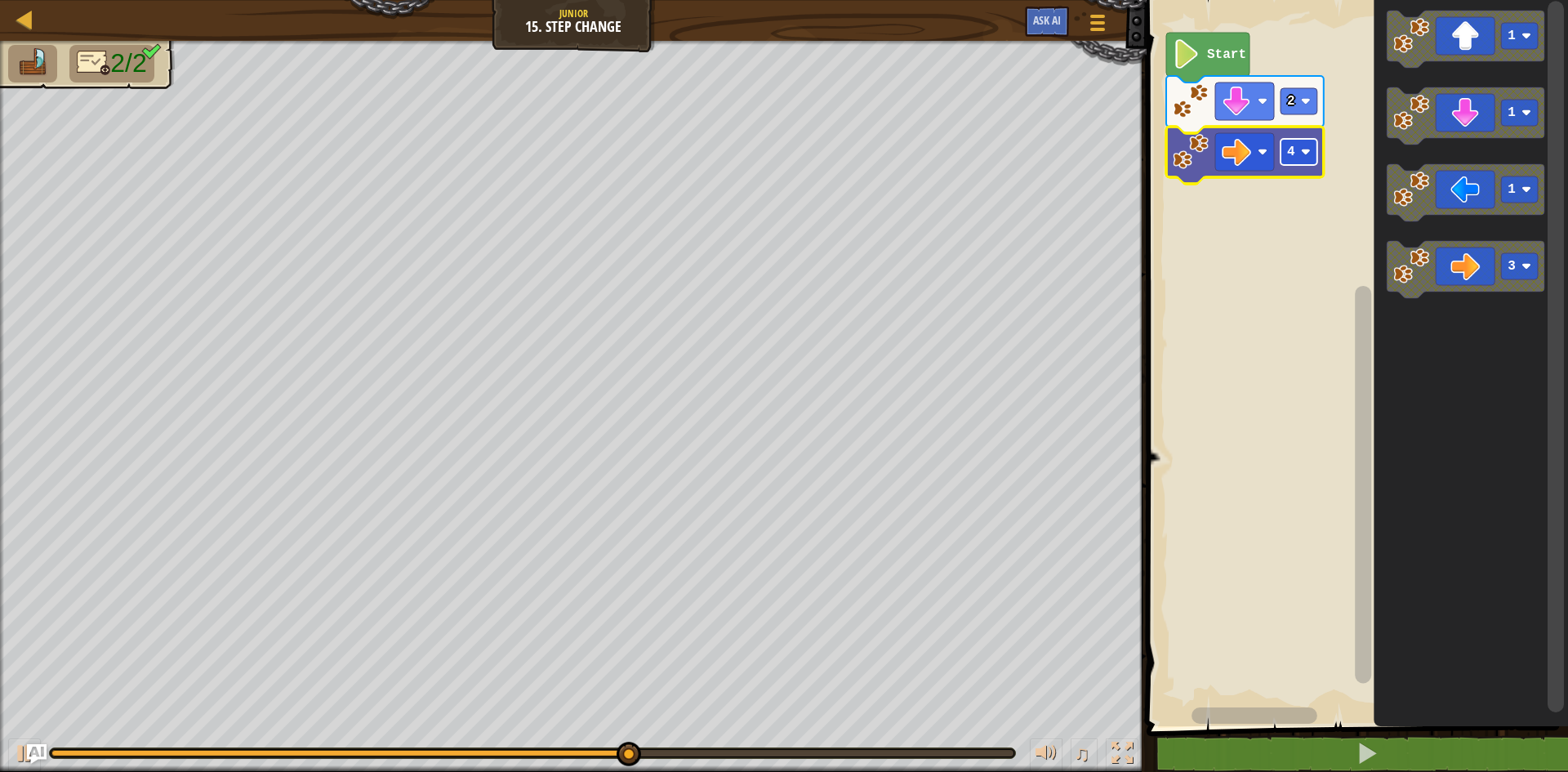
click at [1308, 158] on rect "Blockly Workspace" at bounding box center [1299, 152] width 37 height 26
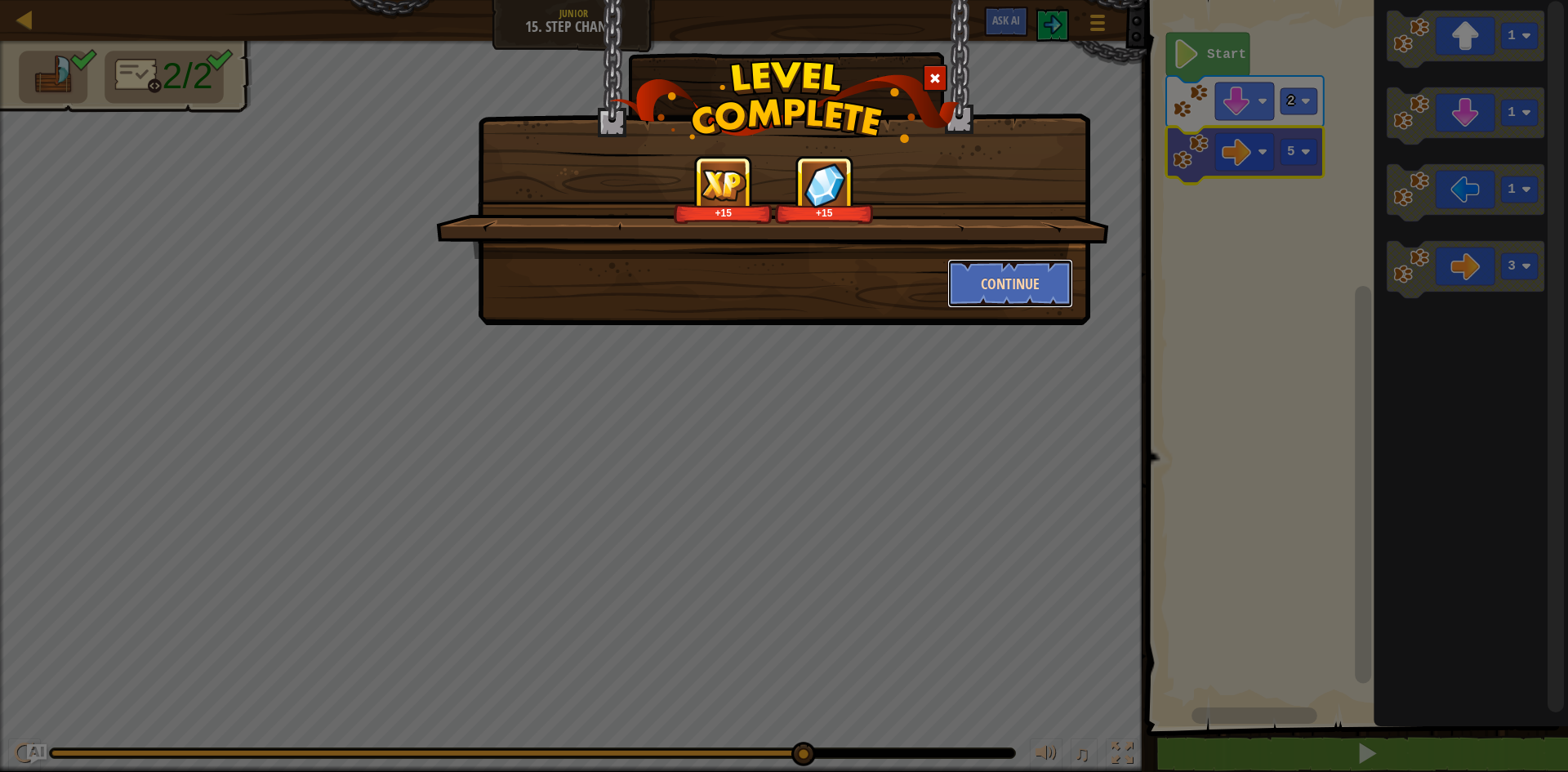
click at [1018, 293] on button "Continue" at bounding box center [1010, 283] width 127 height 49
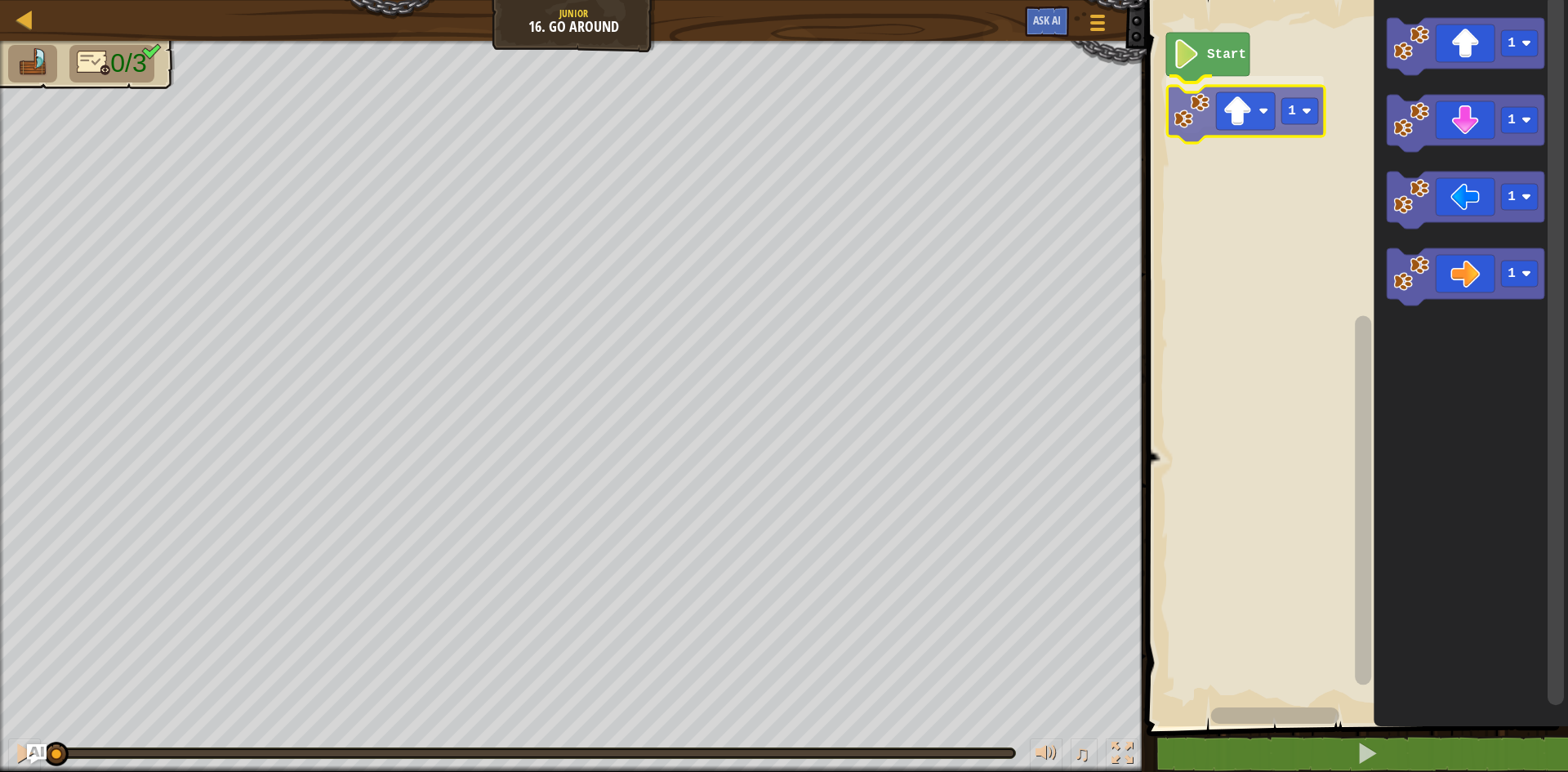
click at [1227, 134] on div "Start 1 1 1 1 1 1" at bounding box center [1354, 359] width 426 height 735
click at [1310, 115] on icon "Blockly Workspace" at bounding box center [1245, 104] width 158 height 58
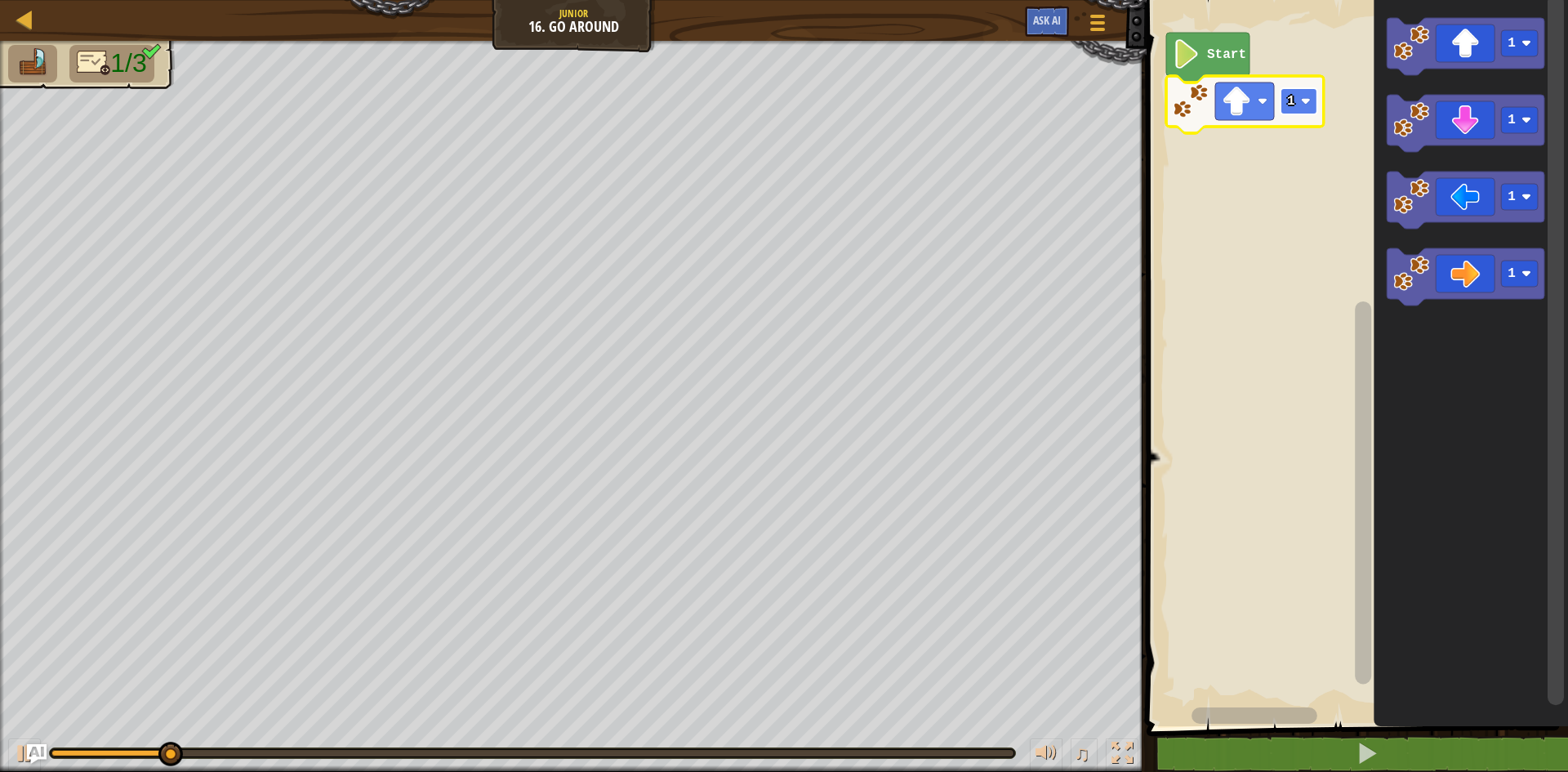
click at [1310, 110] on rect "Blockly Workspace" at bounding box center [1299, 101] width 37 height 26
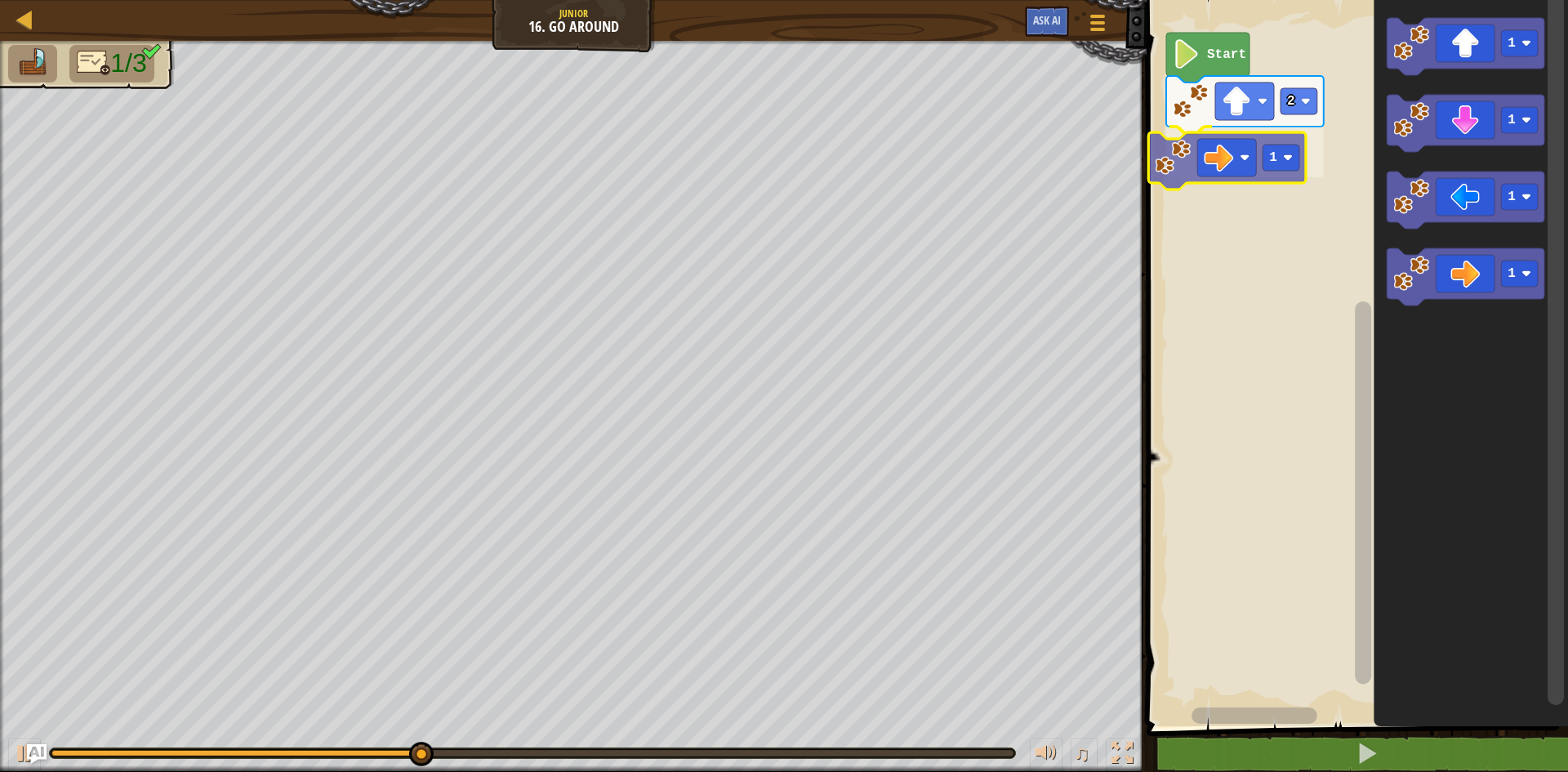
click at [1215, 161] on div "Start 2 1 1 1 1 1 1" at bounding box center [1354, 359] width 426 height 735
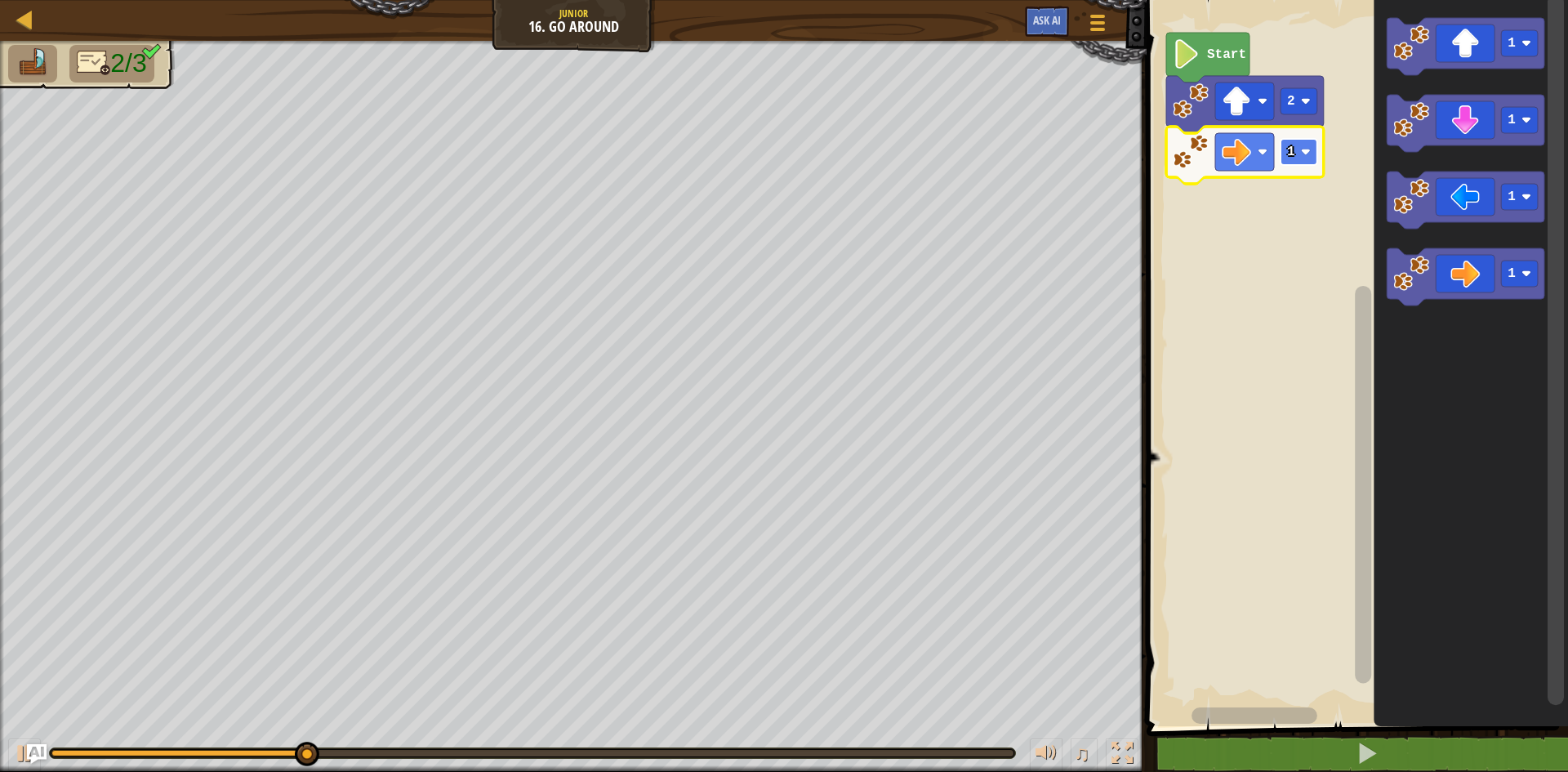
click at [1298, 158] on rect "Blockly Workspace" at bounding box center [1299, 152] width 37 height 26
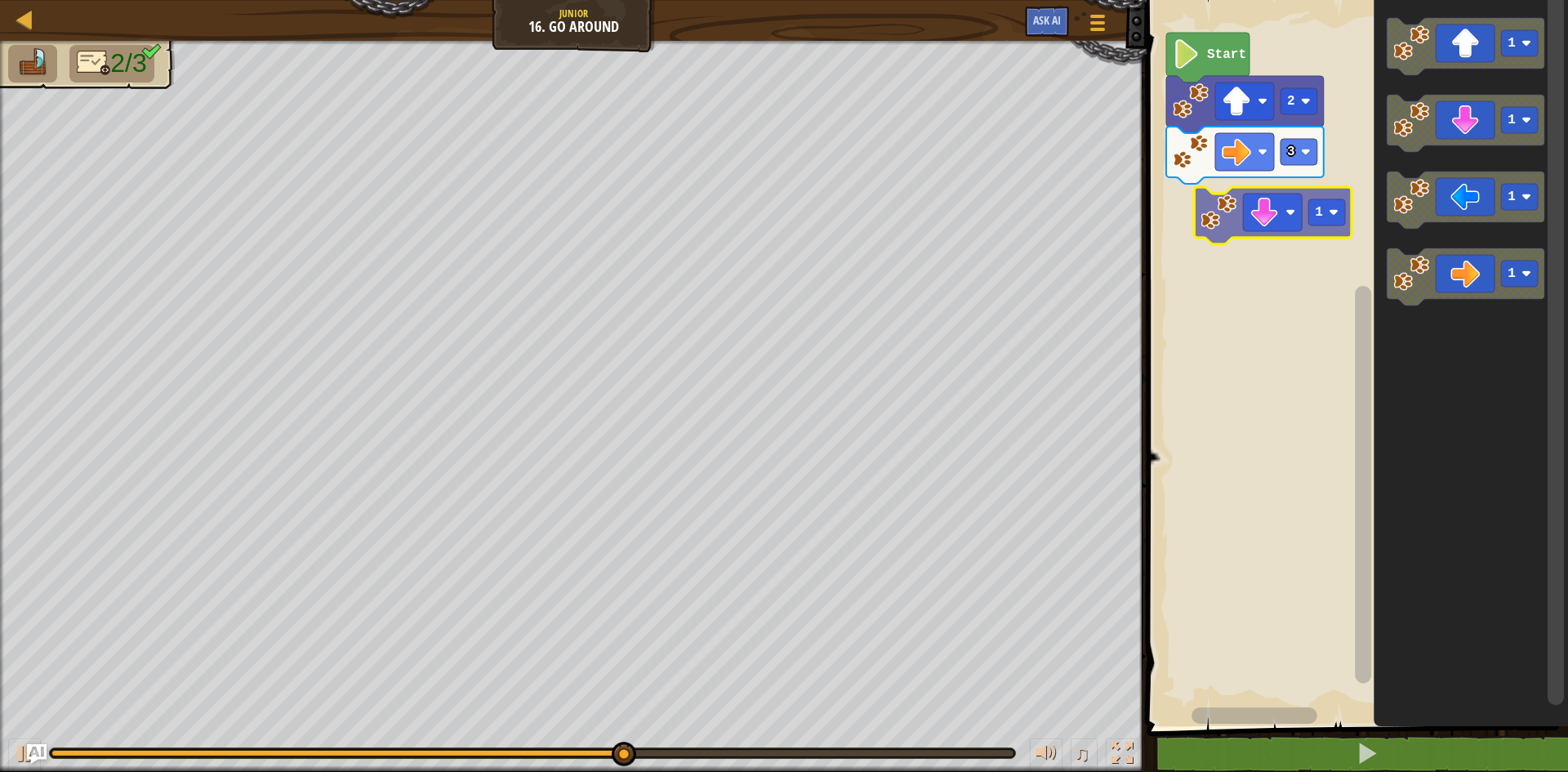
click at [1287, 224] on div "Start 2 3 1 1 1 1 1" at bounding box center [1354, 359] width 426 height 735
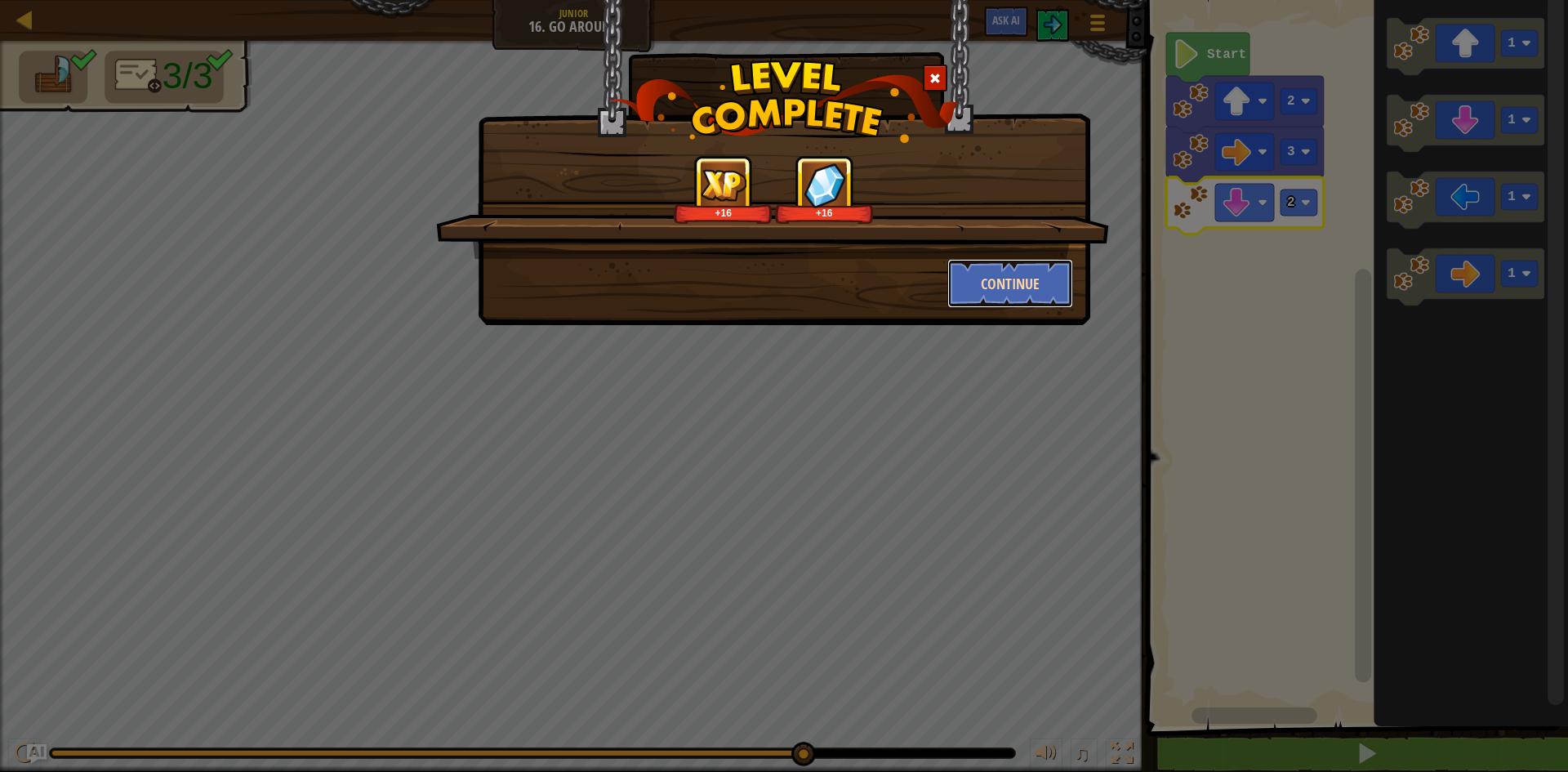
click at [975, 289] on button "Continue" at bounding box center [1010, 283] width 127 height 49
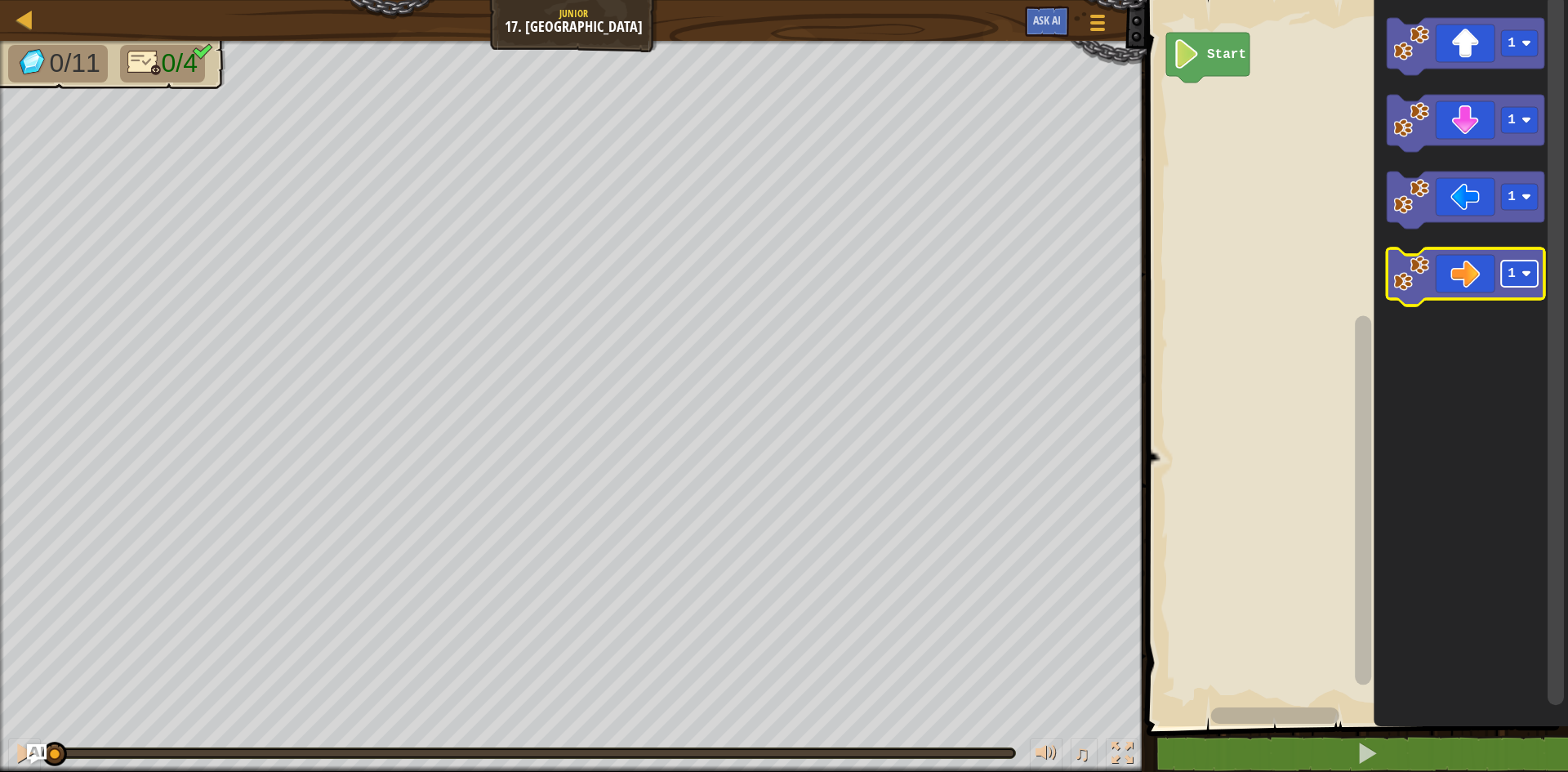
click at [1508, 283] on rect "Blockly Workspace" at bounding box center [1519, 273] width 37 height 26
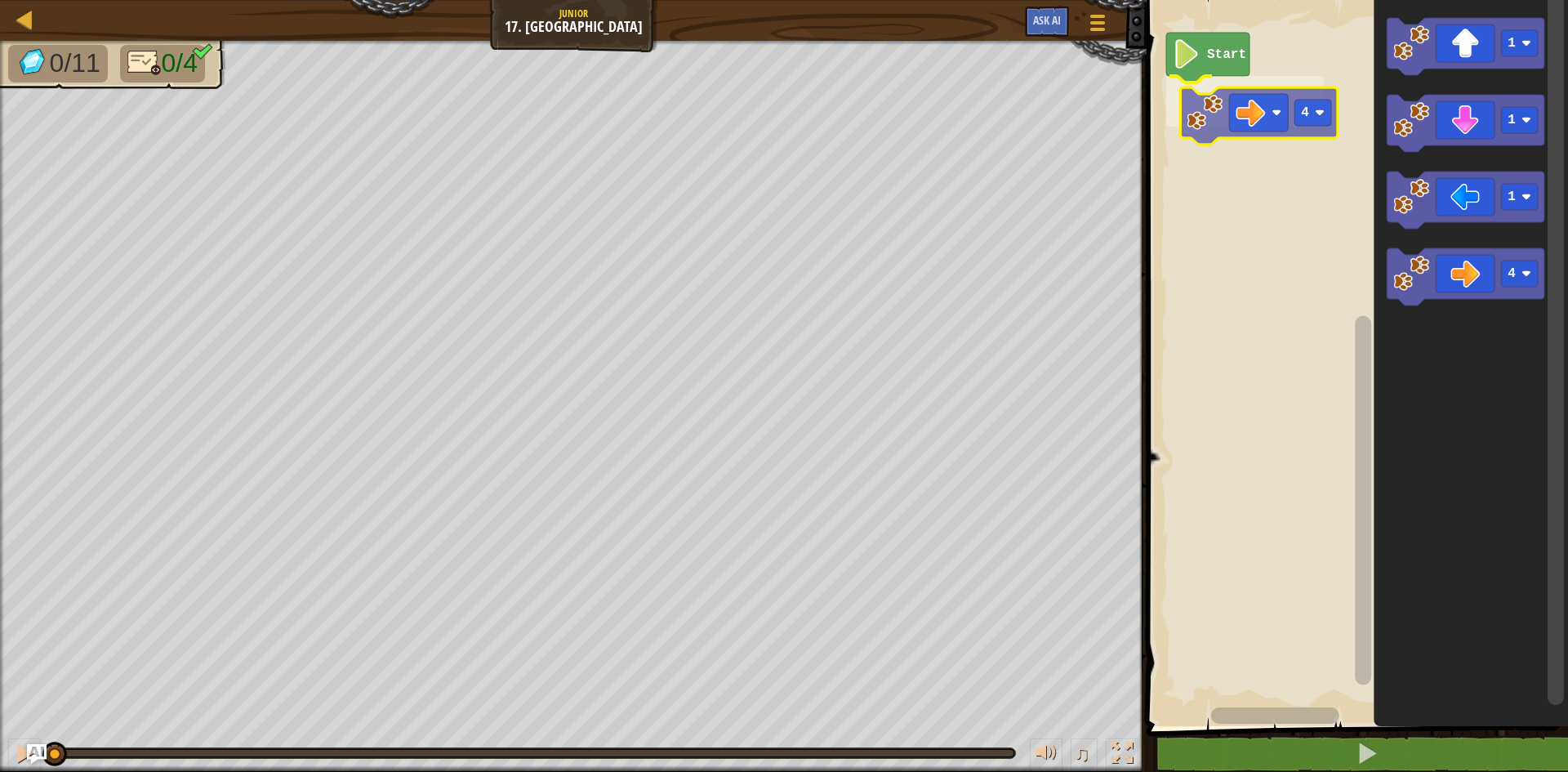
click at [1208, 139] on div "Start 4 1 1 1 4 4" at bounding box center [1354, 359] width 426 height 735
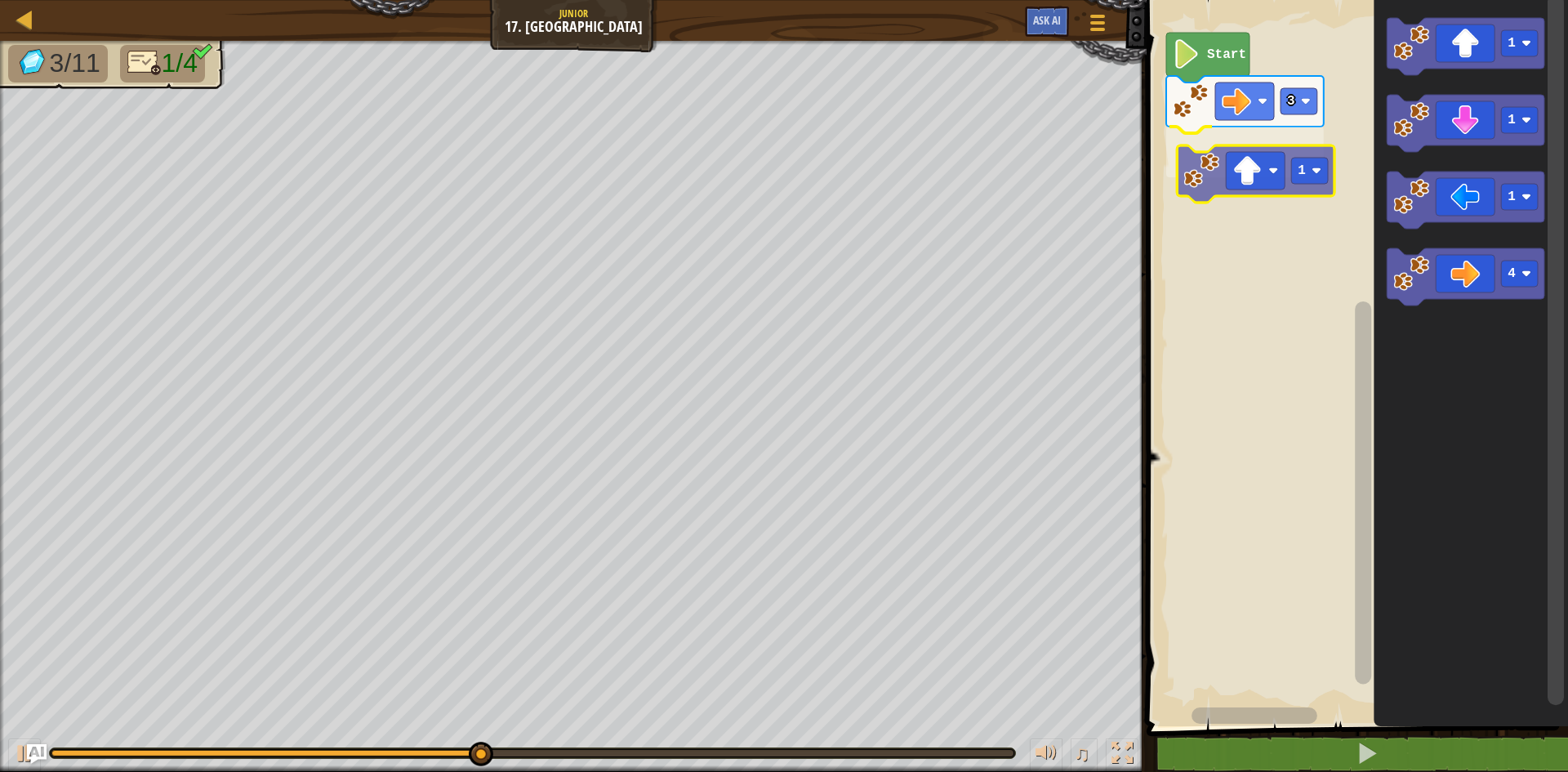
click at [1237, 184] on div "Start 3 1 1 1 1 4 1" at bounding box center [1354, 359] width 426 height 735
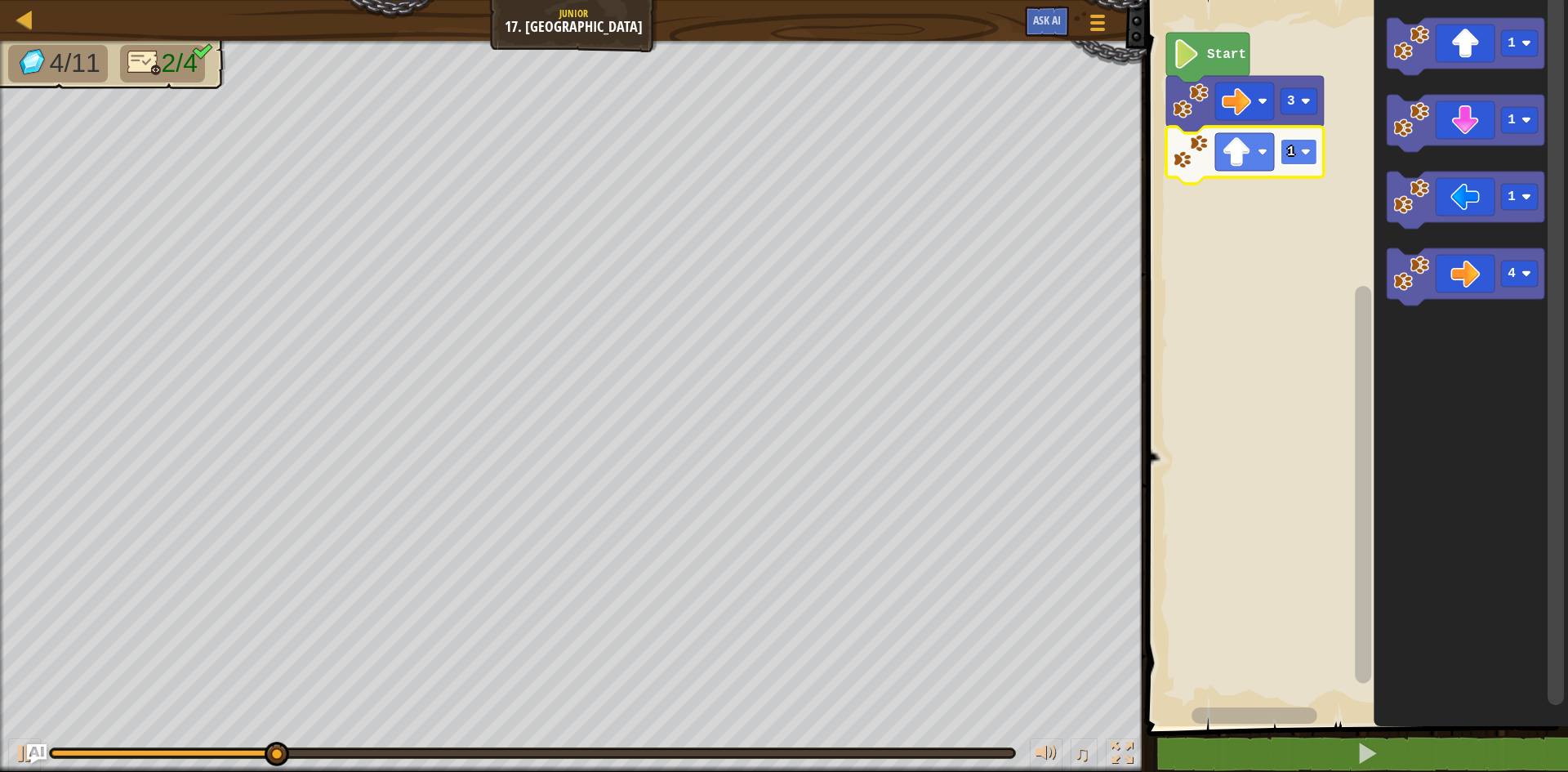
click at [1303, 164] on rect "Blockly Workspace" at bounding box center [1299, 152] width 37 height 26
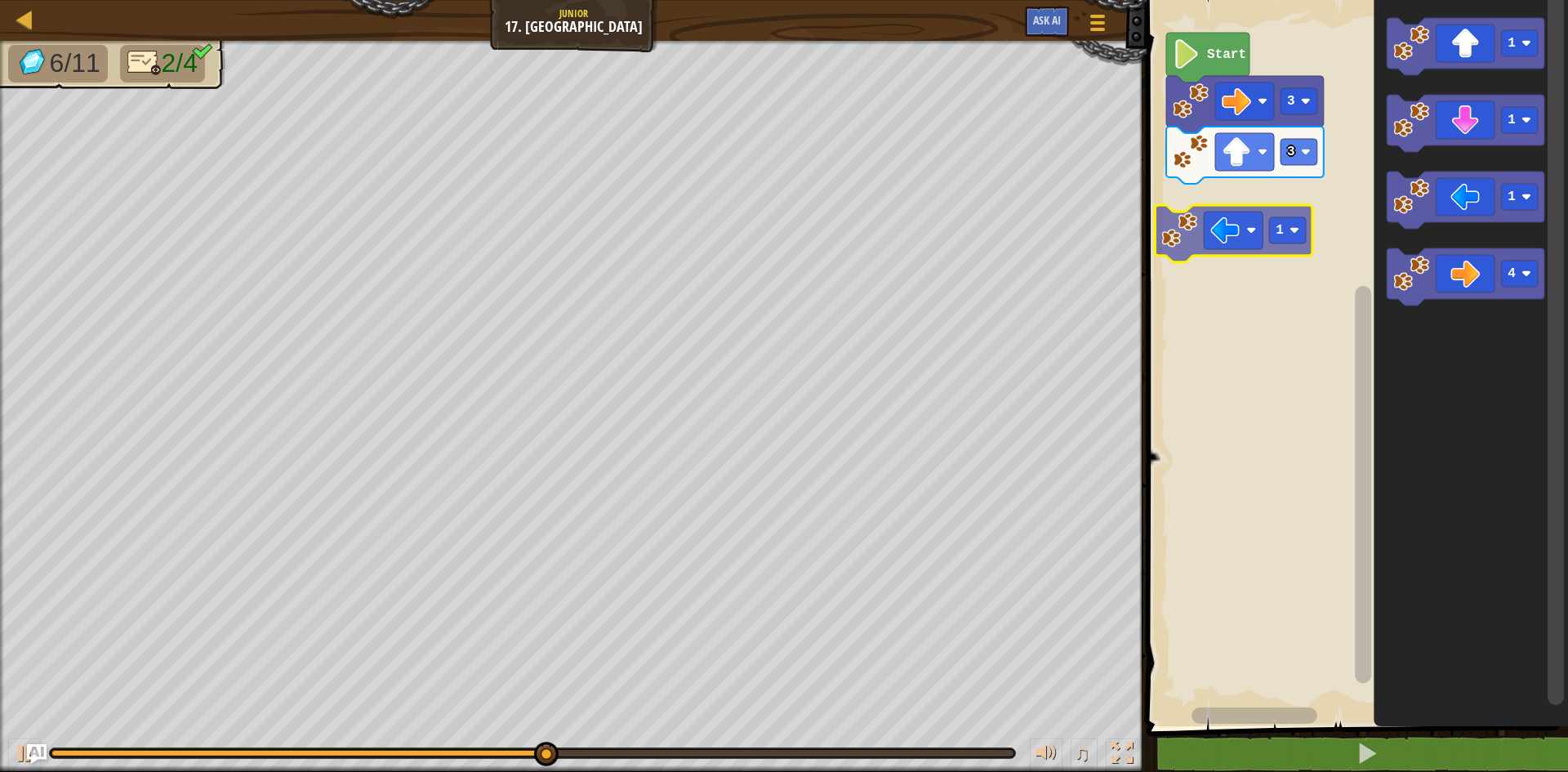
click at [1214, 230] on div "Start 3 3 1 1 1 4 1" at bounding box center [1354, 359] width 426 height 735
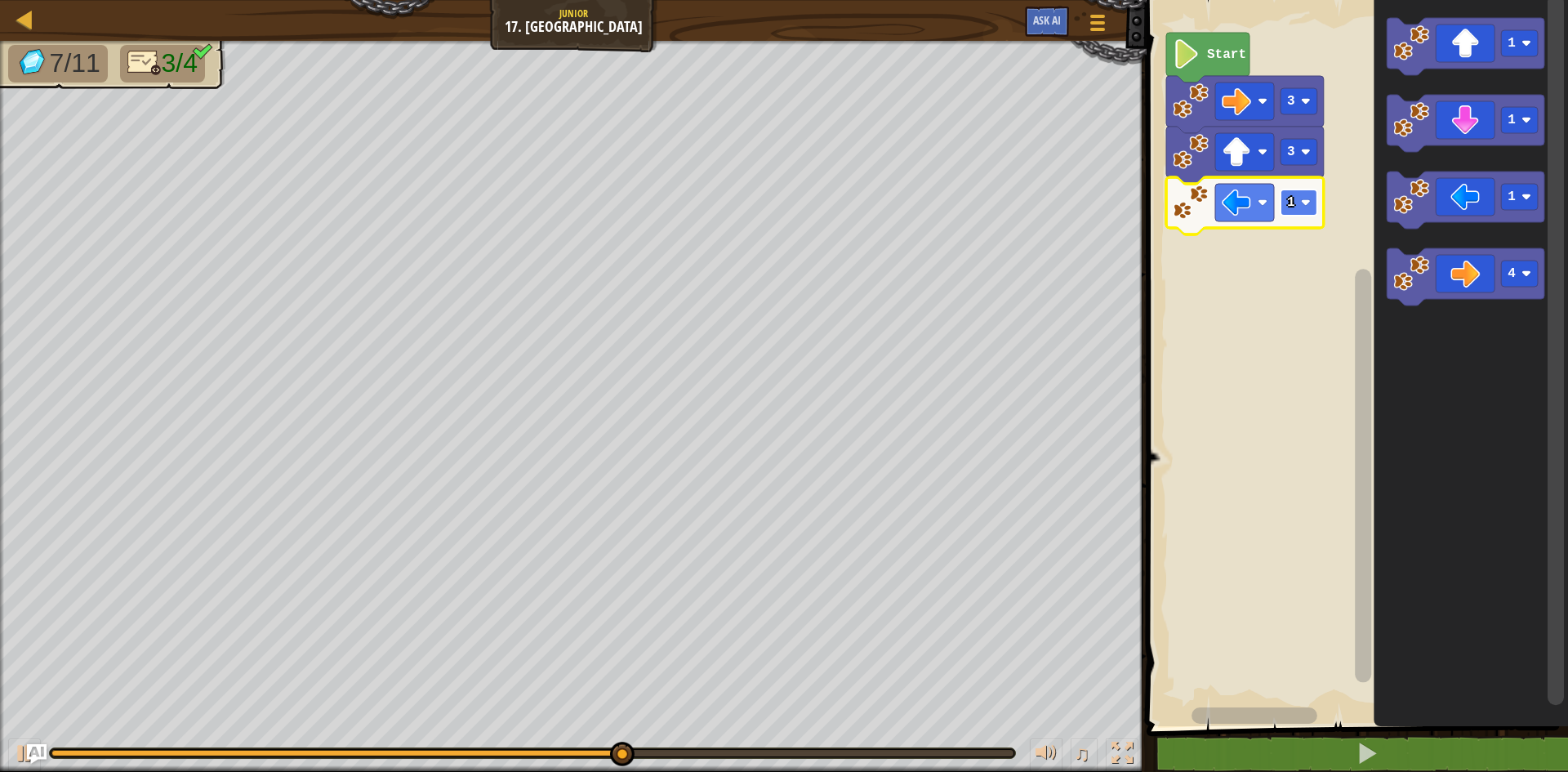
click at [1300, 215] on rect "Blockly Workspace" at bounding box center [1299, 202] width 37 height 26
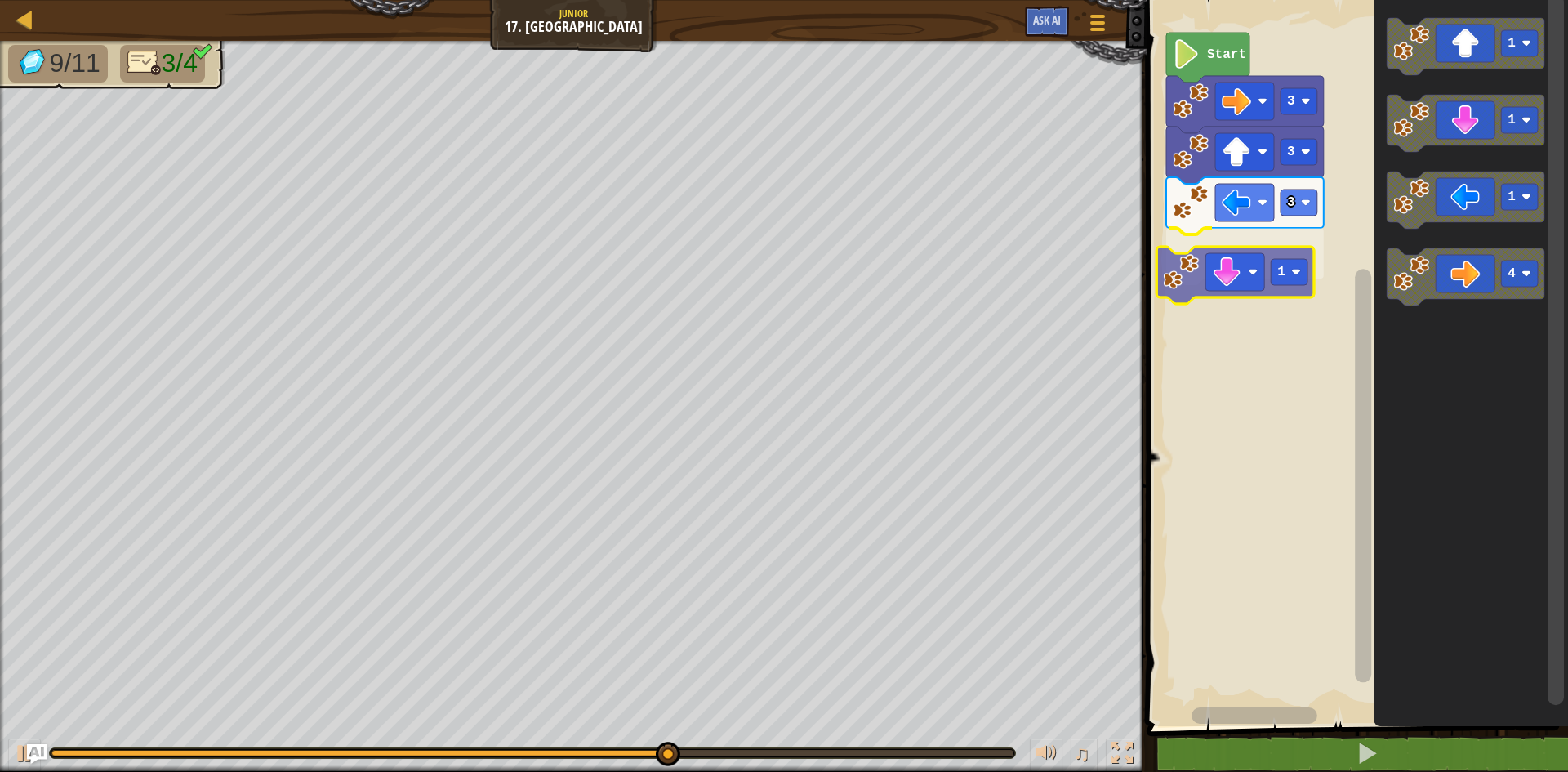
click at [1234, 290] on div "Start 3 3 3 1 1 1 1 4 1" at bounding box center [1354, 359] width 426 height 735
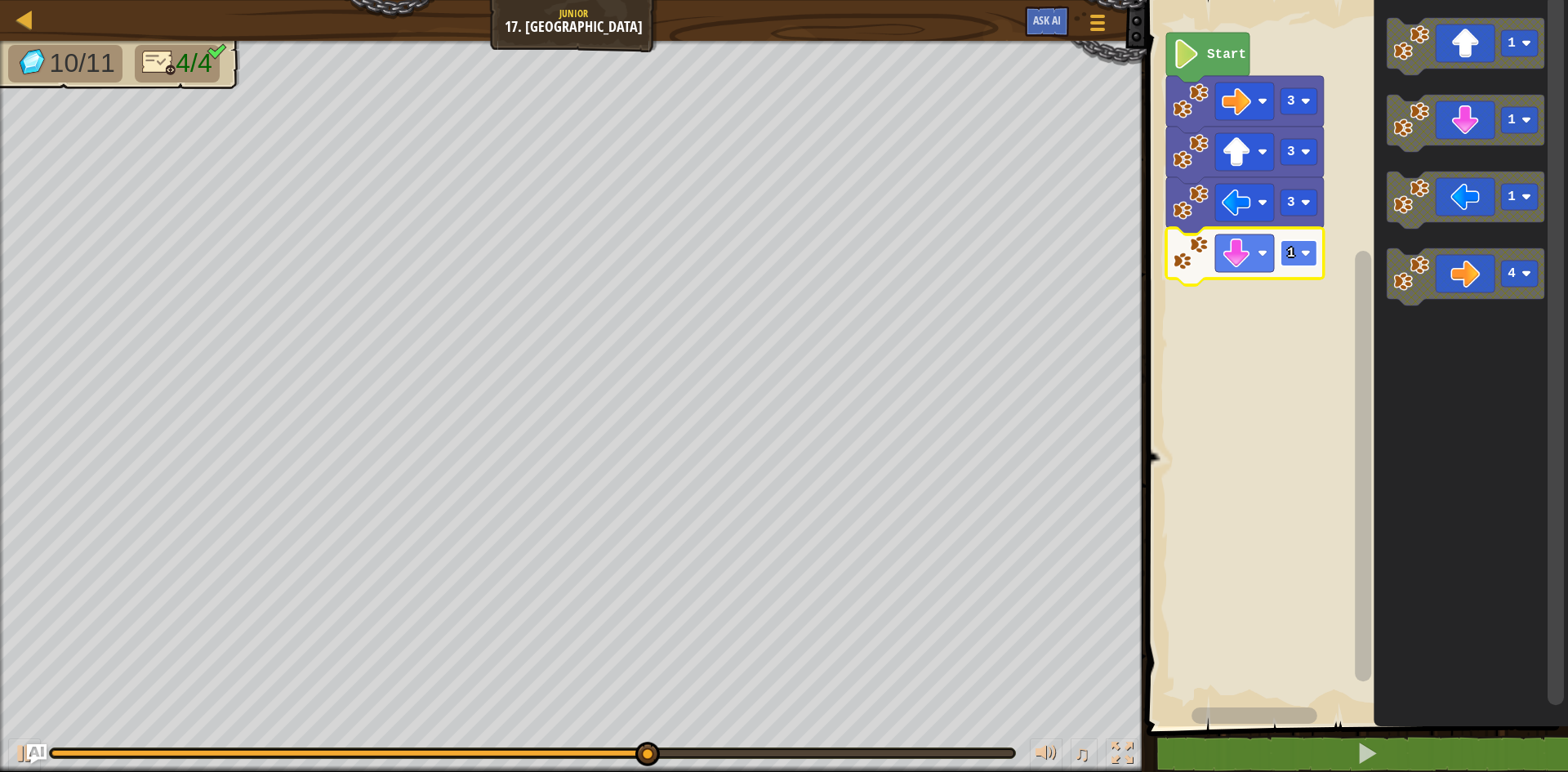
click at [1299, 259] on rect "Blockly Workspace" at bounding box center [1299, 253] width 37 height 26
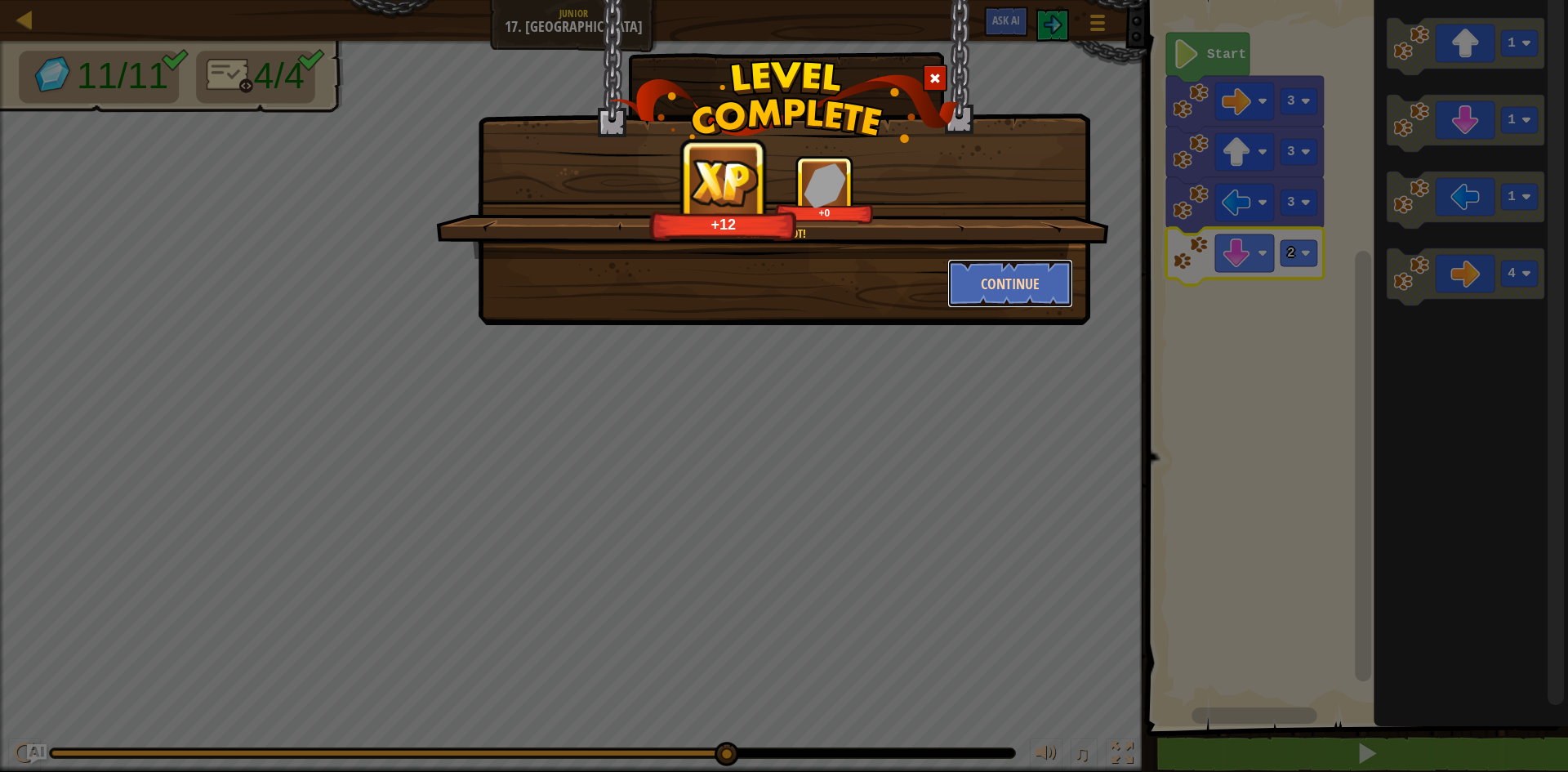
click at [952, 290] on button "Continue" at bounding box center [1010, 283] width 127 height 49
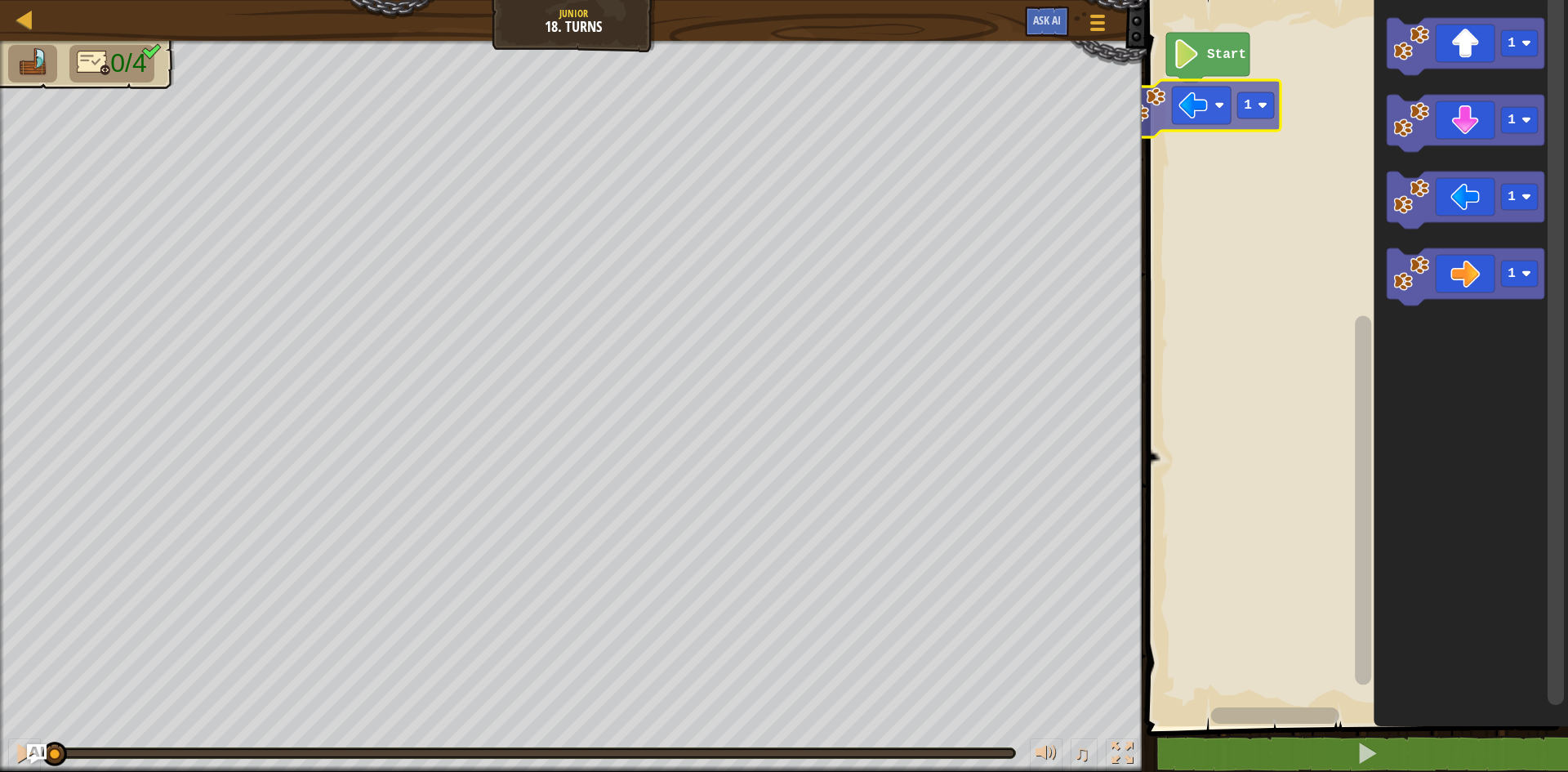
click at [1162, 106] on div "Start 1 1 1 1 1" at bounding box center [1354, 359] width 426 height 735
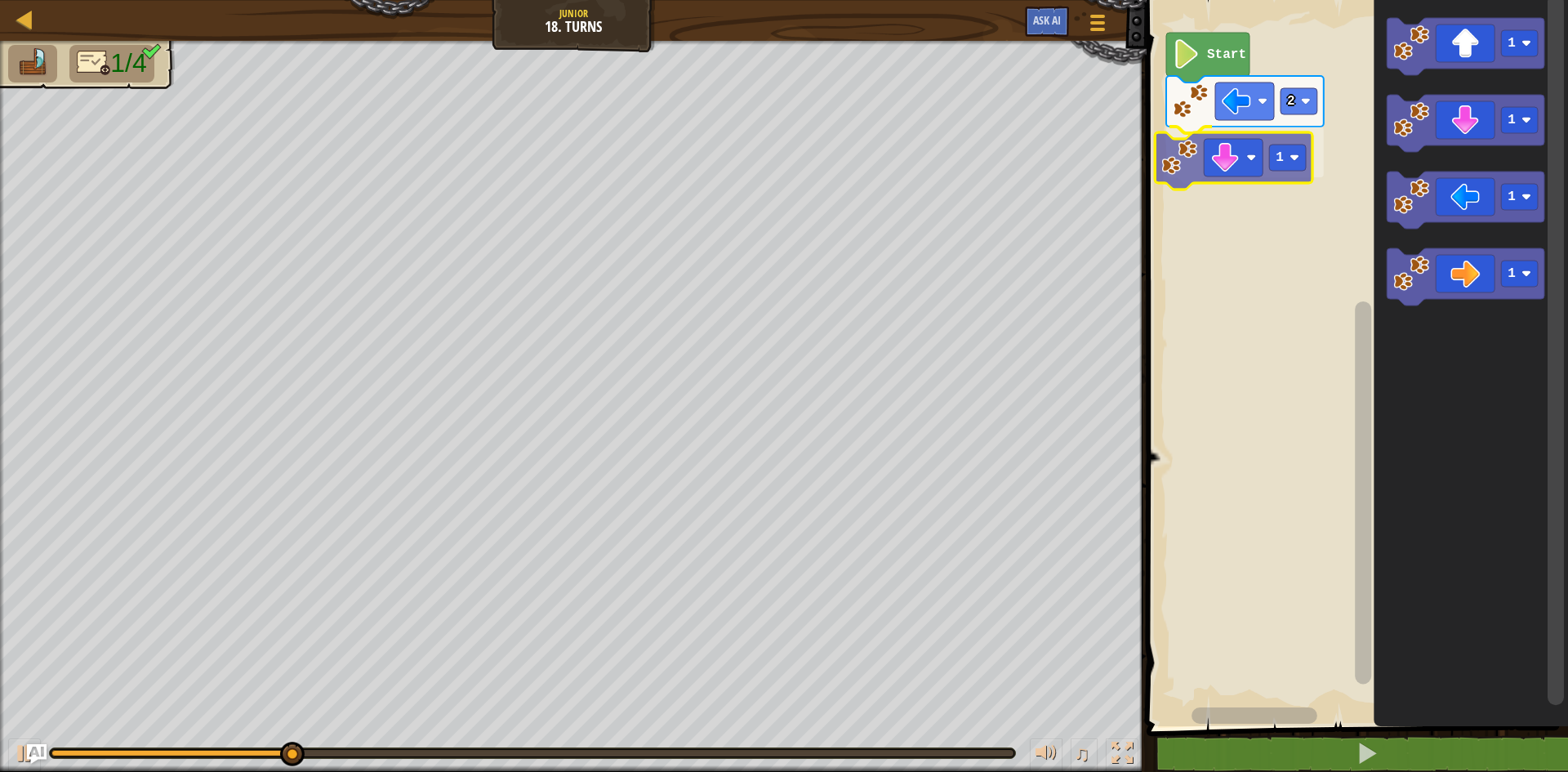
click at [1215, 164] on div "Start 2 1 1 1 1 1 1" at bounding box center [1354, 359] width 426 height 735
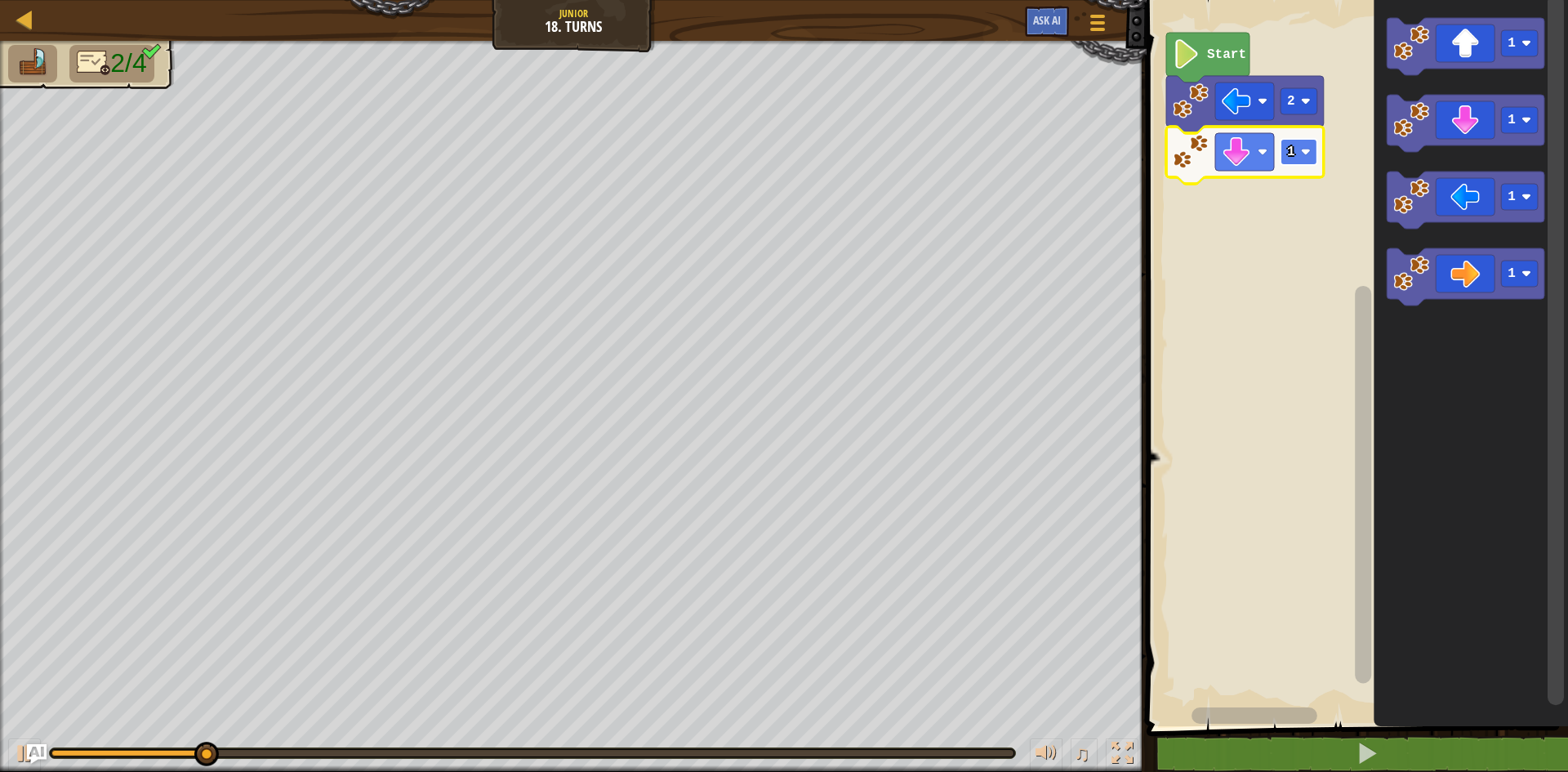
click at [1308, 158] on rect "Blockly Workspace" at bounding box center [1299, 152] width 37 height 26
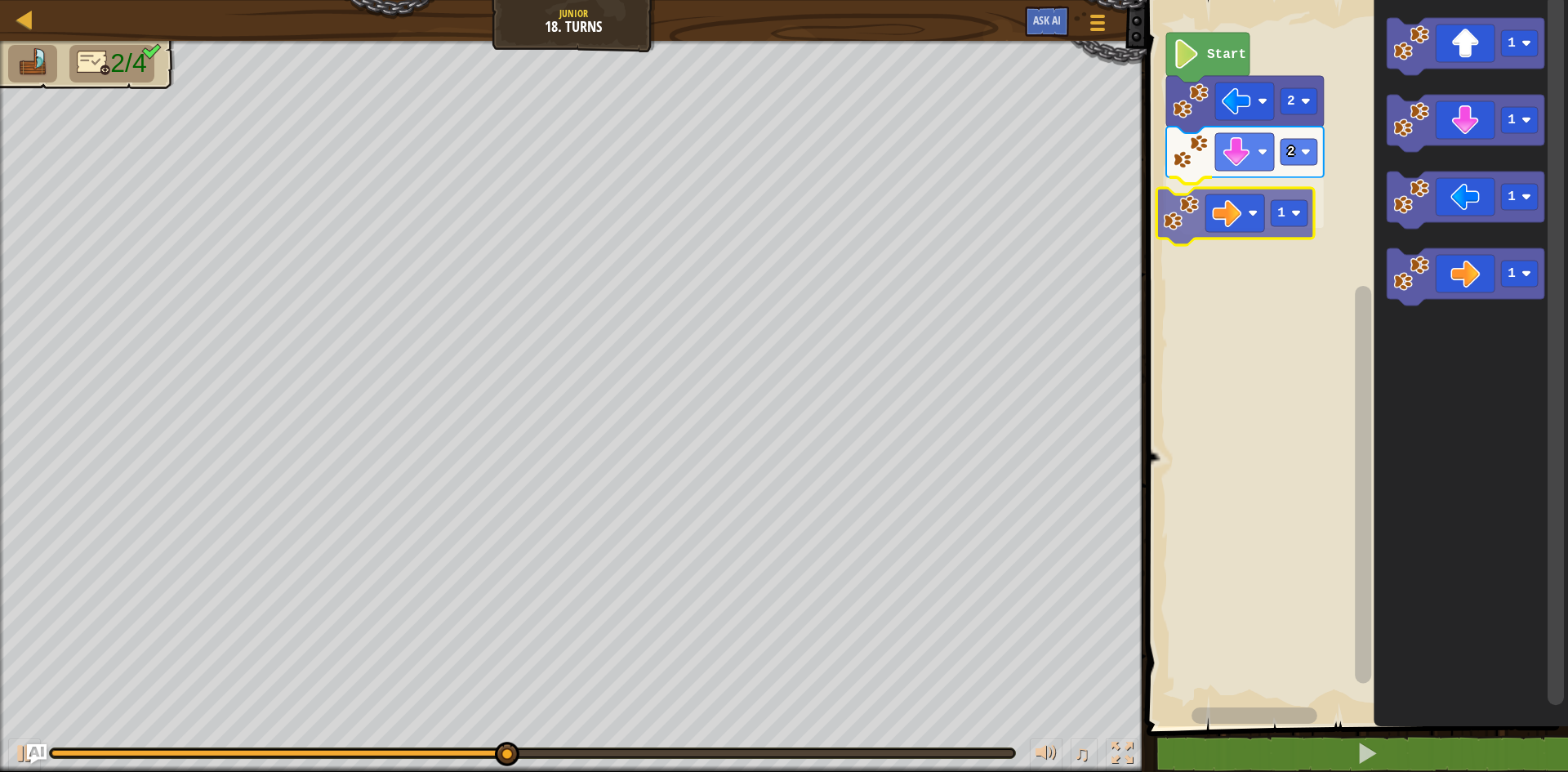
click at [1246, 205] on div "Start 2 2 1 1 1 1 1 1" at bounding box center [1354, 359] width 426 height 735
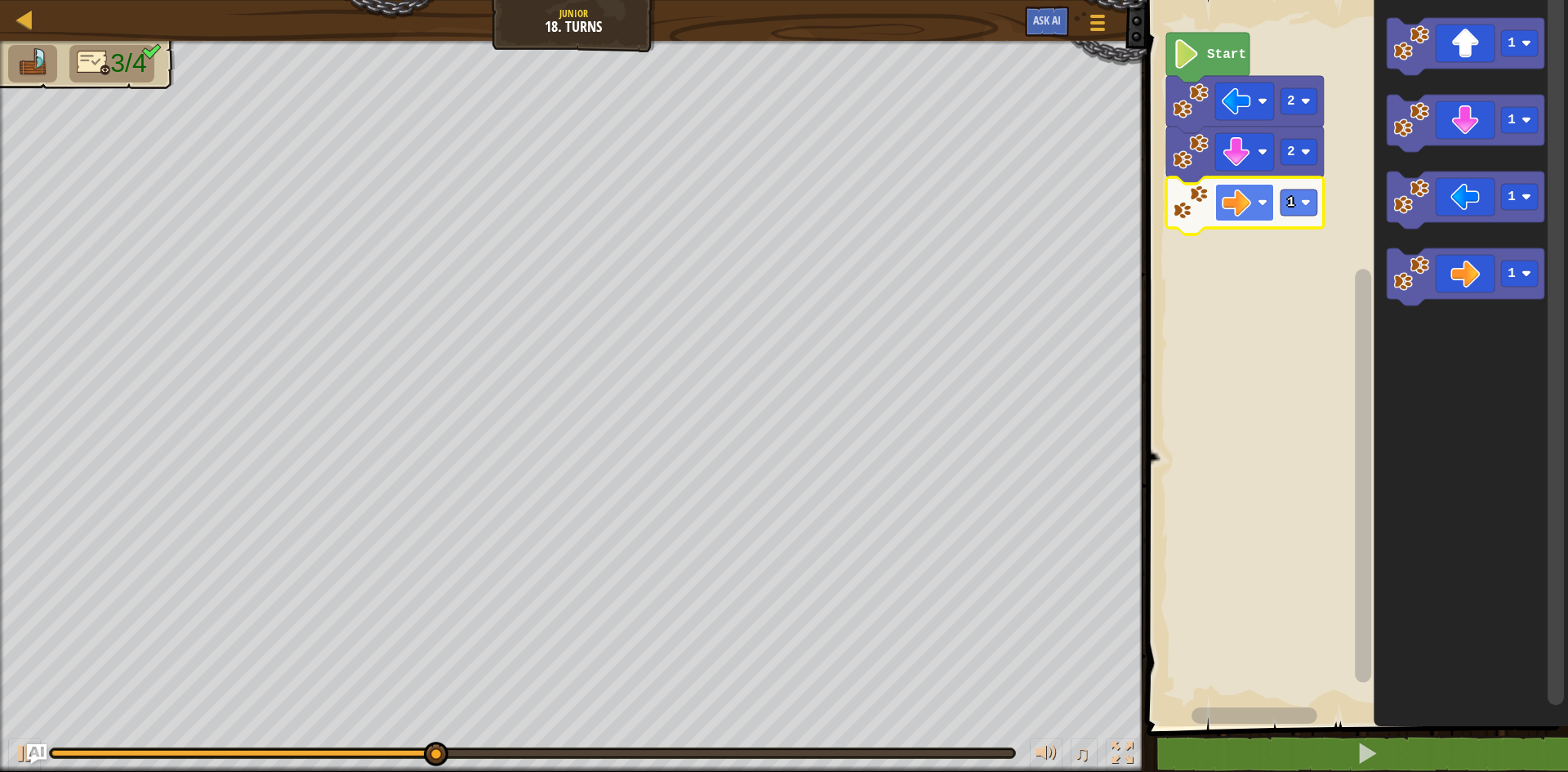
click at [1263, 206] on image "Blockly Workspace" at bounding box center [1262, 202] width 10 height 10
click at [1253, 218] on rect "Blockly Workspace" at bounding box center [1354, 359] width 426 height 735
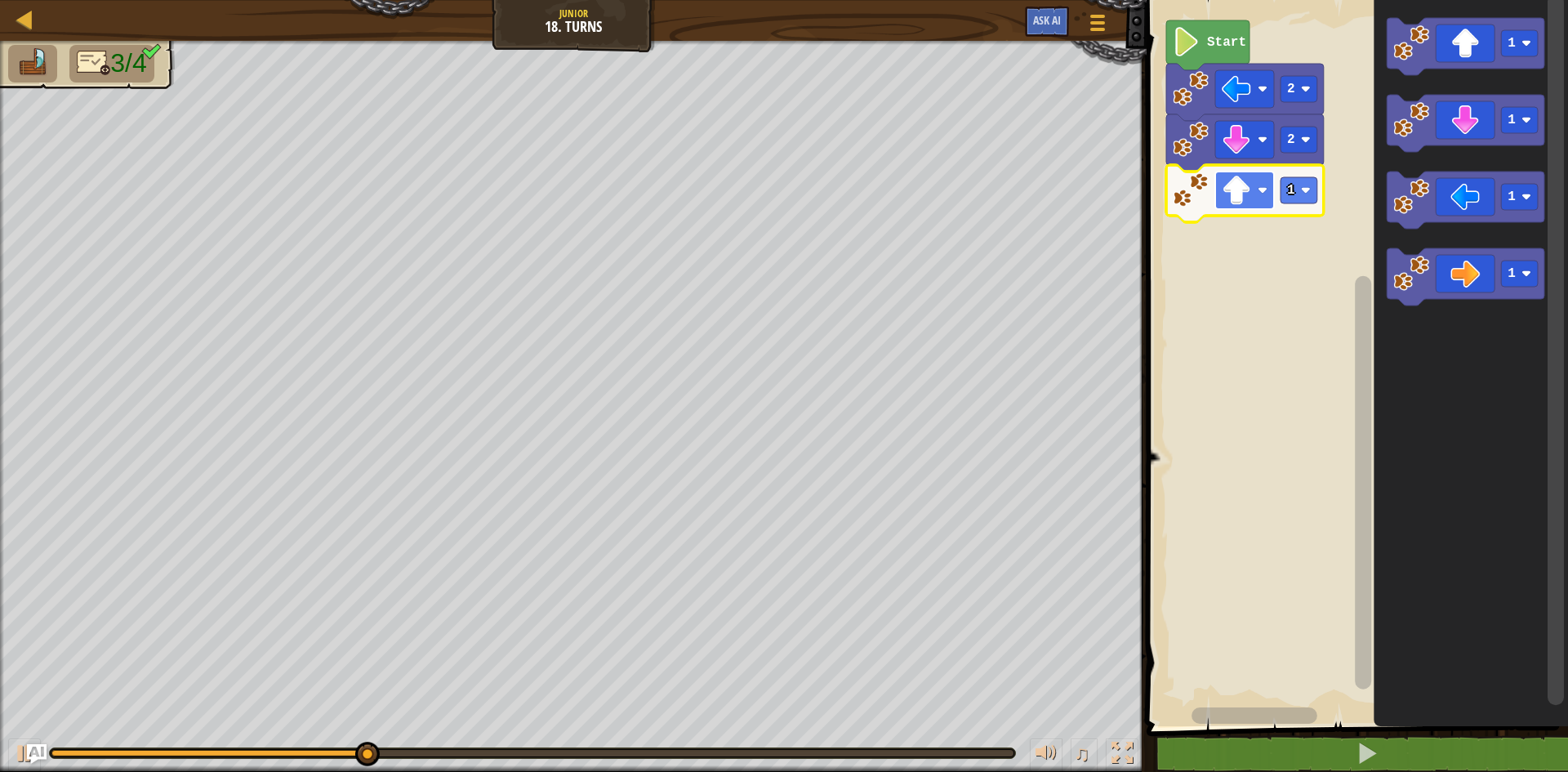
click at [1244, 180] on image "Blockly Workspace" at bounding box center [1237, 190] width 29 height 29
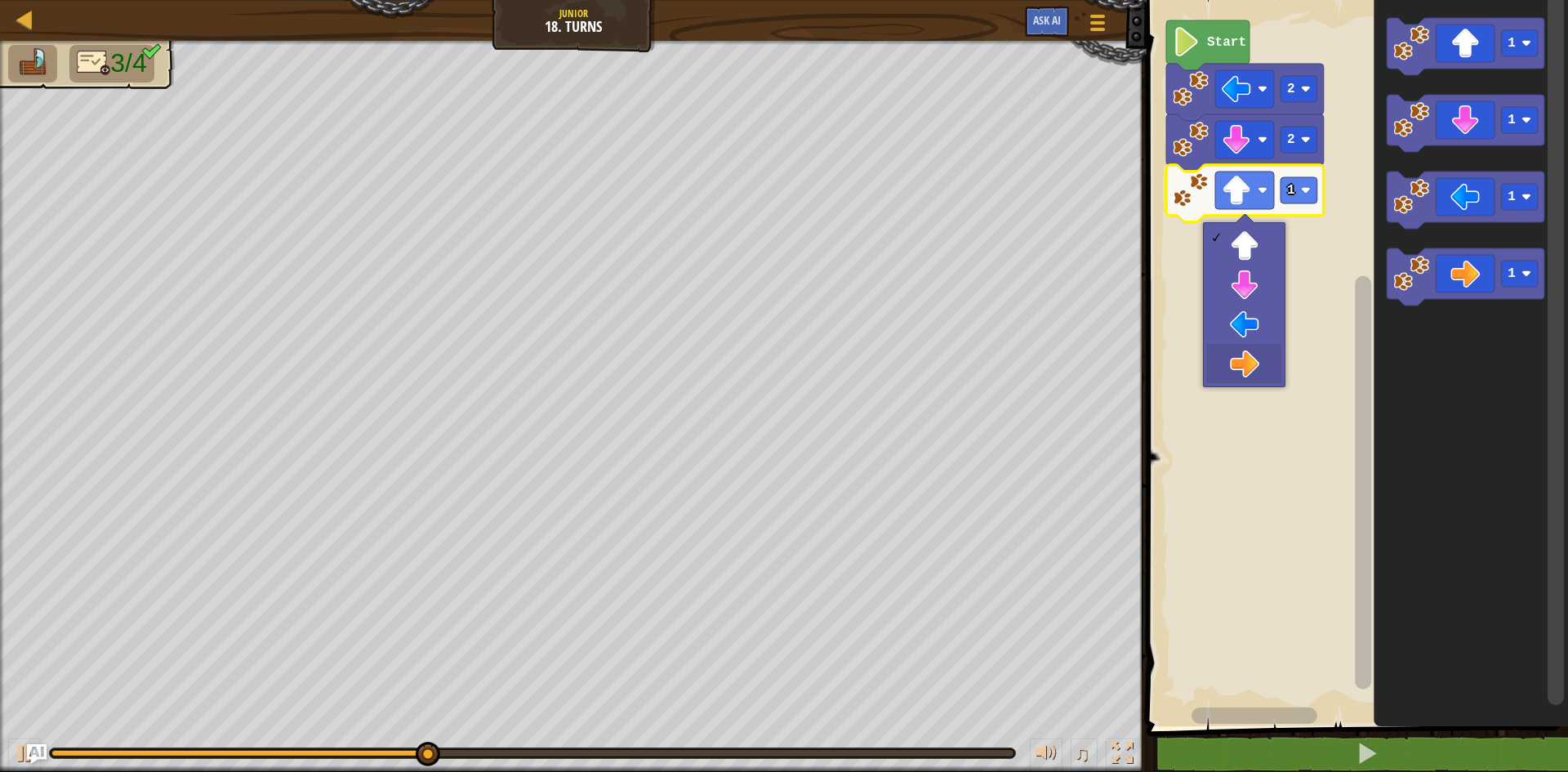
drag, startPoint x: 1255, startPoint y: 353, endPoint x: 1297, endPoint y: 225, distance: 134.7
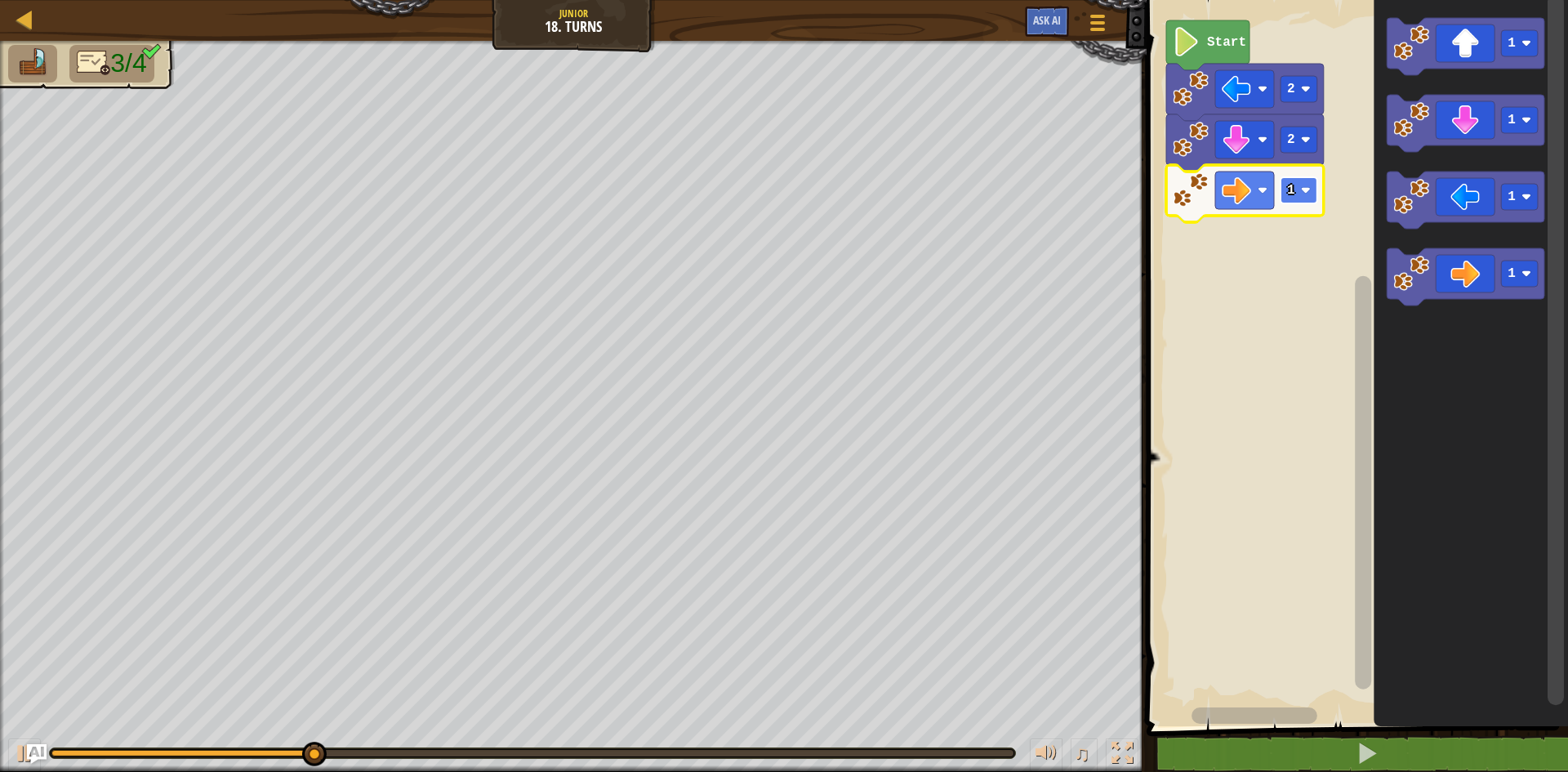
click at [1305, 189] on image "Blockly Workspace" at bounding box center [1305, 190] width 10 height 10
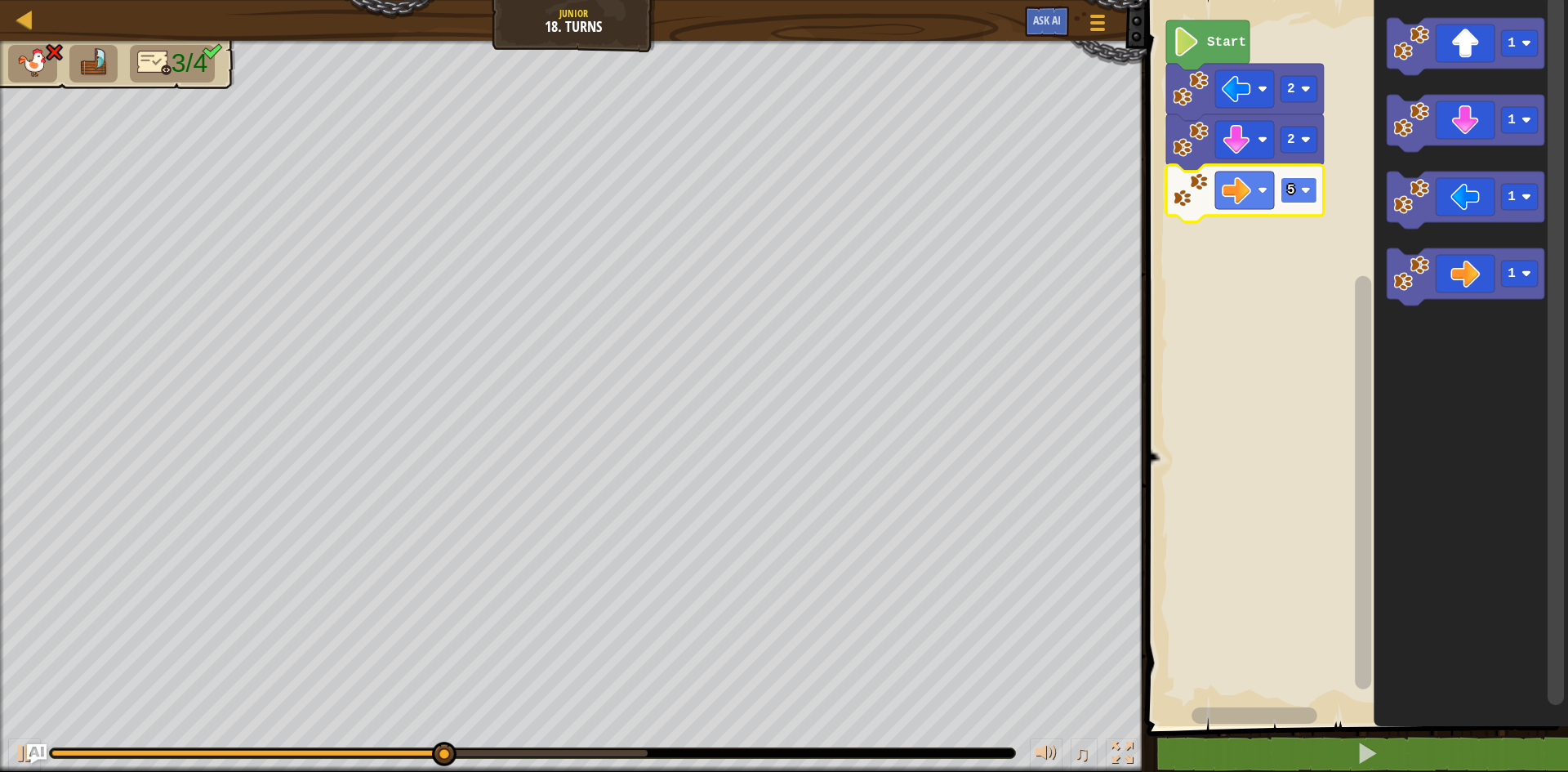
click at [1290, 192] on text "5" at bounding box center [1290, 190] width 8 height 15
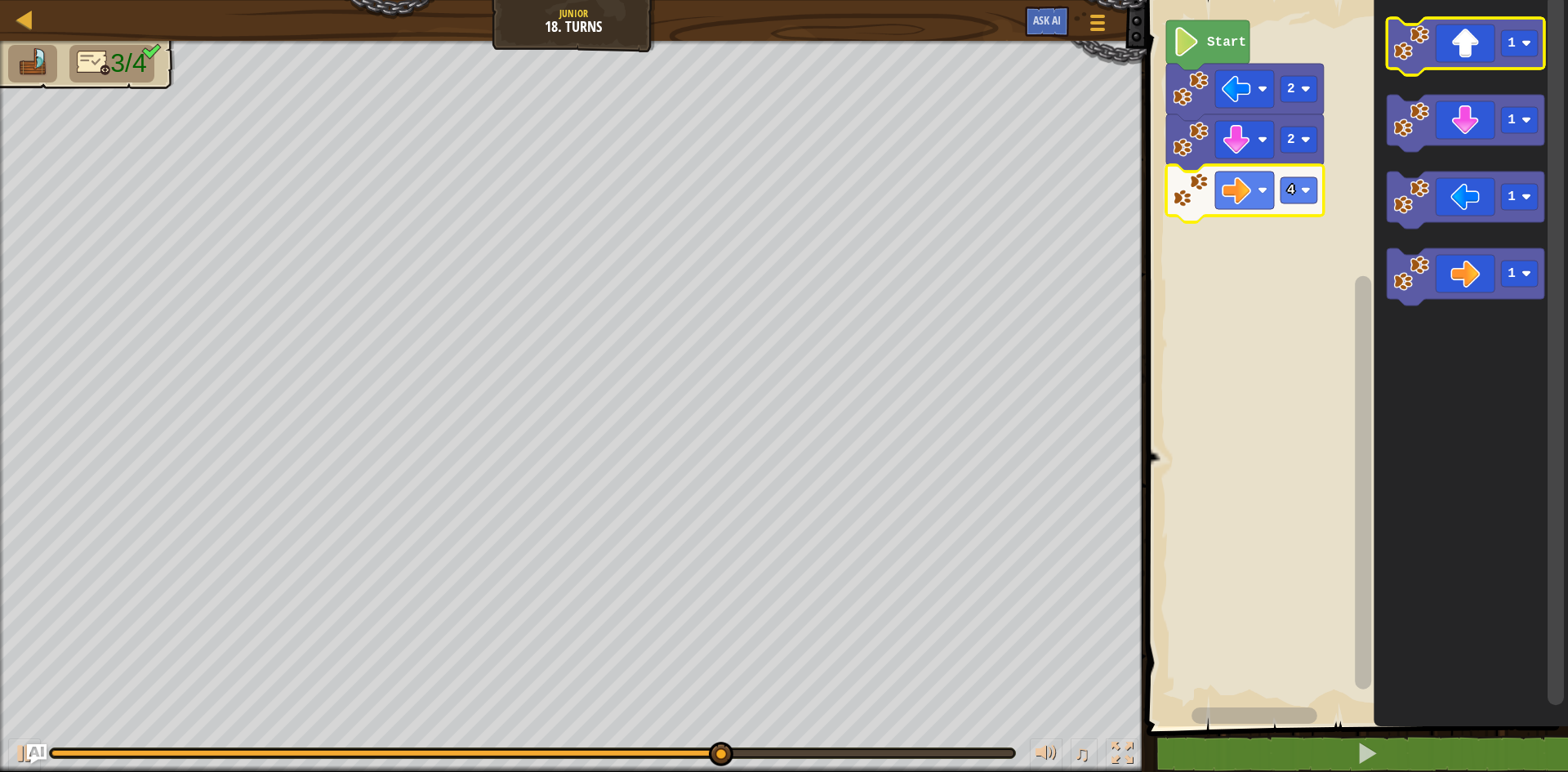
click at [1464, 35] on icon "Blockly Workspace" at bounding box center [1465, 47] width 158 height 58
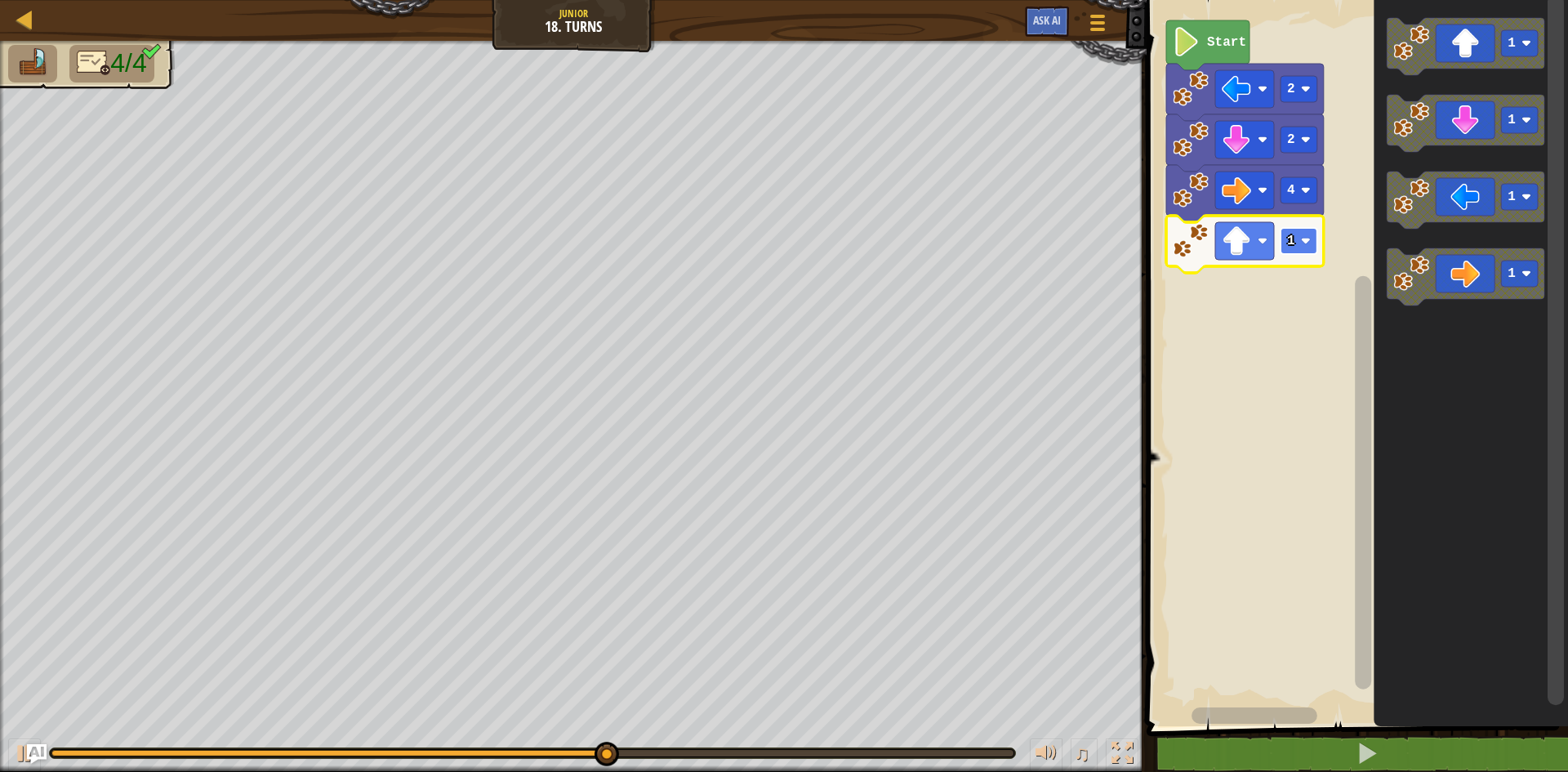
click at [1287, 238] on text "1" at bounding box center [1290, 241] width 8 height 15
click at [1294, 223] on icon "Blockly Workspace" at bounding box center [1245, 244] width 158 height 58
click at [1298, 243] on rect "Blockly Workspace" at bounding box center [1299, 240] width 37 height 26
